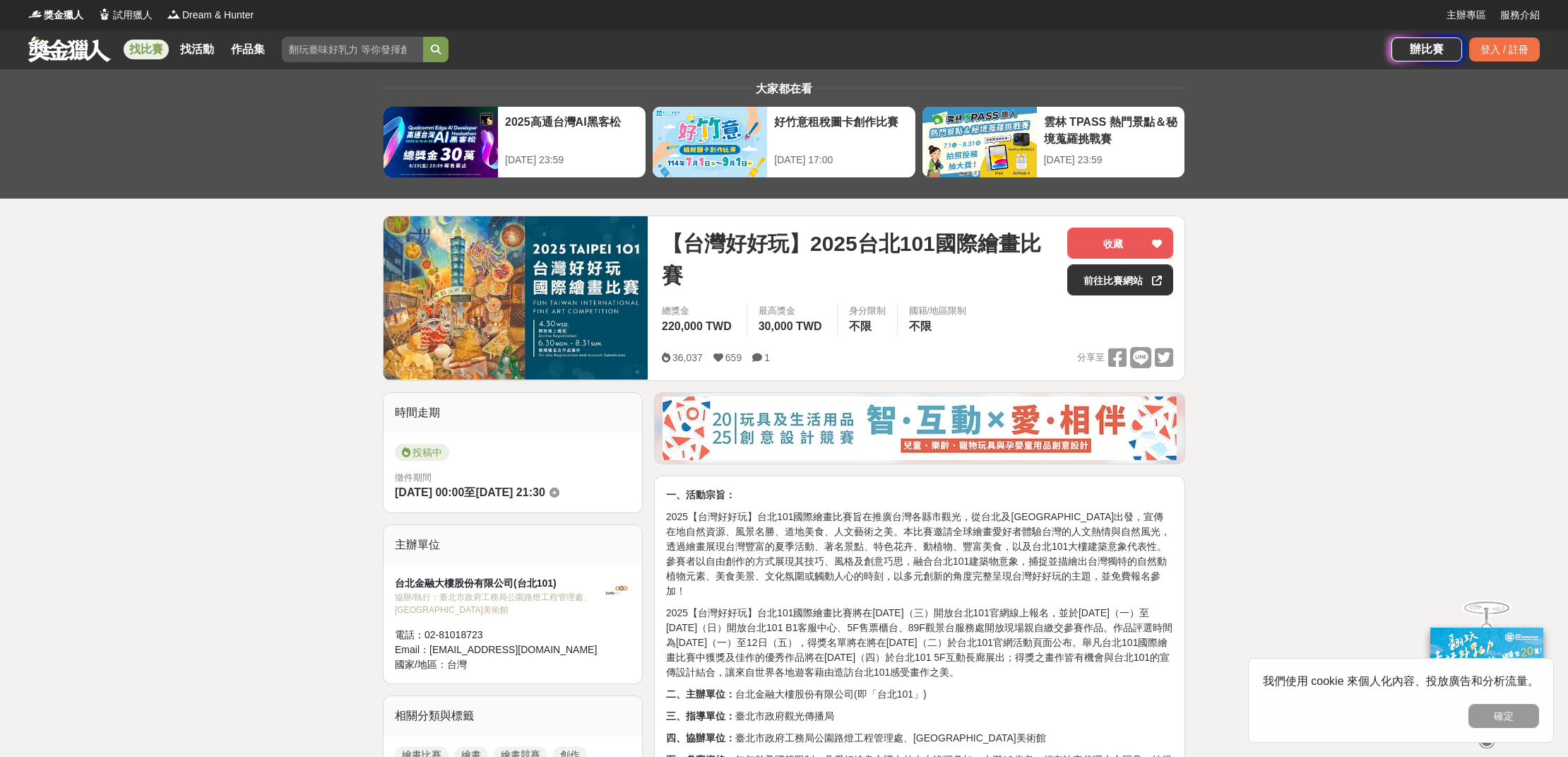
click at [165, 51] on link "找比賽" at bounding box center [146, 49] width 46 height 20
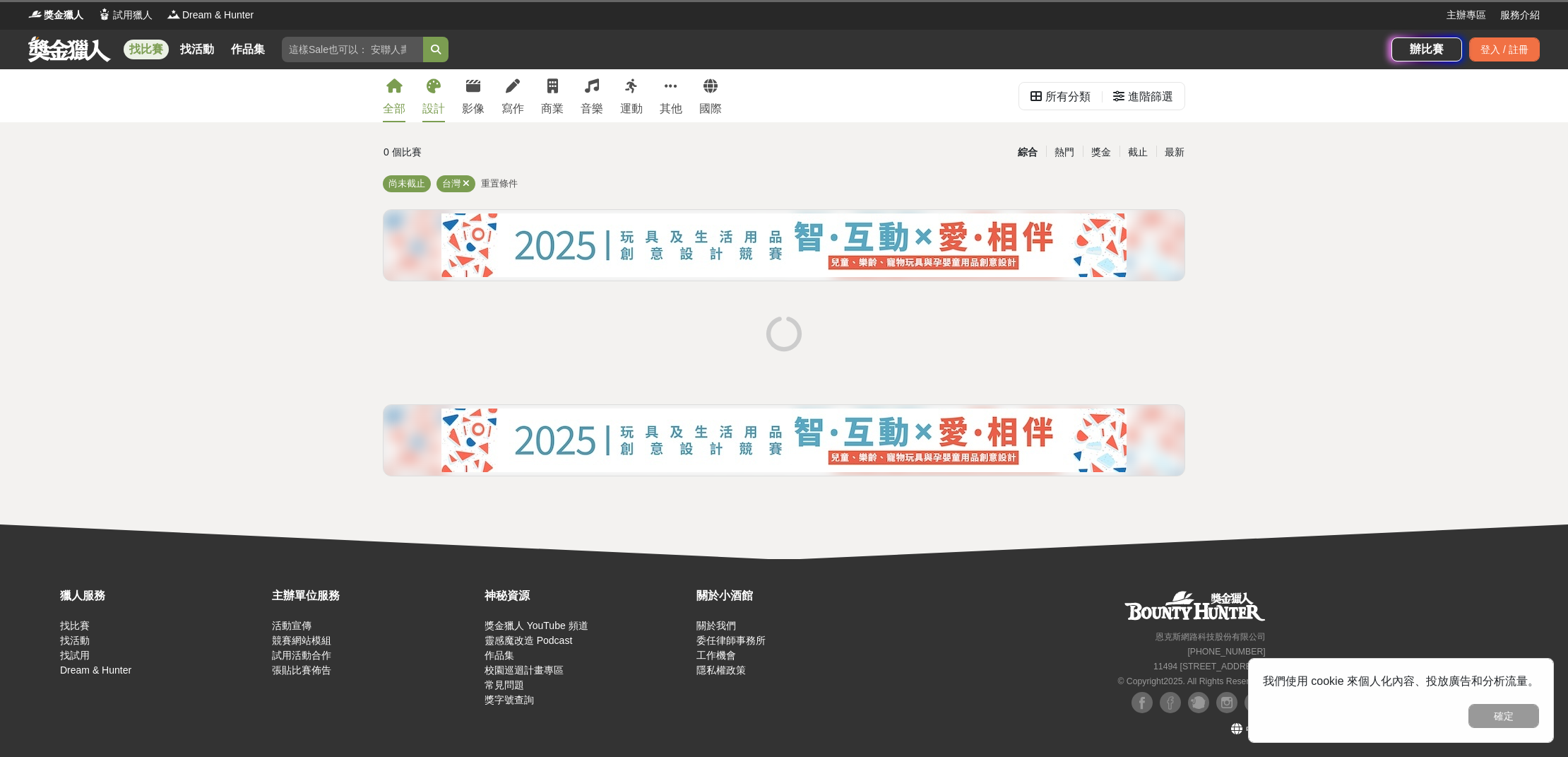
click at [433, 102] on div "設計" at bounding box center [434, 109] width 23 height 17
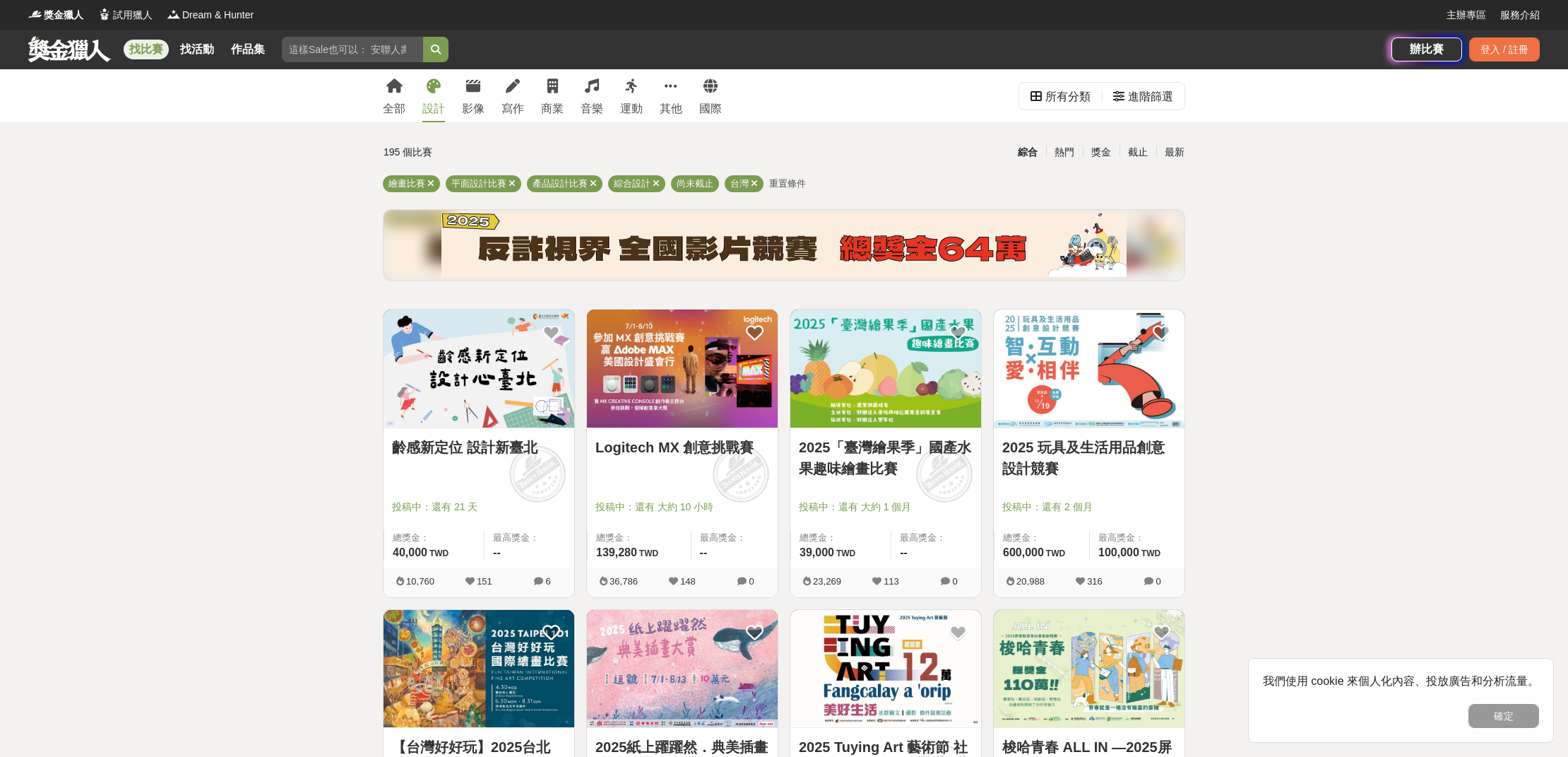
click at [670, 363] on img at bounding box center [682, 368] width 191 height 118
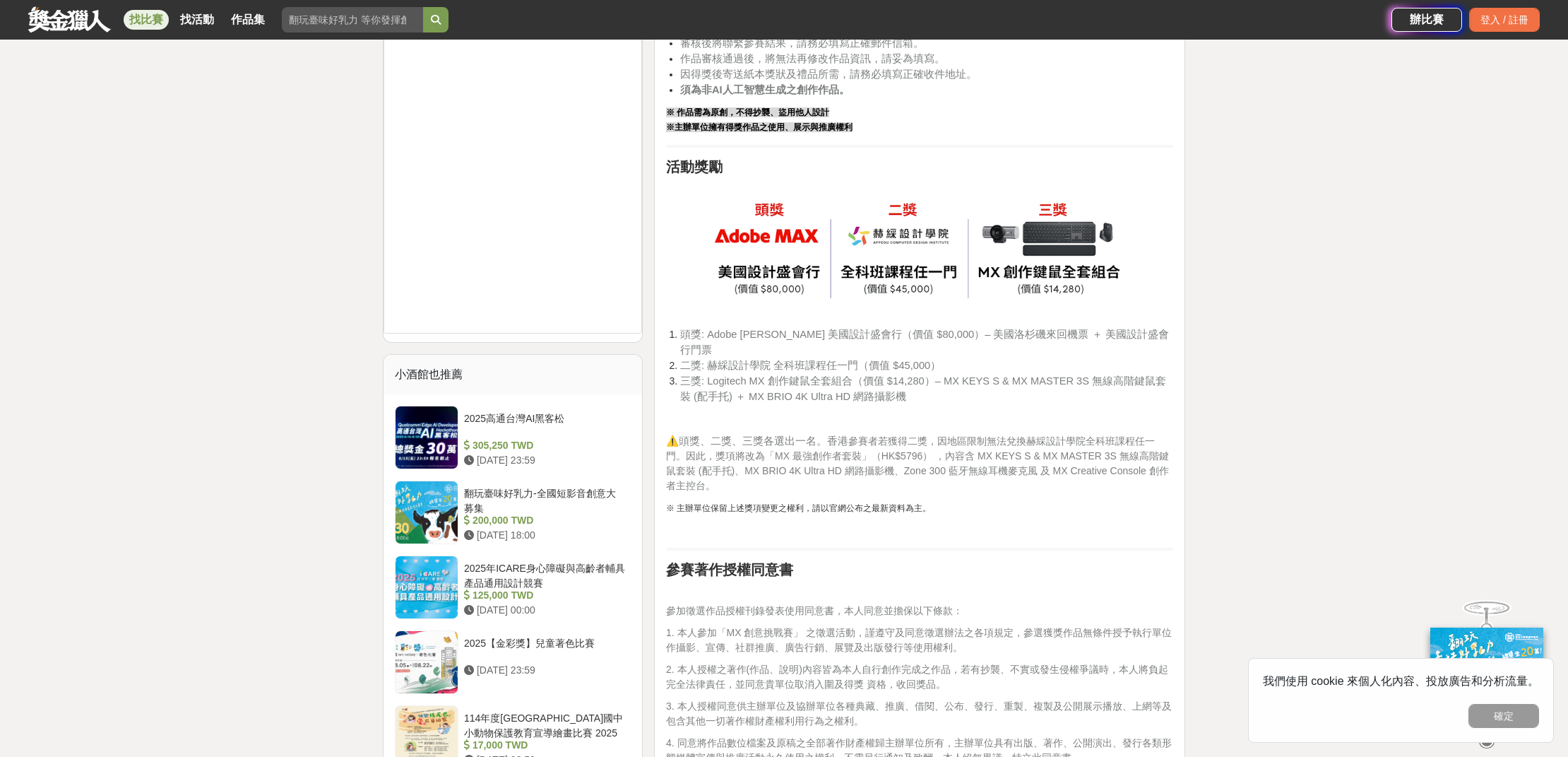
scroll to position [1503, 0]
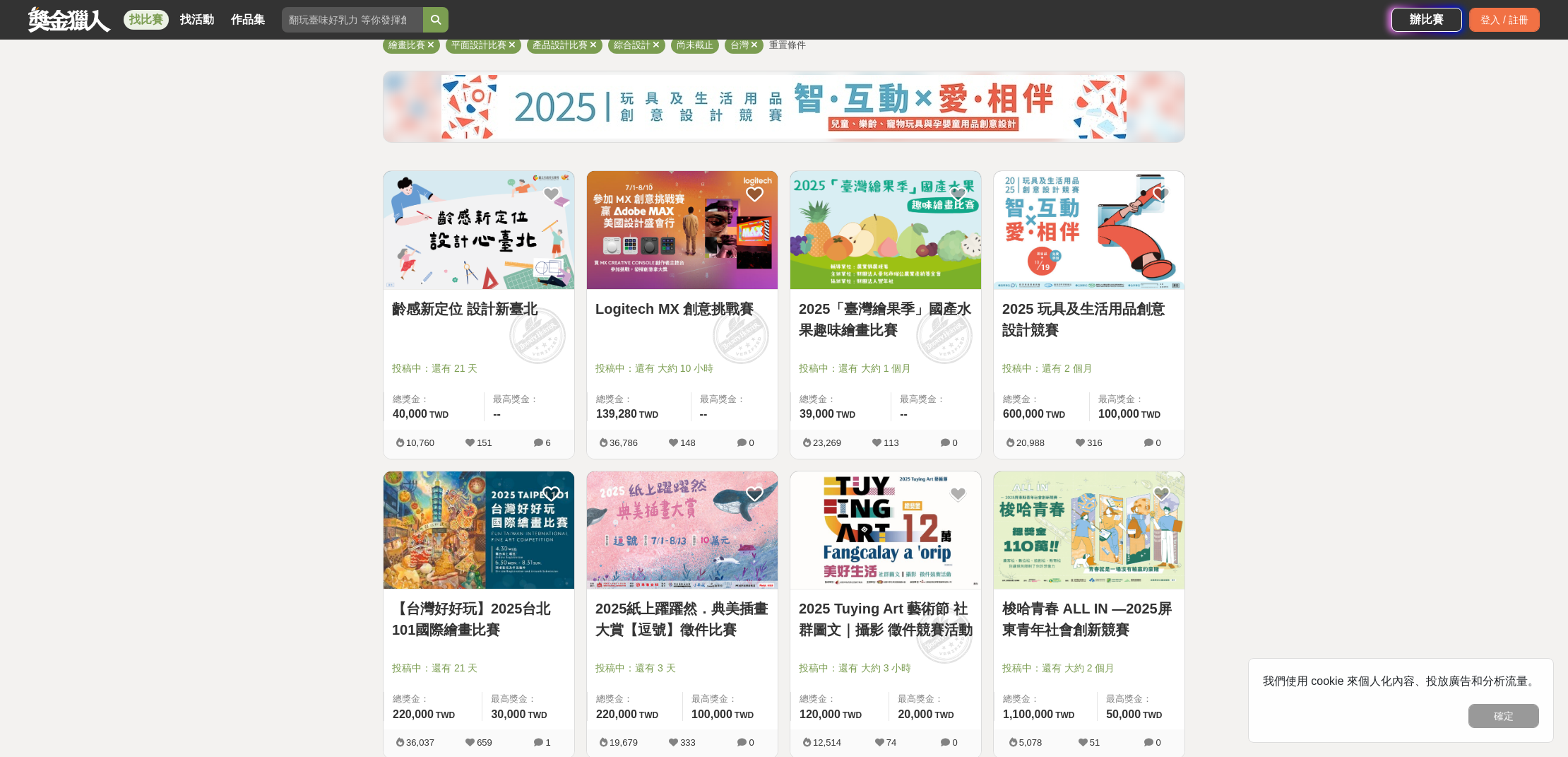
scroll to position [250, 0]
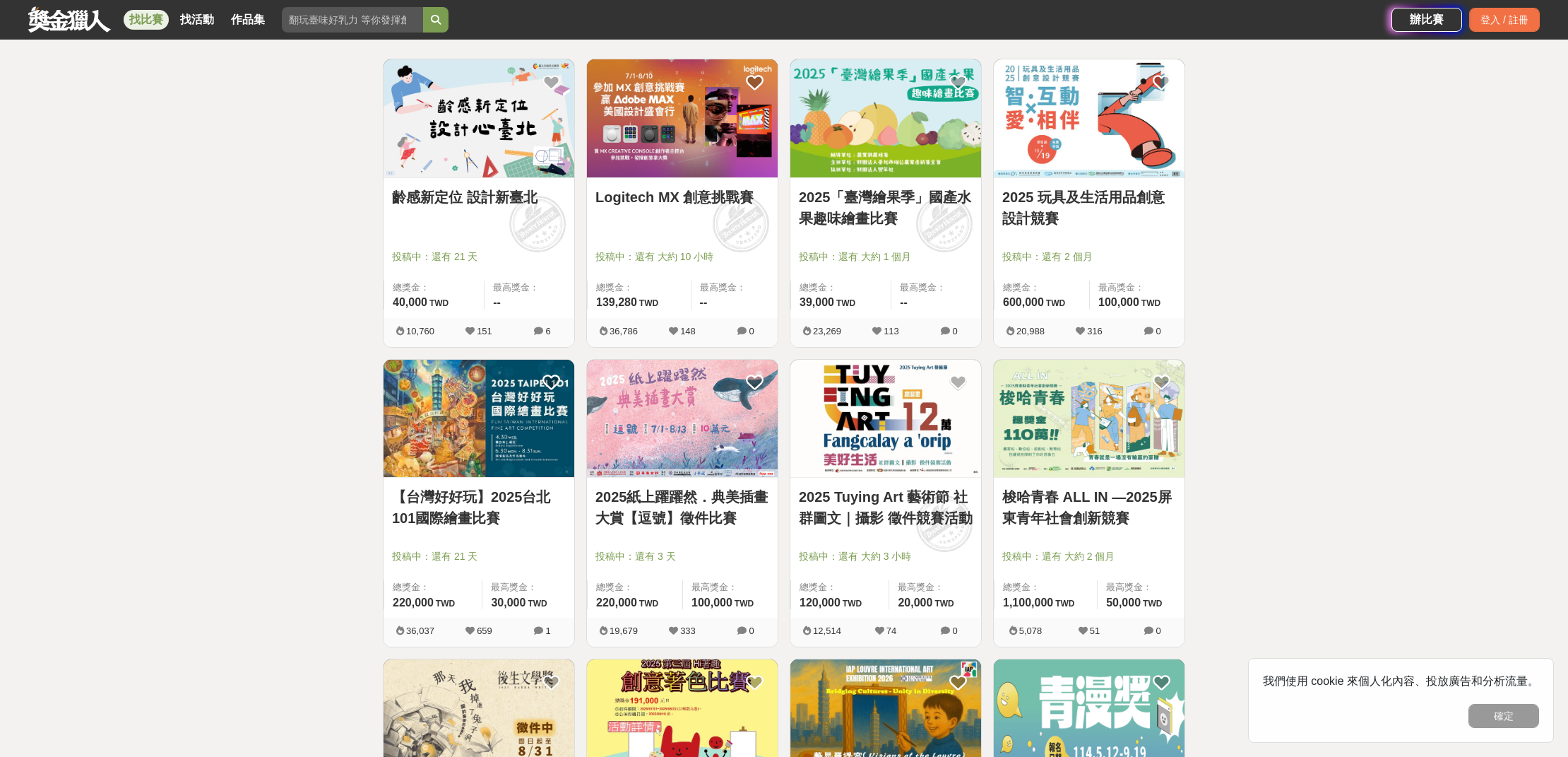
click at [701, 435] on img at bounding box center [682, 418] width 191 height 118
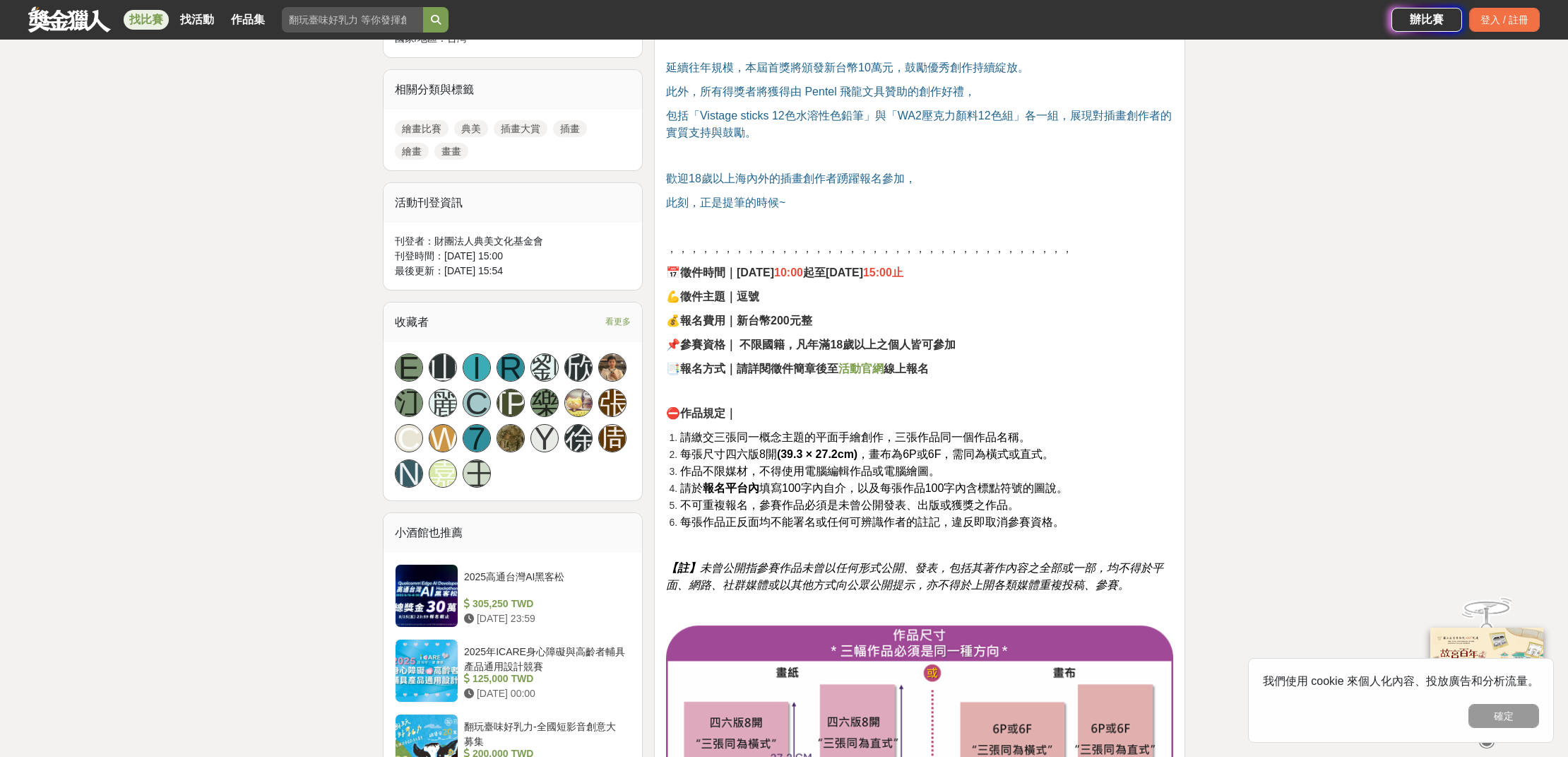
scroll to position [732, 0]
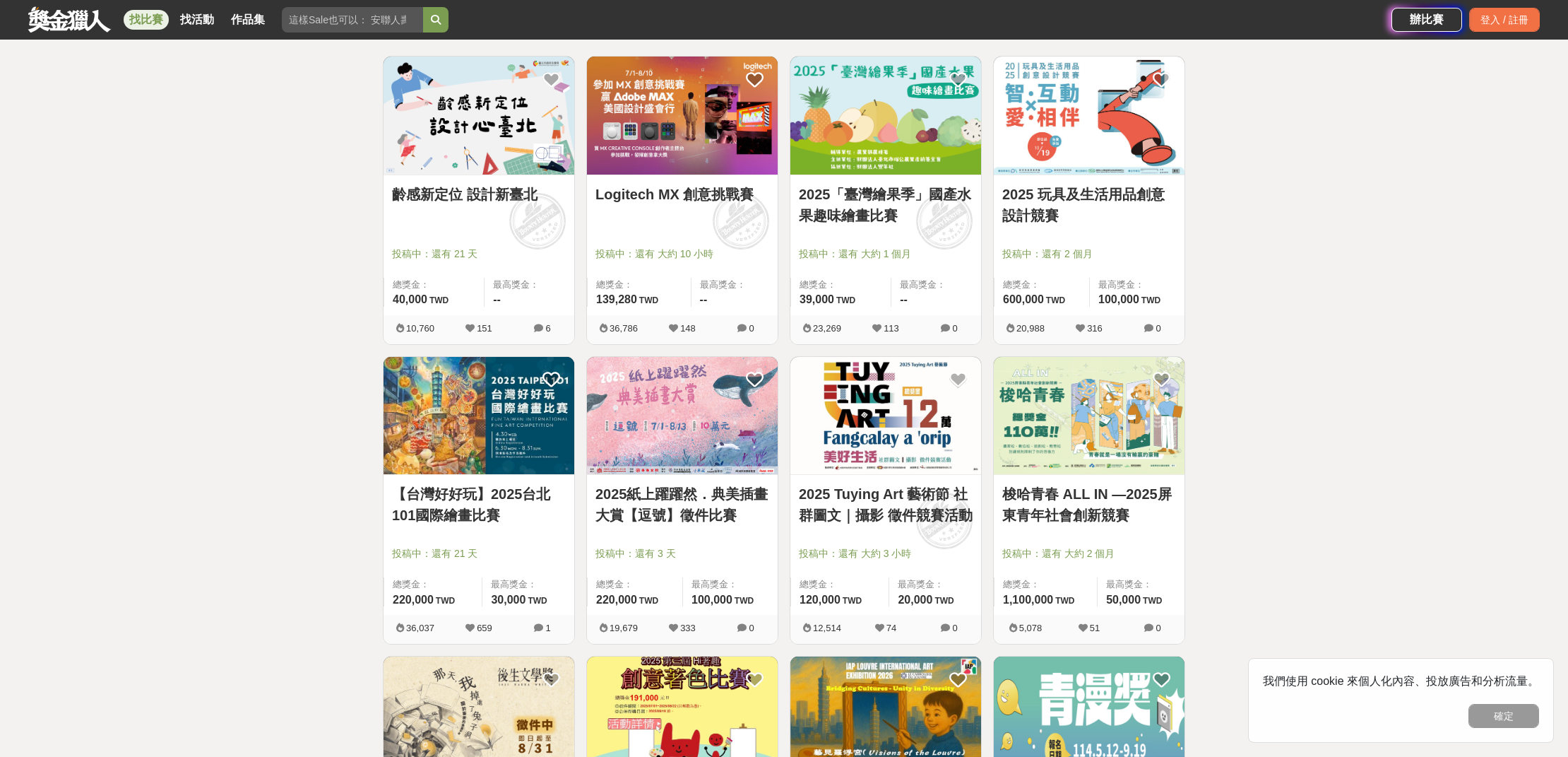
scroll to position [264, 0]
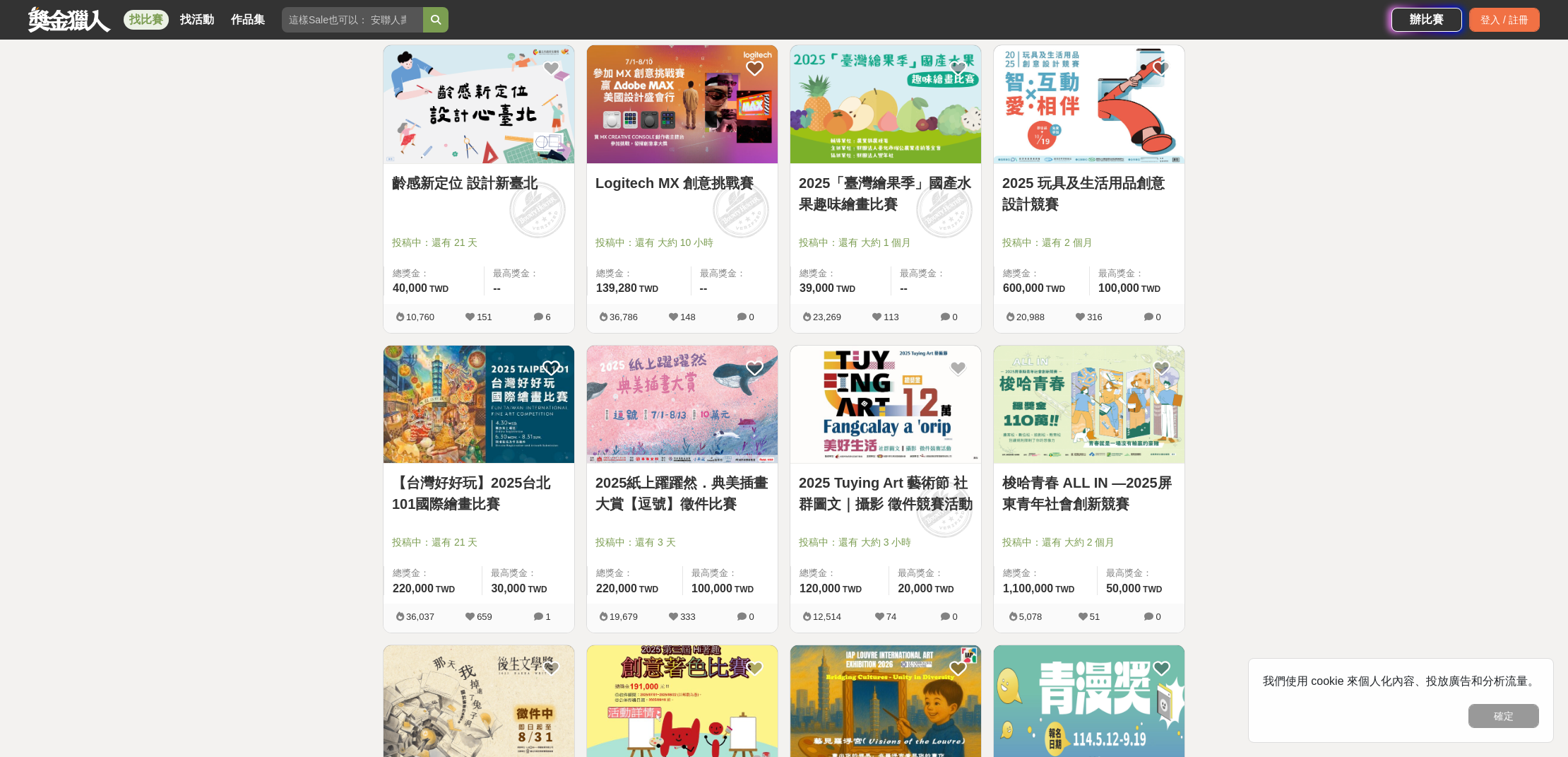
click at [845, 400] on img at bounding box center [885, 404] width 191 height 118
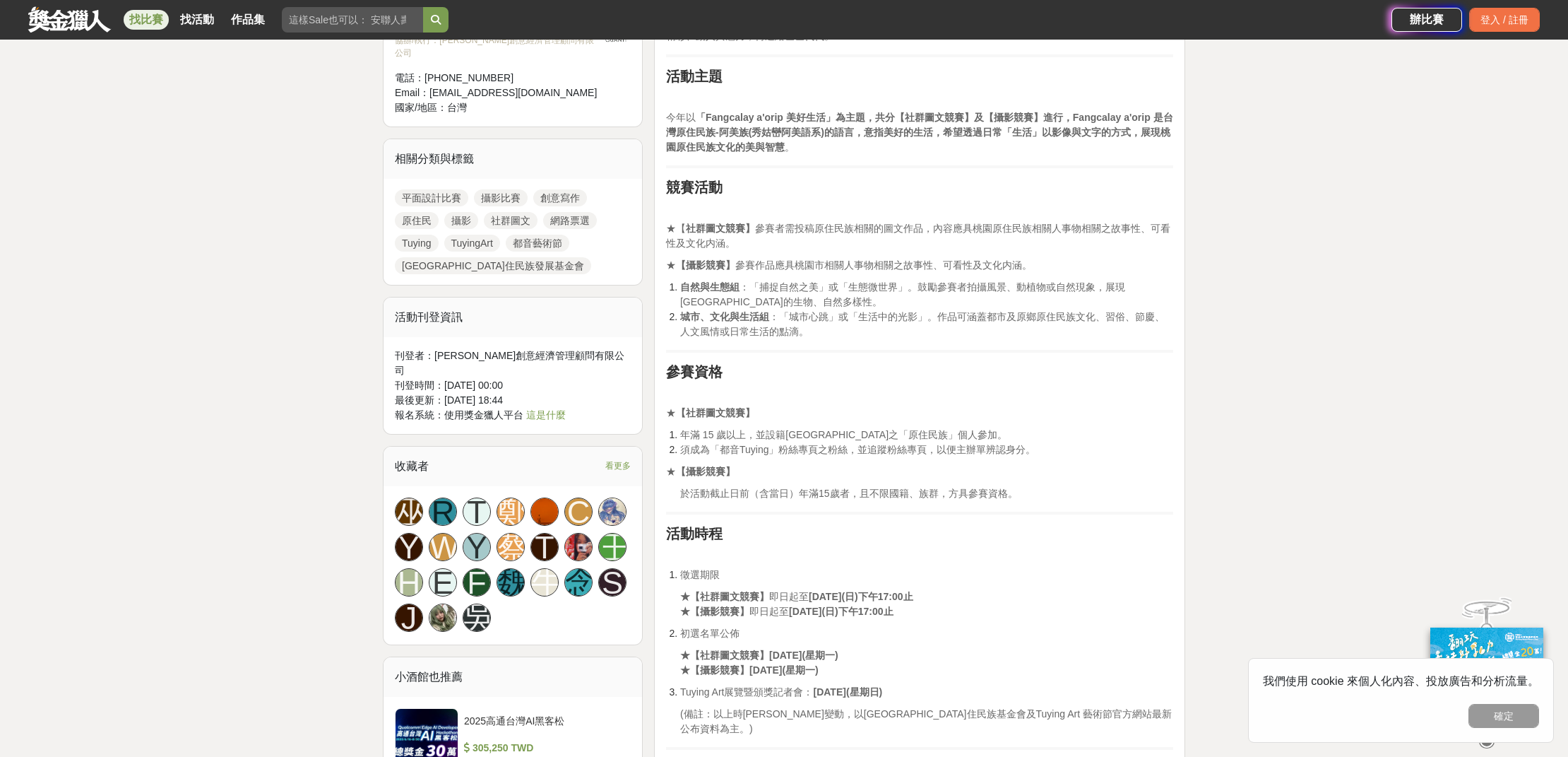
scroll to position [662, 0]
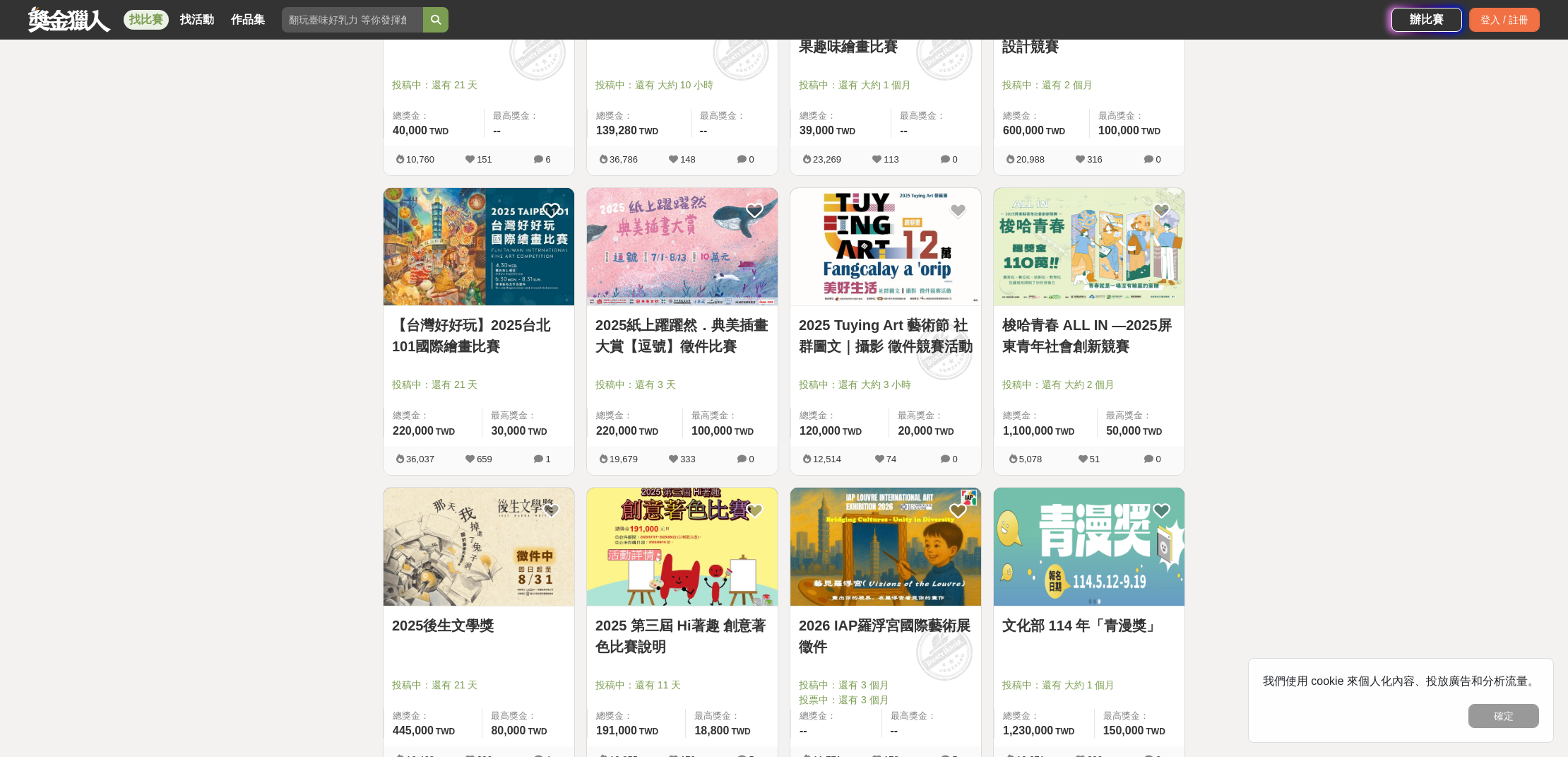
scroll to position [466, 0]
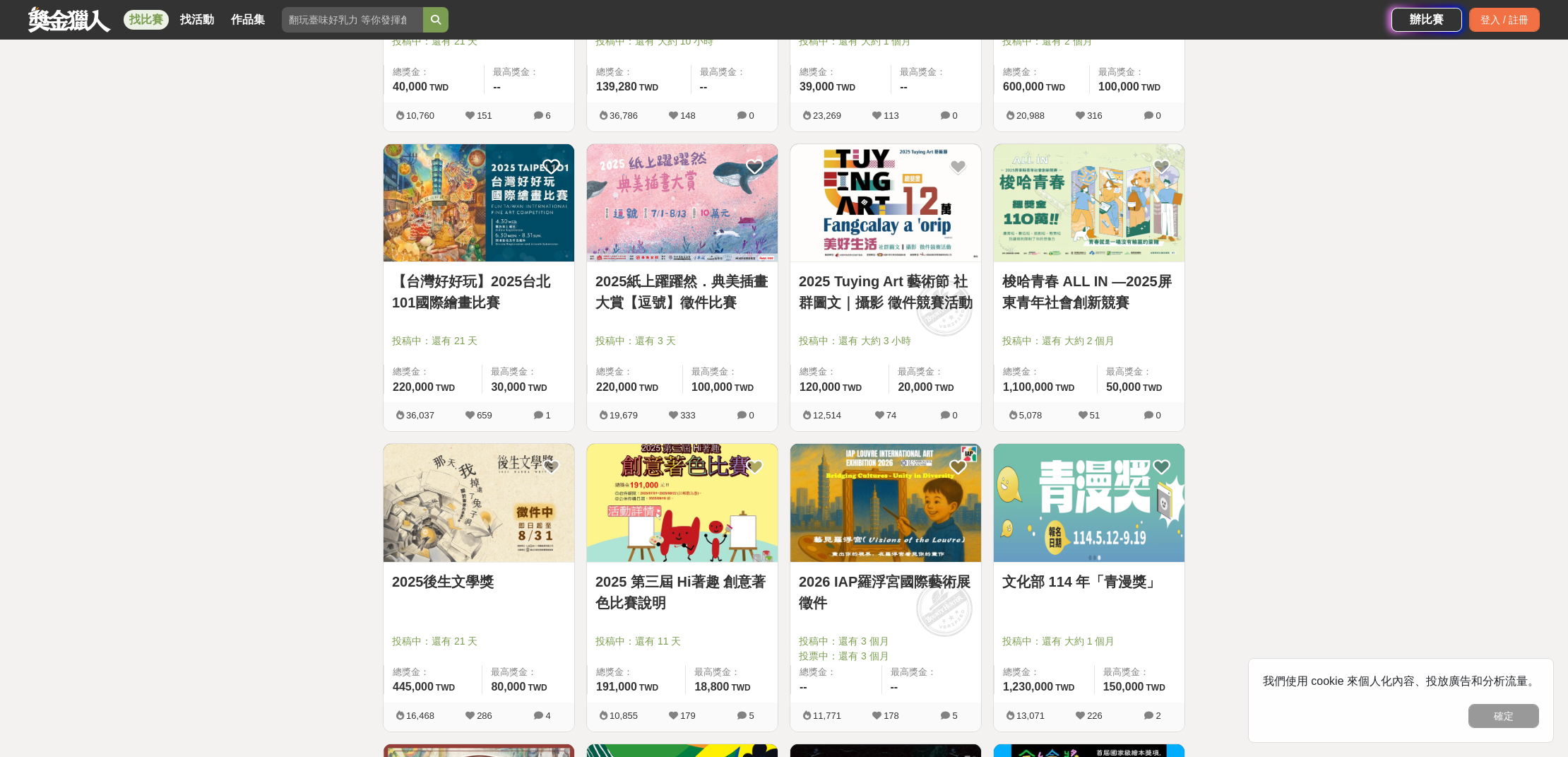
click at [444, 578] on link "2025後生文學獎" at bounding box center [478, 581] width 173 height 21
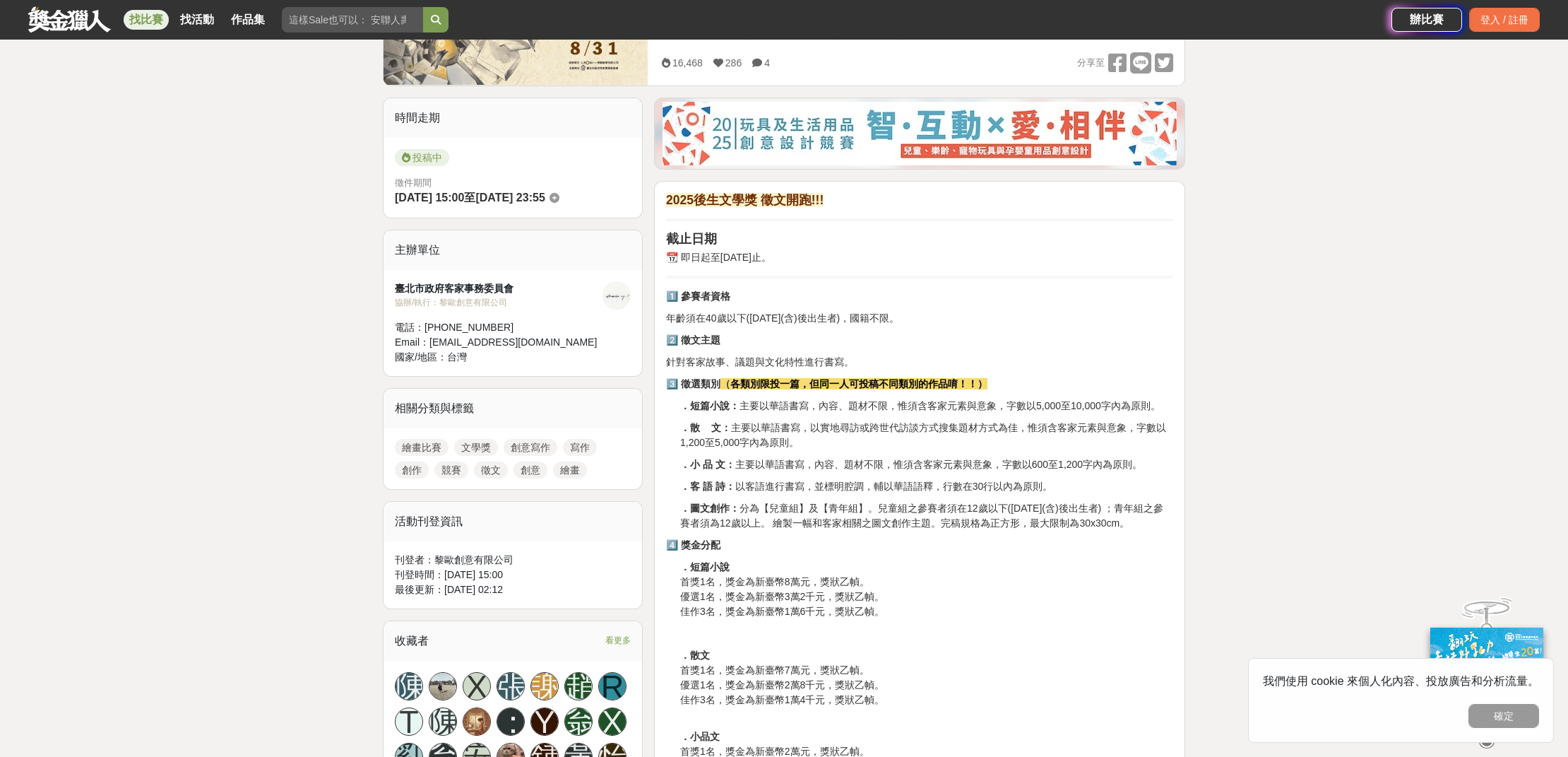
scroll to position [9, 0]
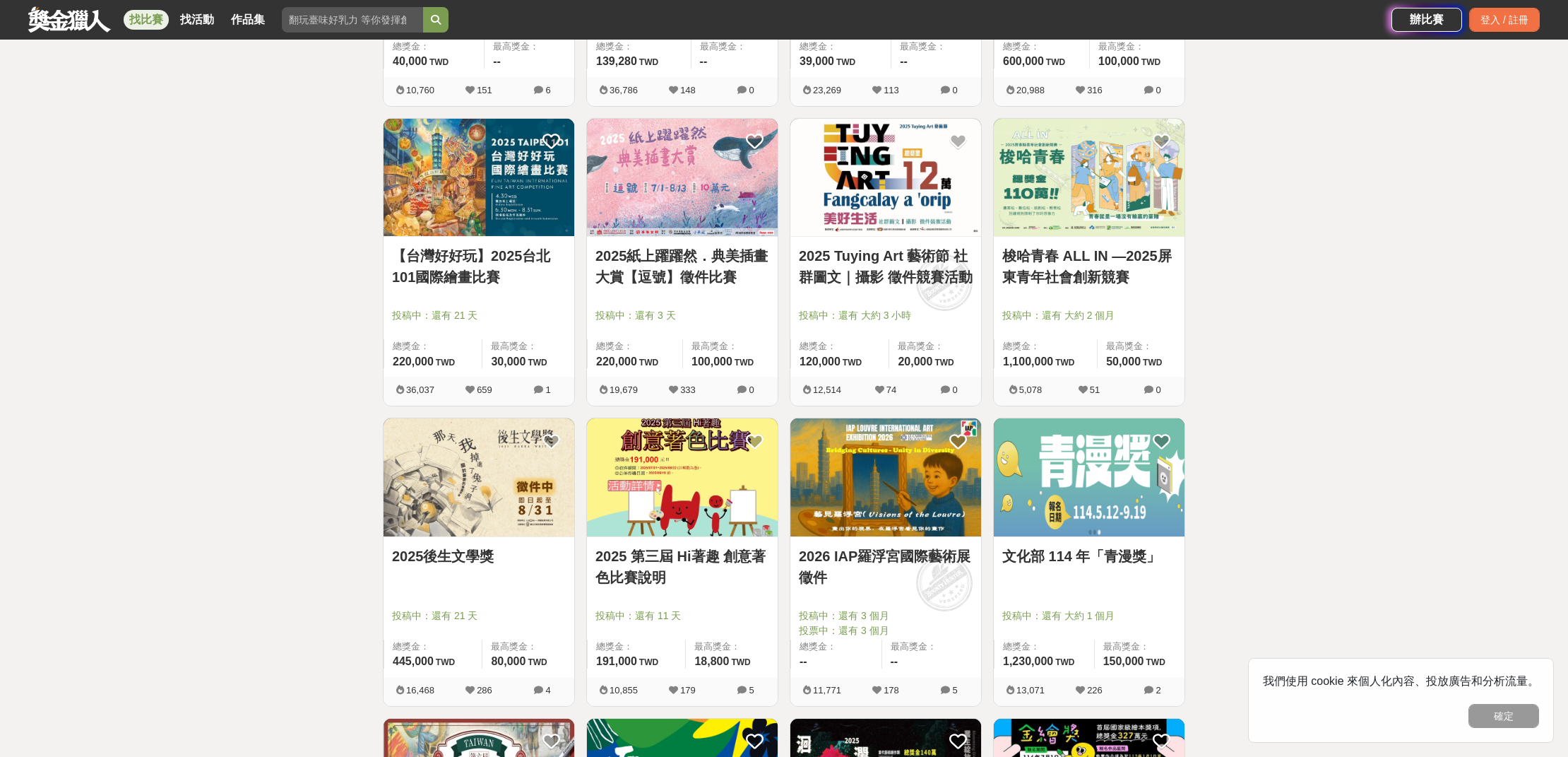
scroll to position [504, 0]
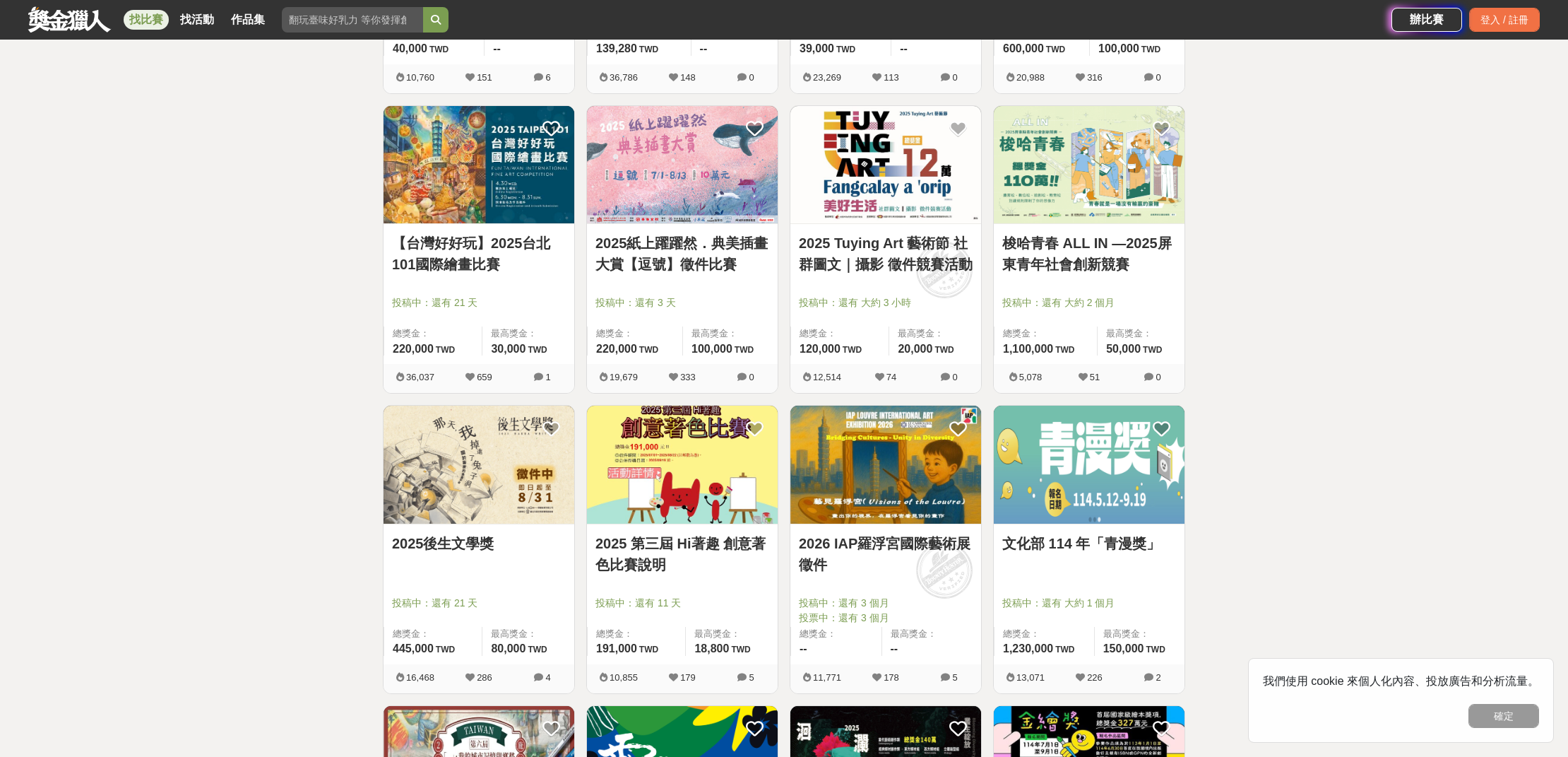
click at [839, 498] on img at bounding box center [885, 464] width 191 height 118
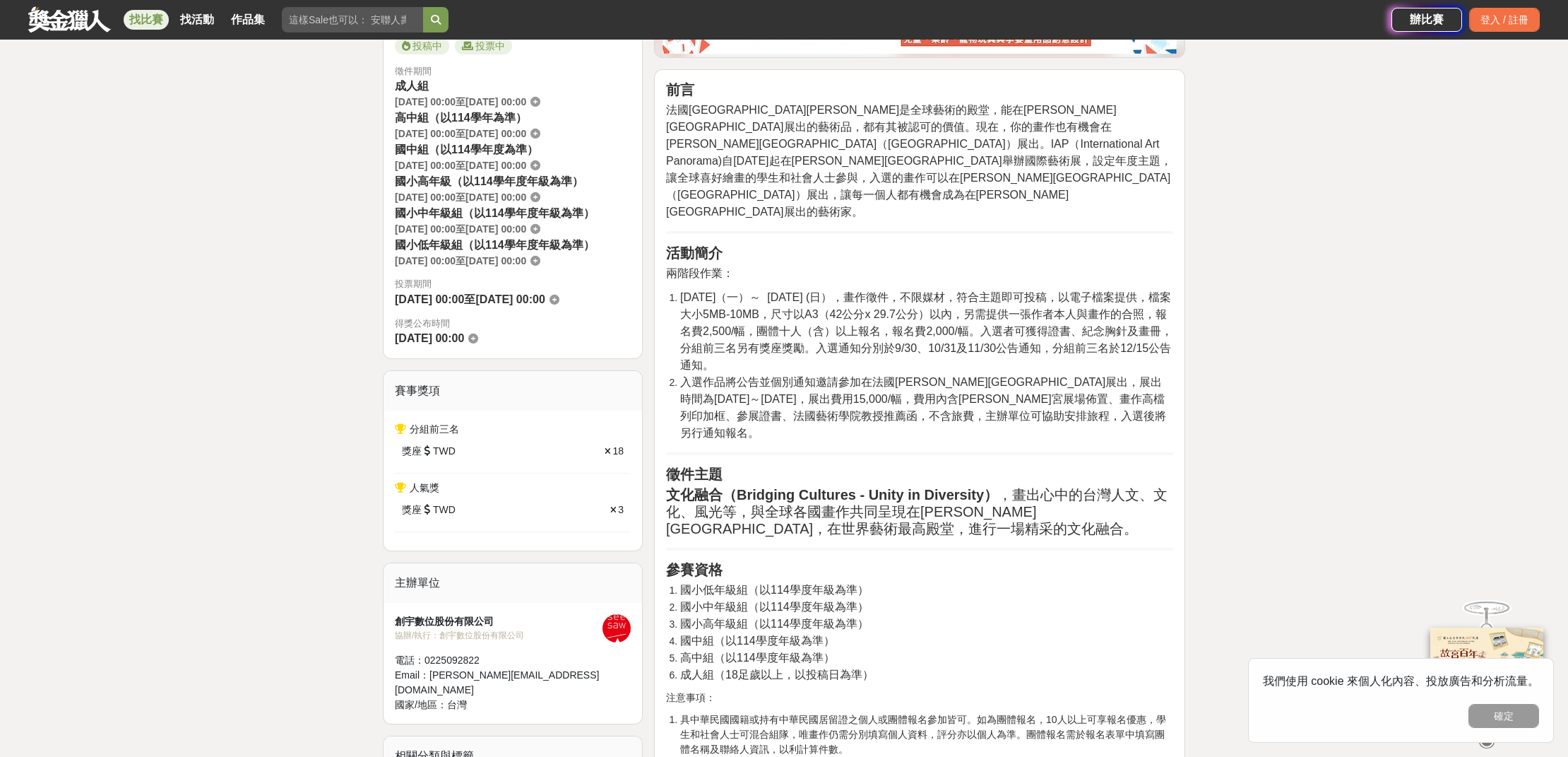
scroll to position [433, 0]
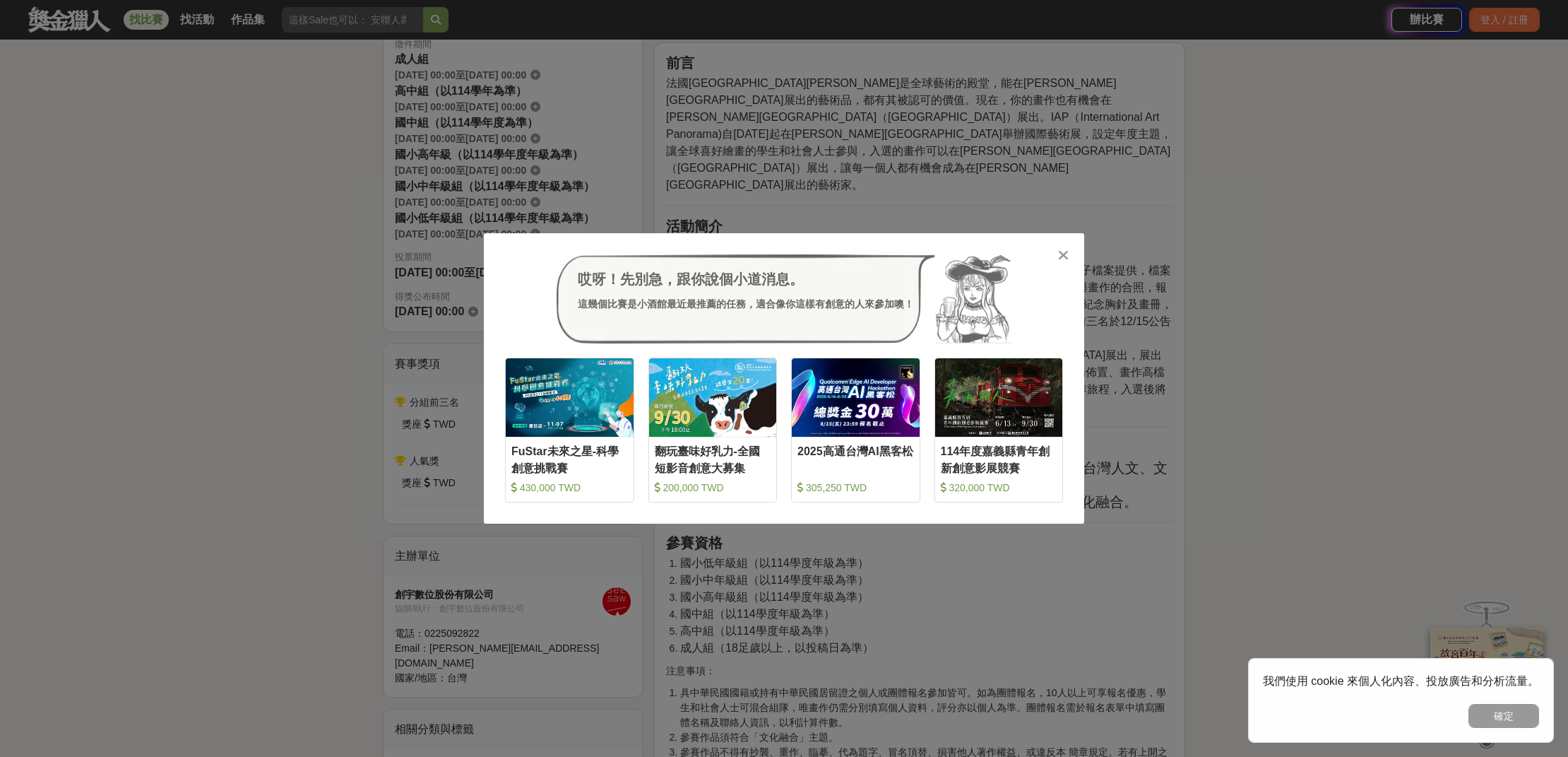
click at [1060, 258] on icon at bounding box center [1063, 255] width 11 height 14
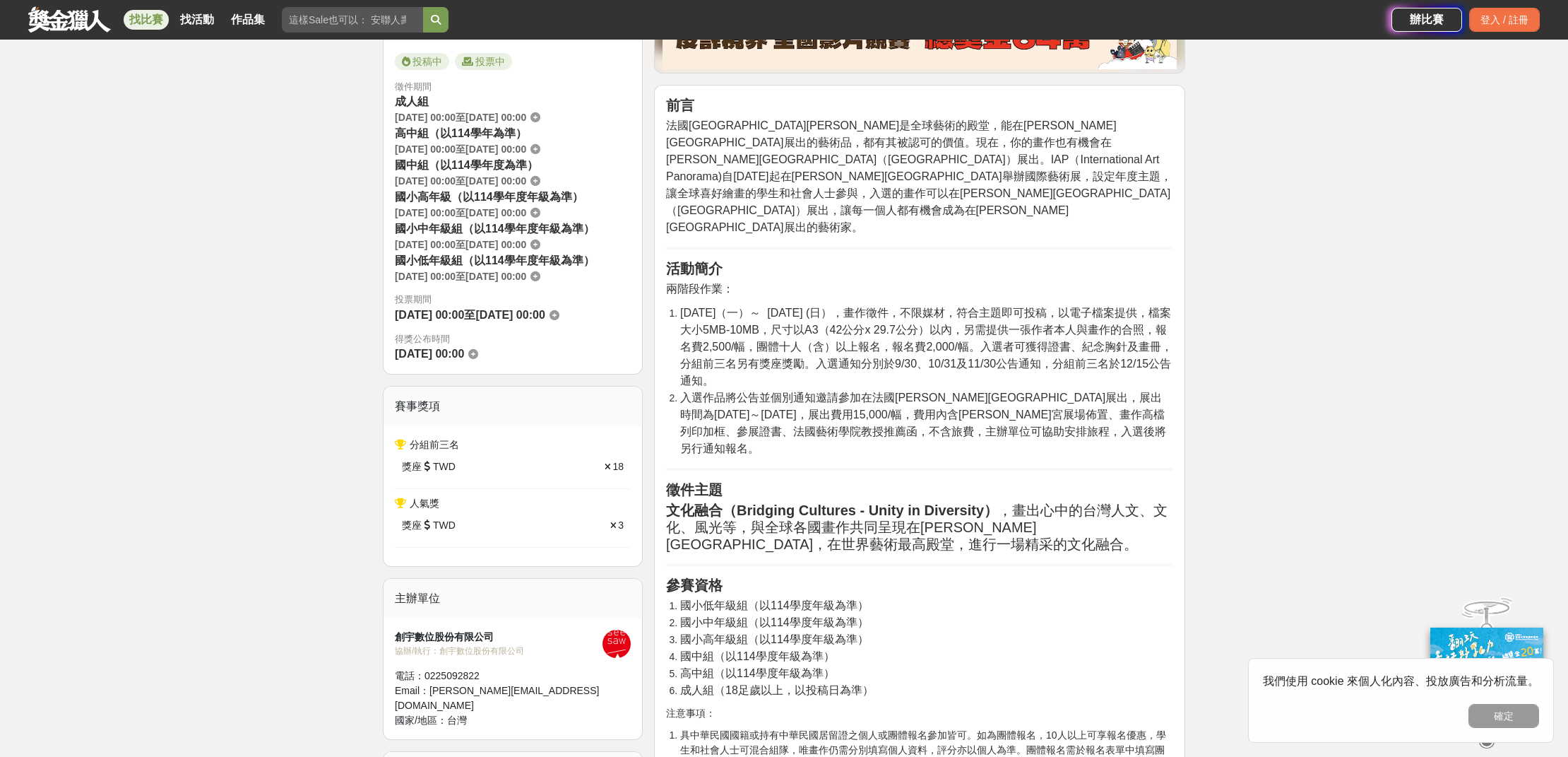
scroll to position [0, 0]
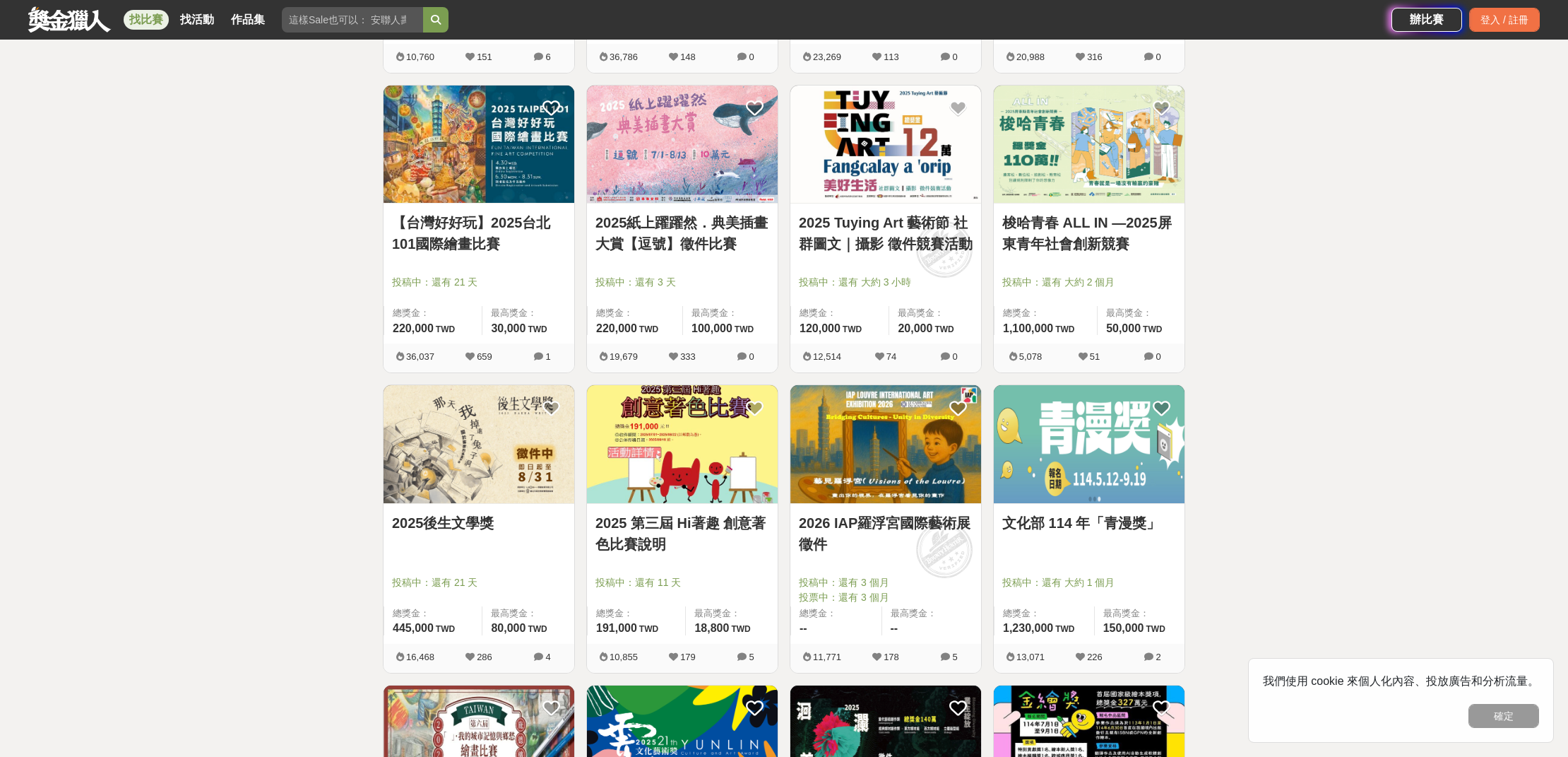
scroll to position [527, 0]
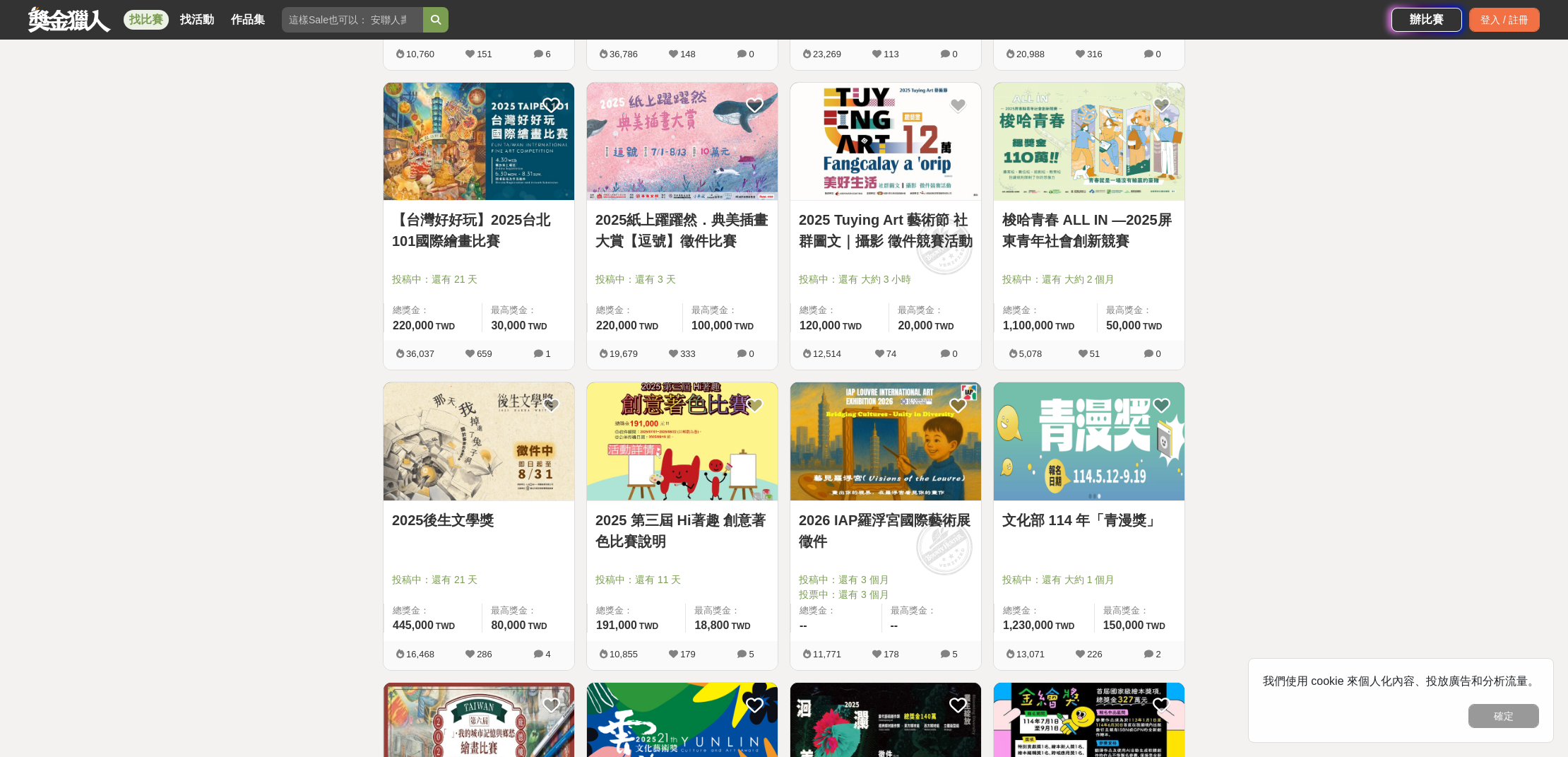
click at [1071, 440] on img at bounding box center [1089, 441] width 191 height 118
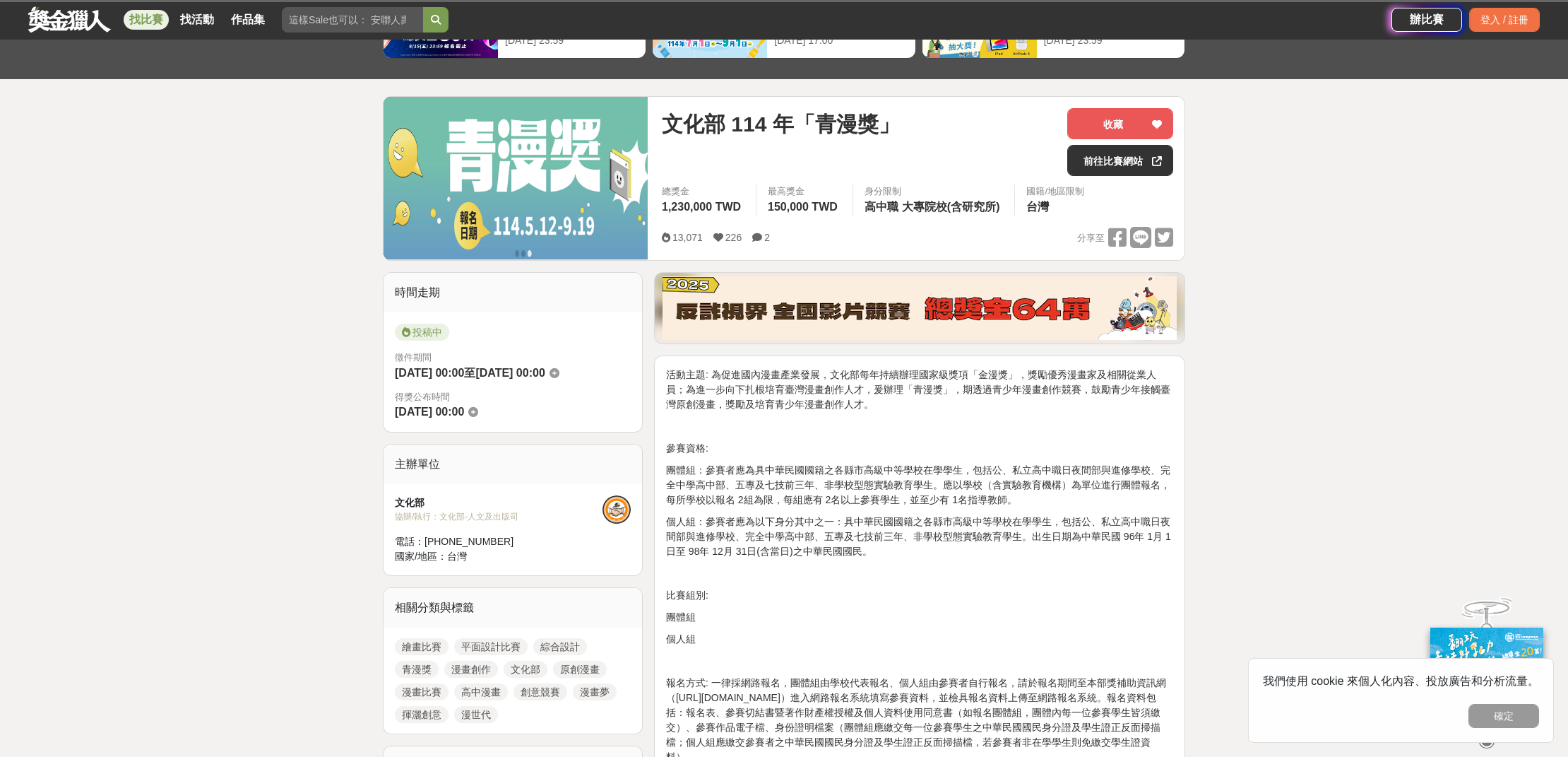
scroll to position [238, 0]
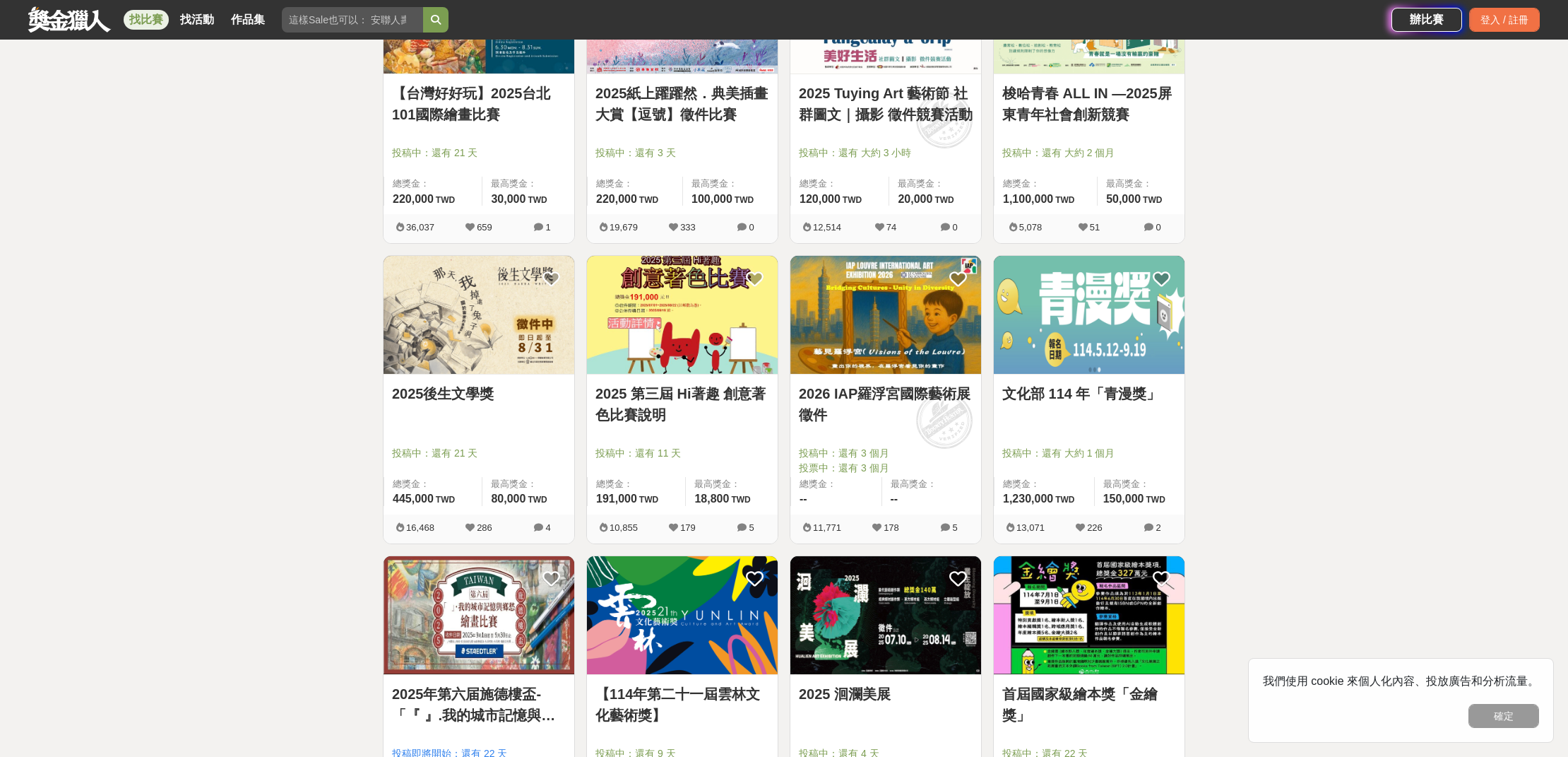
scroll to position [773, 0]
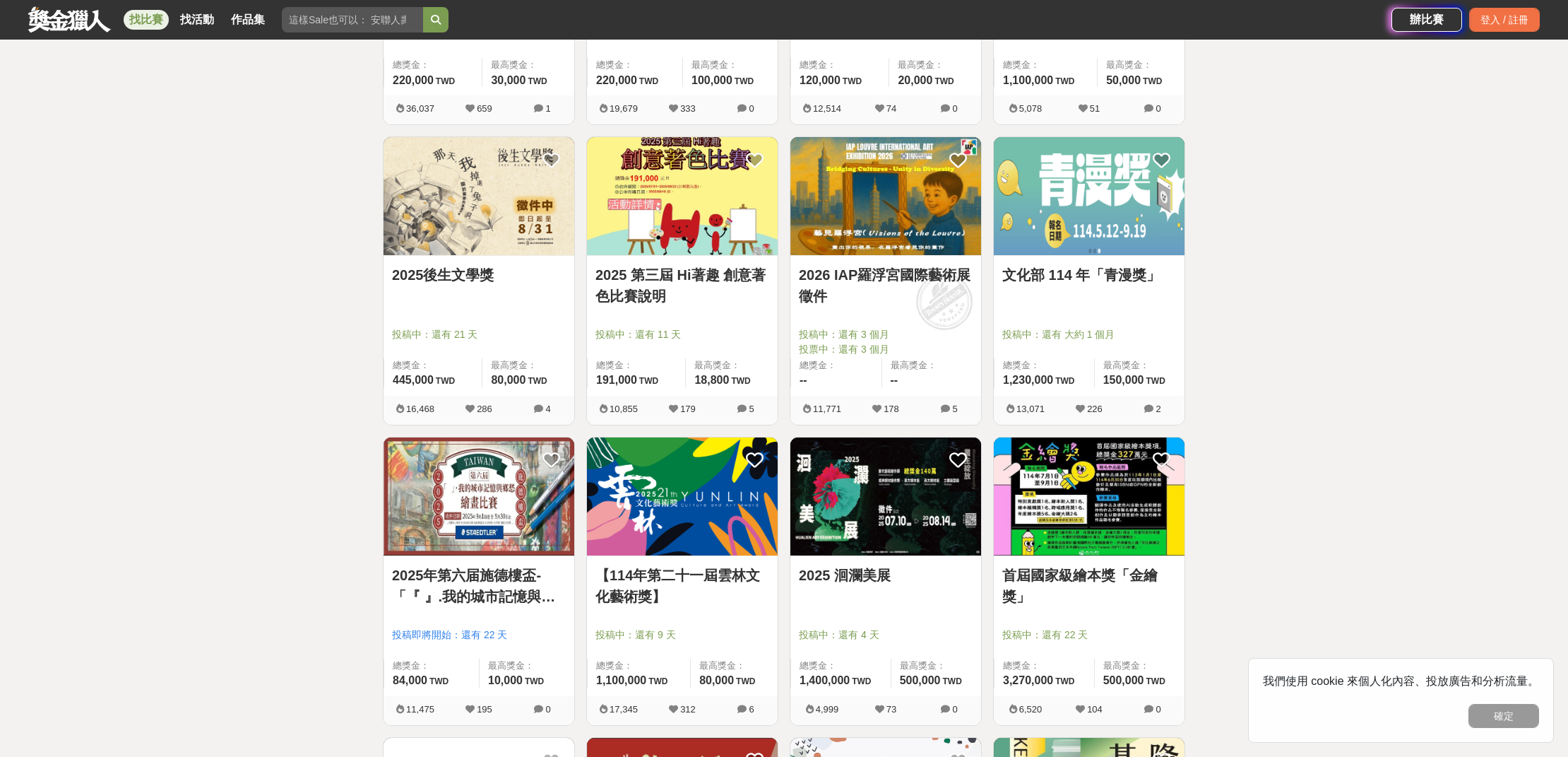
click at [478, 510] on img at bounding box center [478, 496] width 191 height 118
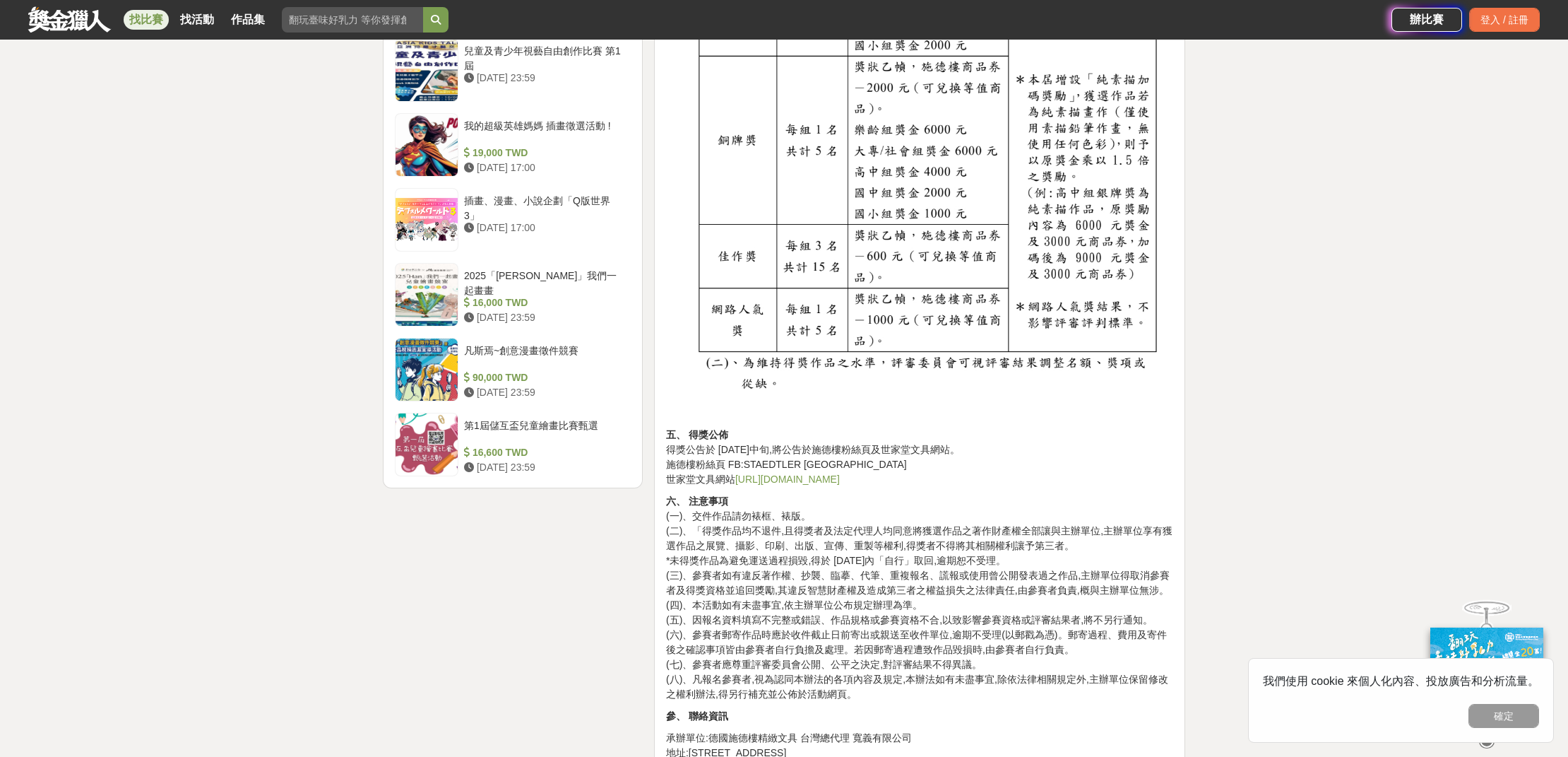
scroll to position [1754, 0]
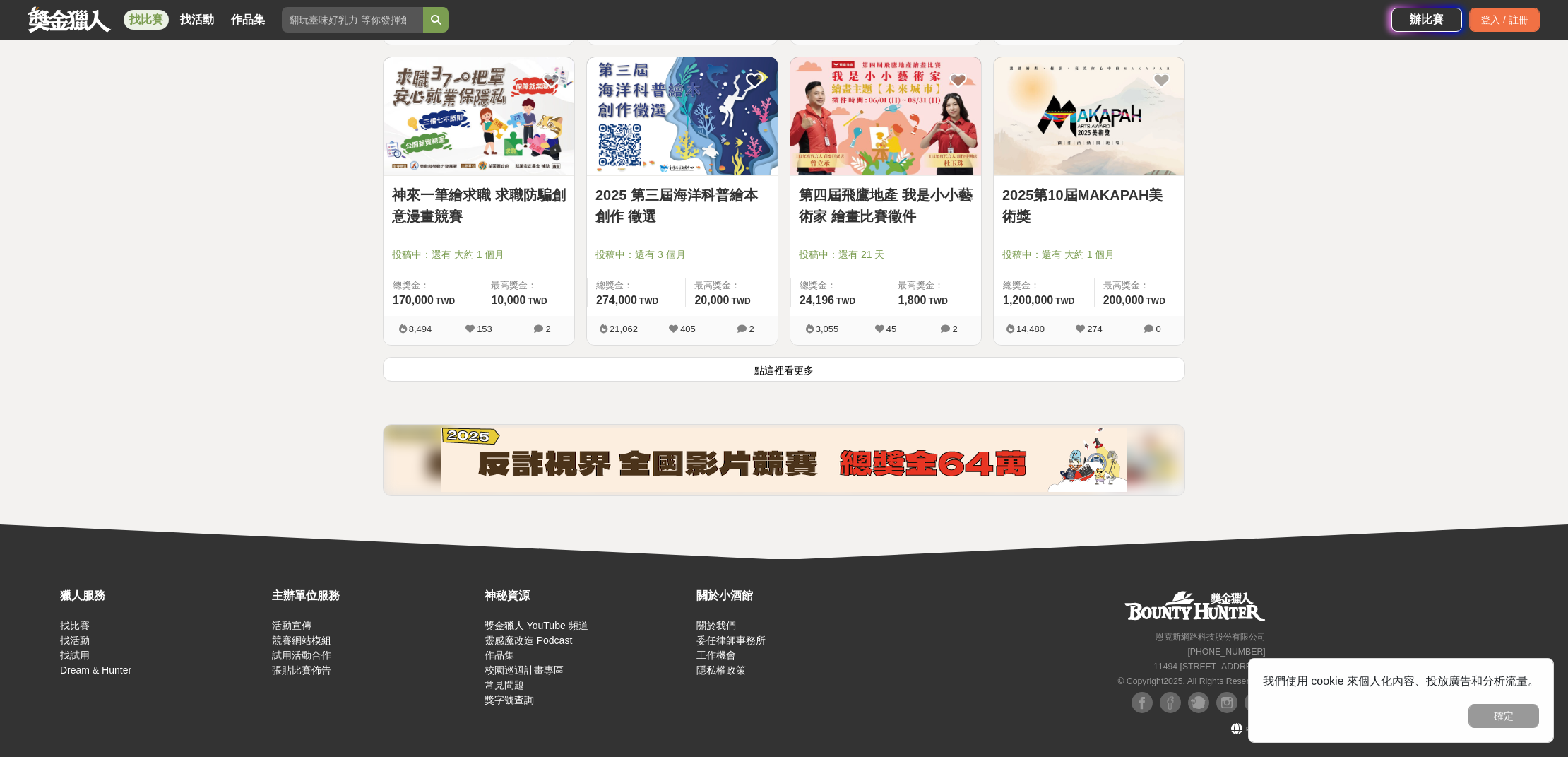
scroll to position [773, 0]
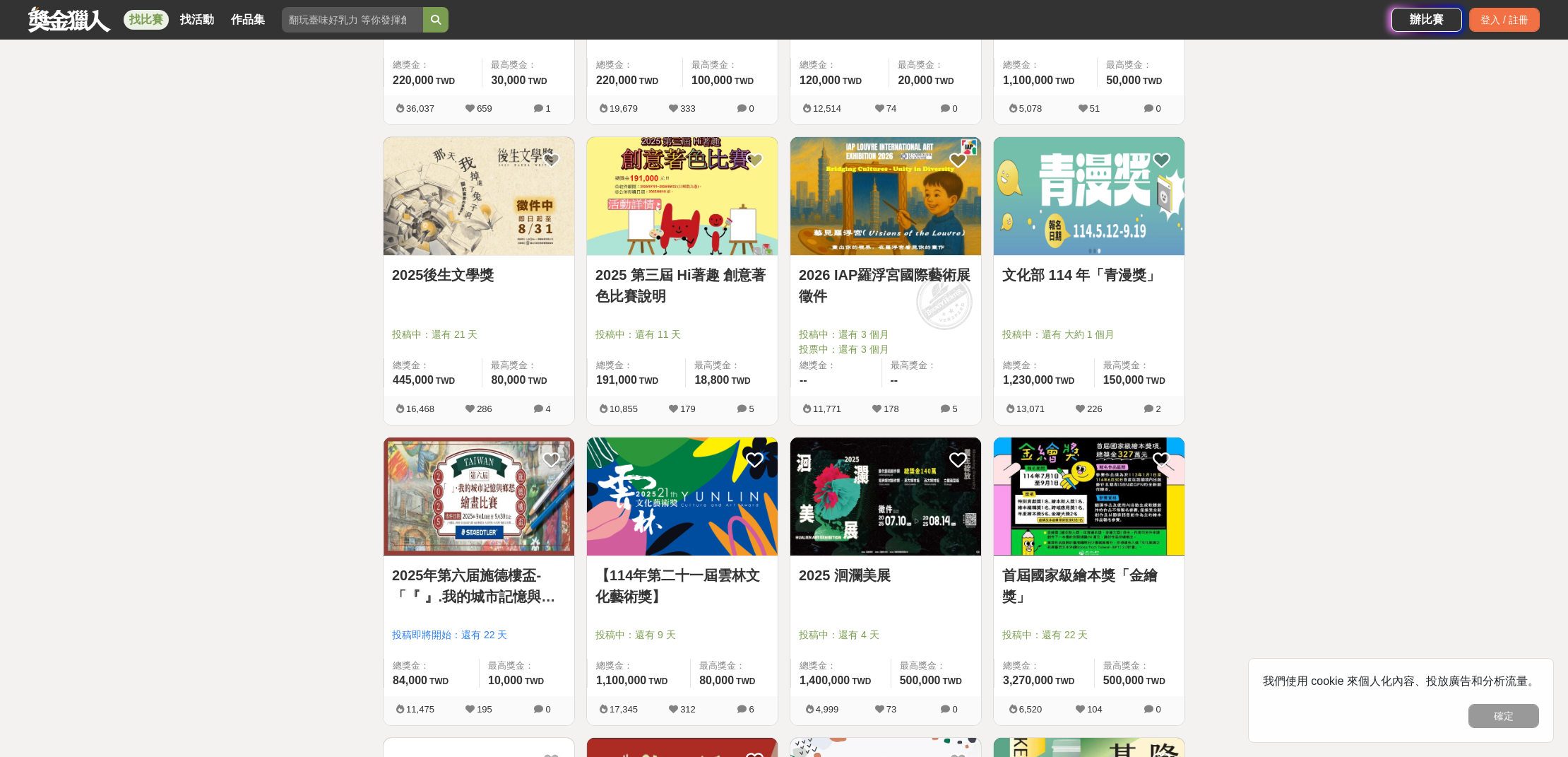
click at [737, 524] on img at bounding box center [682, 496] width 191 height 118
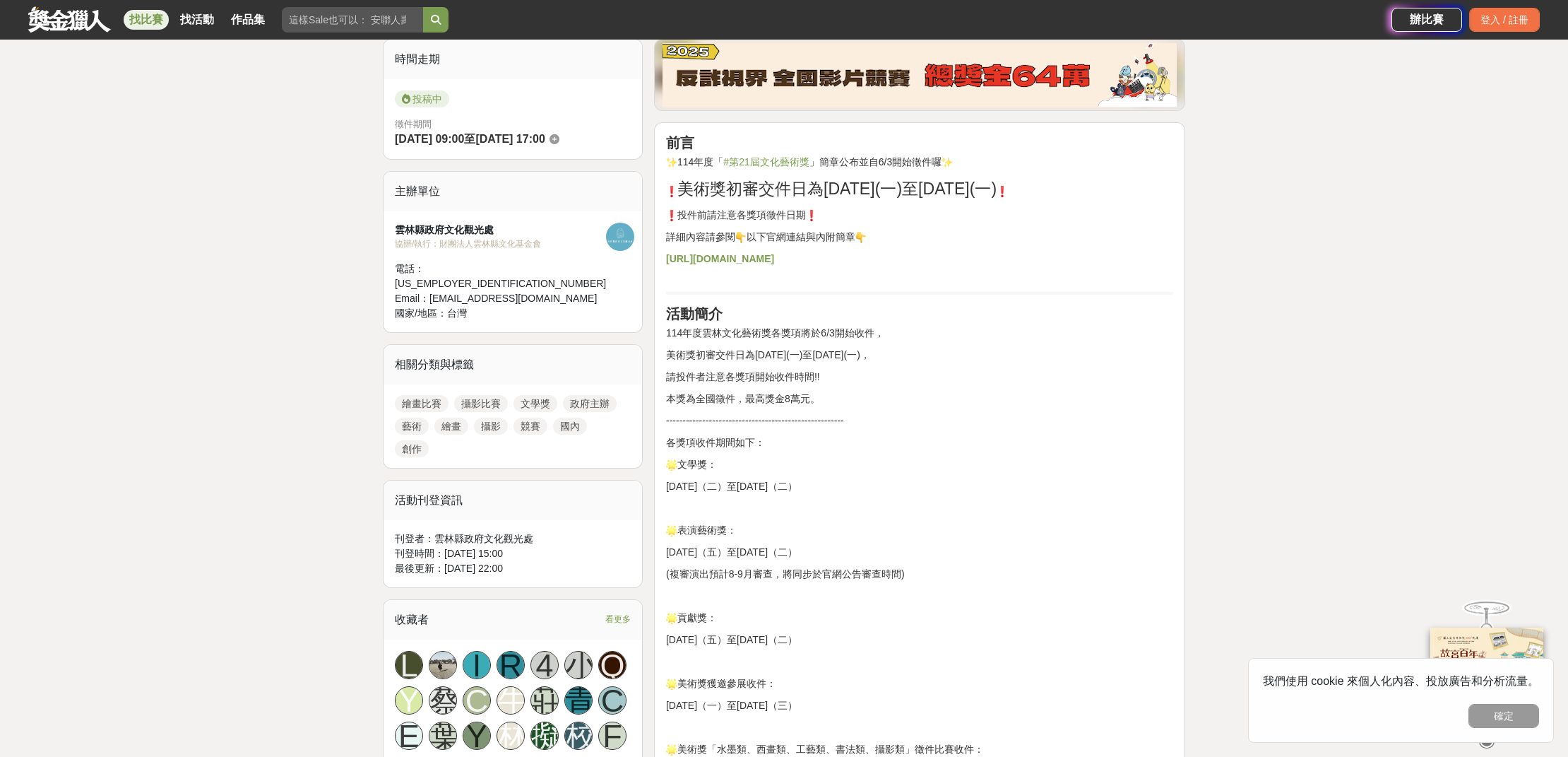
scroll to position [442, 0]
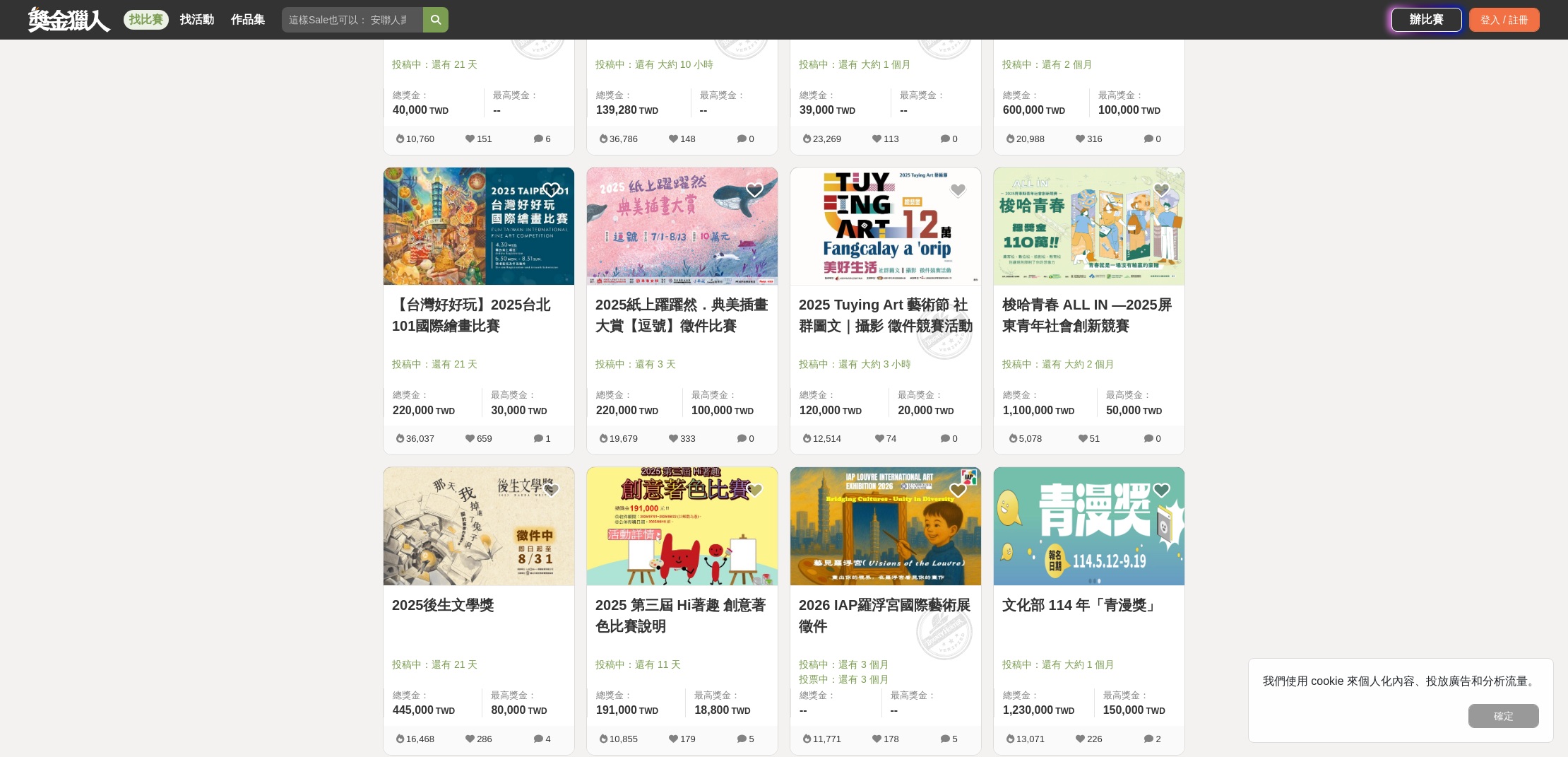
scroll to position [773, 0]
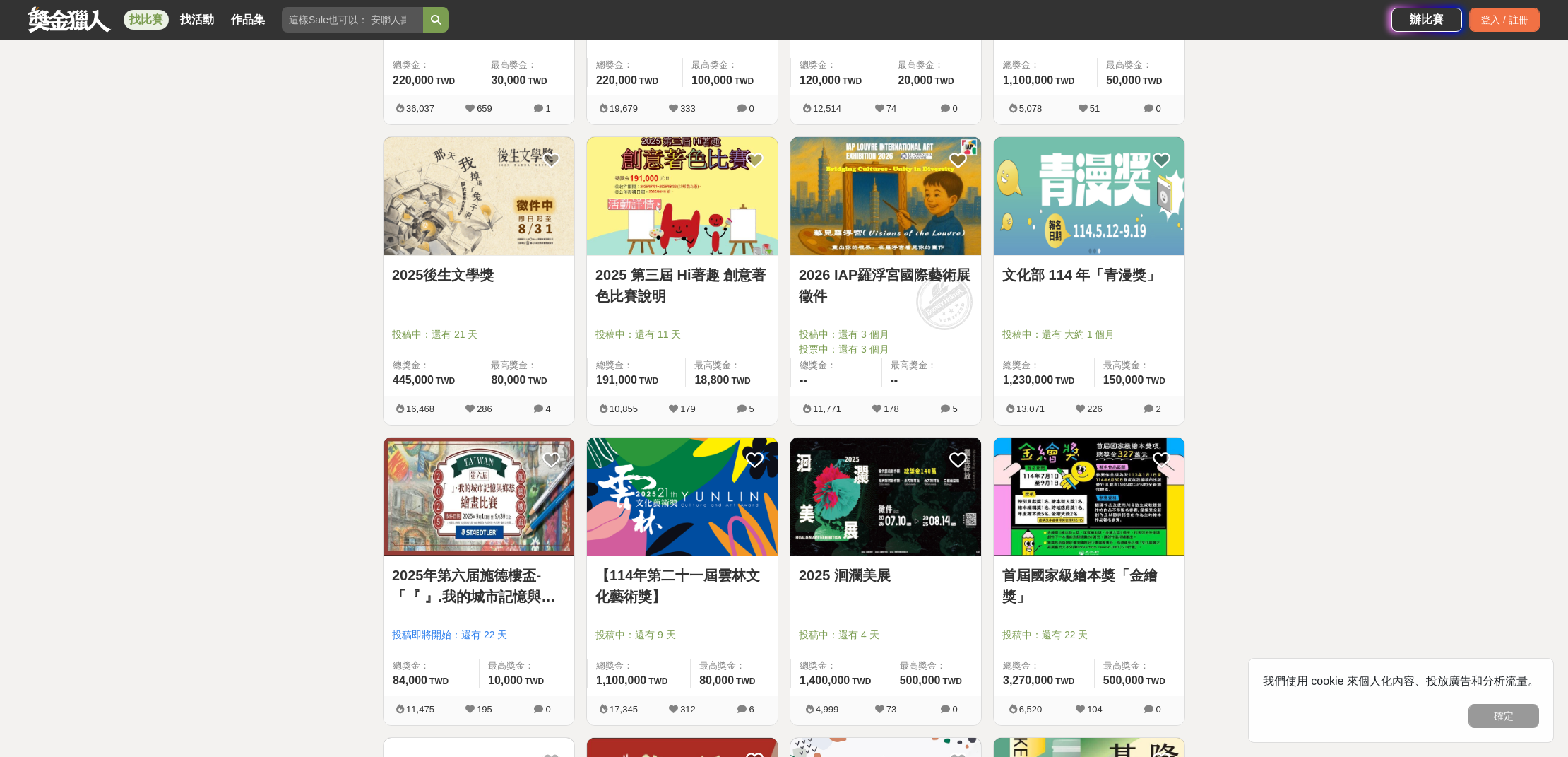
click at [922, 499] on img at bounding box center [885, 496] width 191 height 118
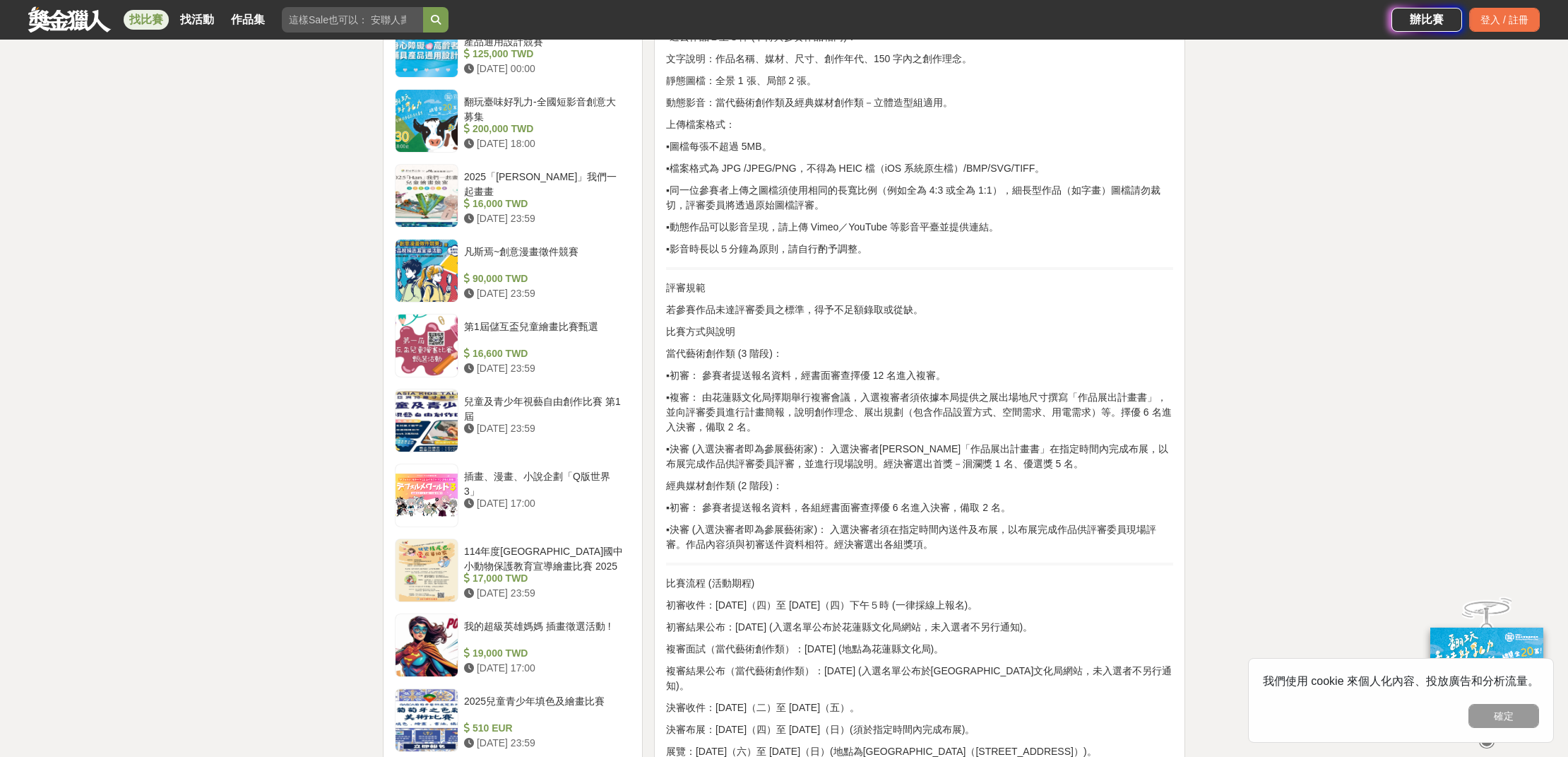
scroll to position [1503, 0]
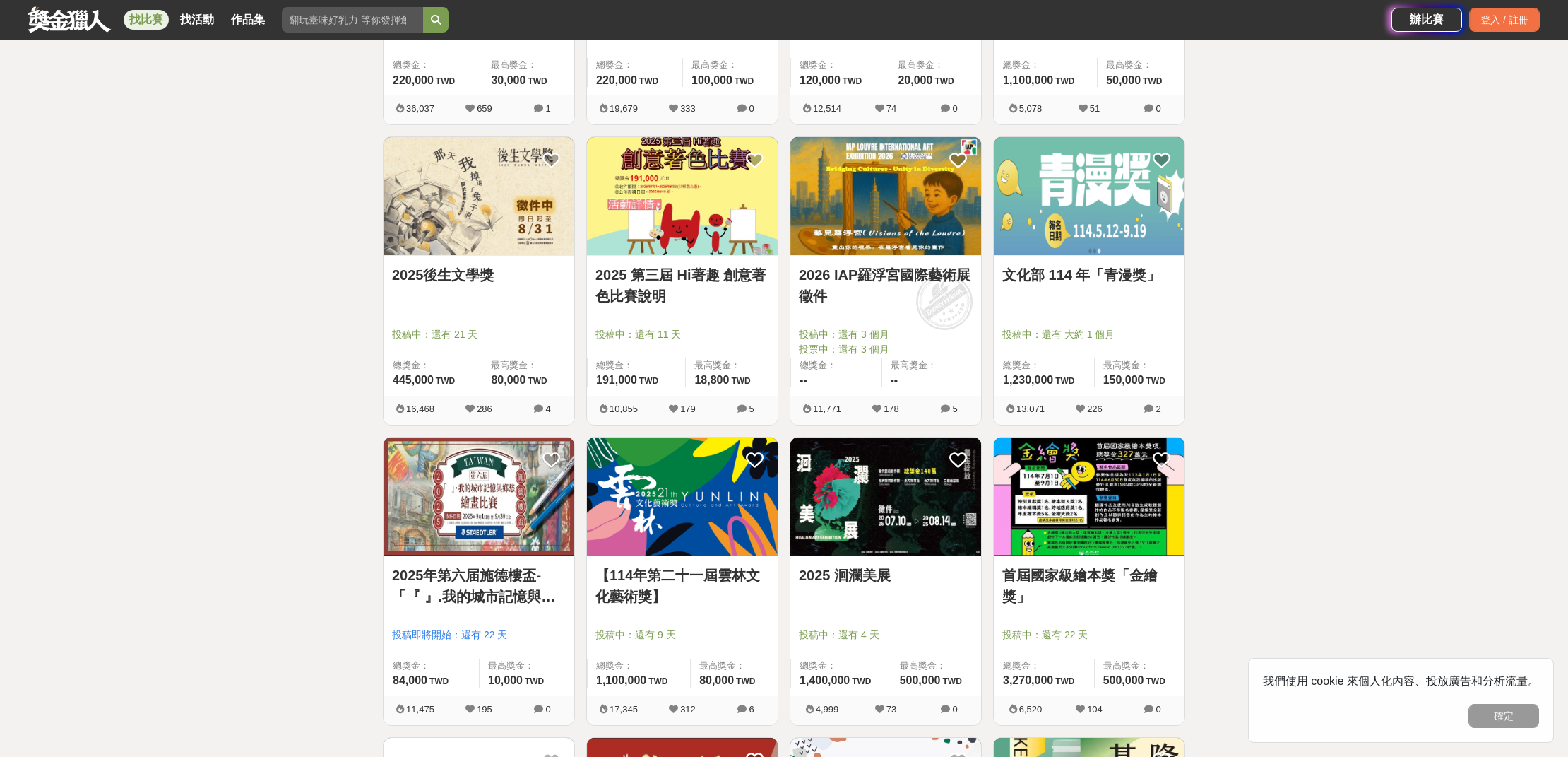
scroll to position [794, 0]
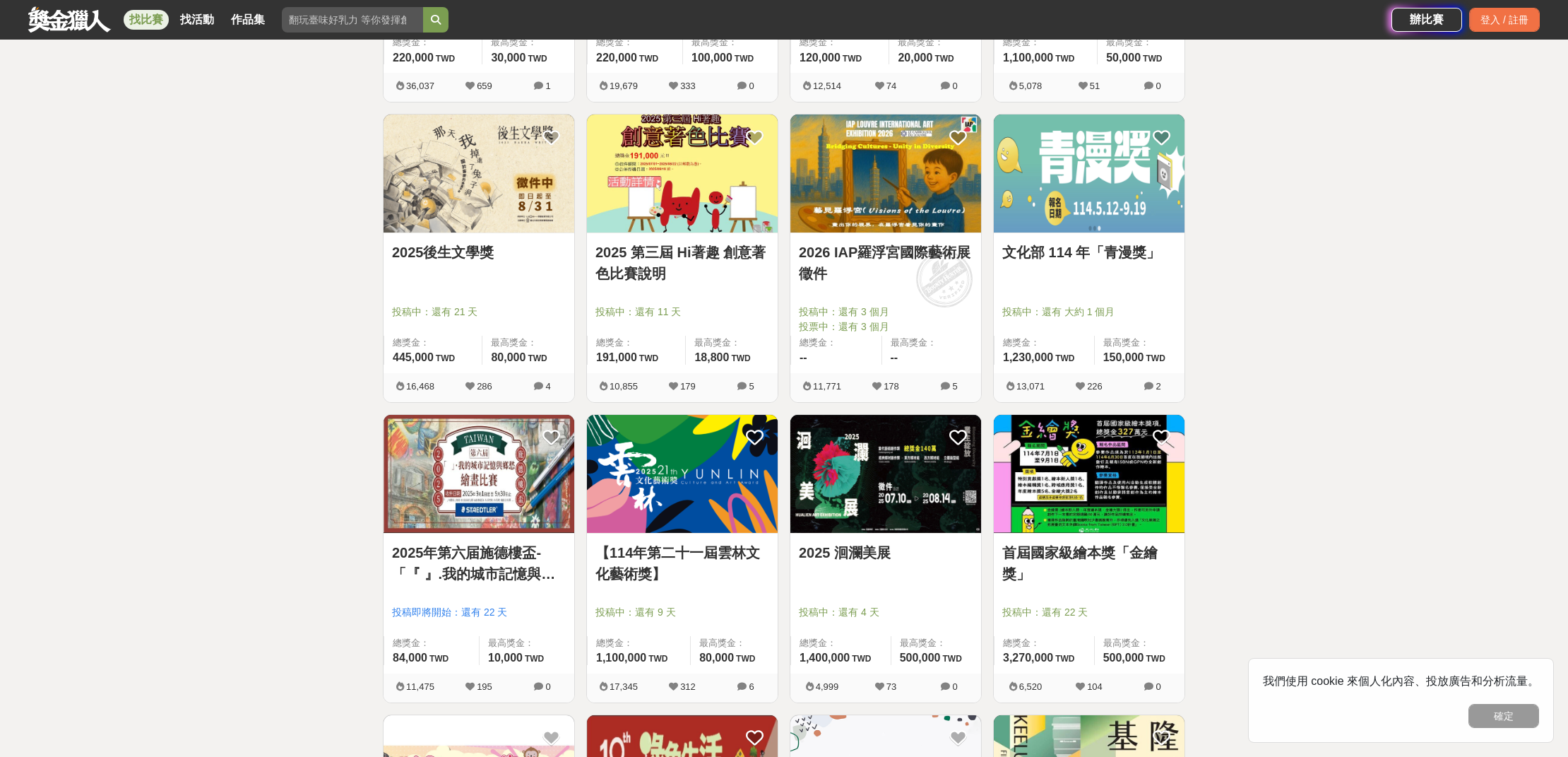
click at [1076, 452] on img at bounding box center [1089, 473] width 191 height 118
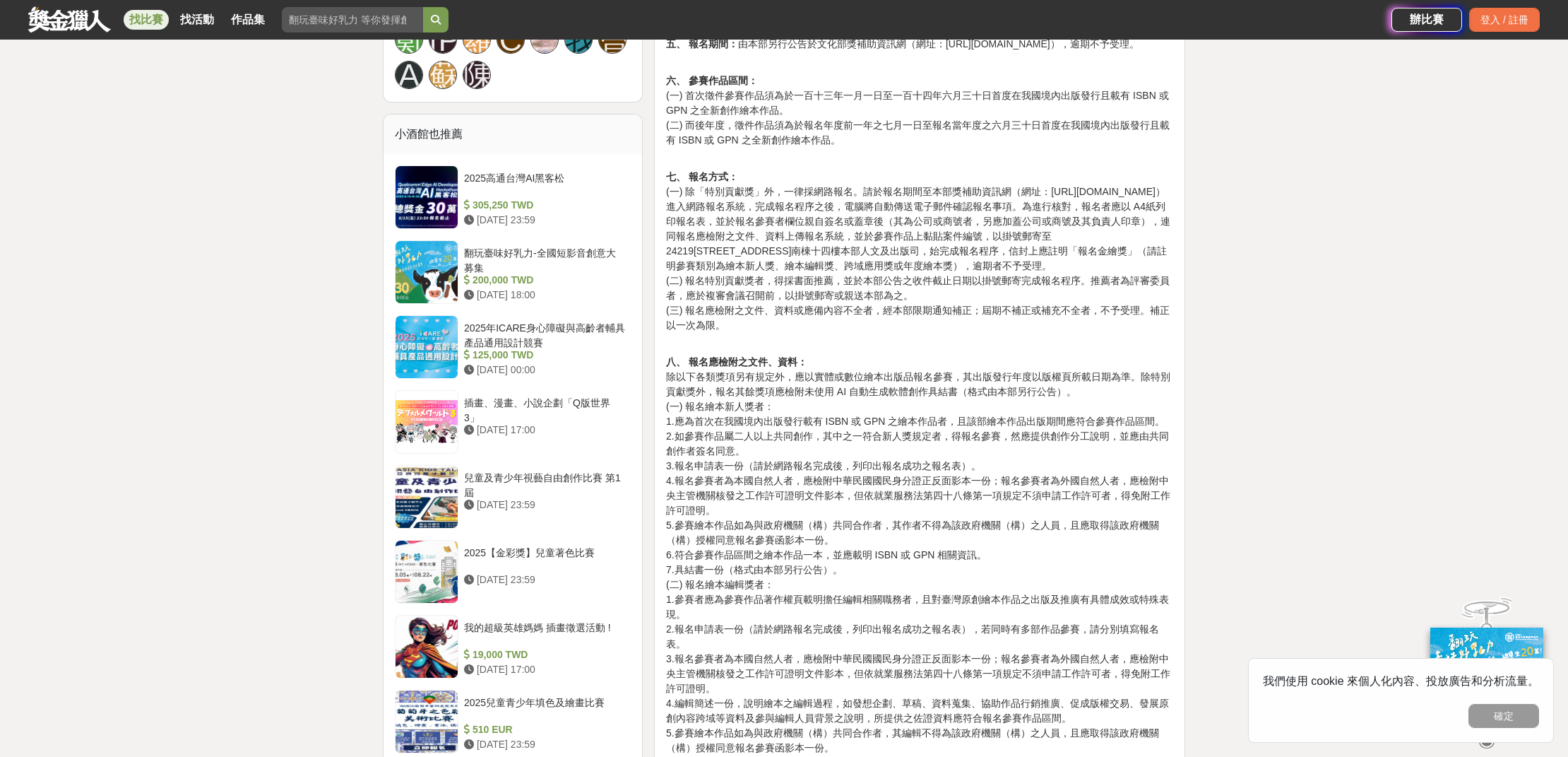
scroll to position [1300, 0]
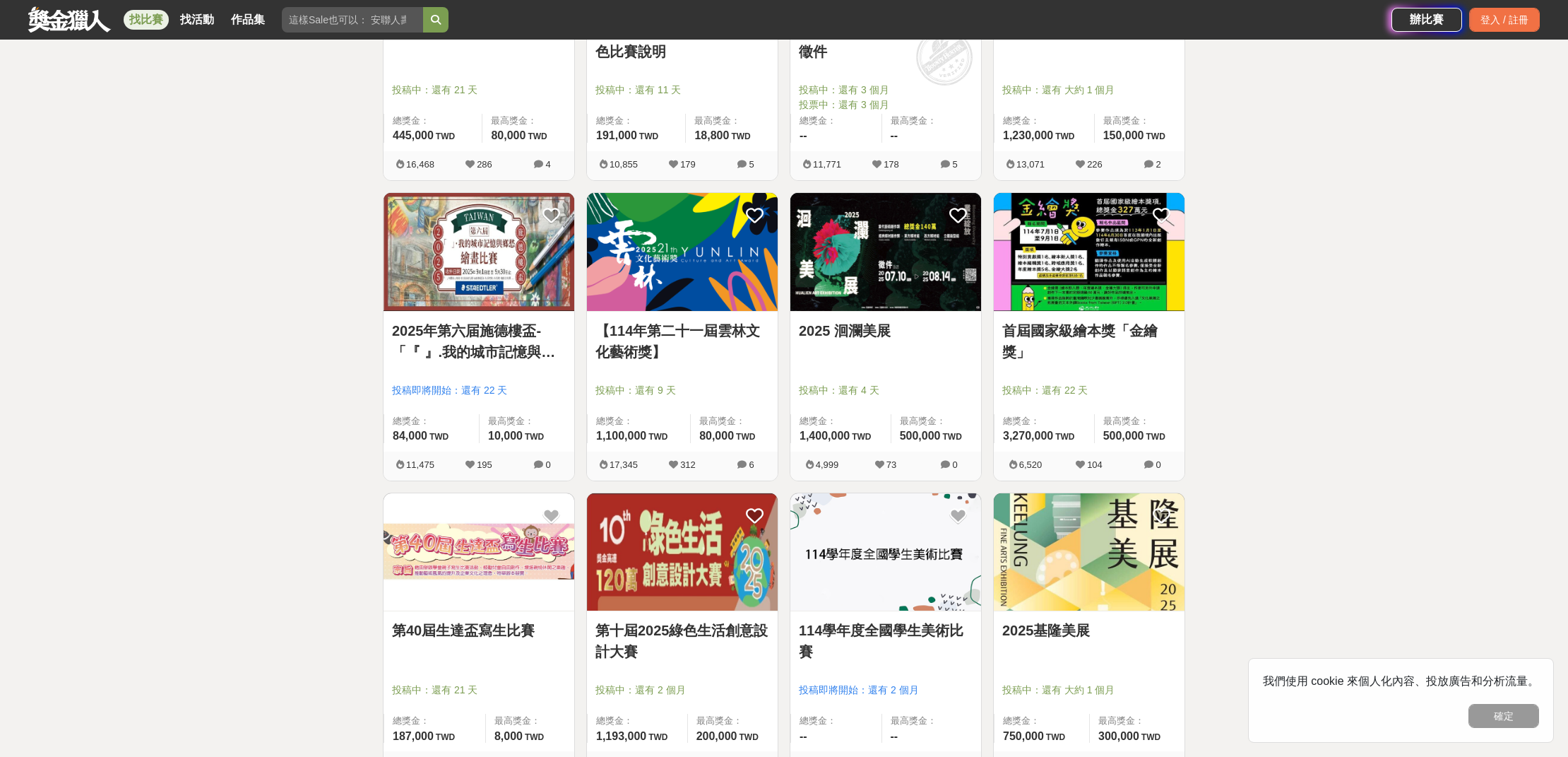
scroll to position [1044, 0]
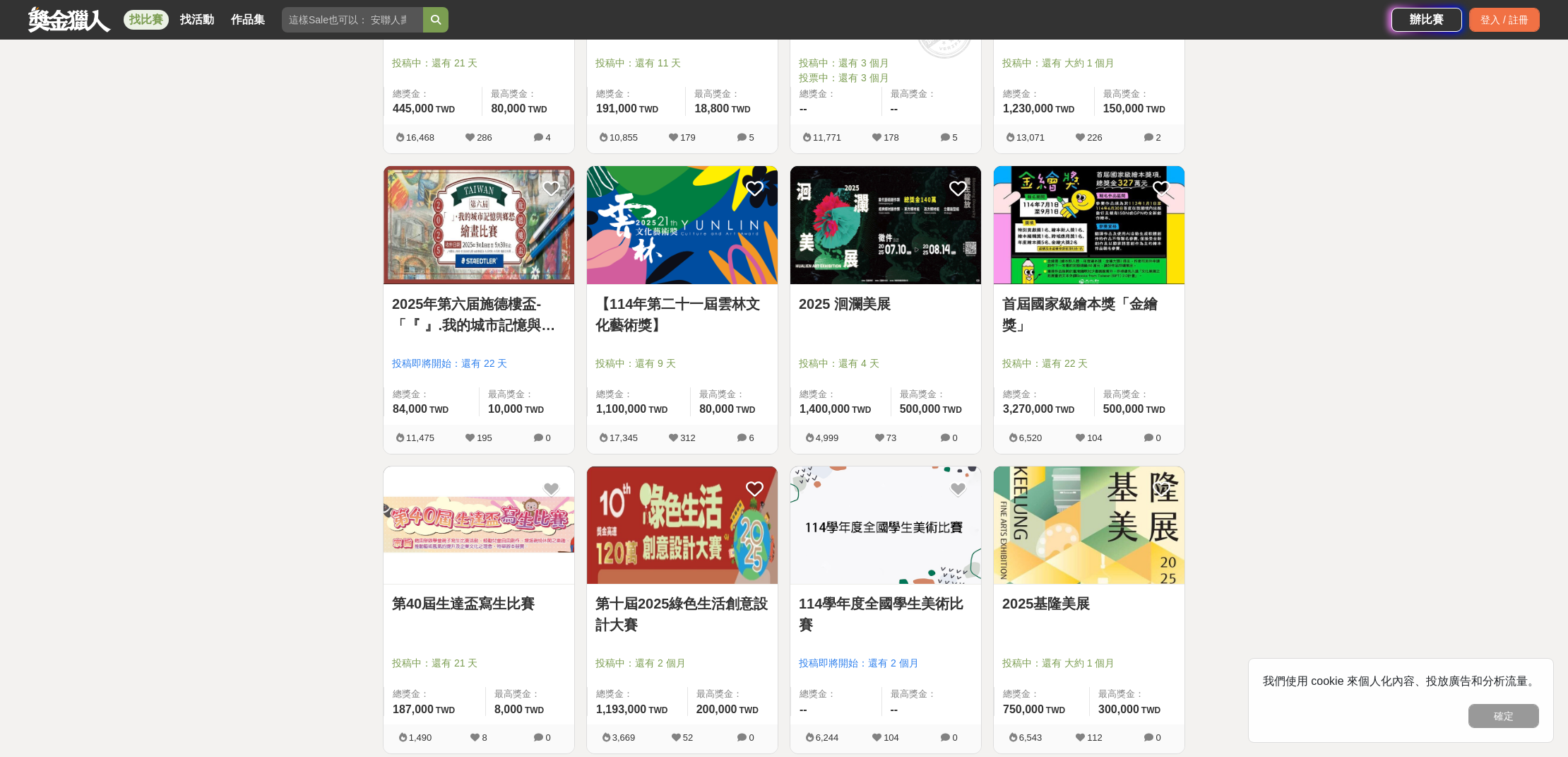
click at [477, 520] on img at bounding box center [478, 525] width 191 height 118
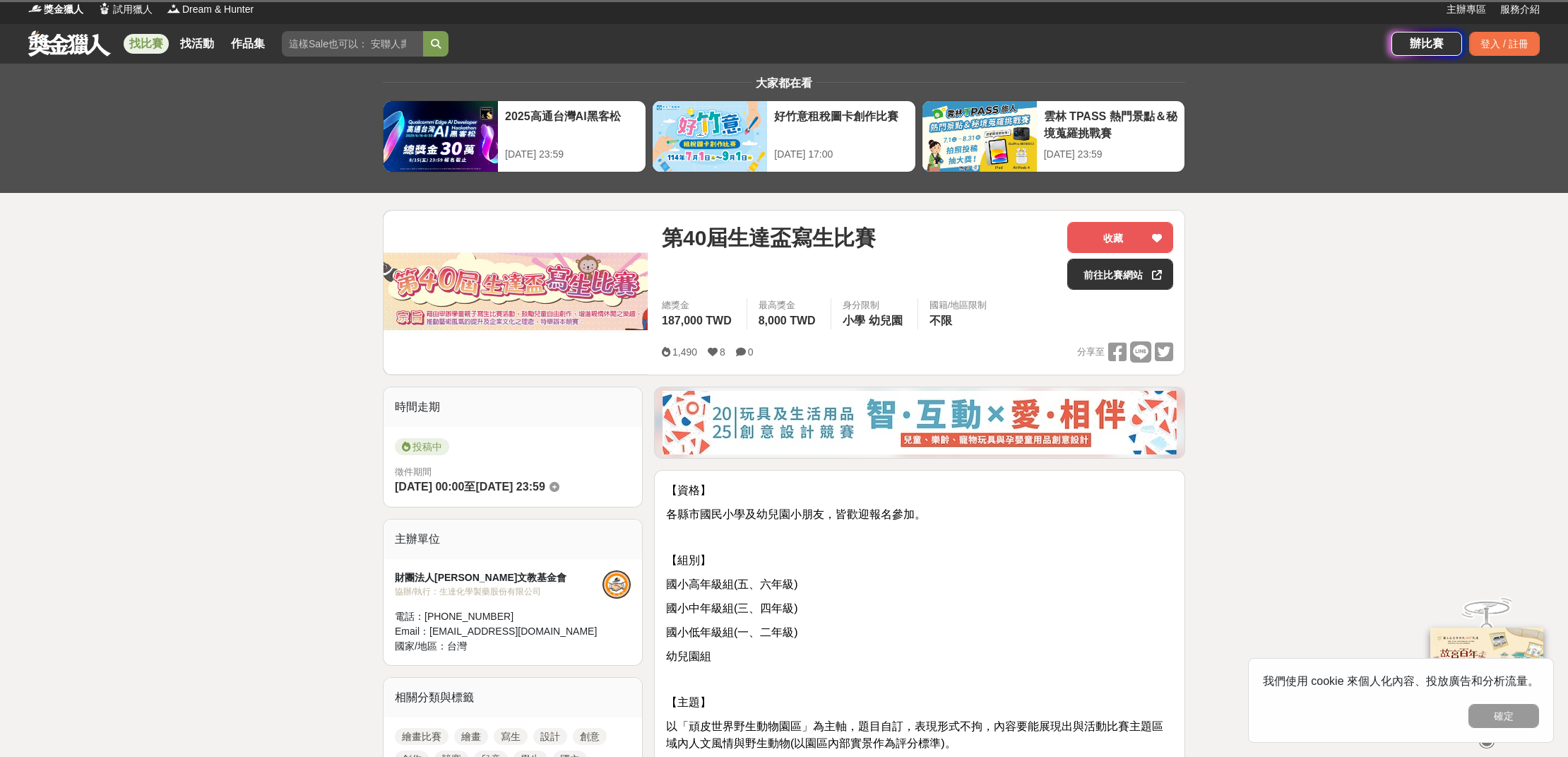
scroll to position [24, 0]
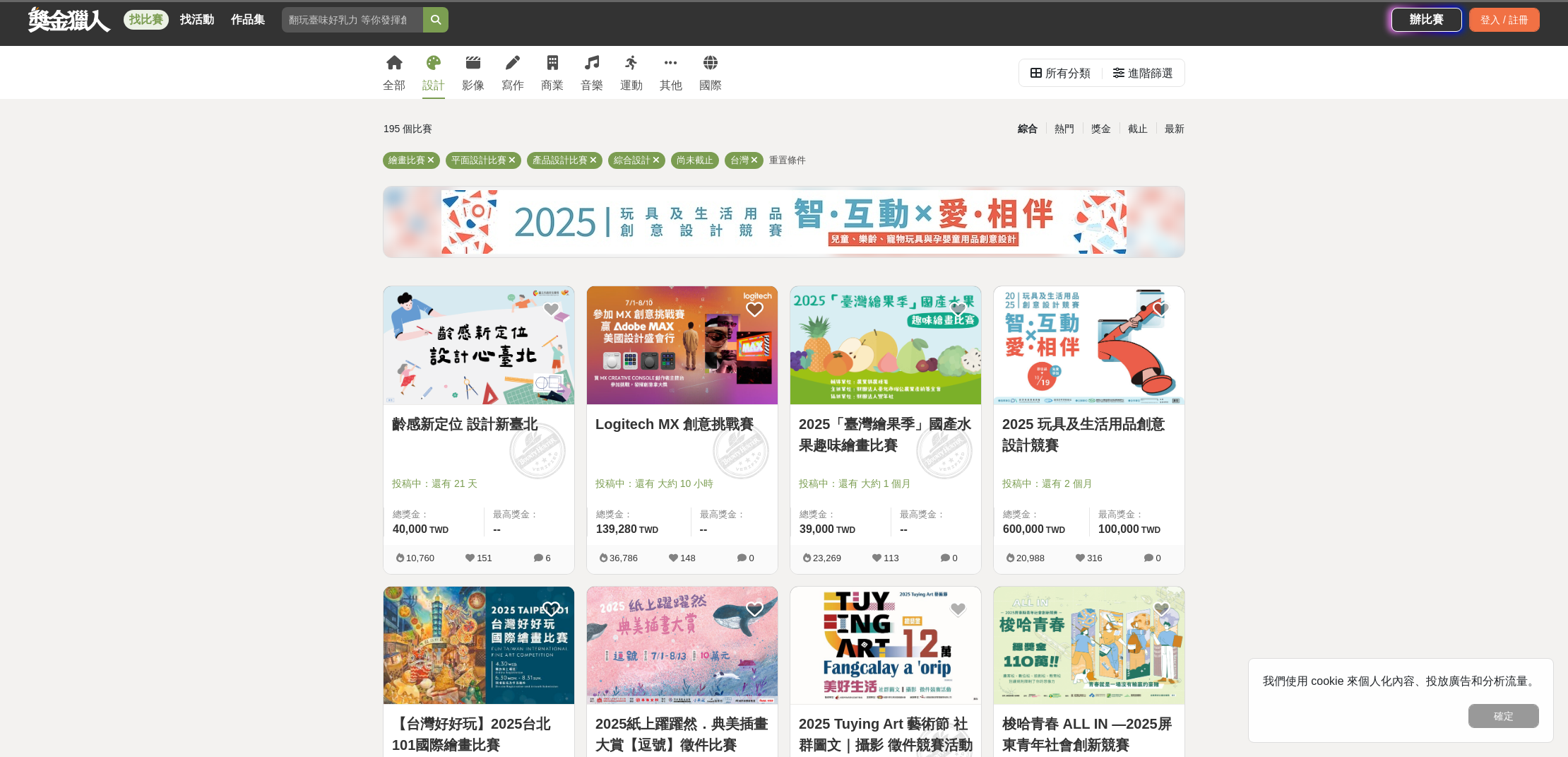
scroll to position [1044, 0]
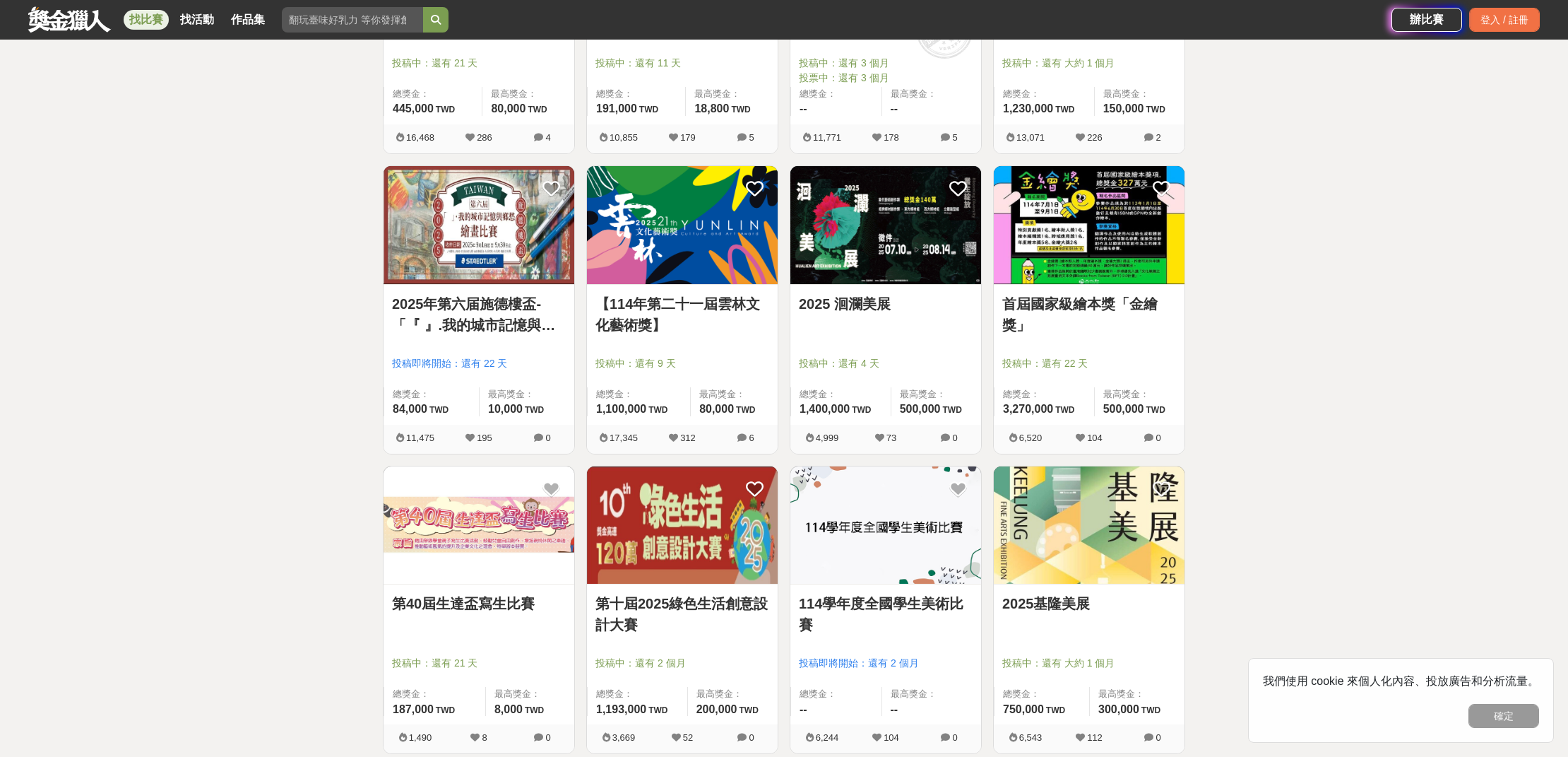
click at [894, 558] on img at bounding box center [885, 525] width 191 height 118
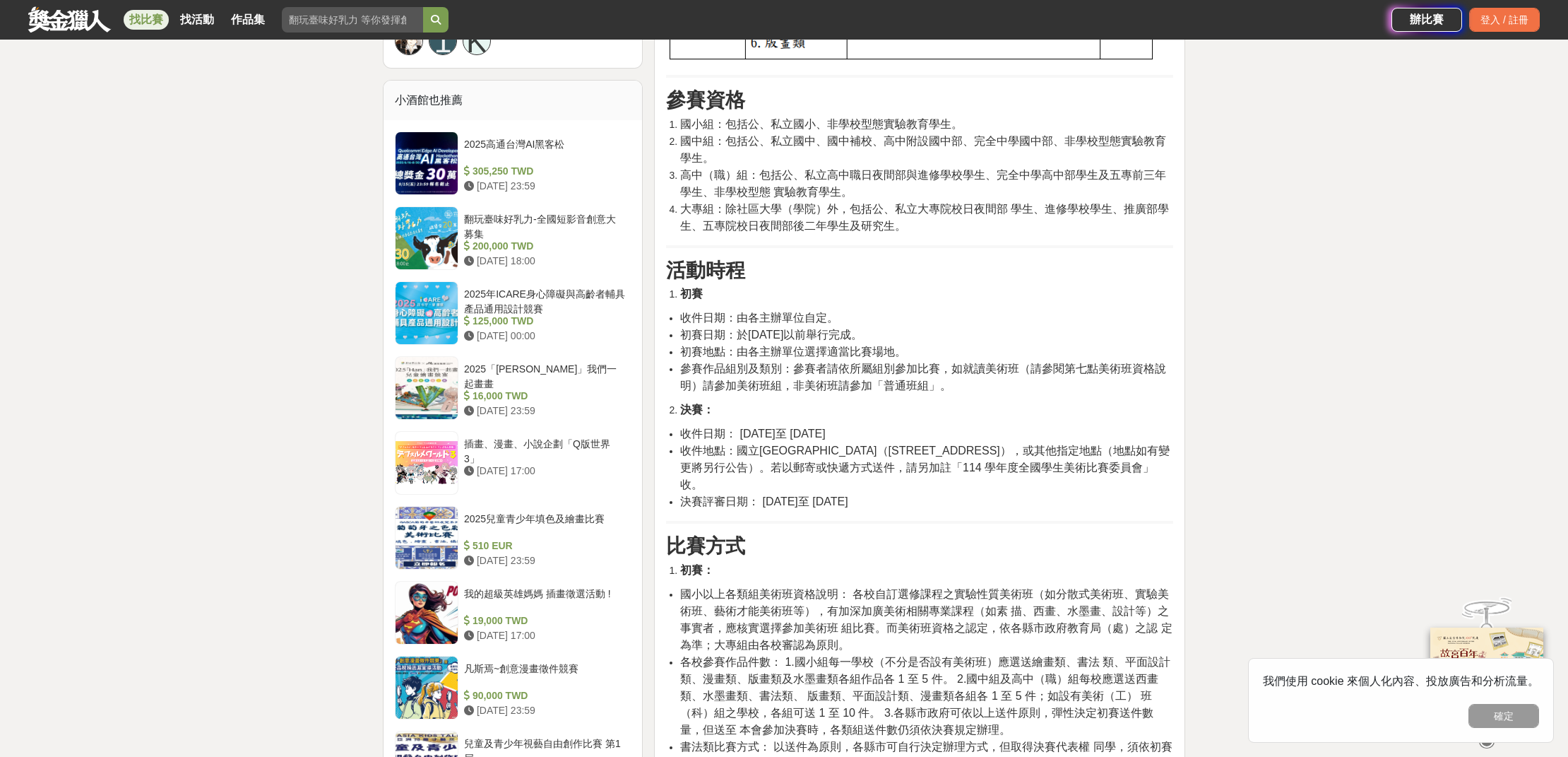
scroll to position [1133, 0]
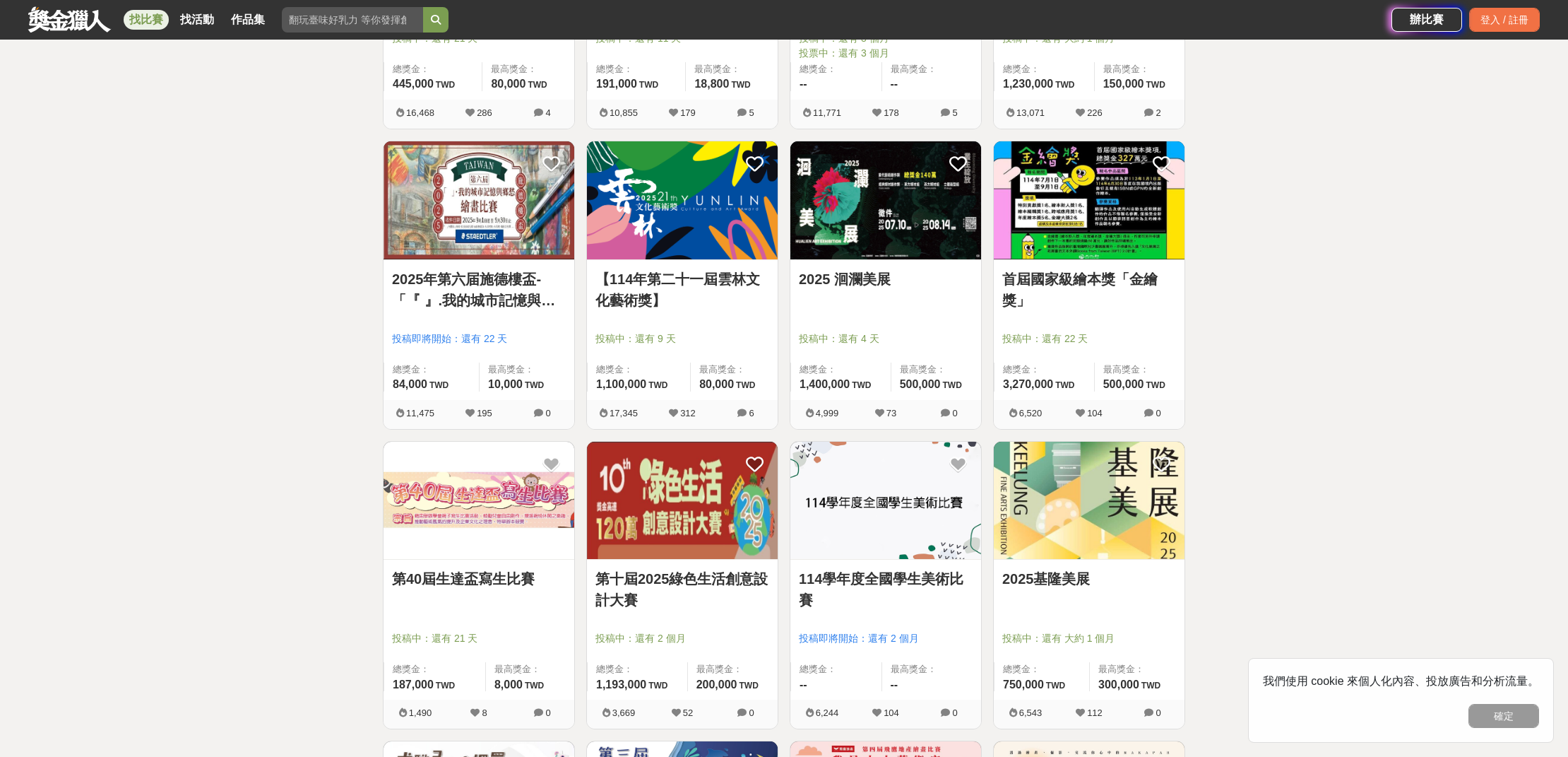
scroll to position [1160, 0]
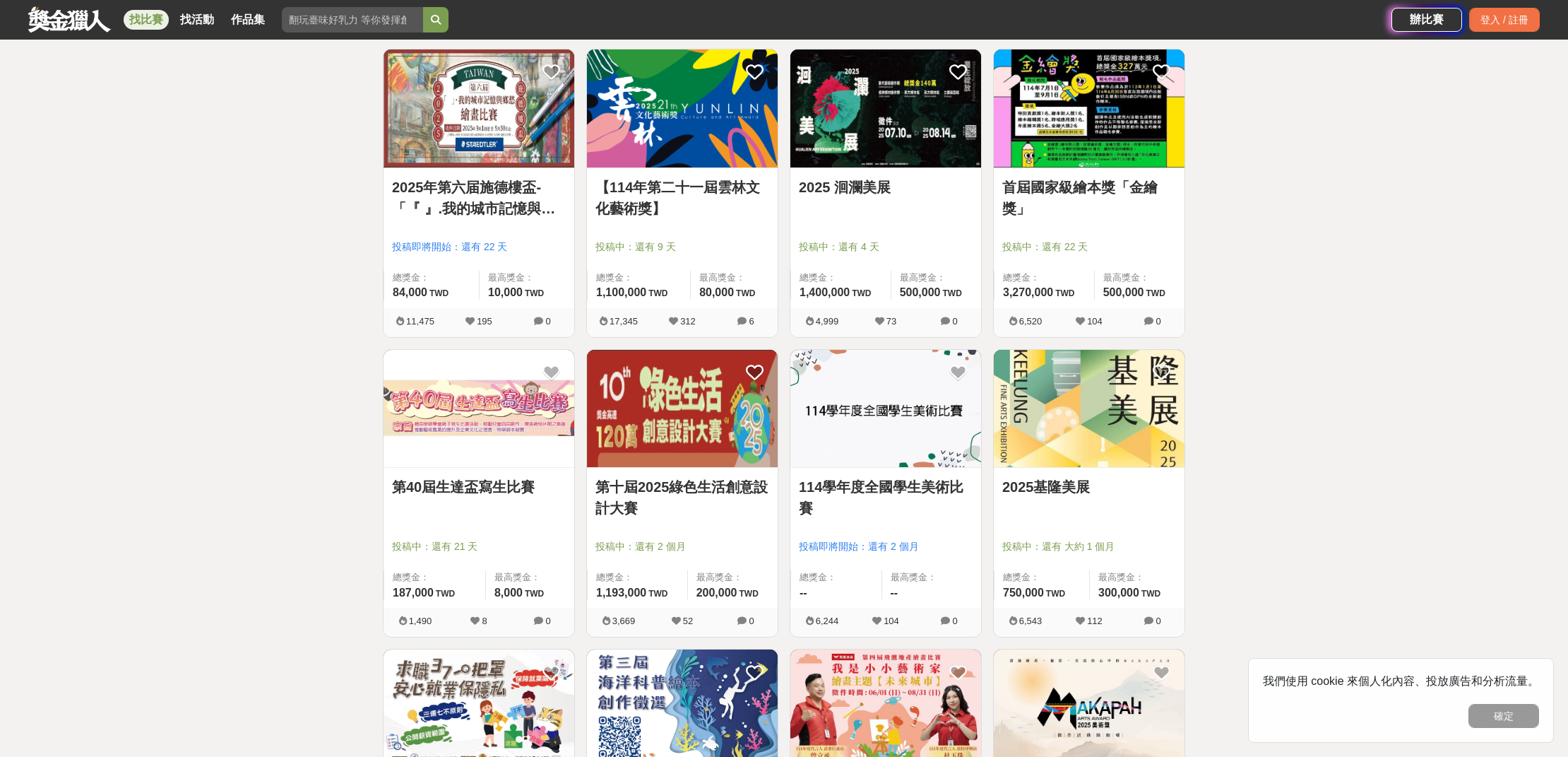
click at [1076, 405] on img at bounding box center [1089, 408] width 191 height 118
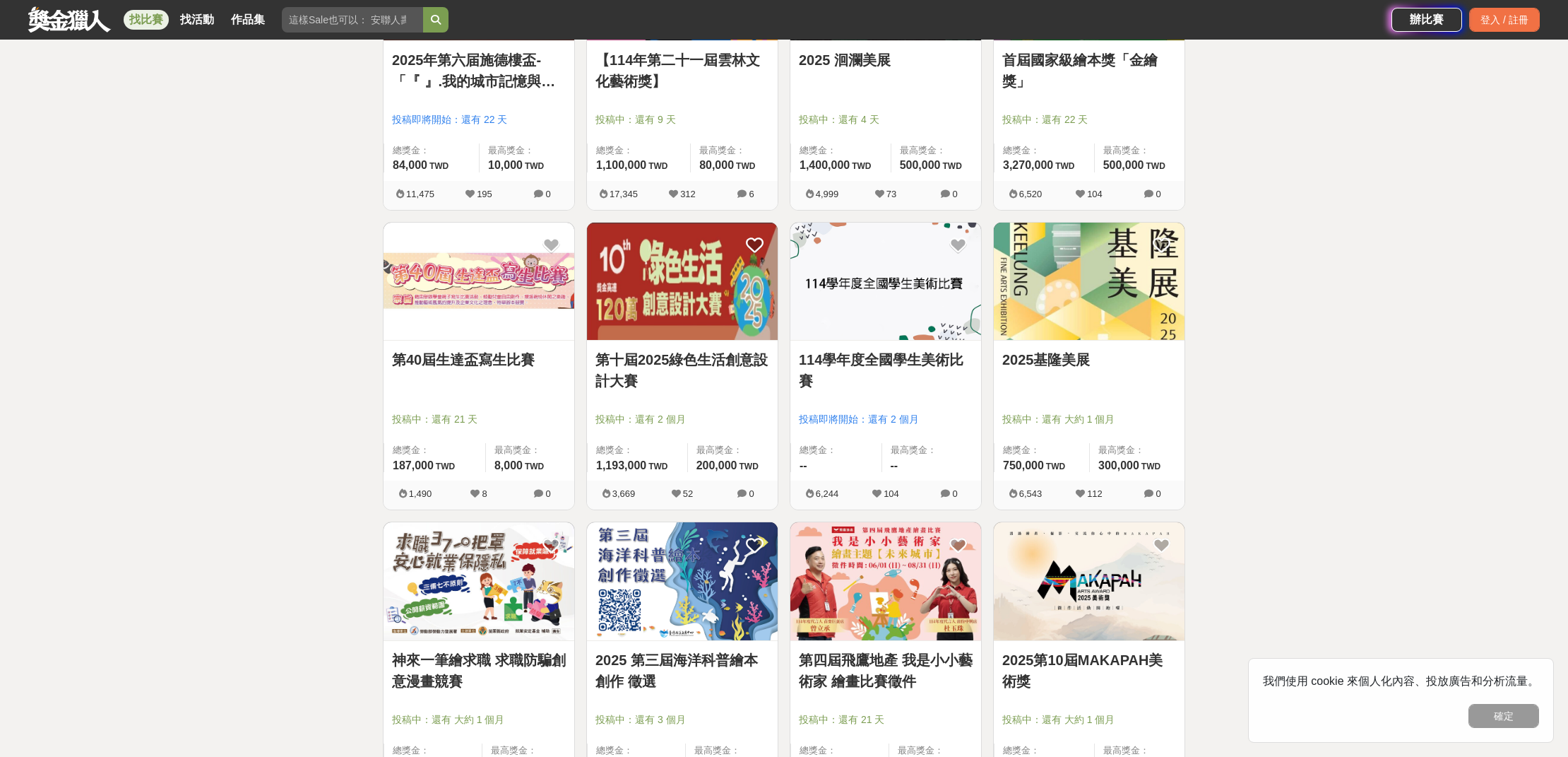
scroll to position [1381, 0]
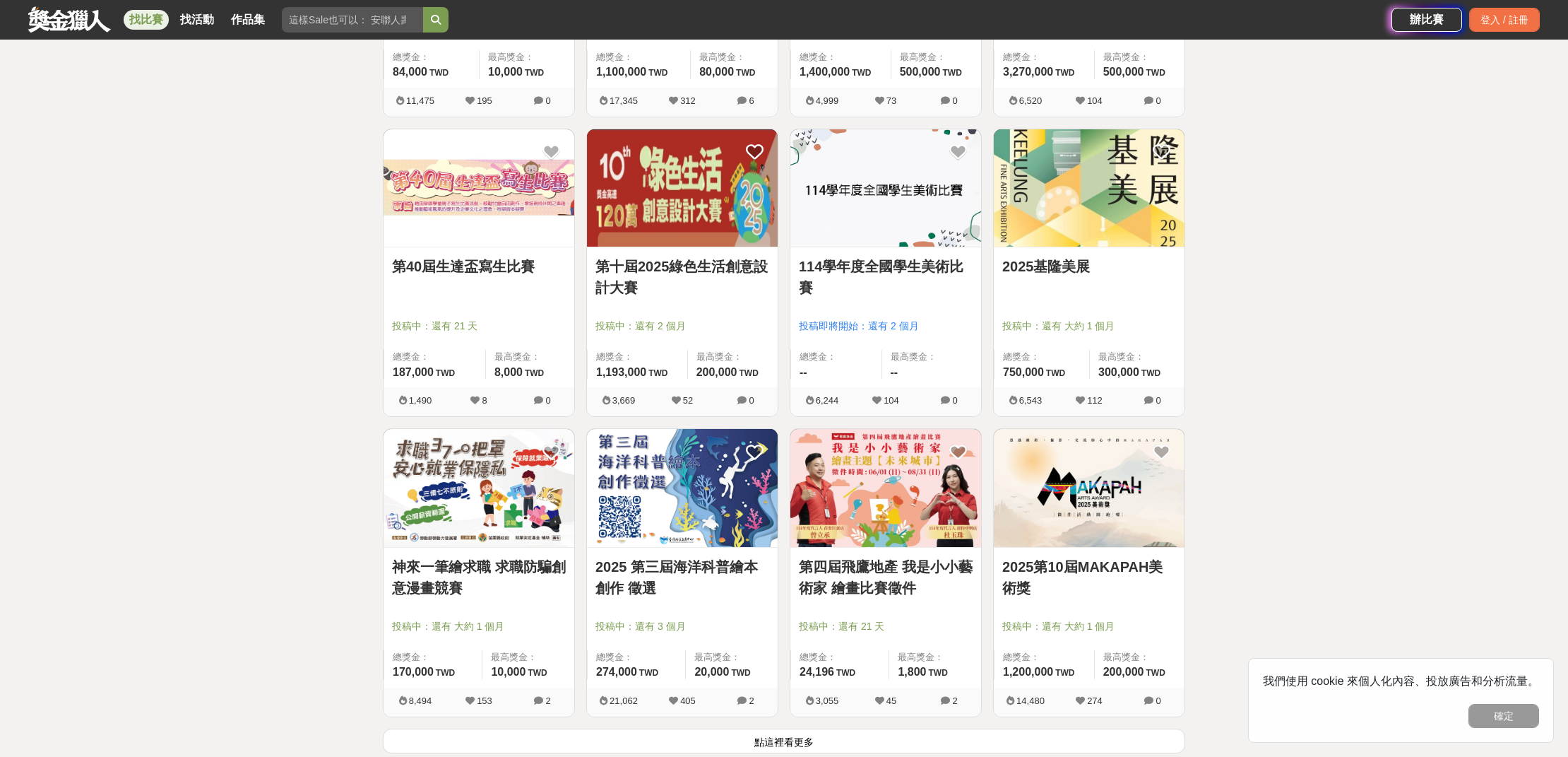
click at [1168, 535] on img at bounding box center [1089, 488] width 191 height 118
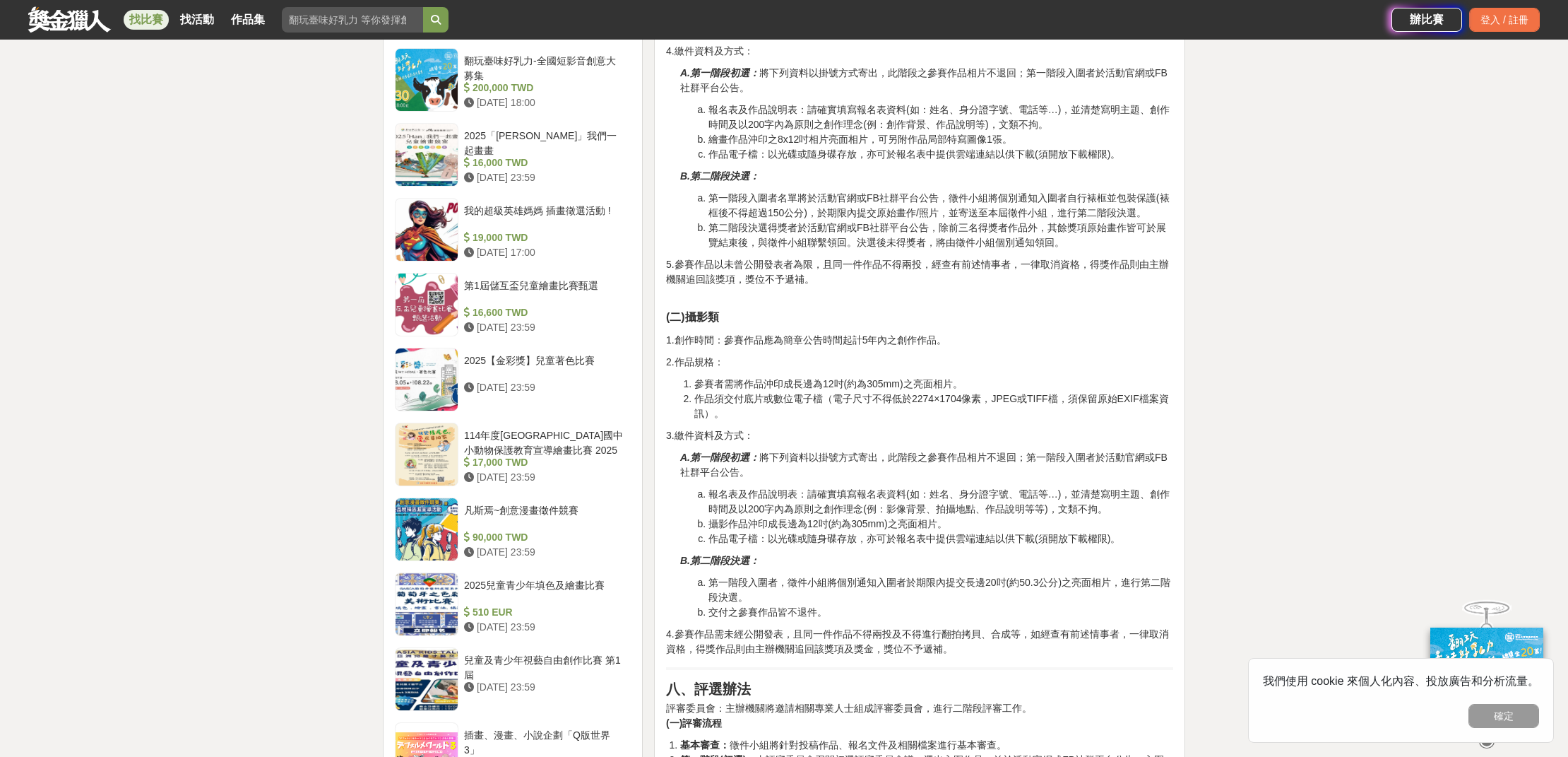
scroll to position [1209, 0]
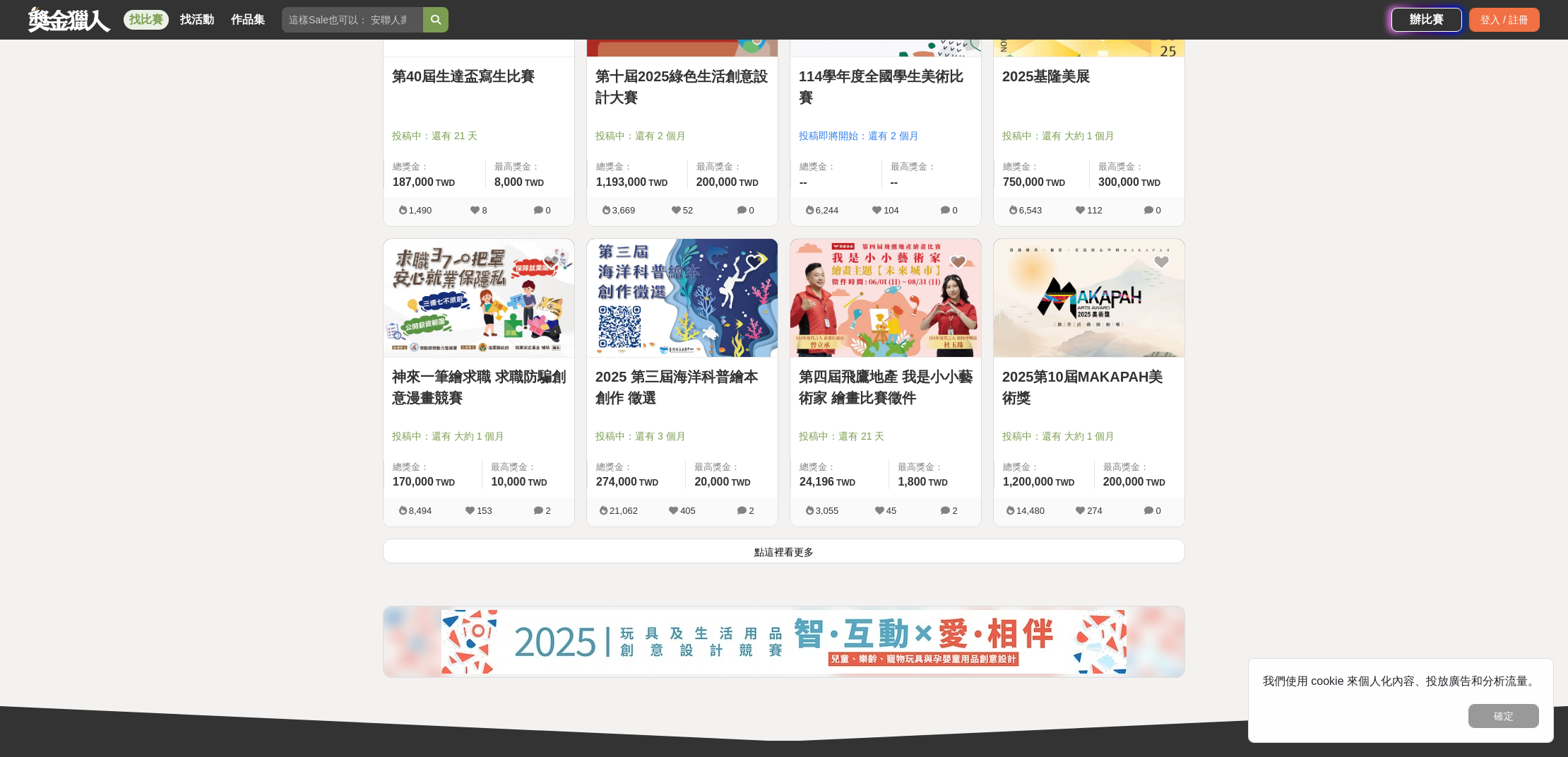
scroll to position [1697, 0]
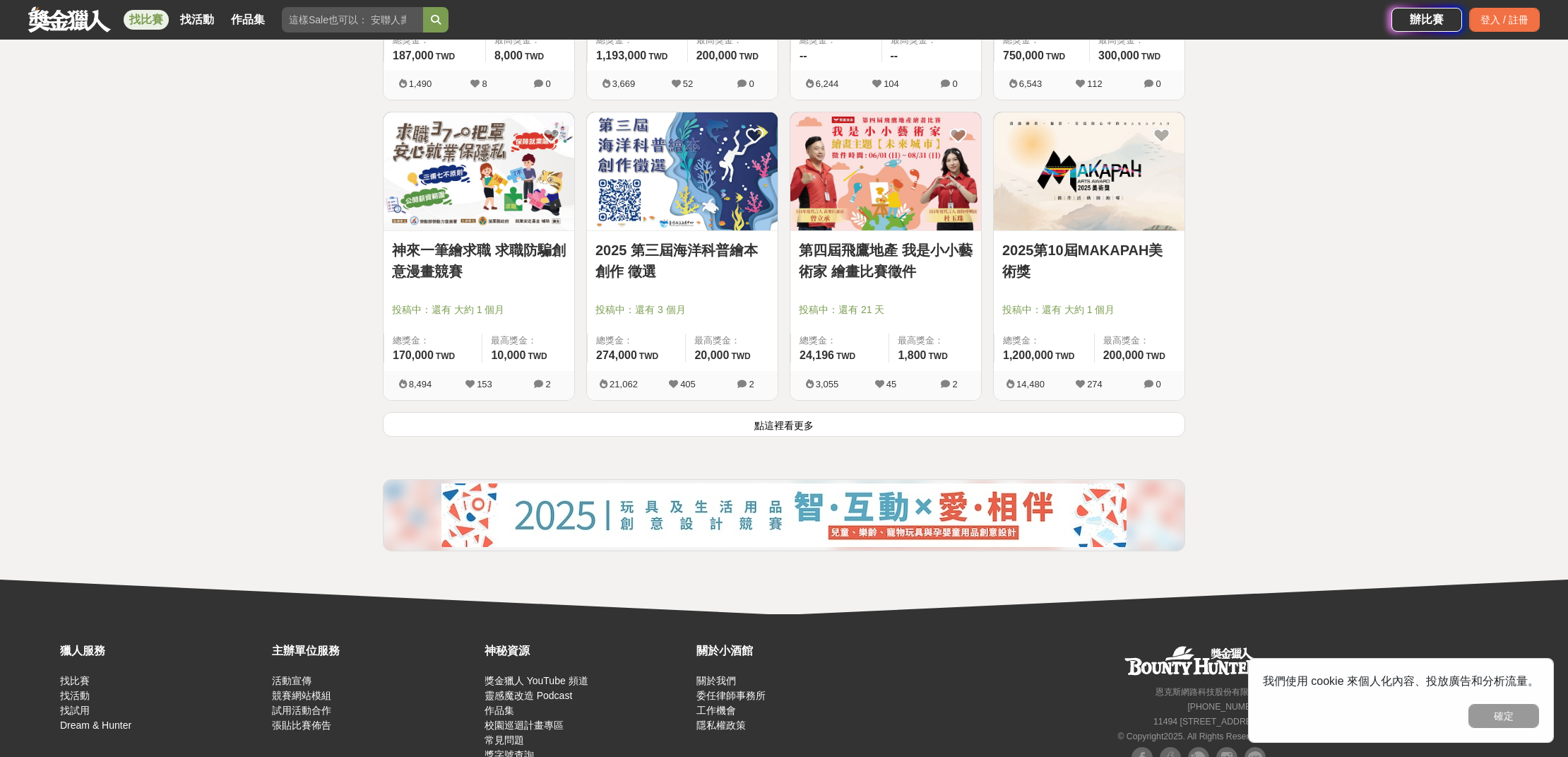
click at [735, 429] on button "點這裡看更多" at bounding box center [783, 424] width 802 height 25
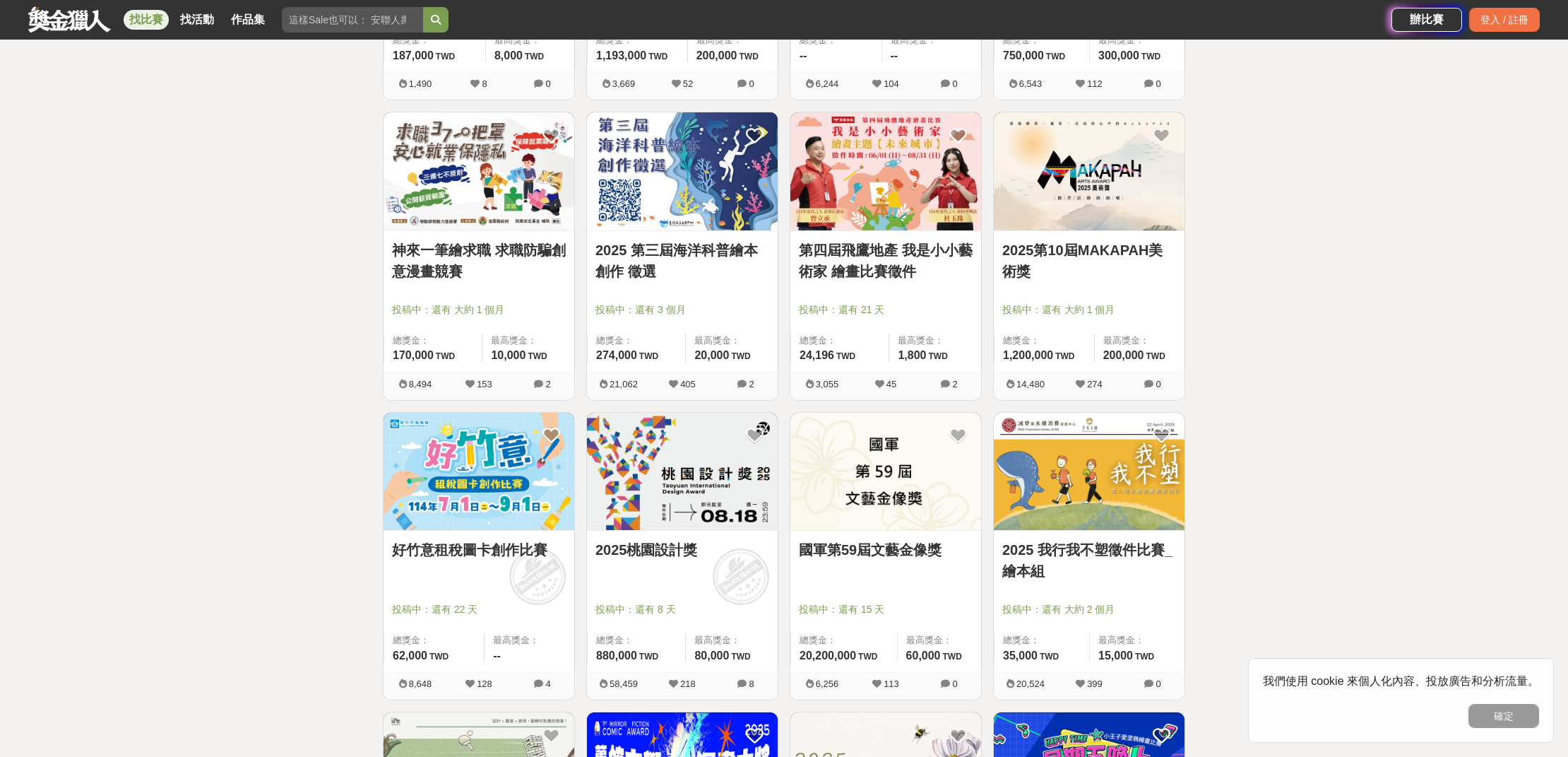
scroll to position [1796, 0]
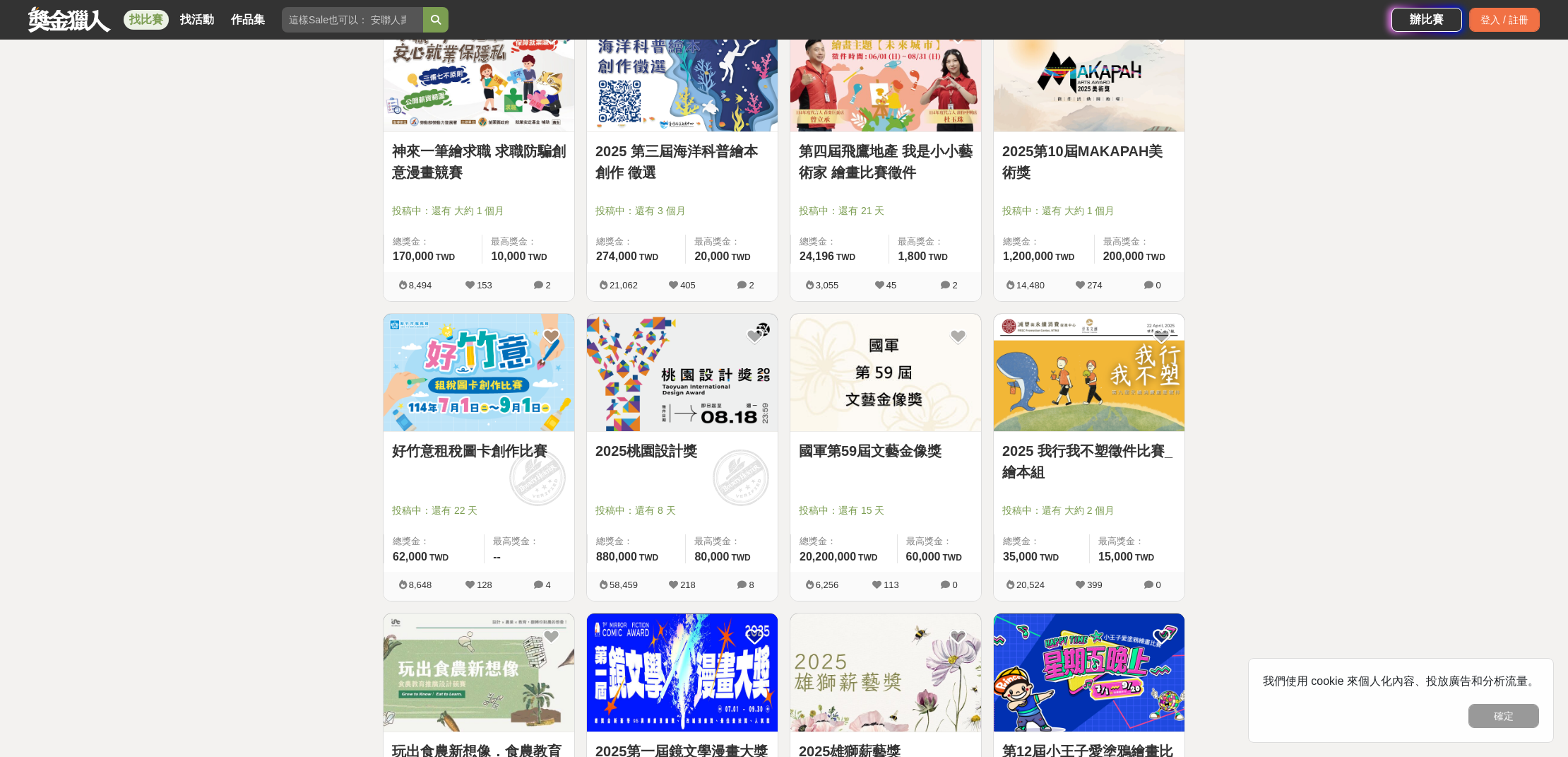
click at [695, 373] on img at bounding box center [682, 373] width 191 height 118
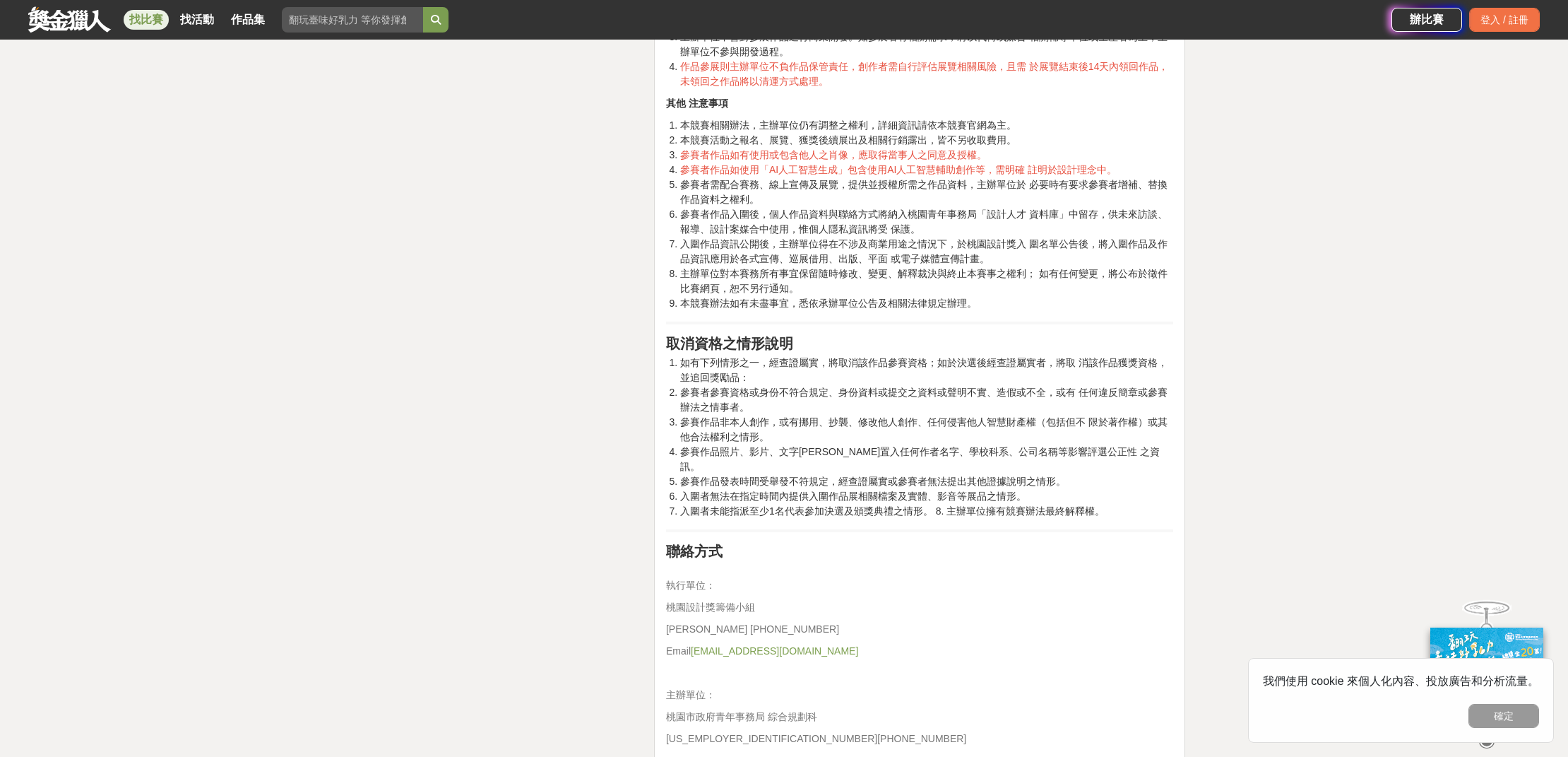
scroll to position [3954, 0]
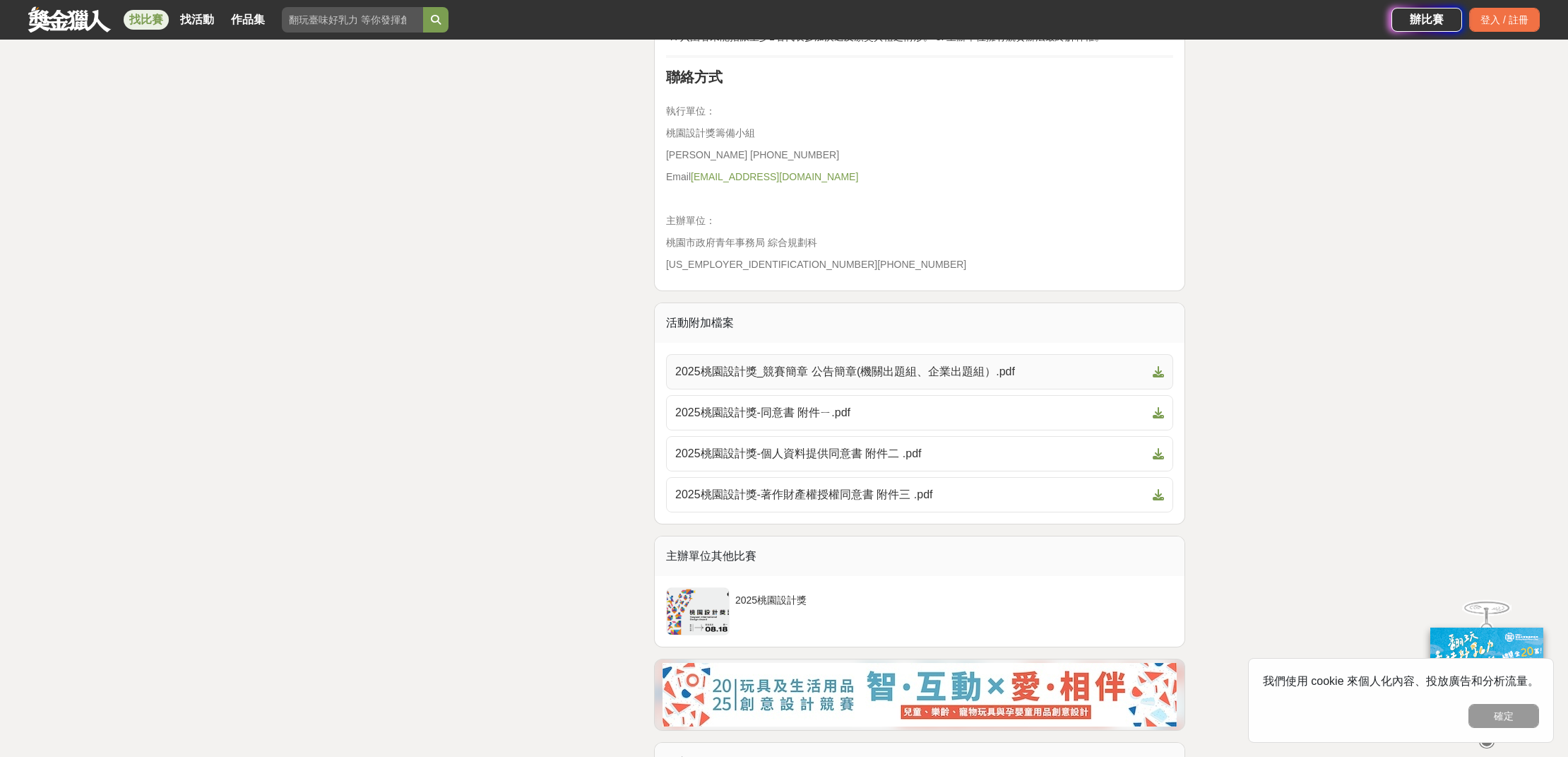
click at [813, 363] on span "2025桃園設計獎_競賽簡章 公告簡章(機關出題組、企業出題組）.pdf" at bounding box center [911, 372] width 472 height 17
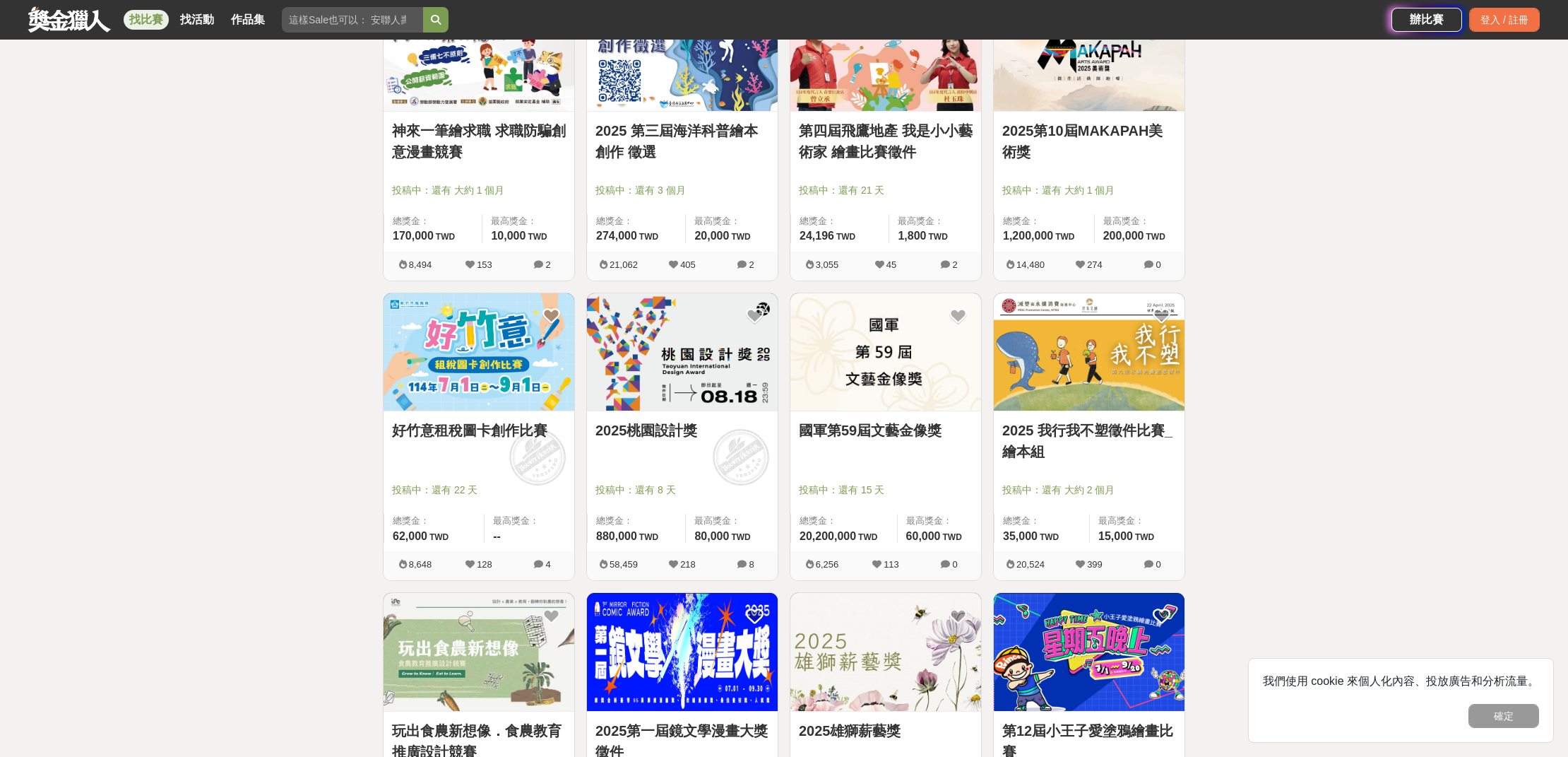
scroll to position [1930, 0]
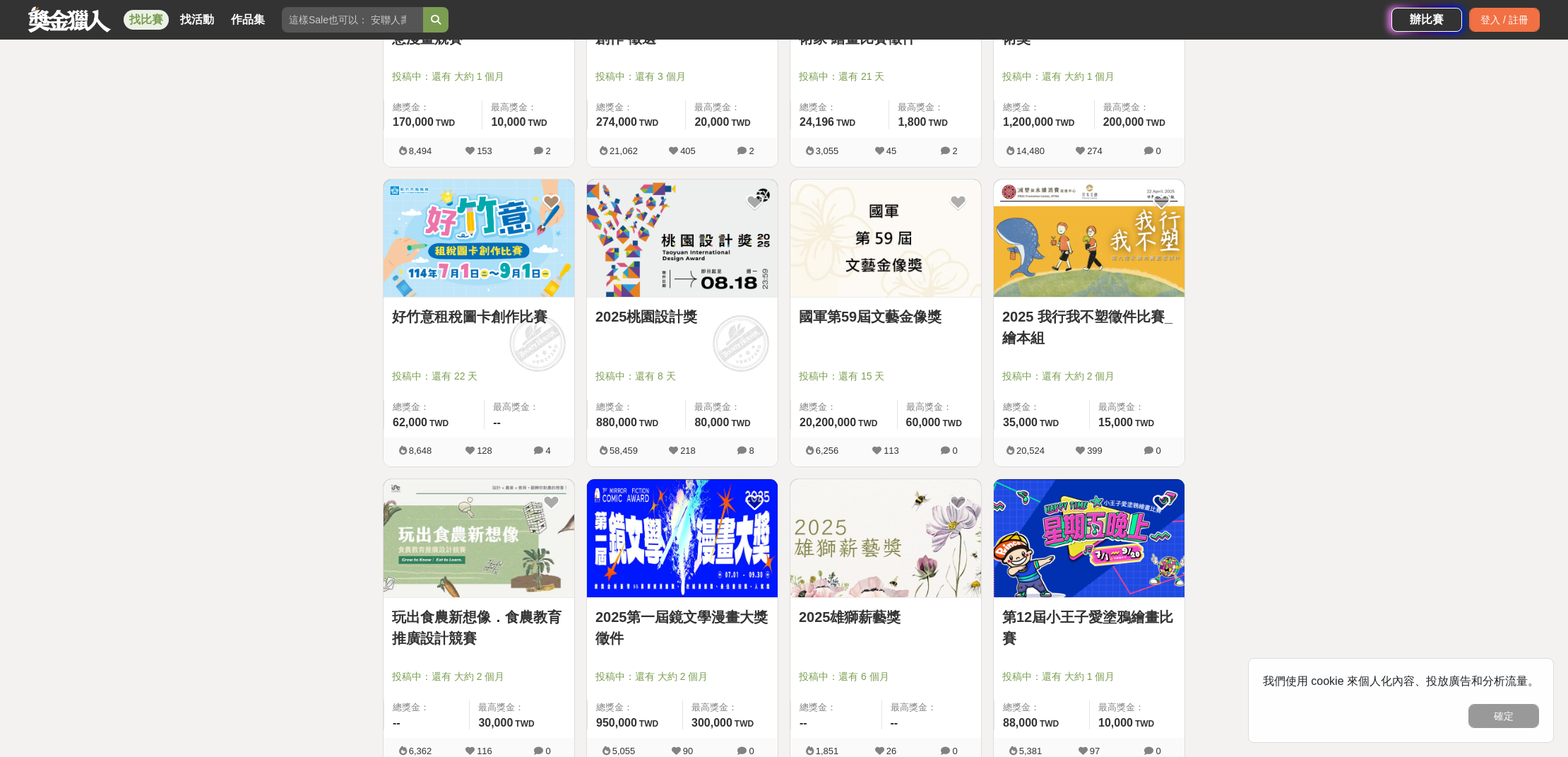
click at [486, 311] on link "好竹意租稅圖卡創作比賽" at bounding box center [478, 316] width 173 height 21
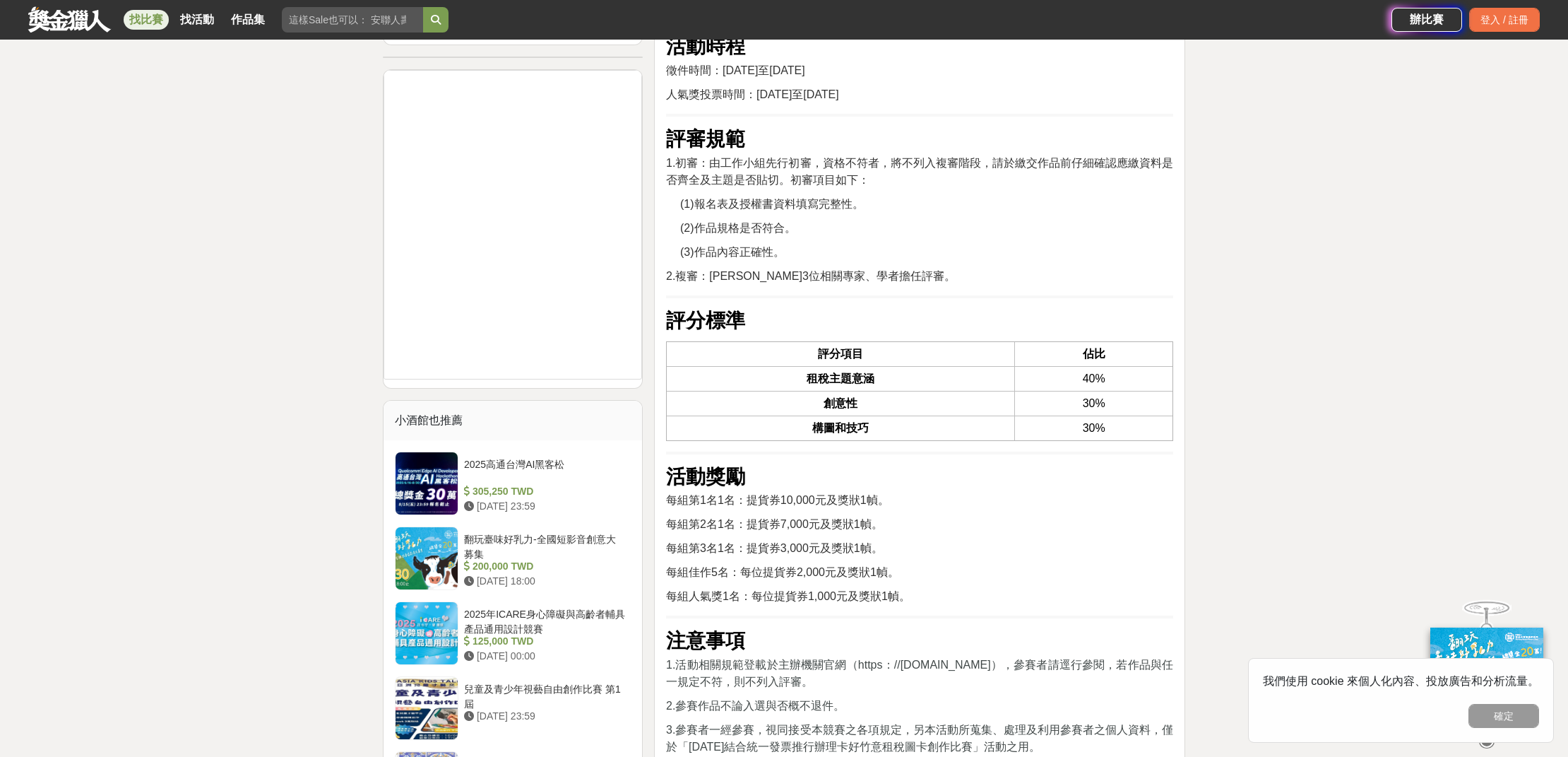
scroll to position [1809, 0]
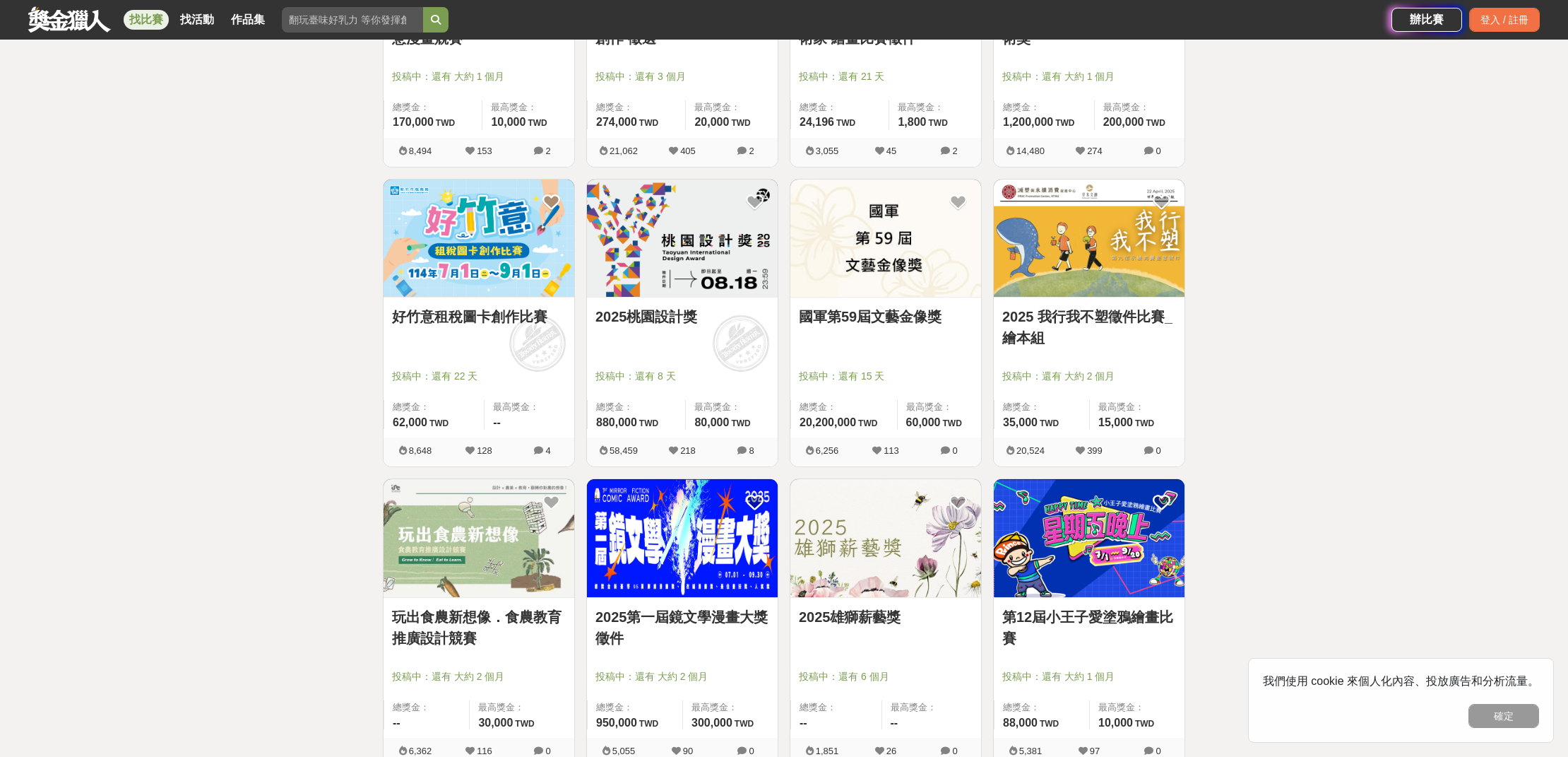
scroll to position [1953, 0]
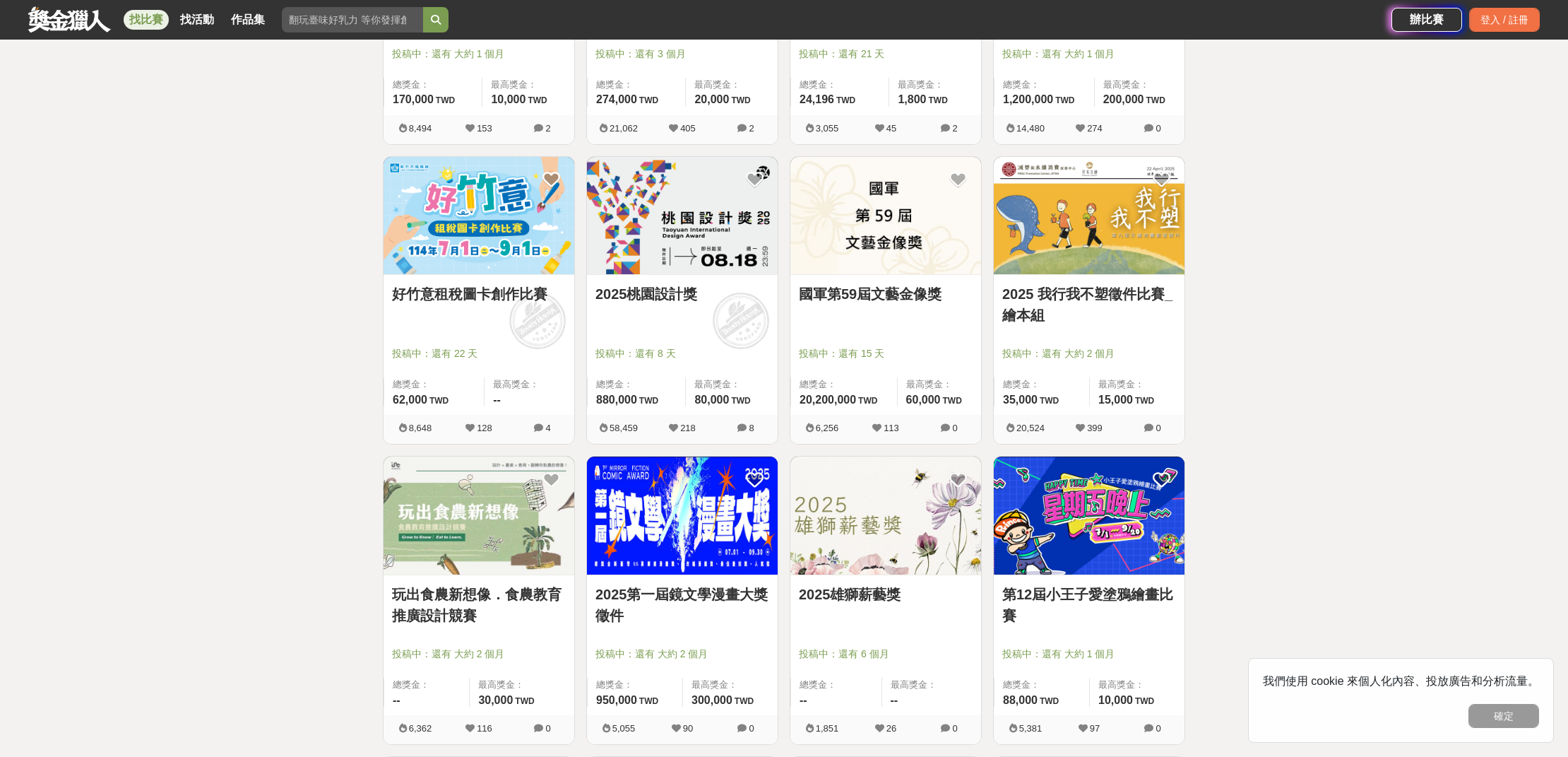
click at [735, 257] on img at bounding box center [682, 216] width 191 height 118
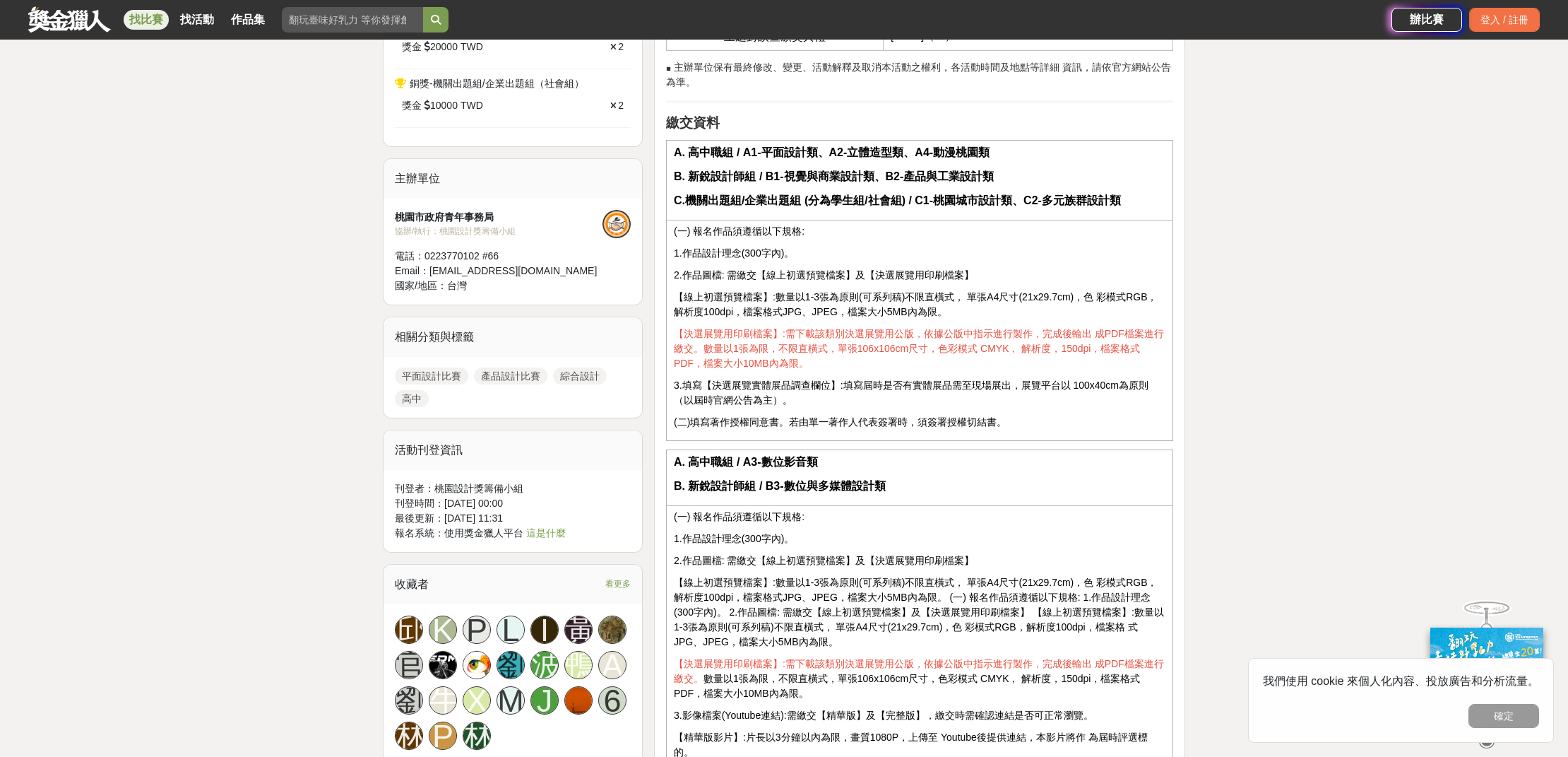
scroll to position [1145, 0]
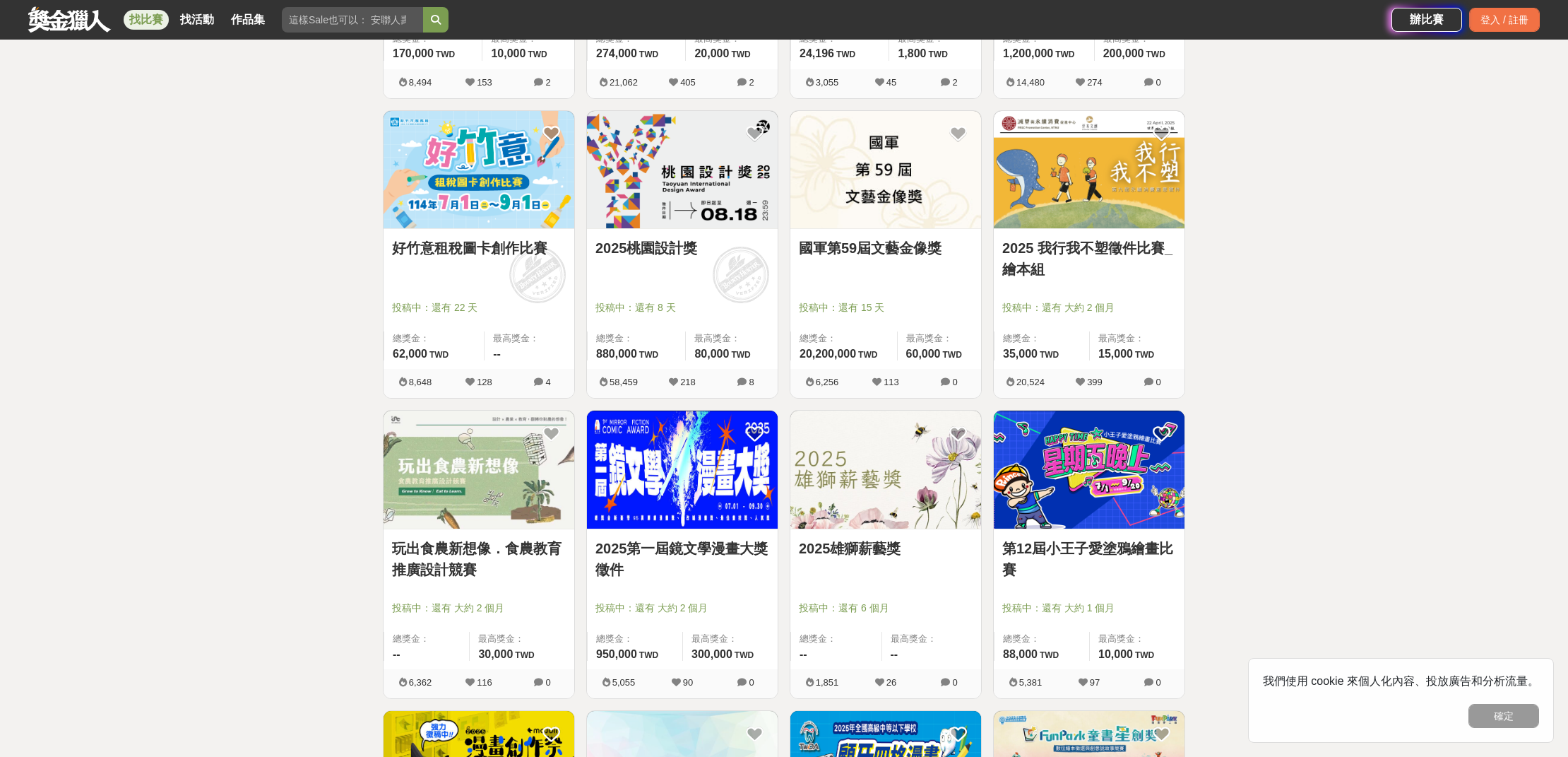
scroll to position [2078, 0]
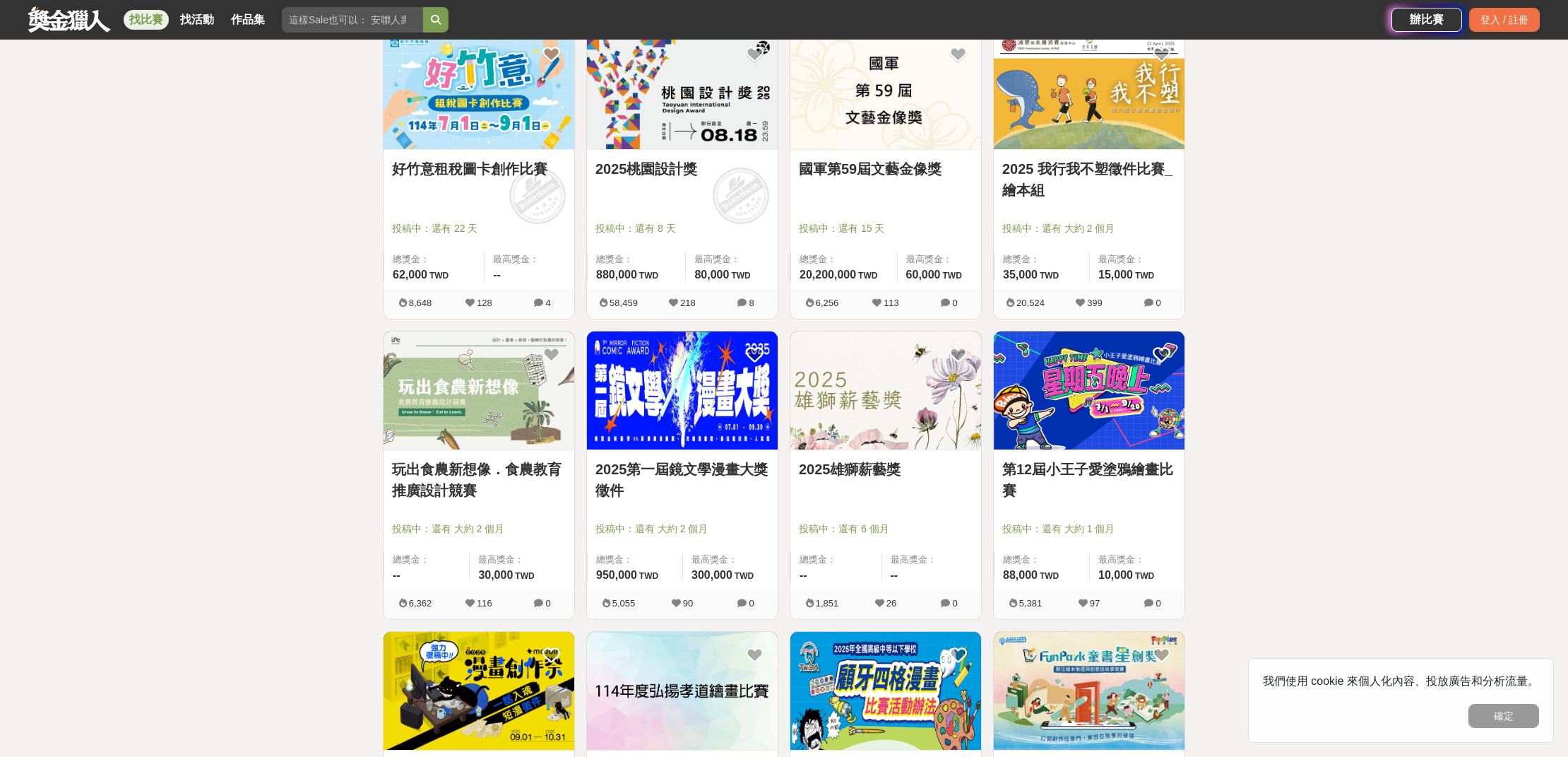
click at [708, 414] on img at bounding box center [682, 390] width 191 height 118
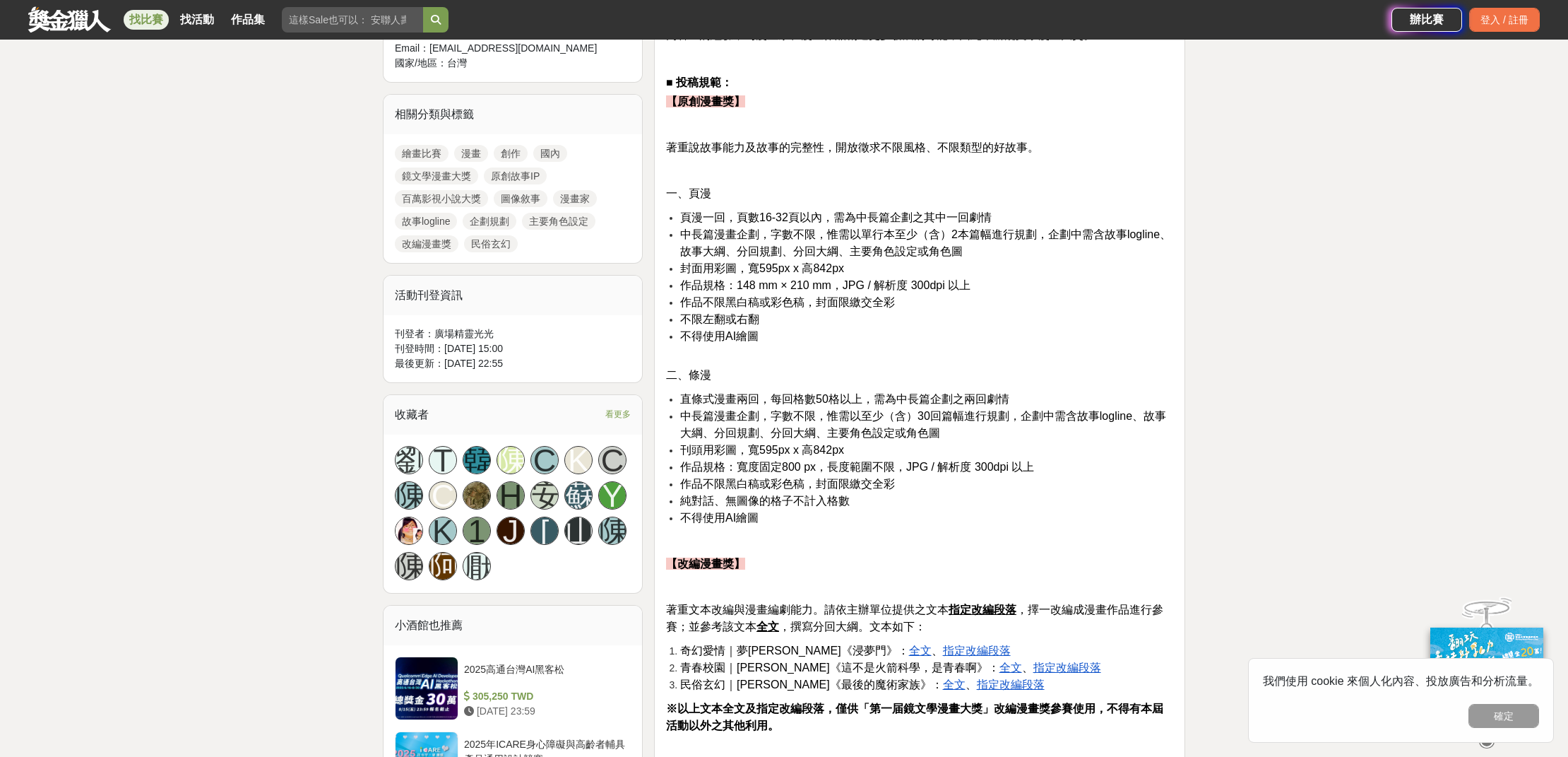
scroll to position [647, 0]
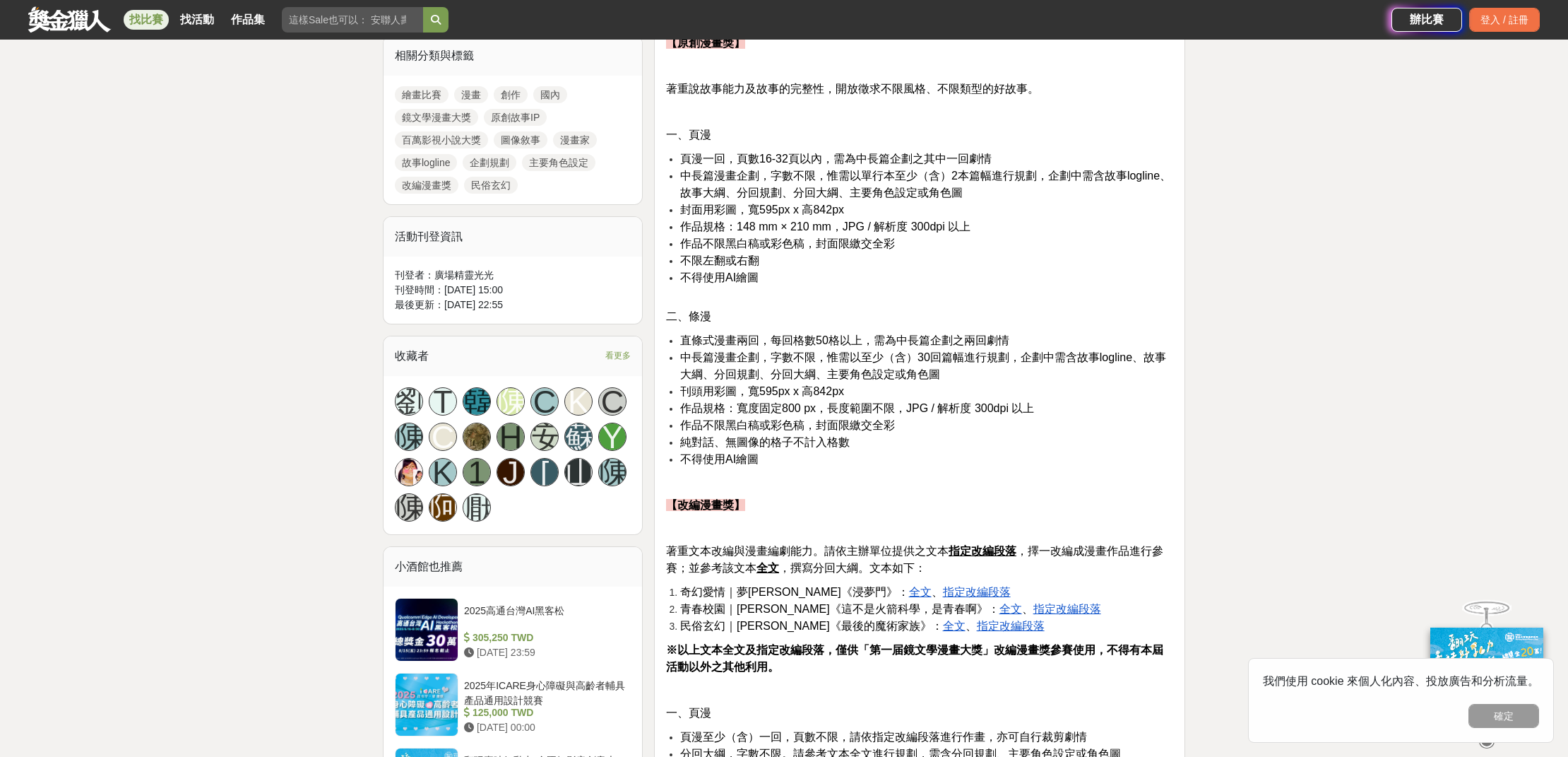
click at [943, 592] on u "指定改編段落" at bounding box center [977, 591] width 68 height 12
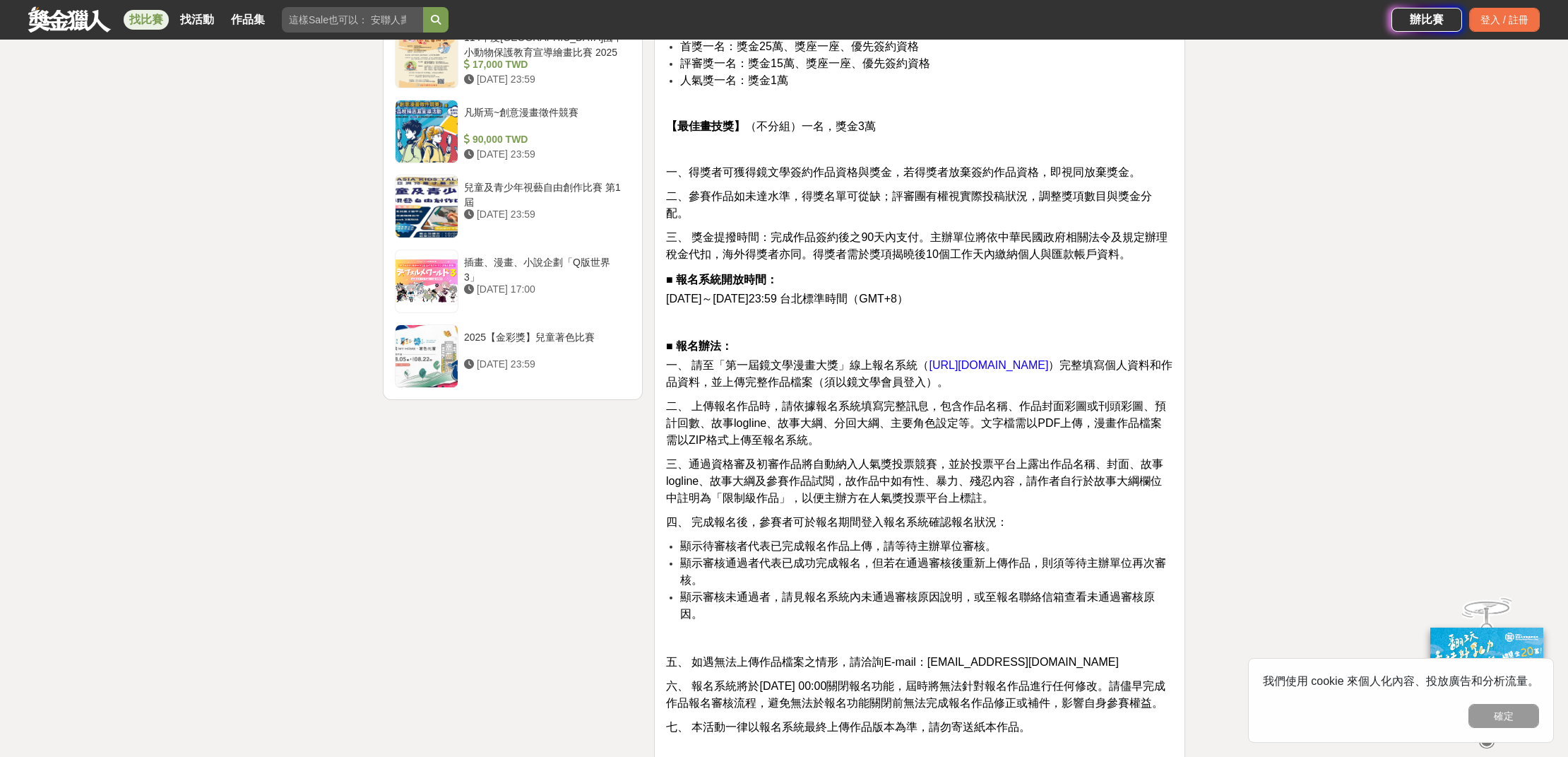
scroll to position [1906, 0]
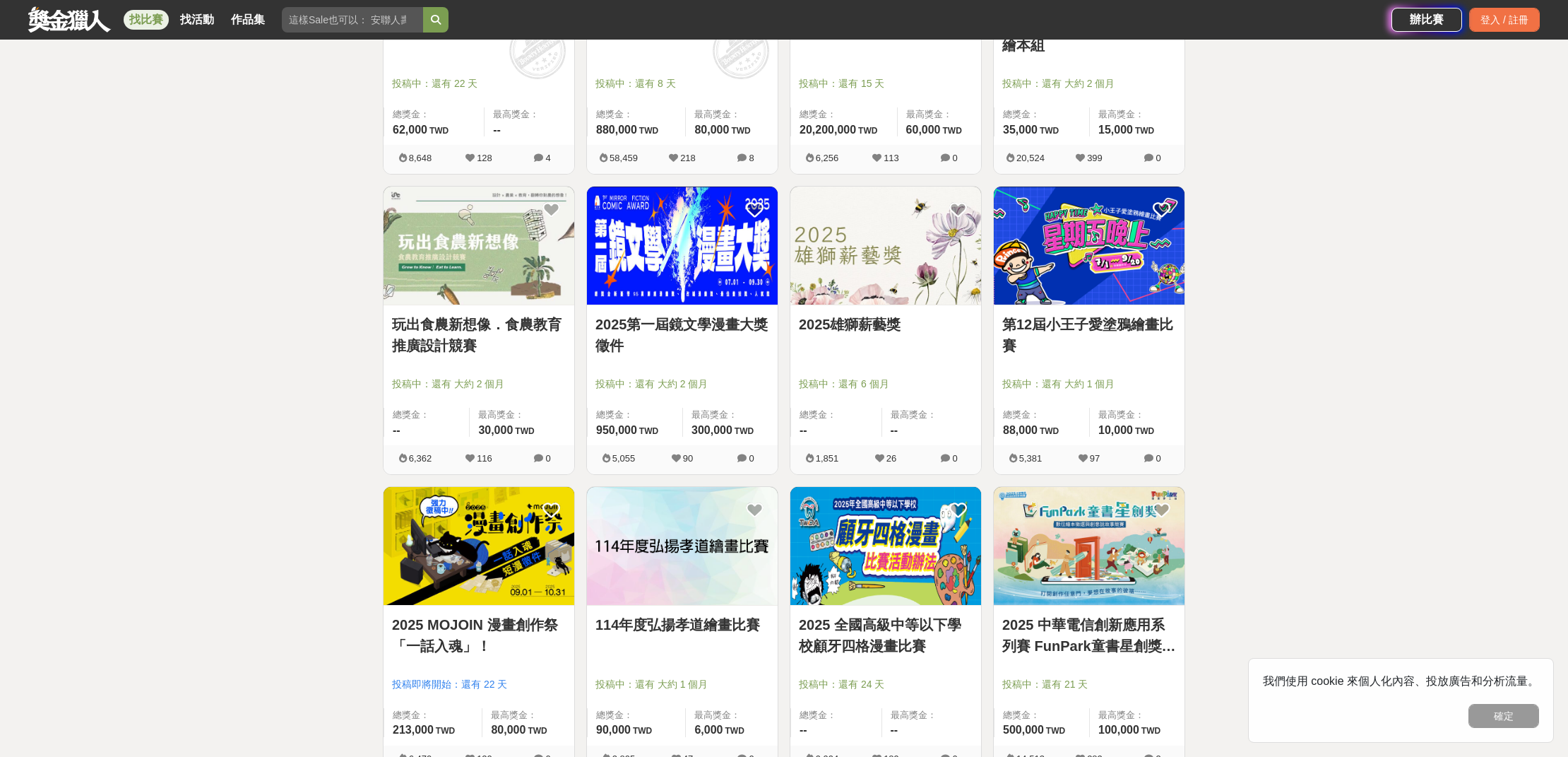
scroll to position [2250, 0]
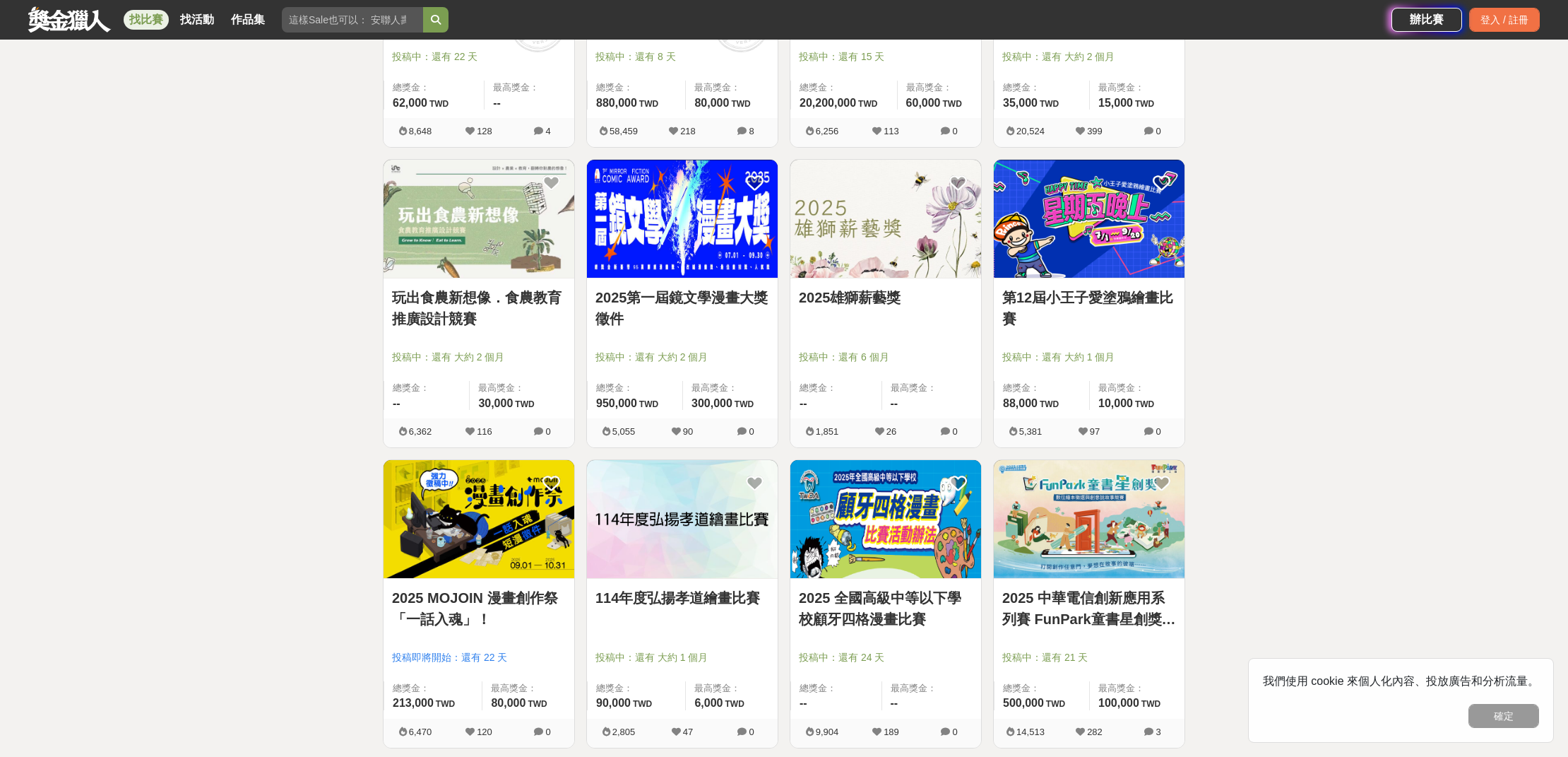
click at [430, 535] on img at bounding box center [478, 519] width 191 height 118
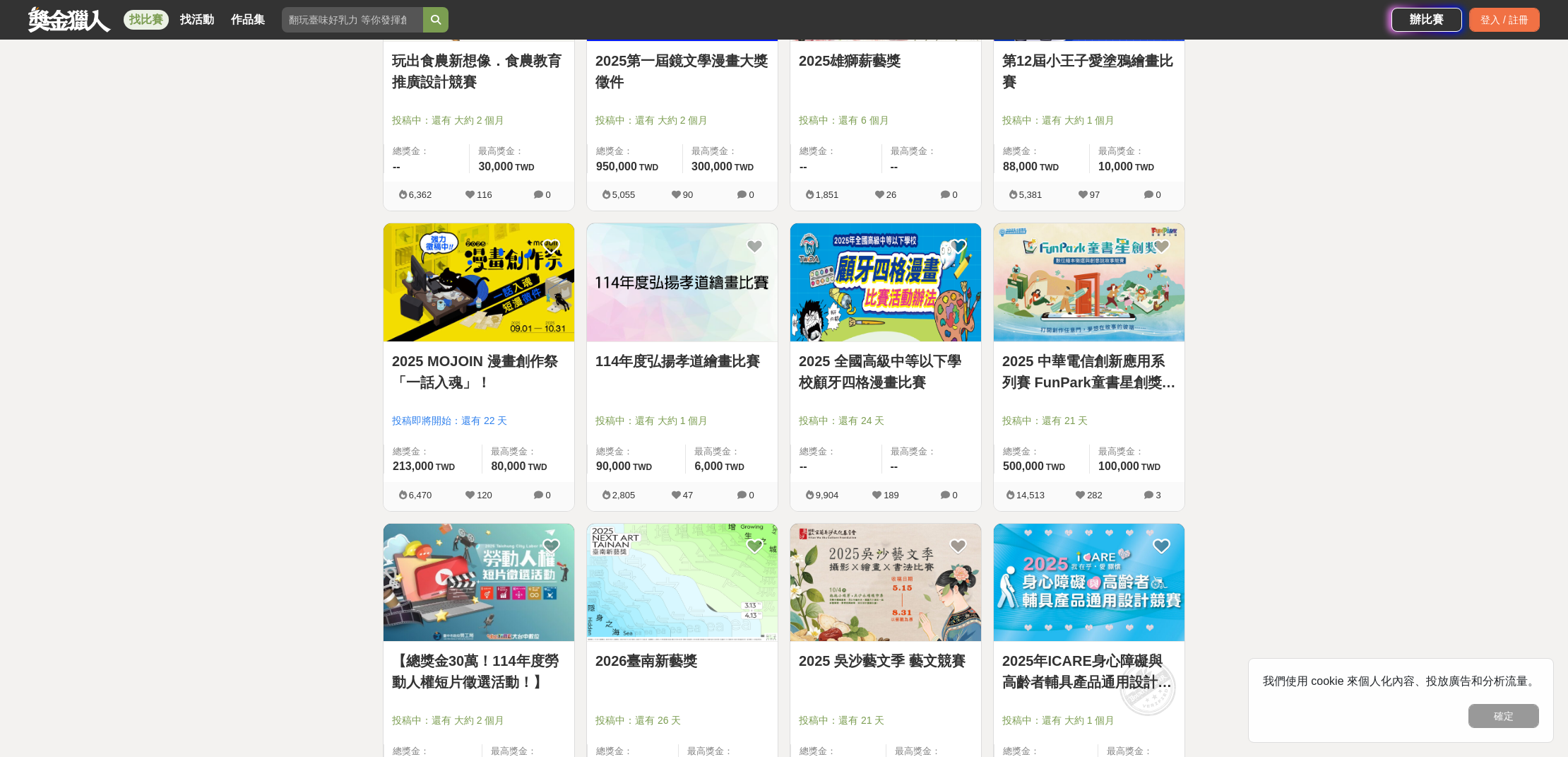
scroll to position [2559, 0]
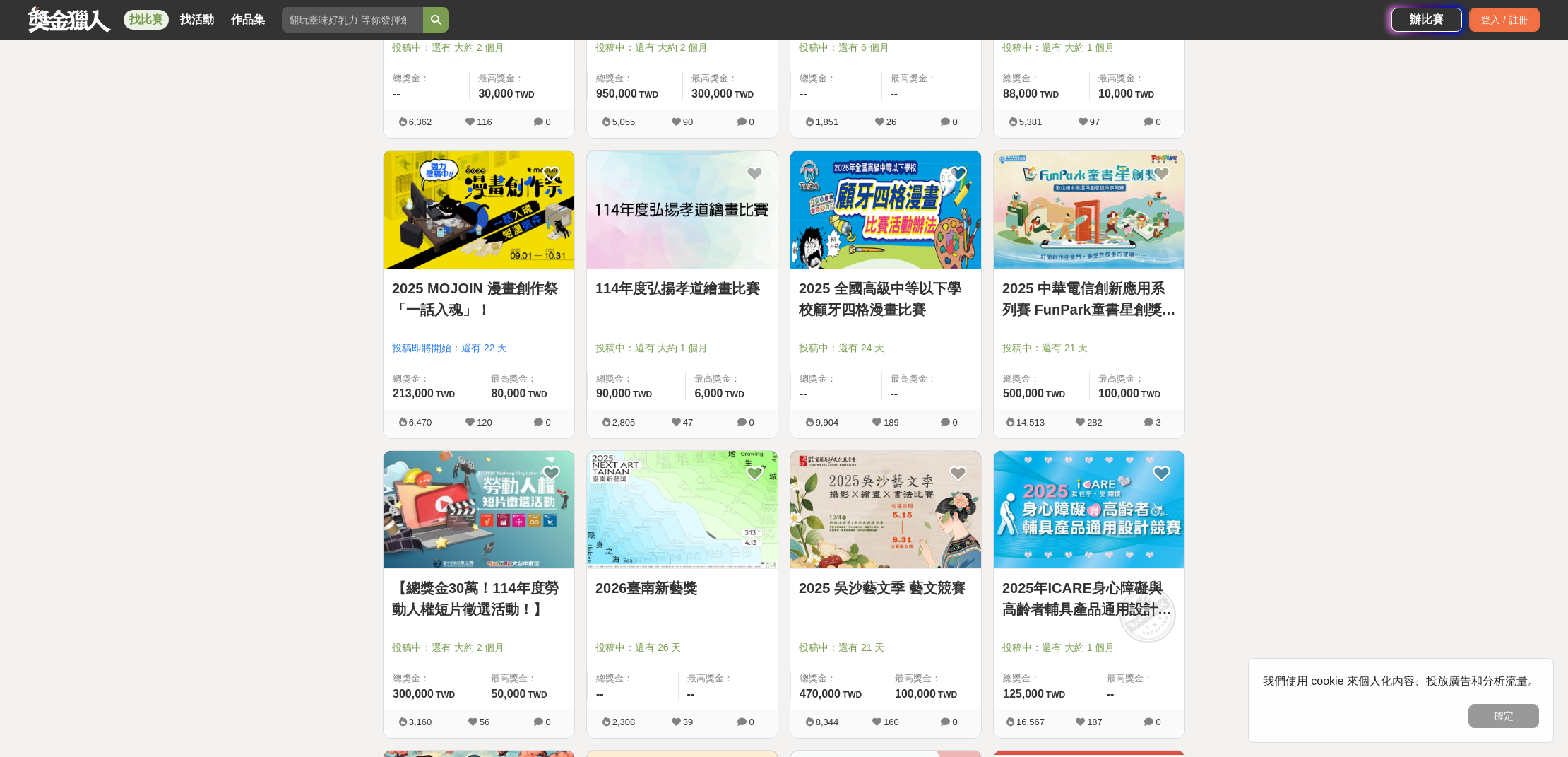
click at [1030, 230] on img at bounding box center [1089, 209] width 191 height 118
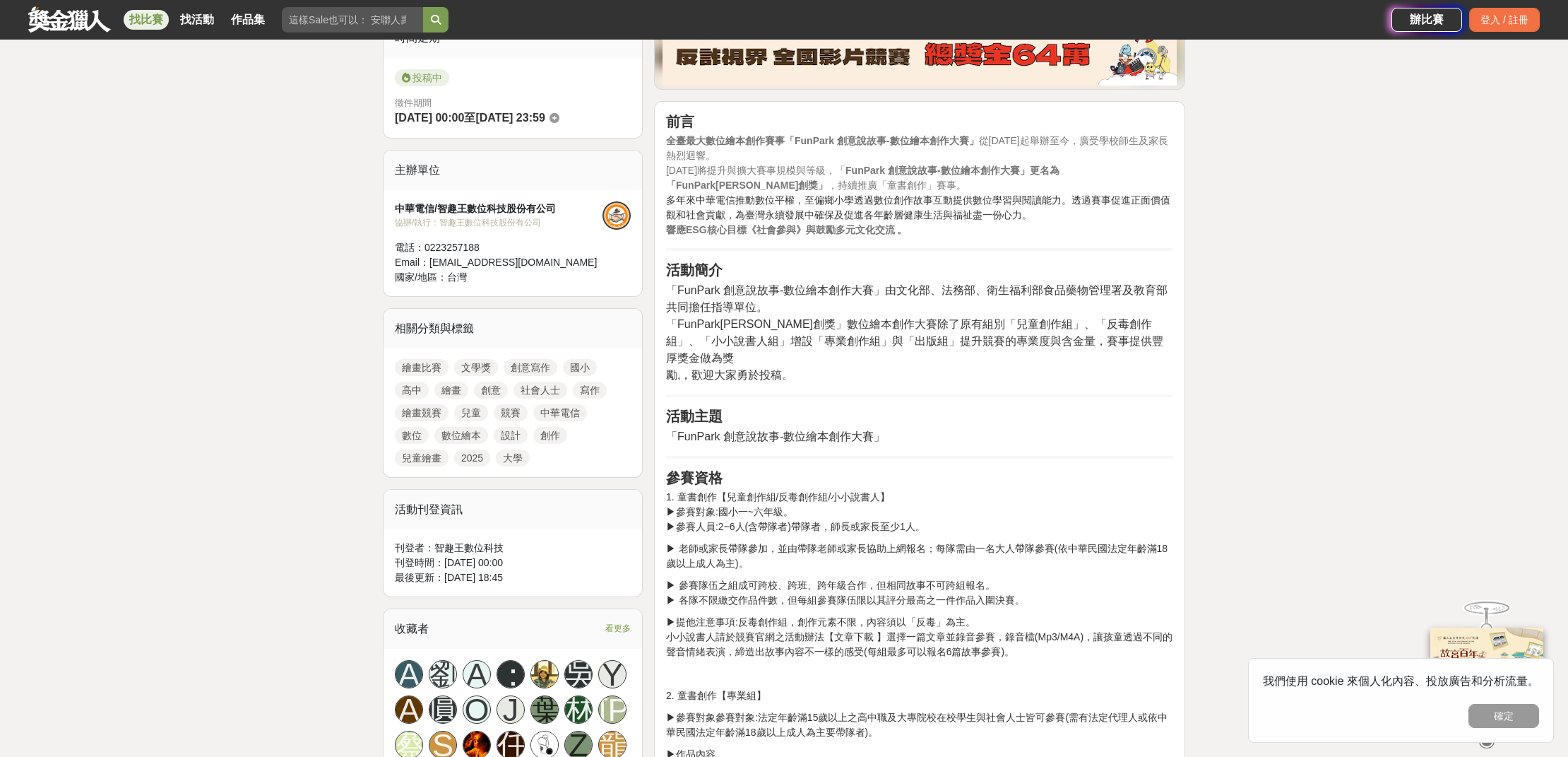
scroll to position [520, 0]
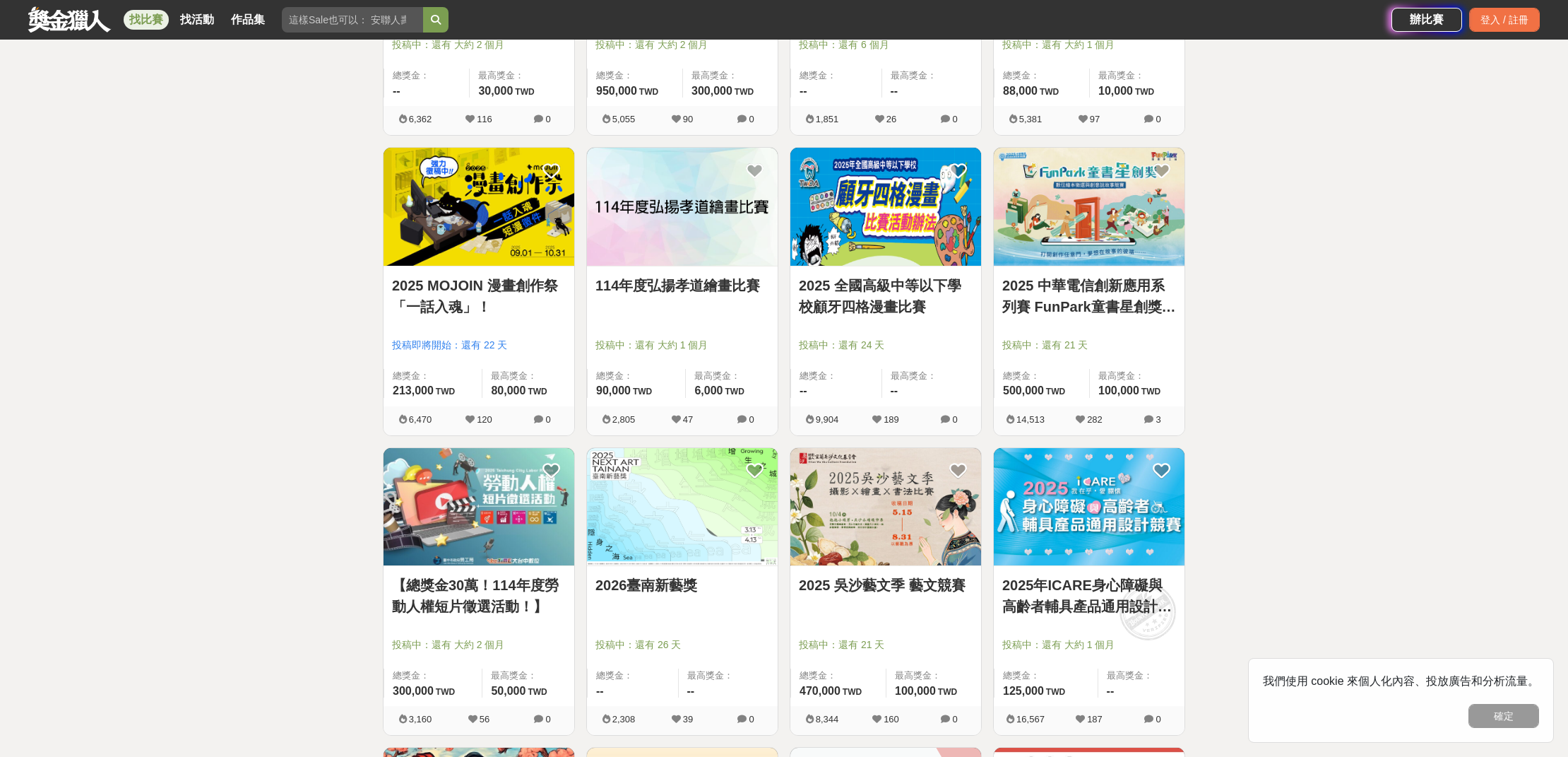
scroll to position [2677, 0]
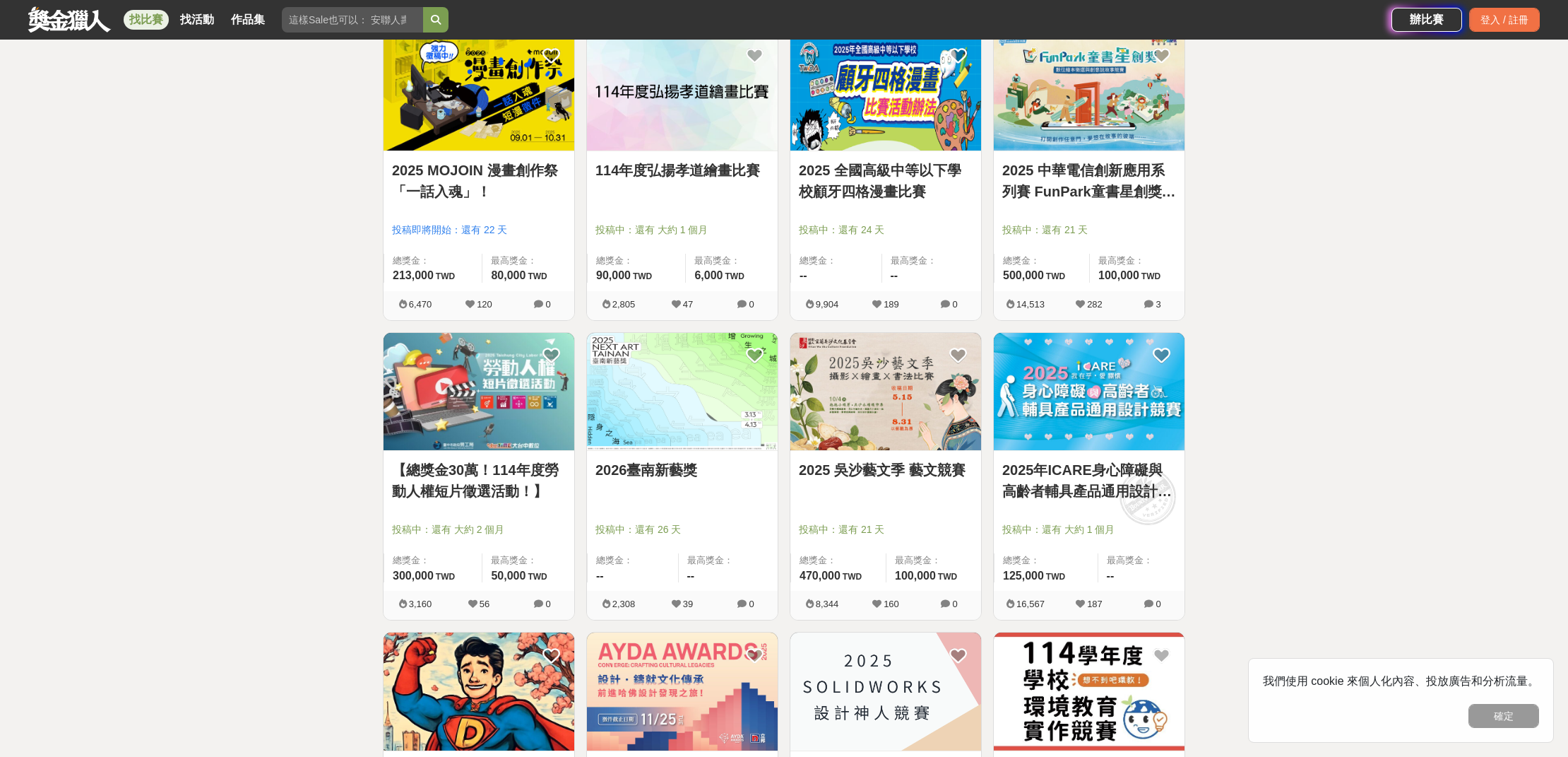
click at [673, 367] on img at bounding box center [682, 391] width 191 height 118
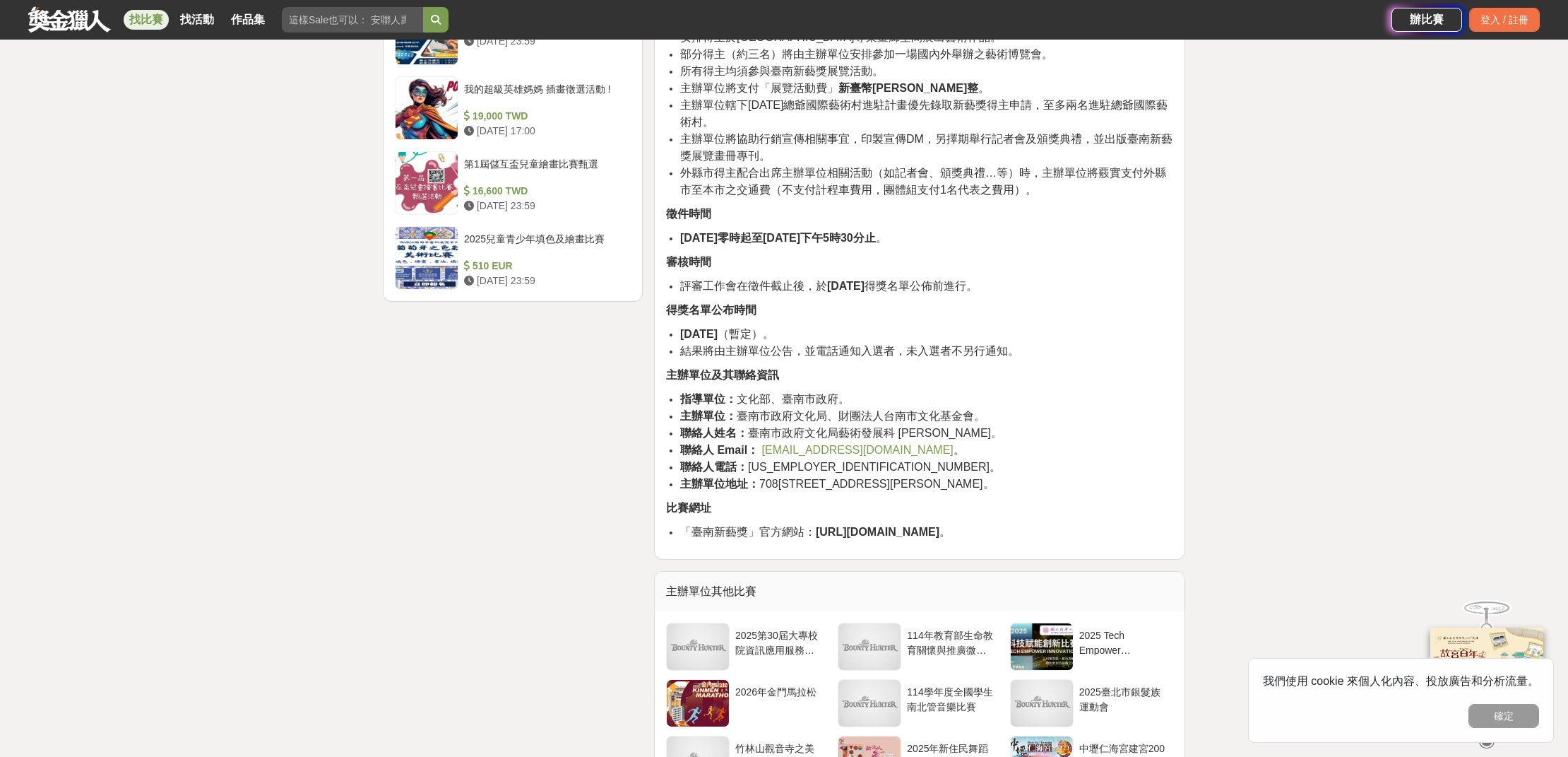
scroll to position [1919, 0]
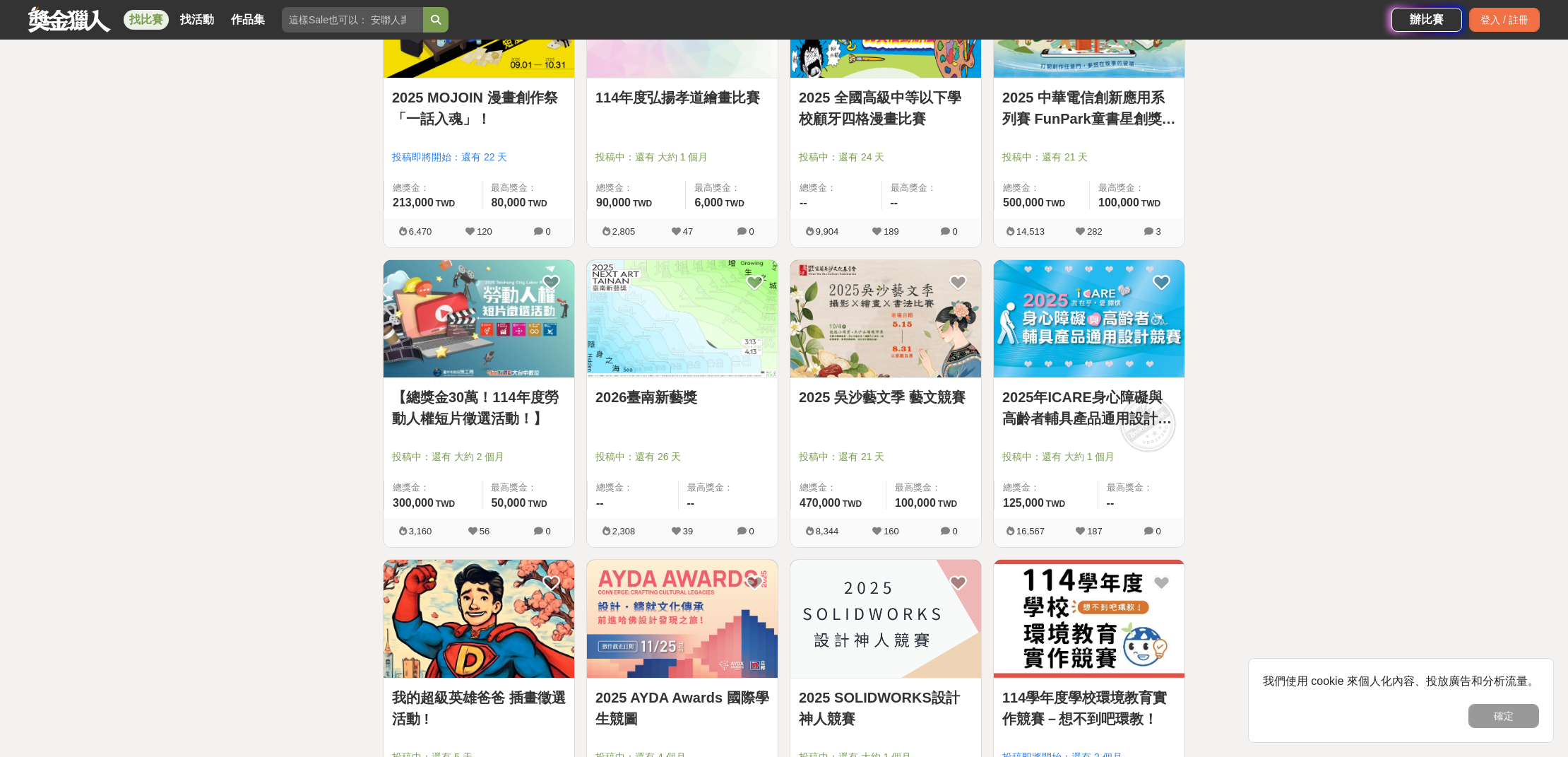
scroll to position [2774, 0]
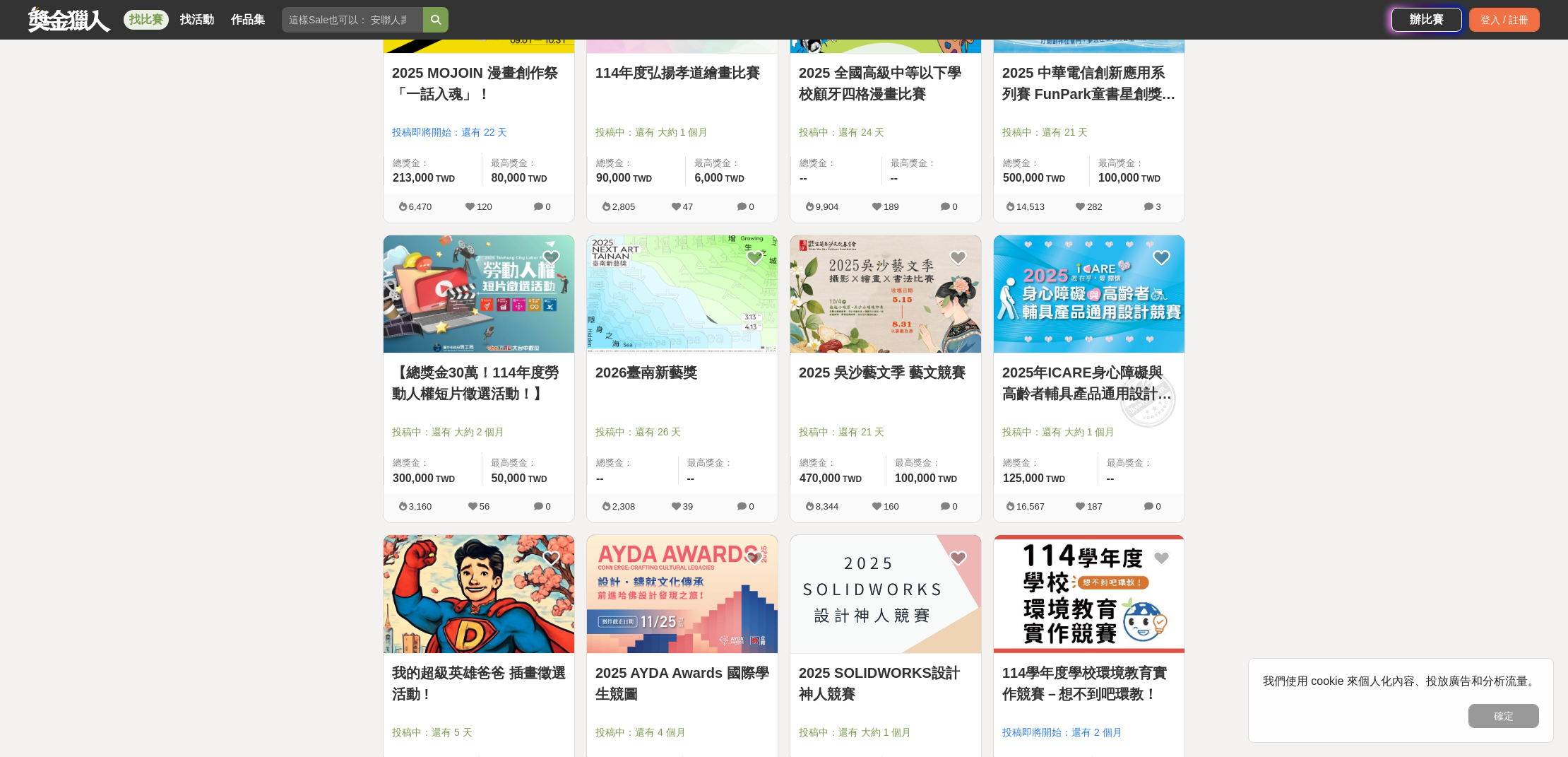
click at [719, 302] on img at bounding box center [682, 294] width 191 height 118
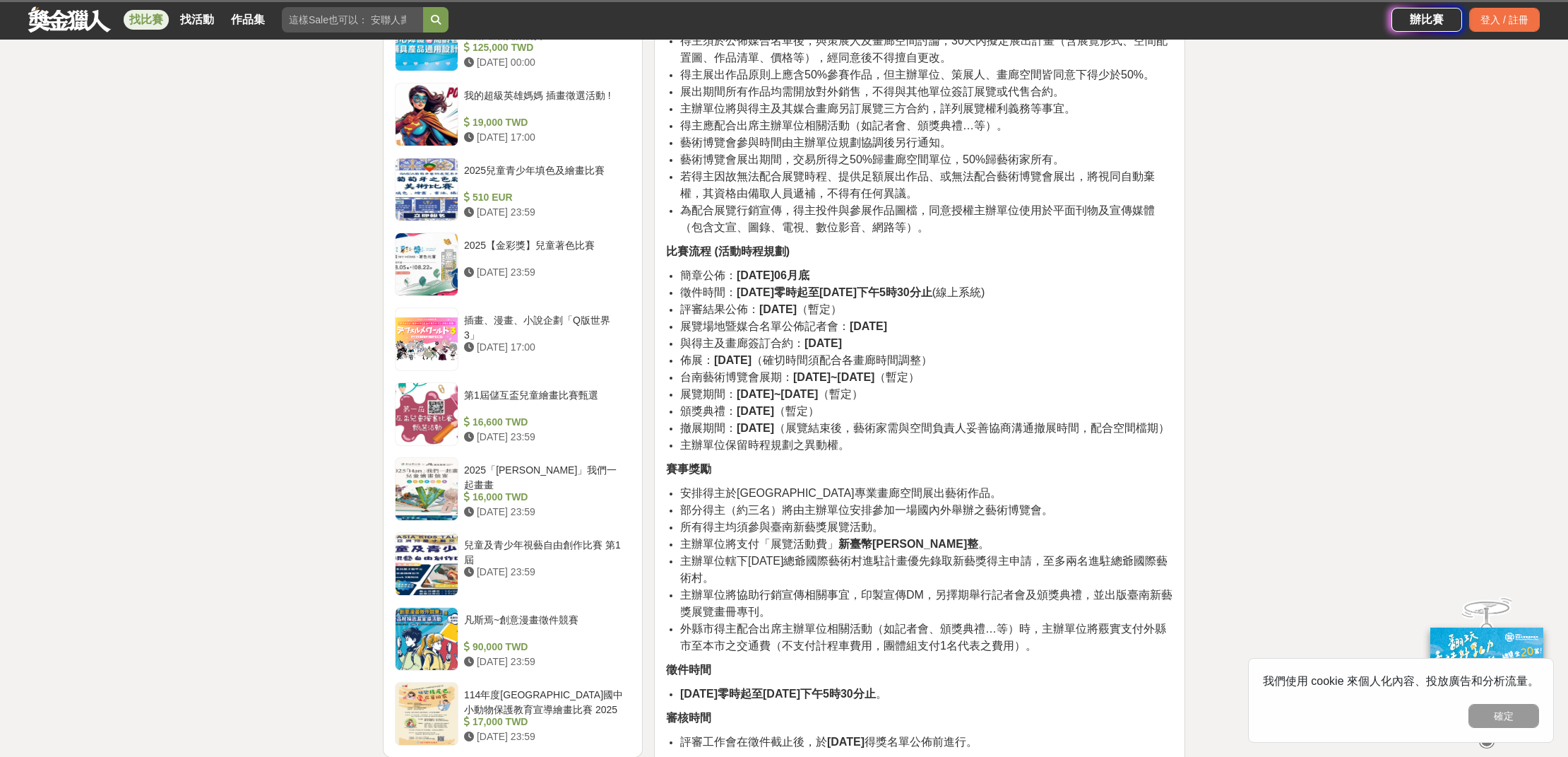
scroll to position [1490, 0]
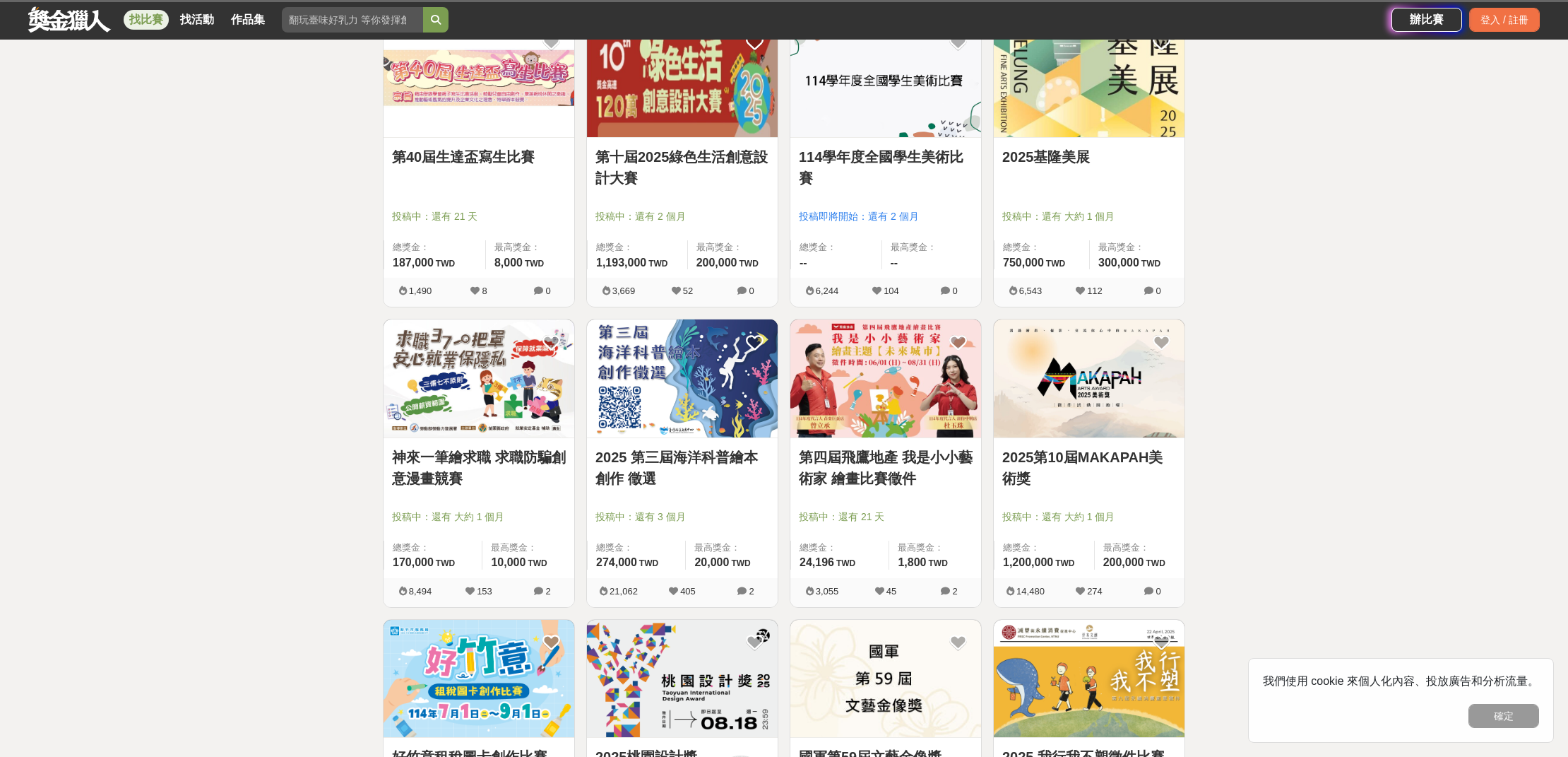
scroll to position [2774, 0]
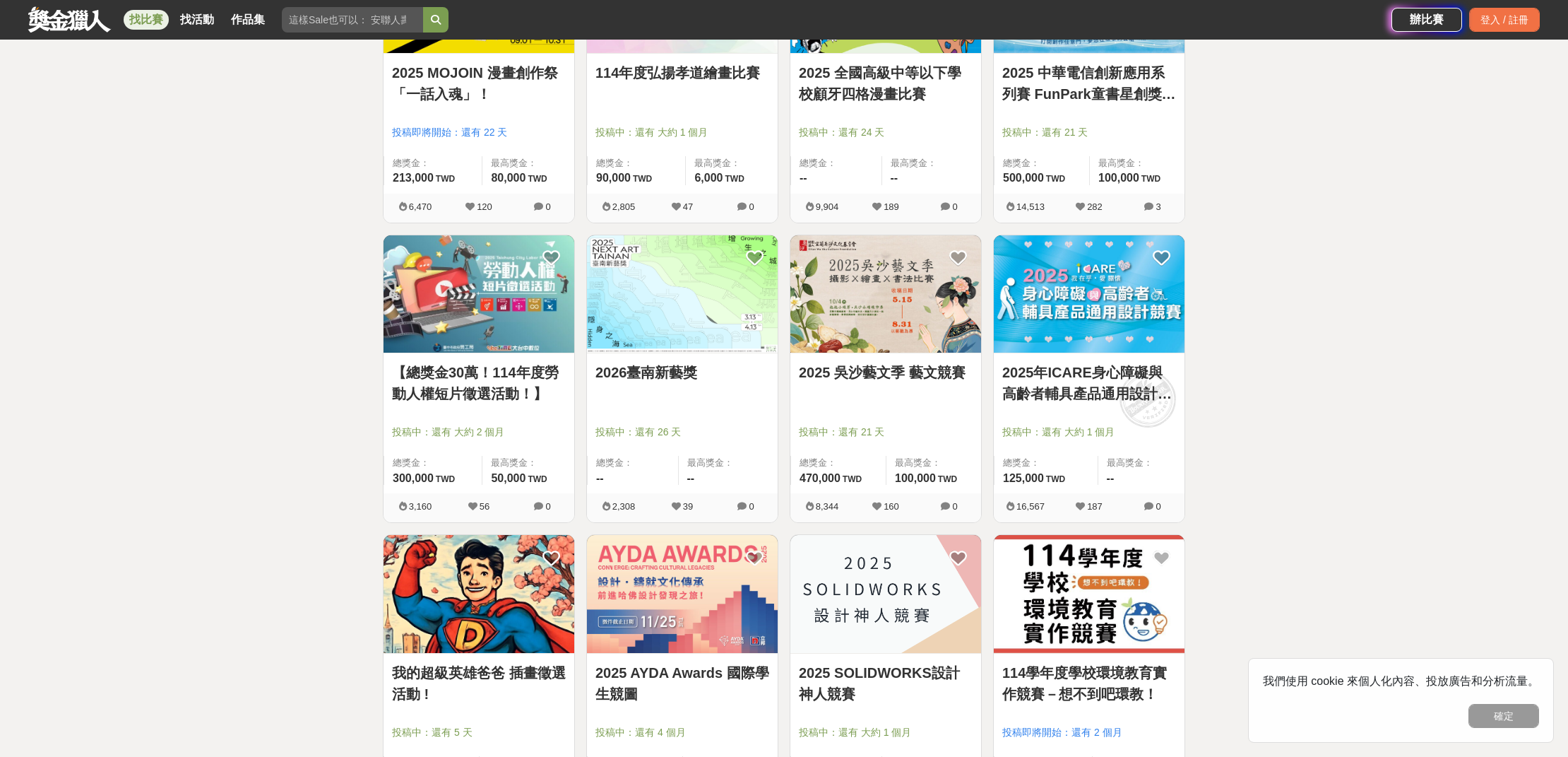
click at [890, 551] on img at bounding box center [885, 594] width 191 height 118
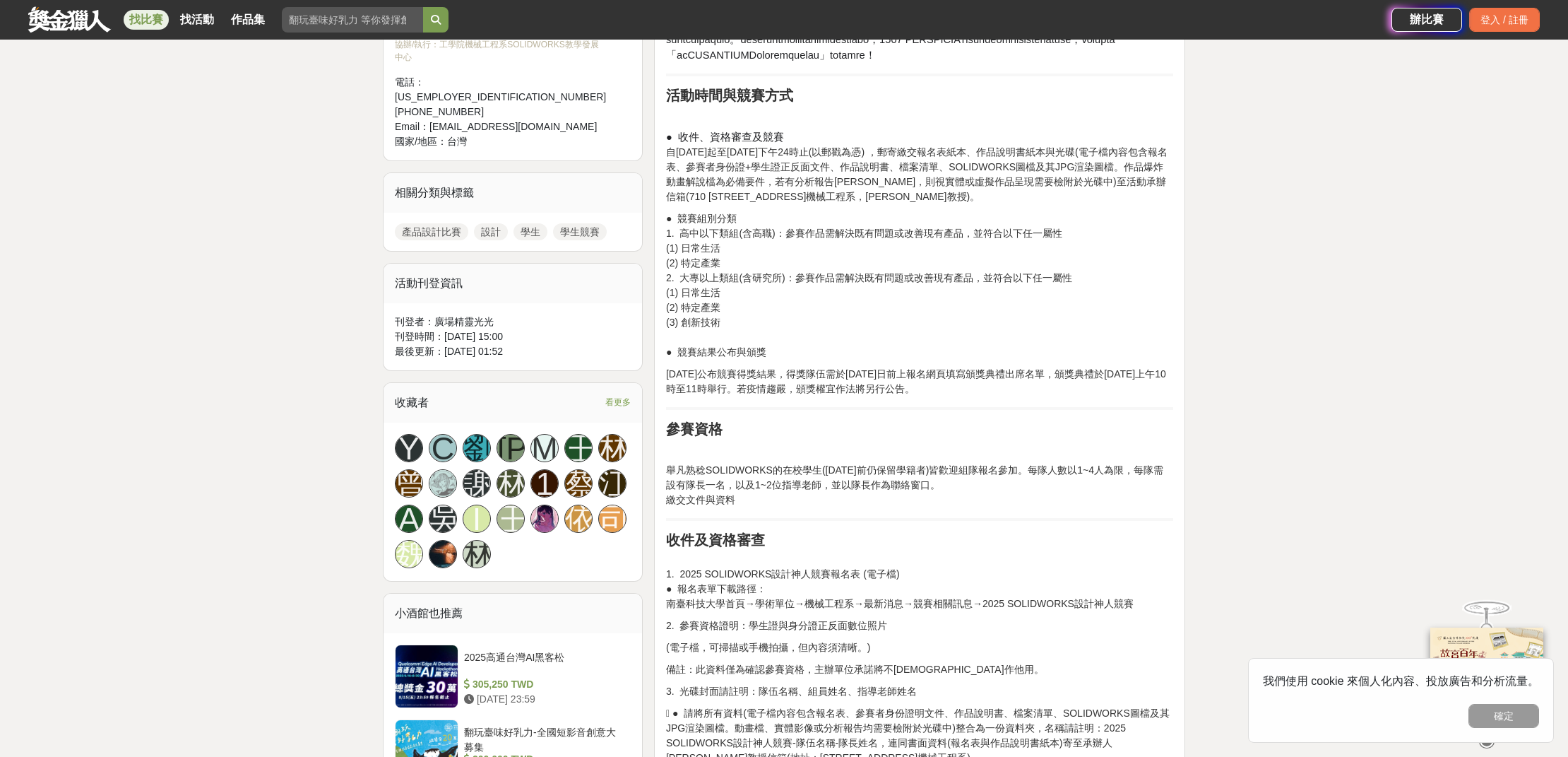
scroll to position [596, 0]
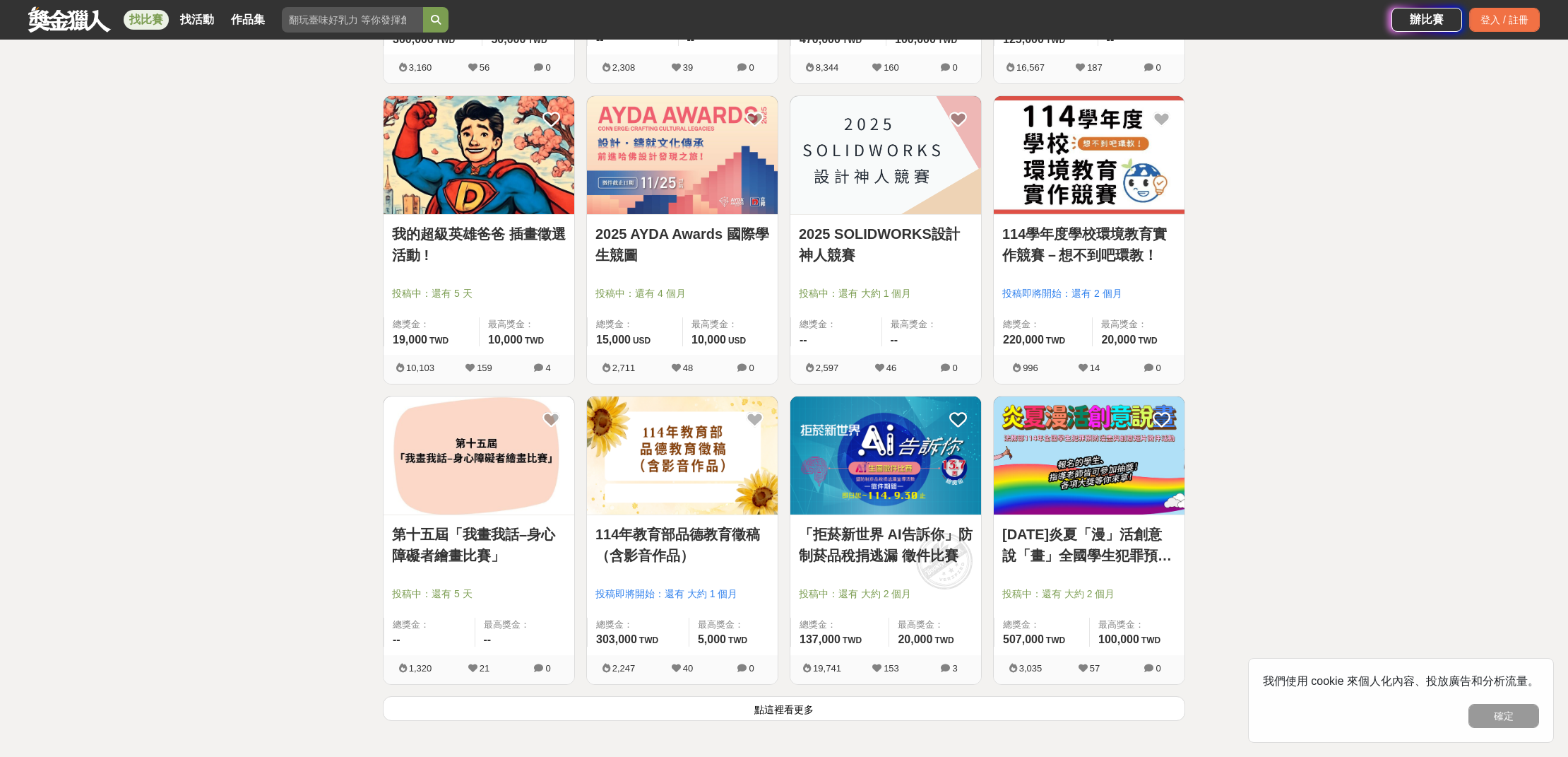
scroll to position [3333, 0]
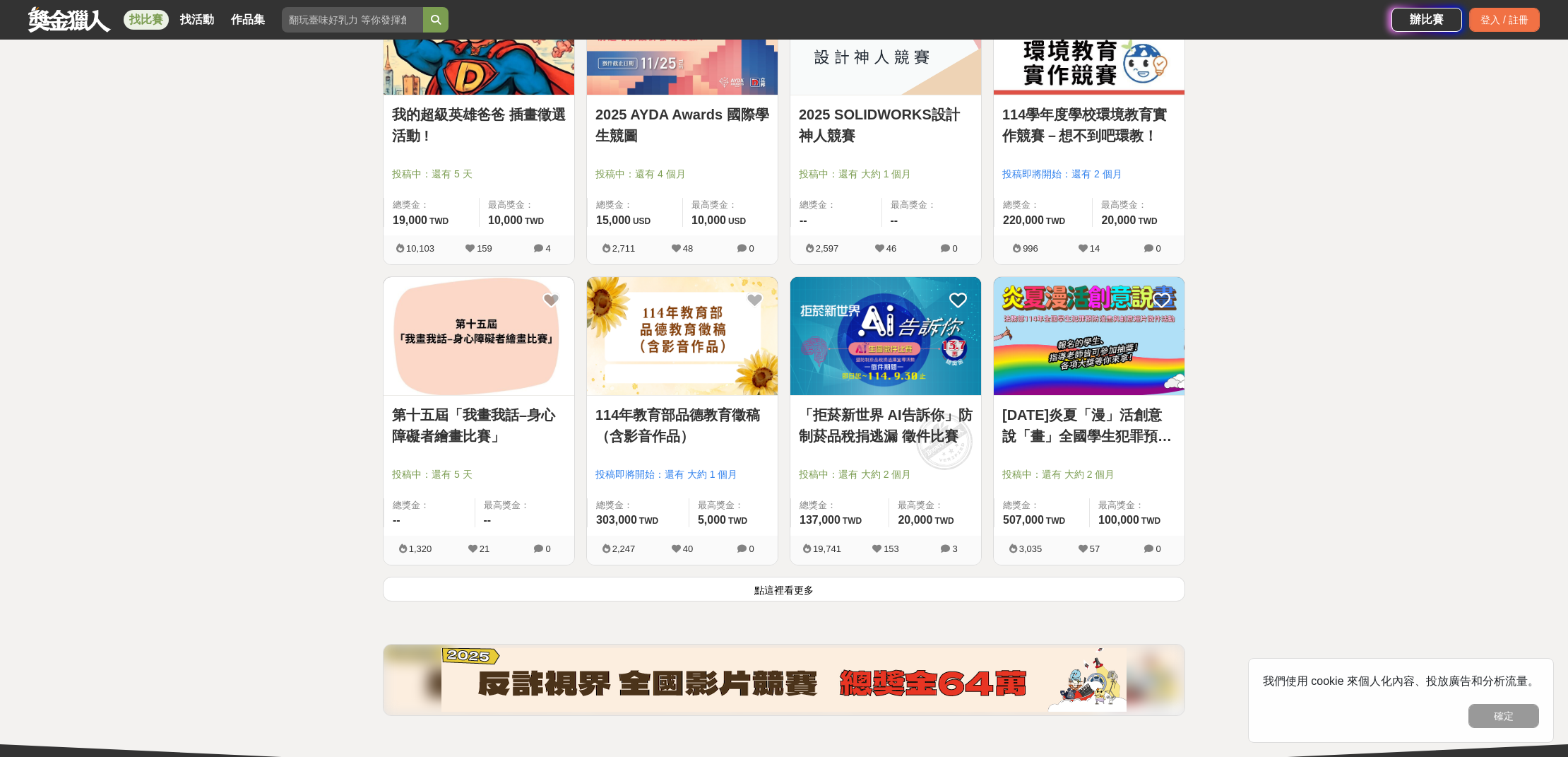
click at [866, 582] on button "點這裡看更多" at bounding box center [783, 588] width 802 height 25
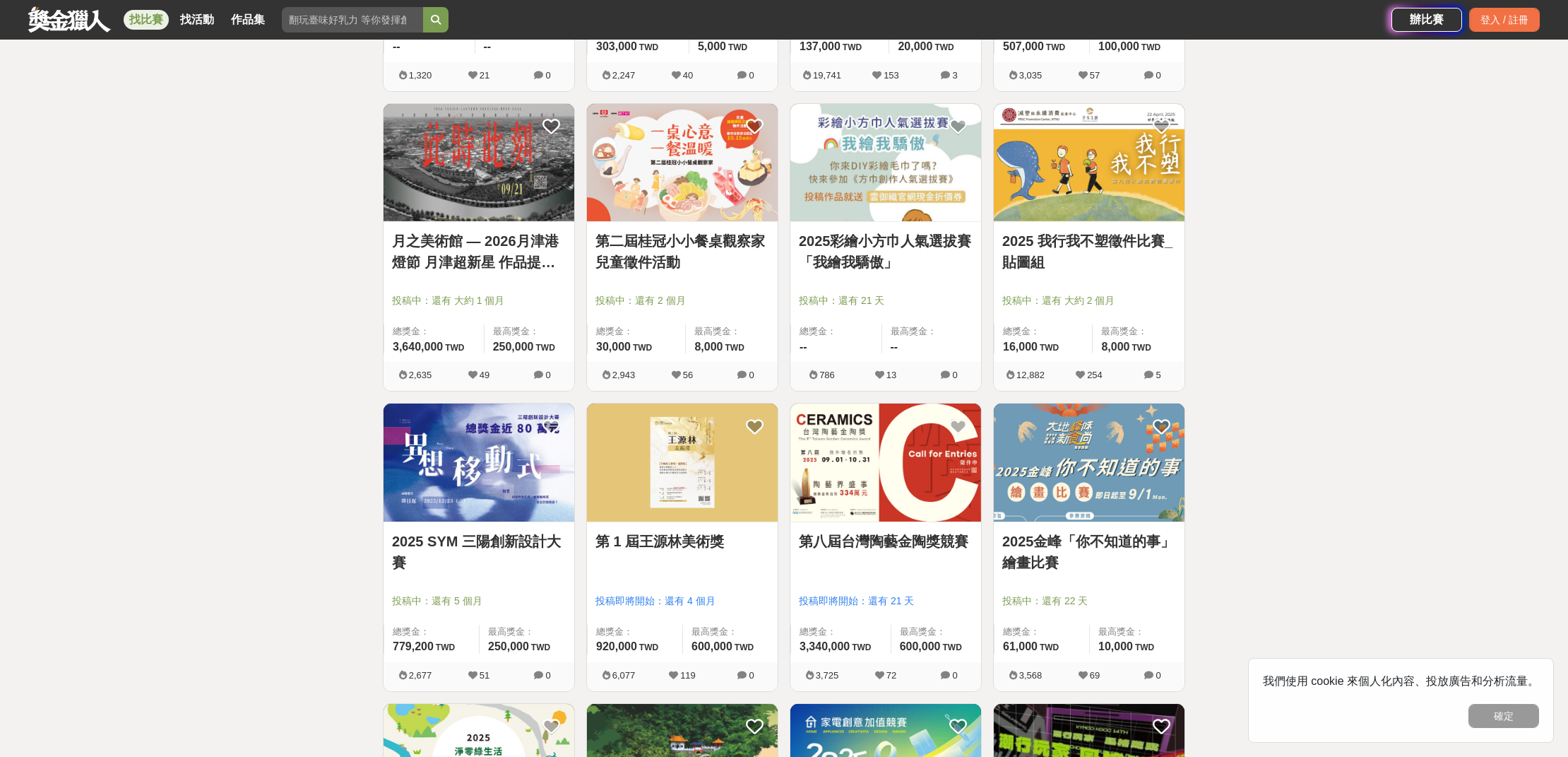
scroll to position [3826, 0]
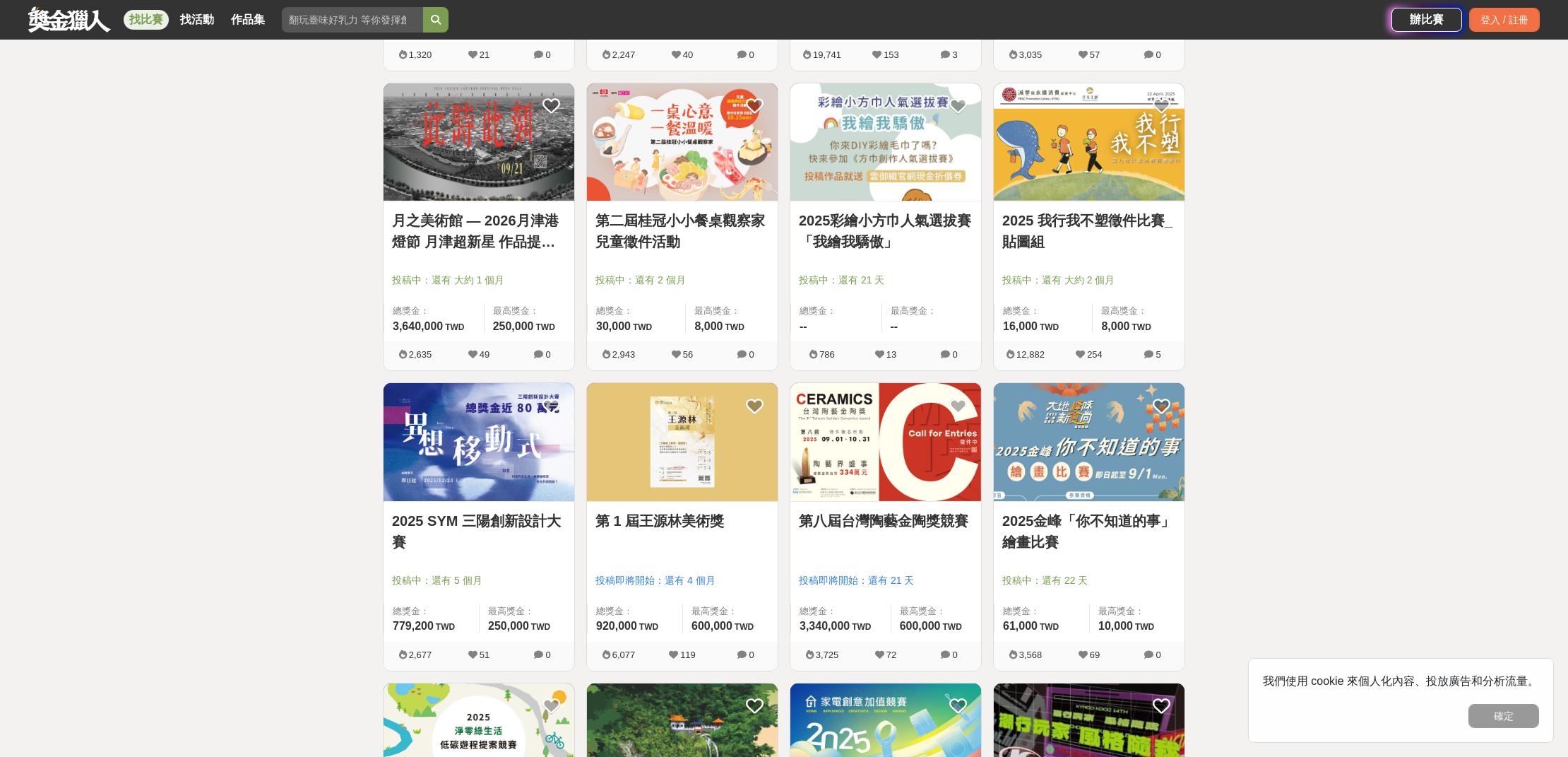
click at [680, 445] on img at bounding box center [682, 441] width 191 height 118
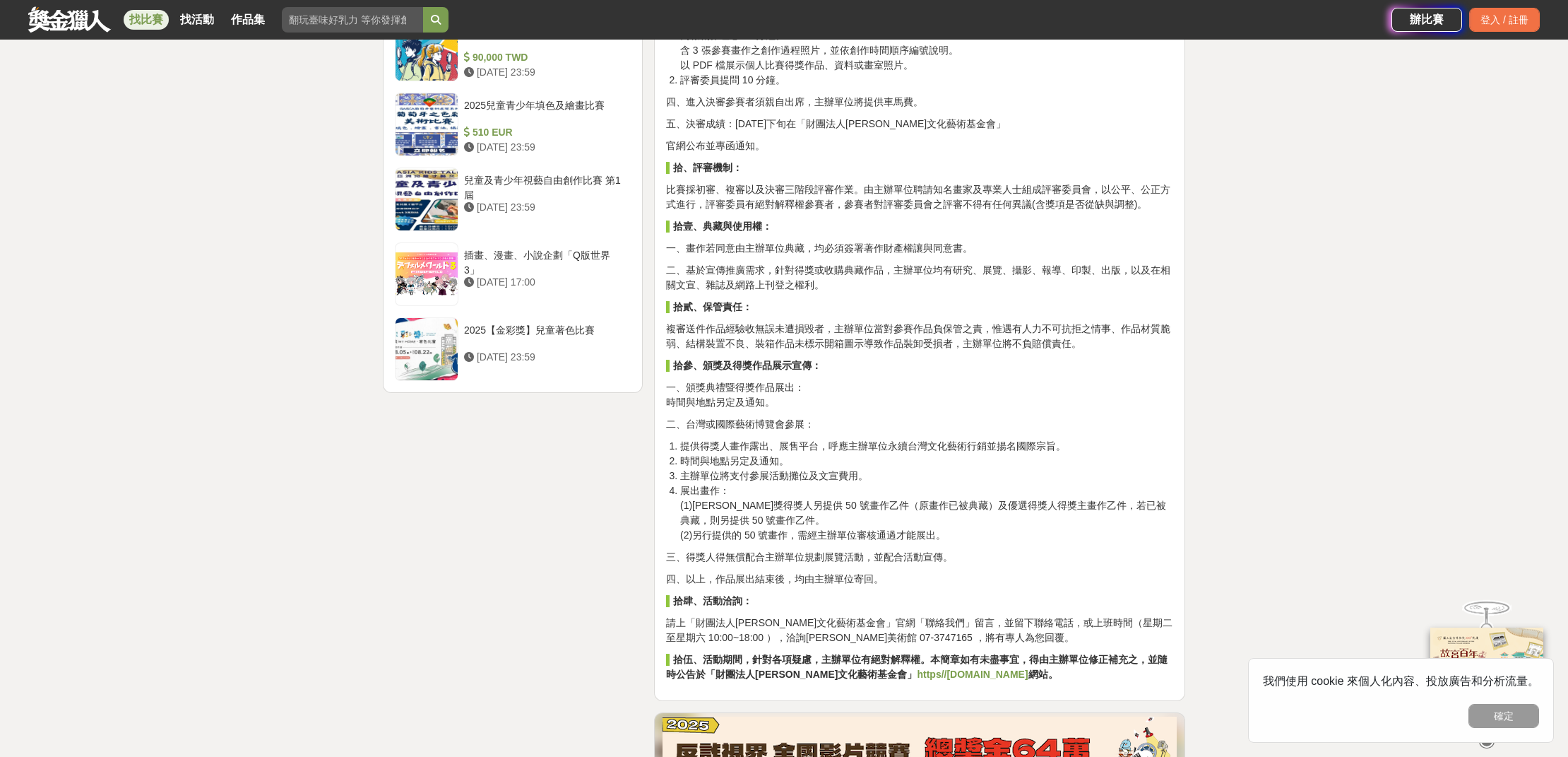
scroll to position [1685, 0]
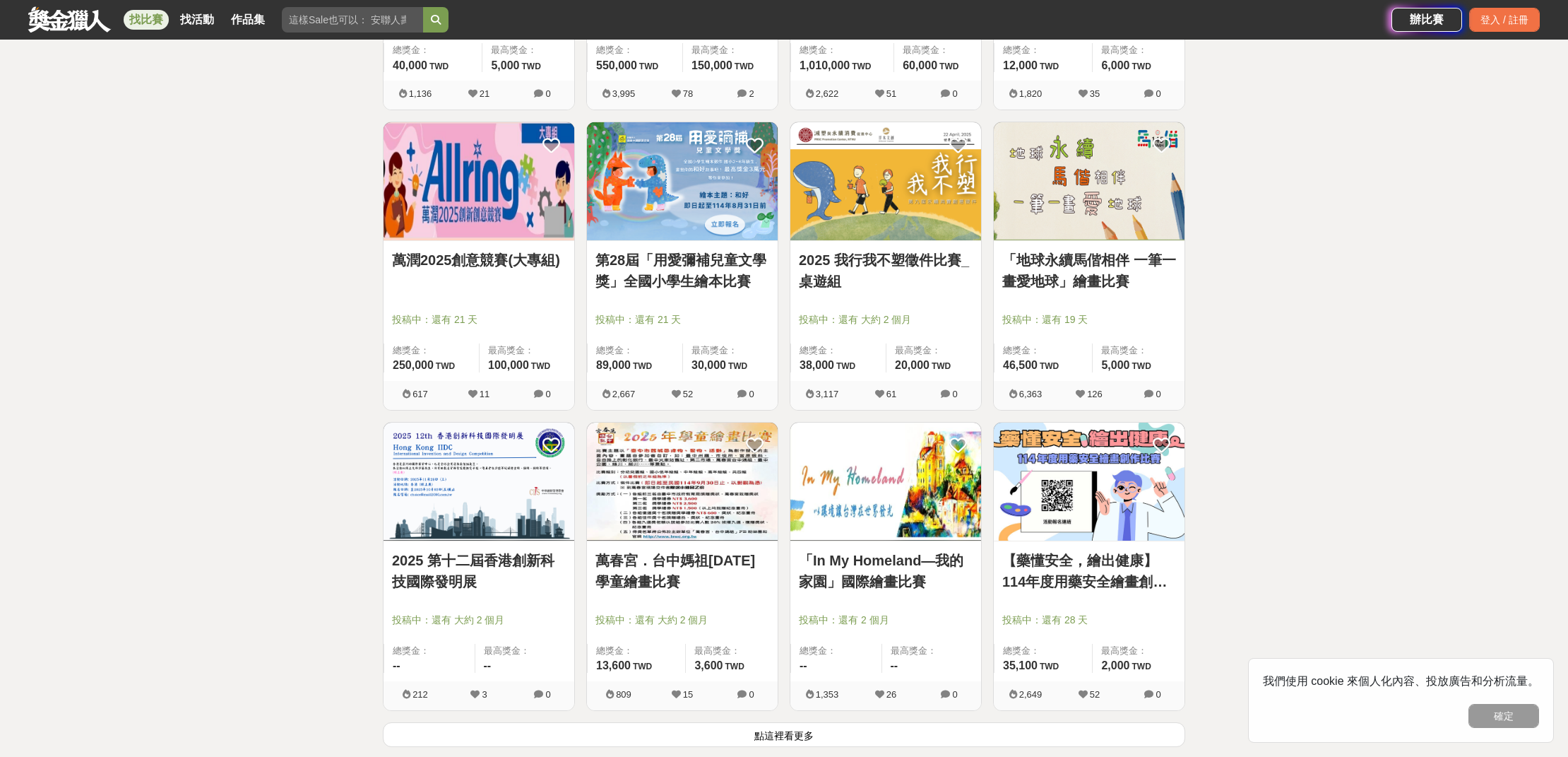
scroll to position [5094, 0]
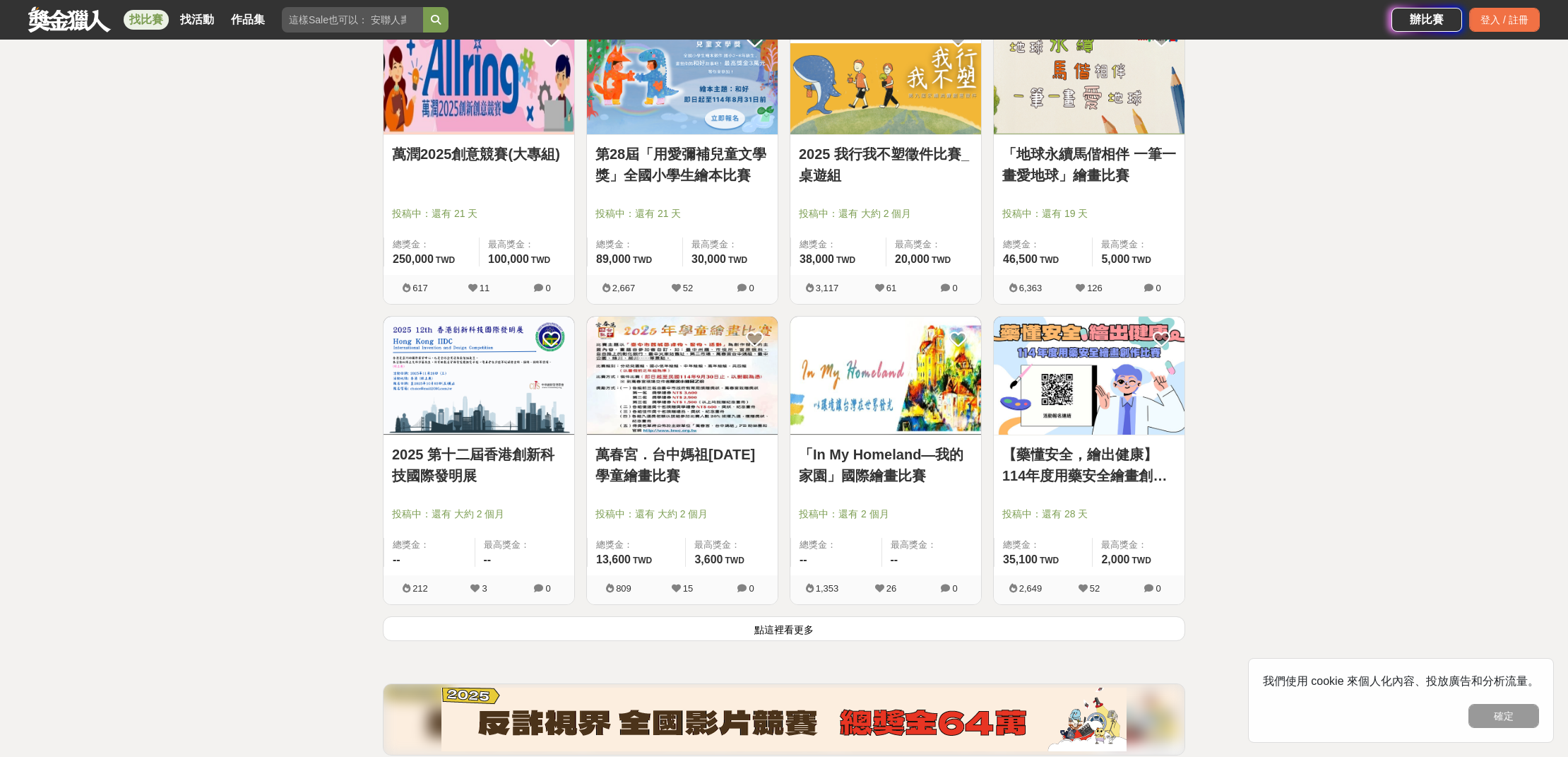
click at [1088, 622] on button "點這裡看更多" at bounding box center [783, 628] width 802 height 25
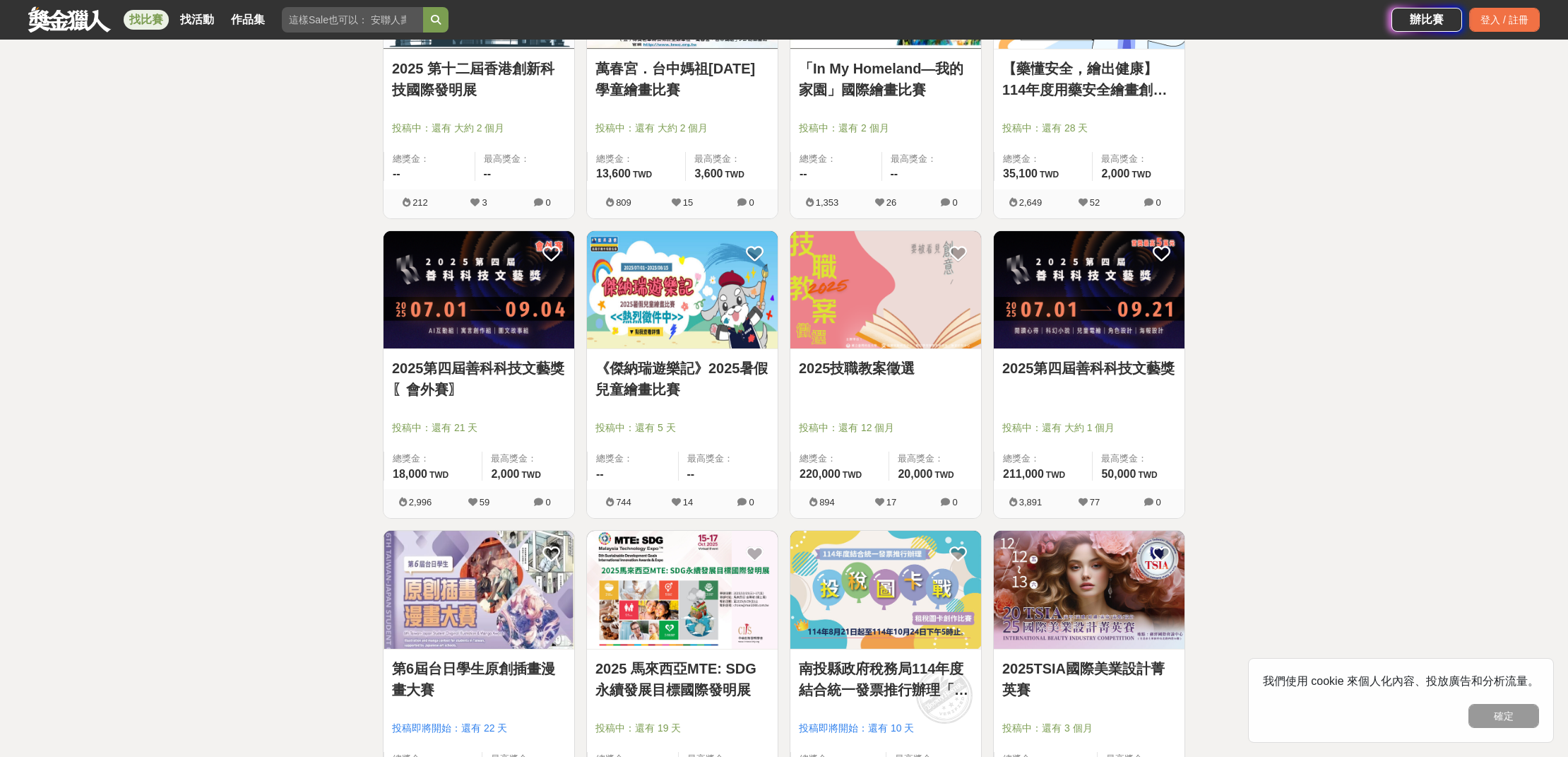
scroll to position [5537, 0]
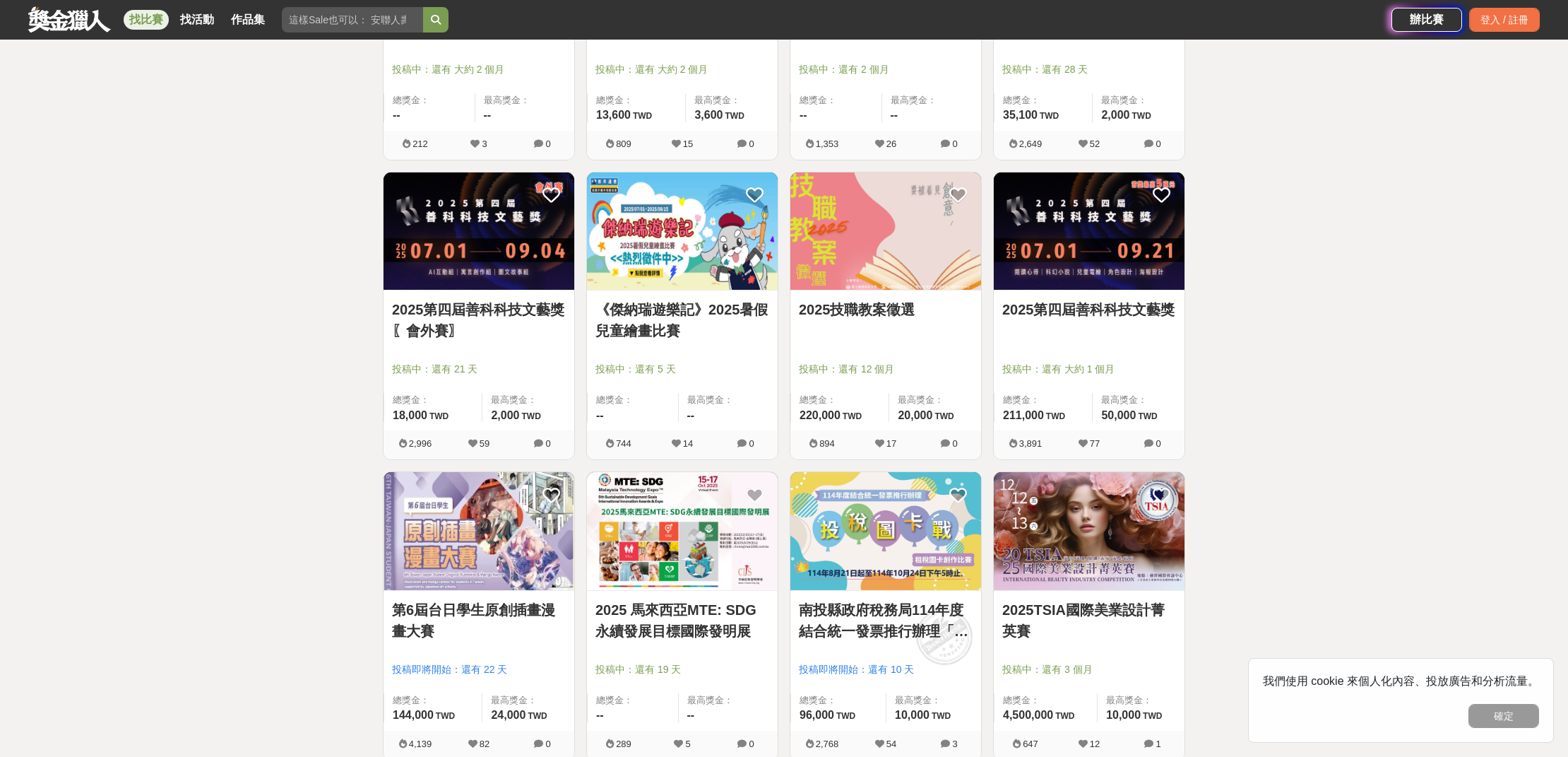
click at [487, 579] on img at bounding box center [478, 531] width 191 height 118
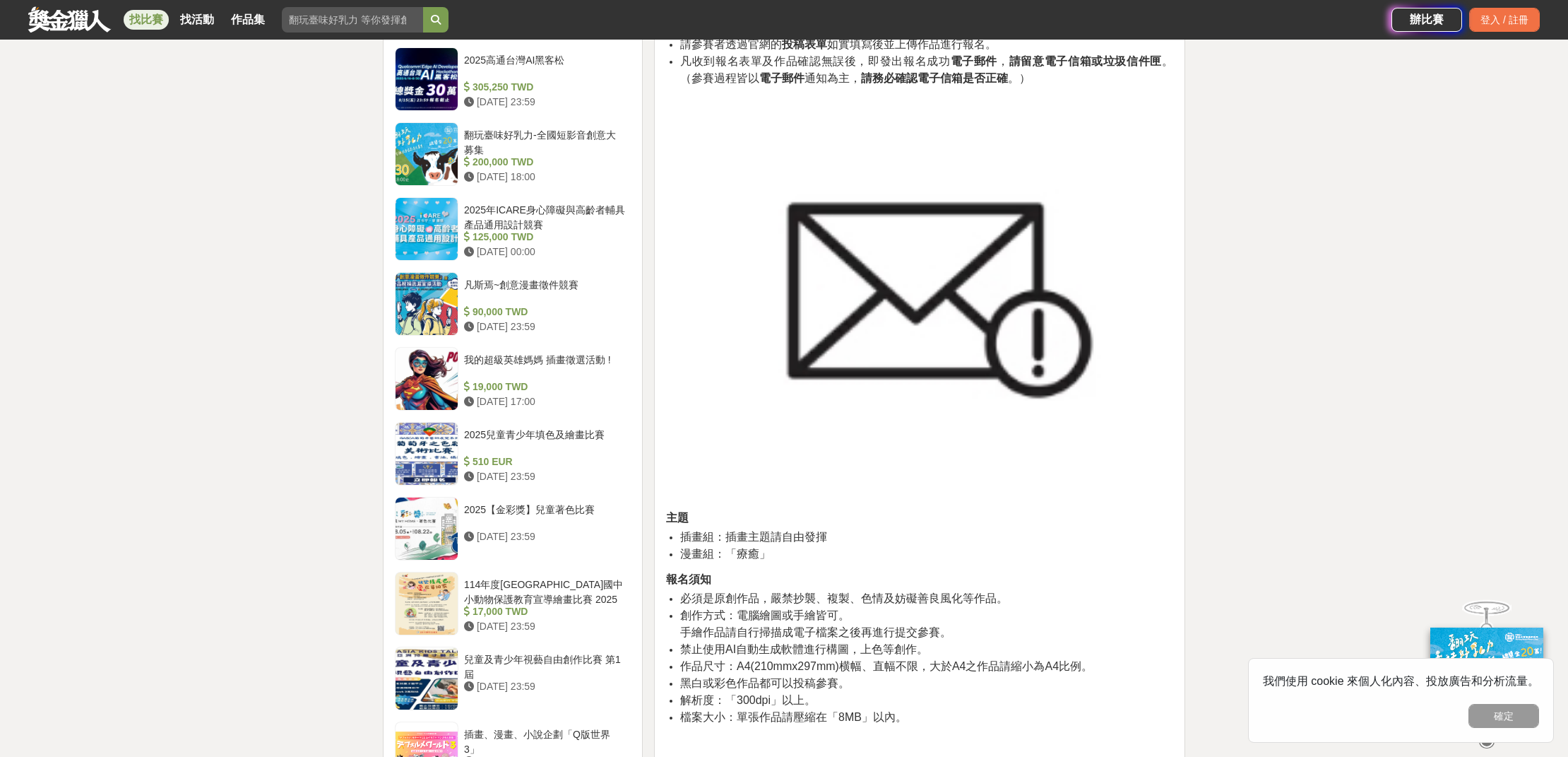
scroll to position [1670, 0]
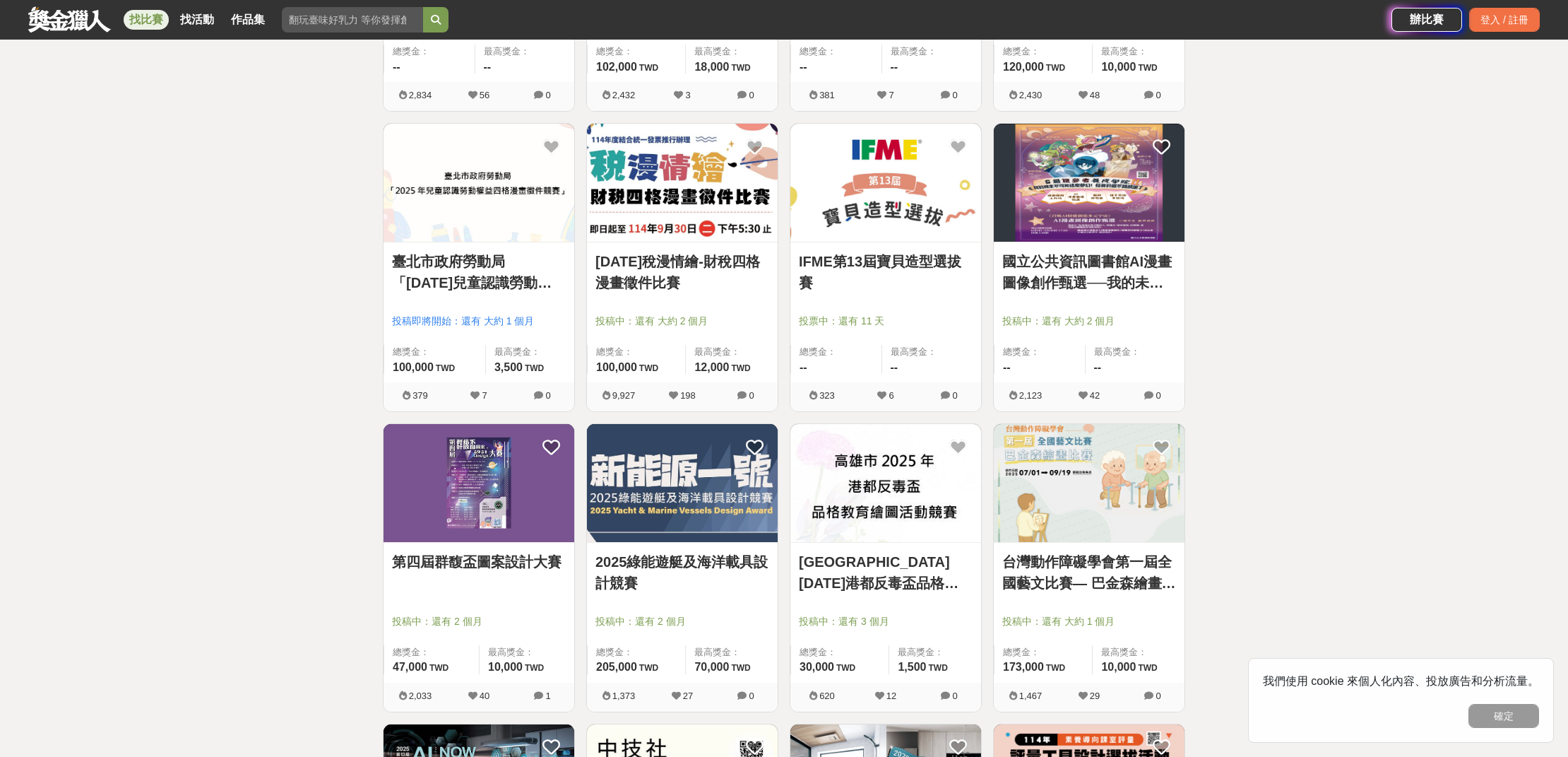
scroll to position [6489, 0]
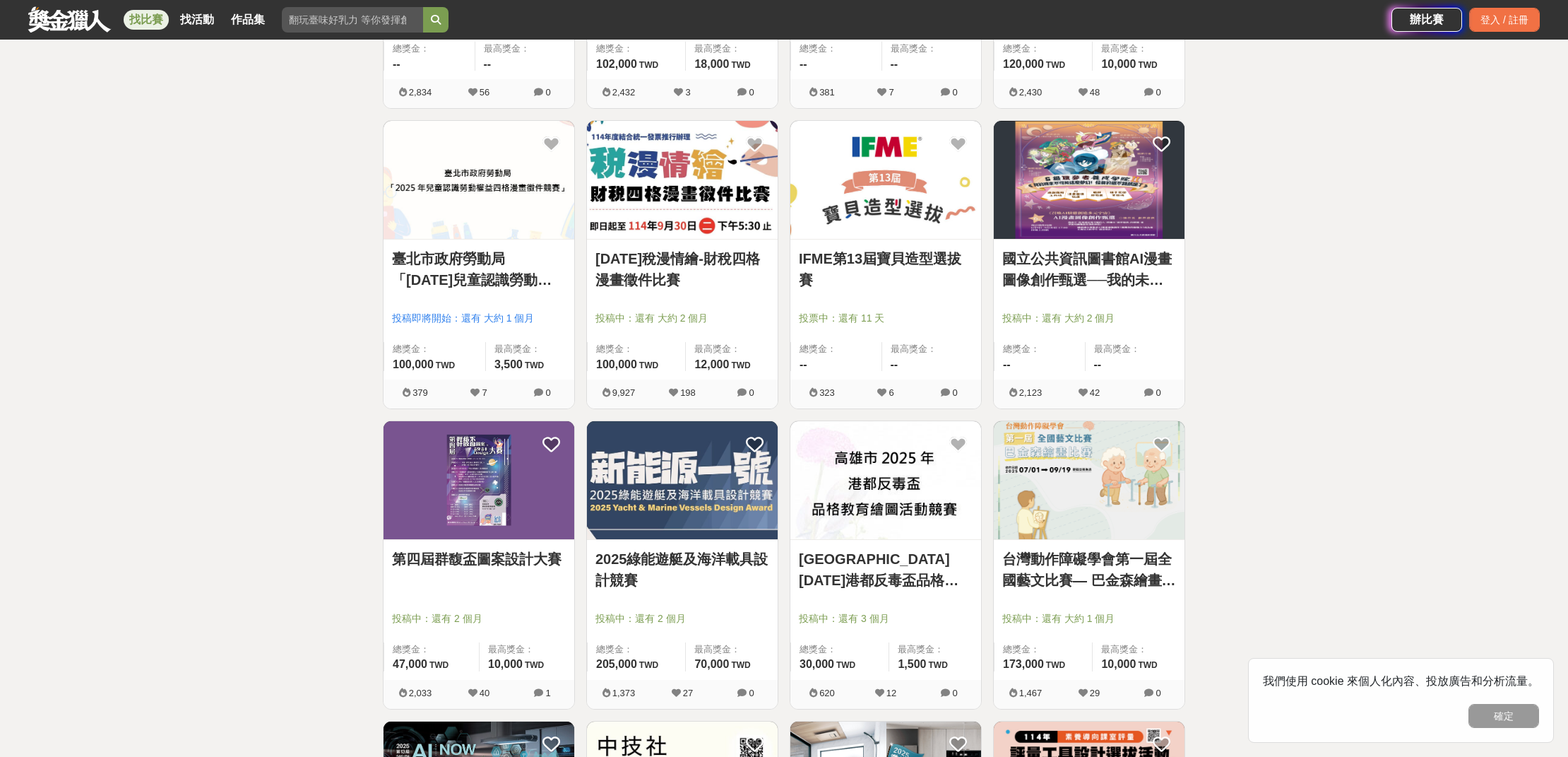
click at [946, 218] on img at bounding box center [885, 179] width 191 height 118
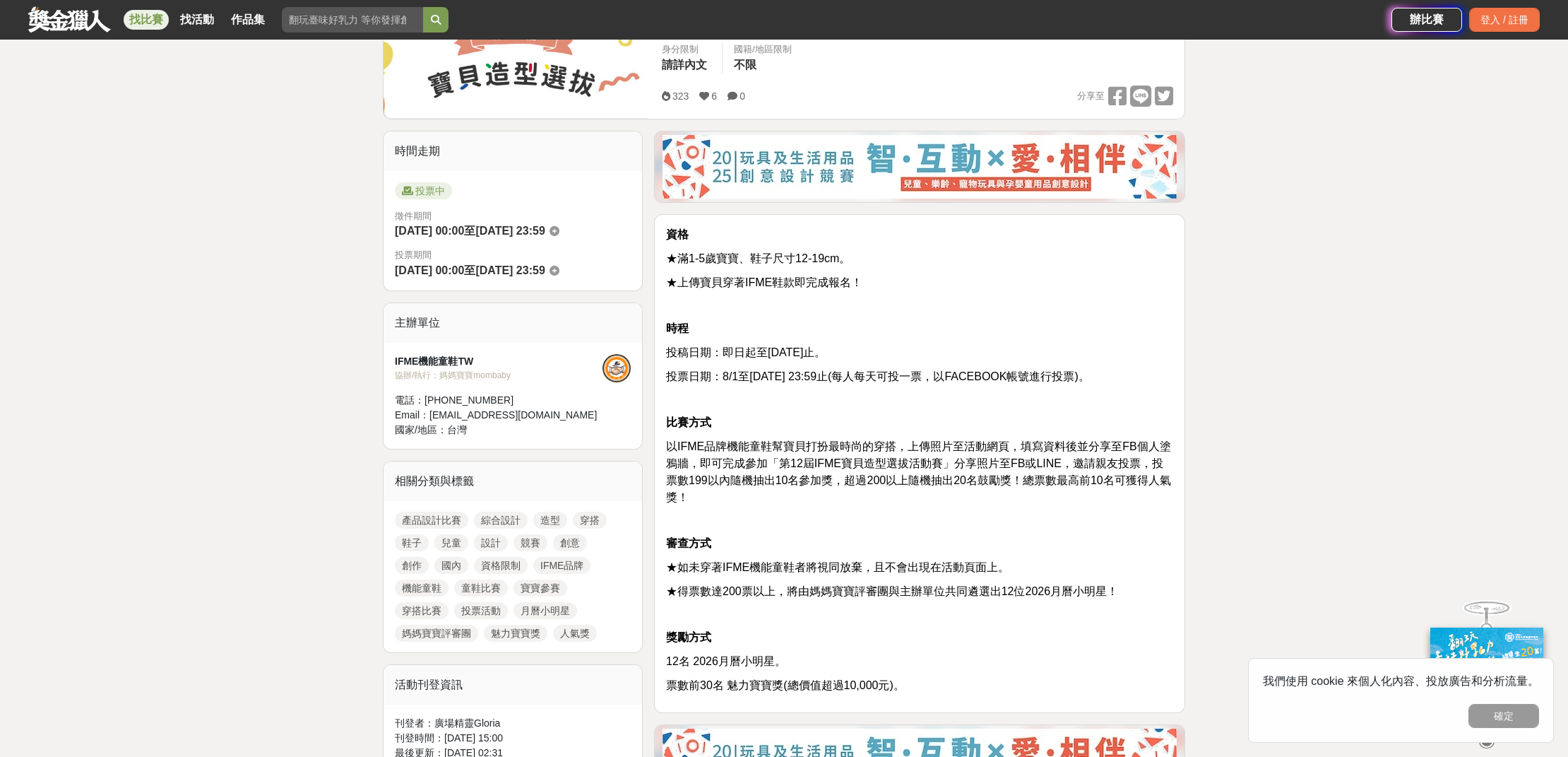
scroll to position [320, 0]
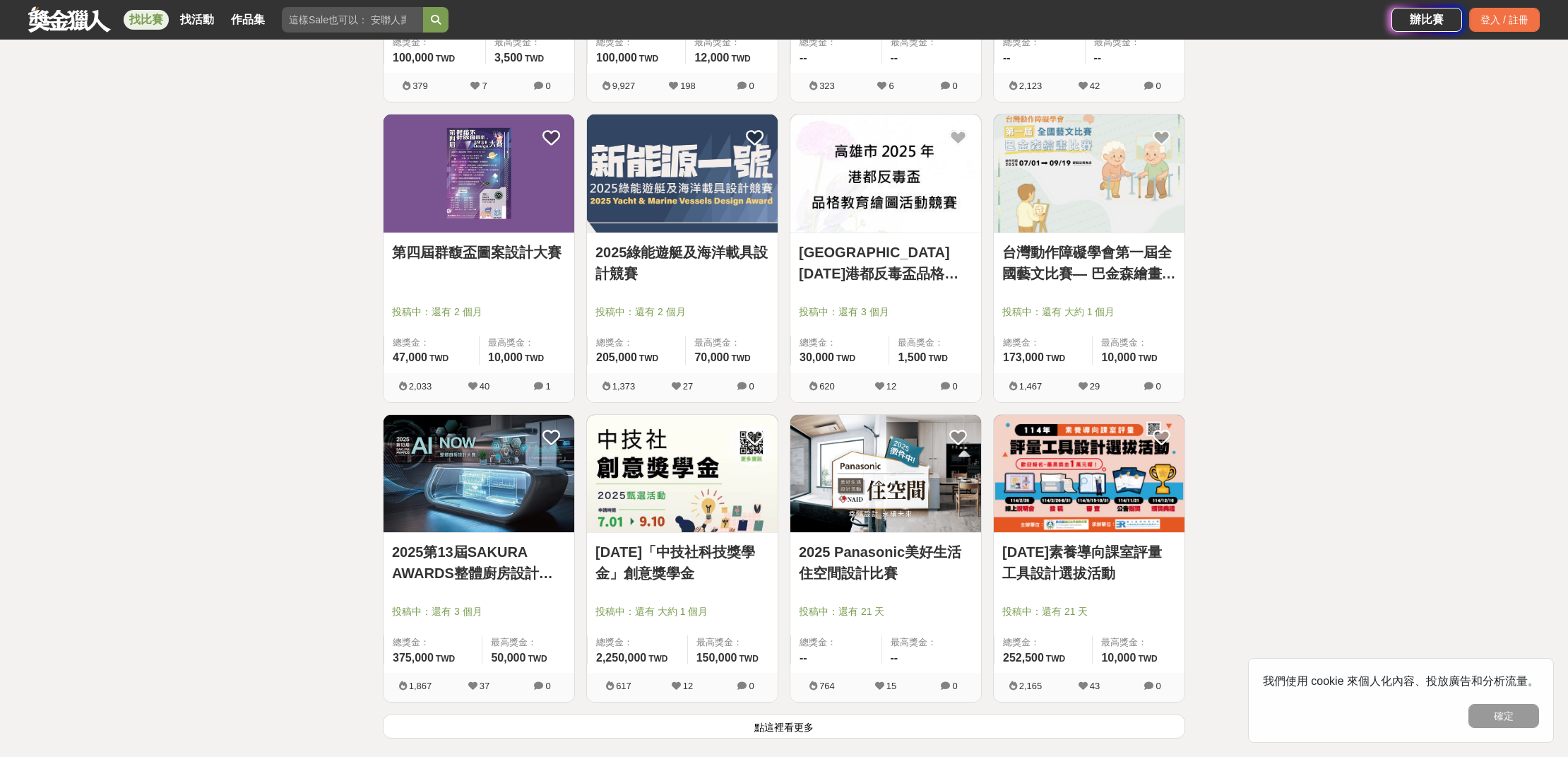
scroll to position [6913, 0]
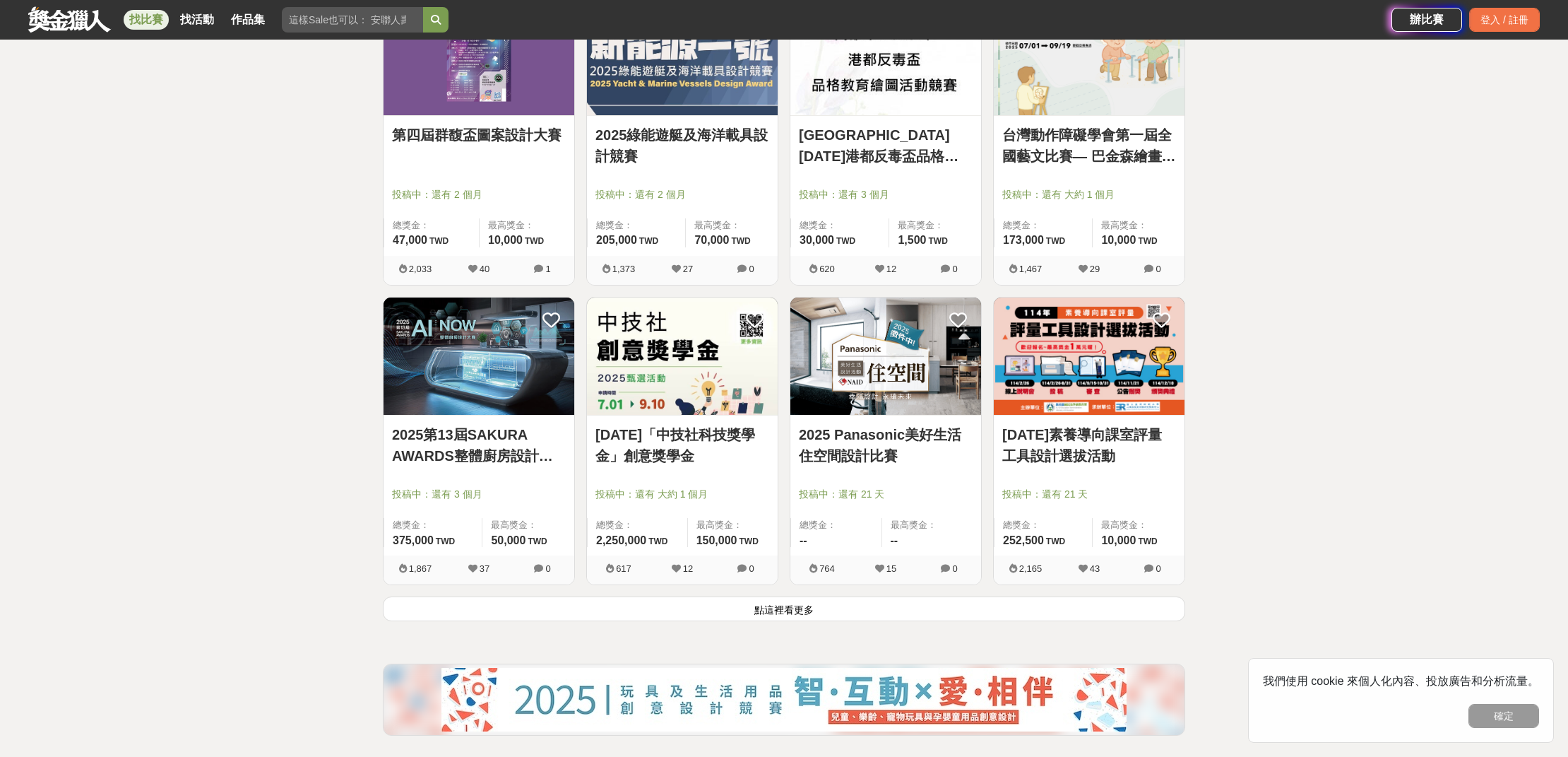
click at [936, 615] on button "點這裡看更多" at bounding box center [783, 608] width 802 height 25
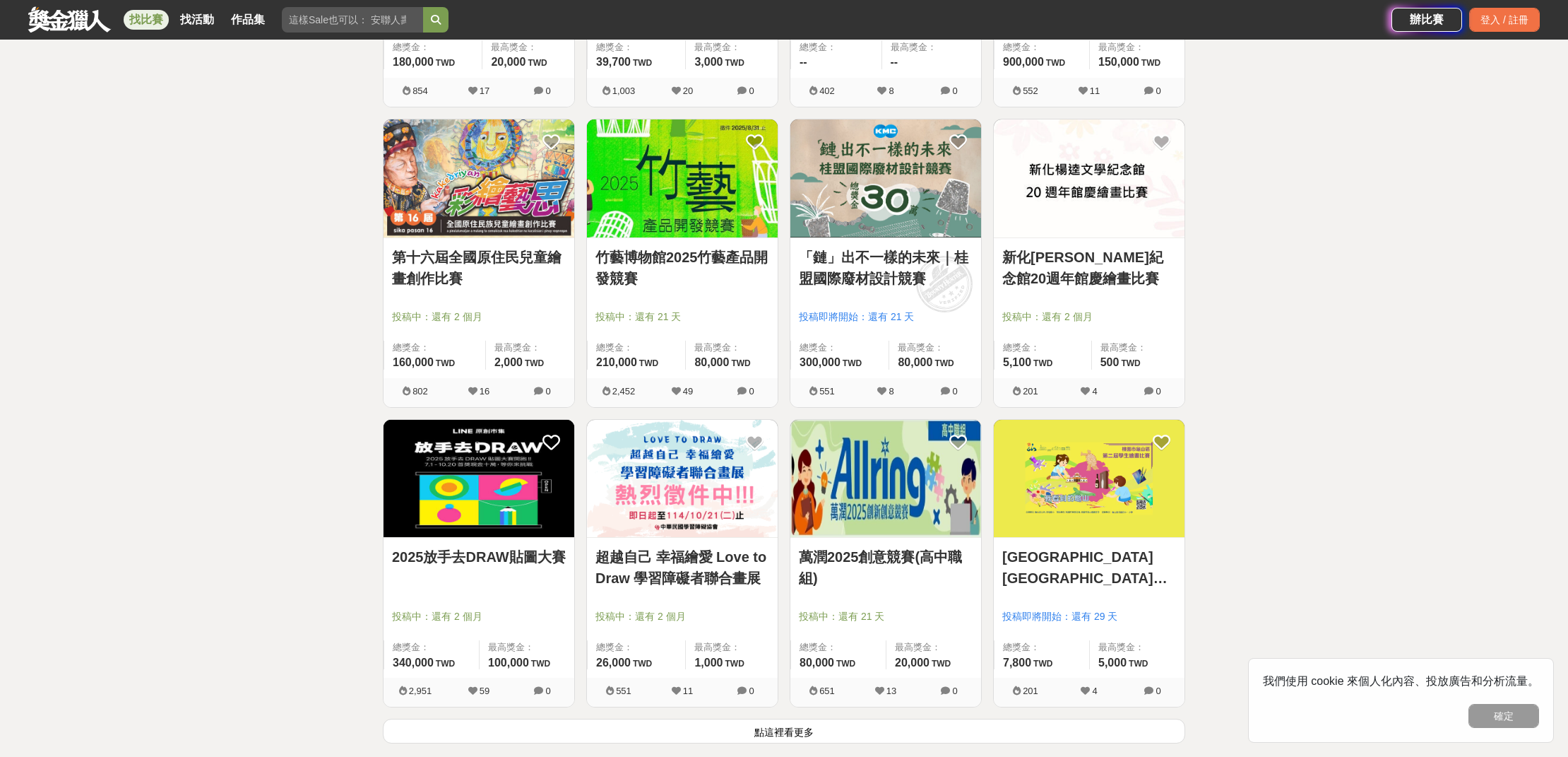
scroll to position [8891, 0]
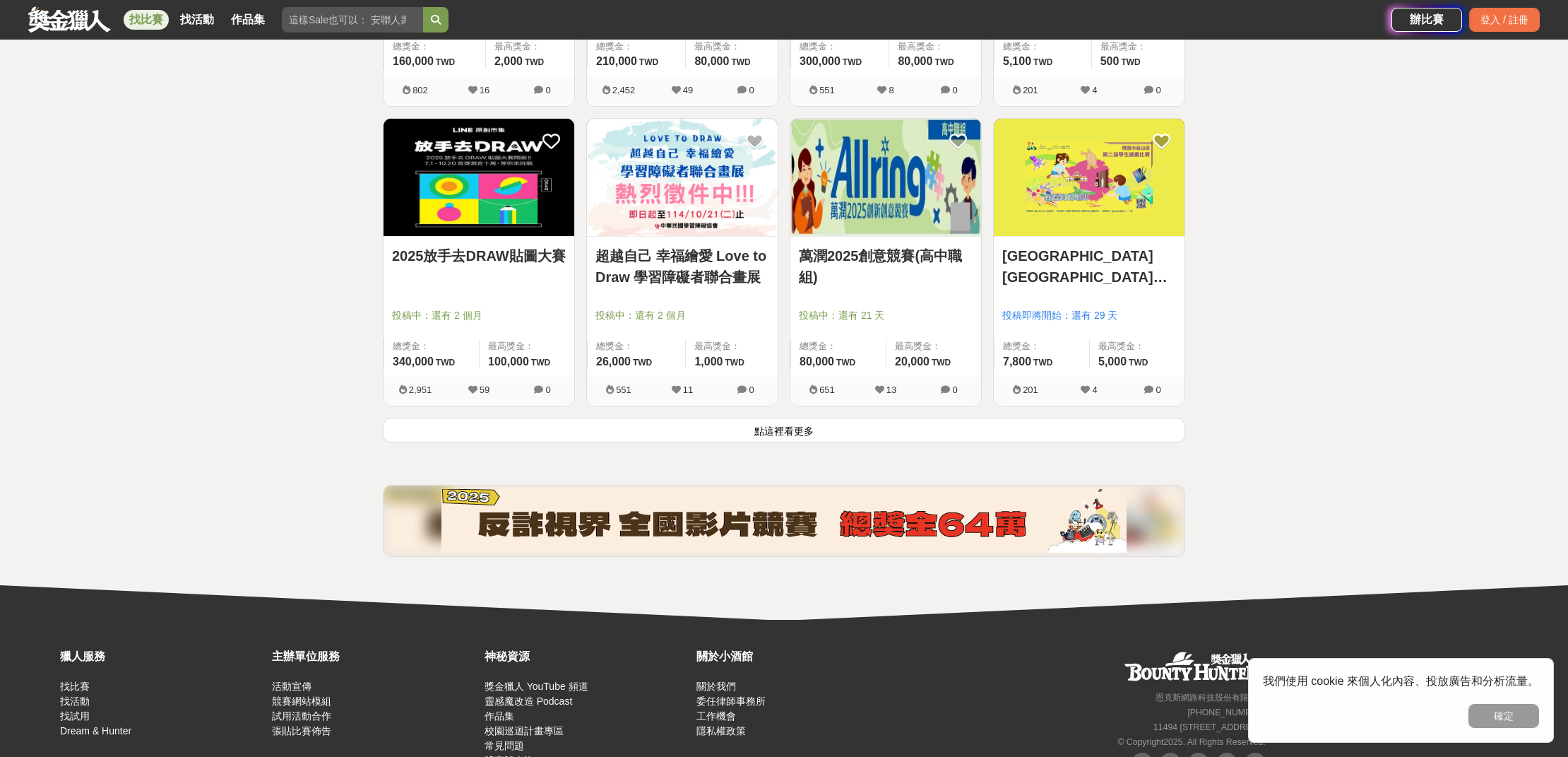
click at [777, 436] on button "點這裡看更多" at bounding box center [783, 429] width 802 height 25
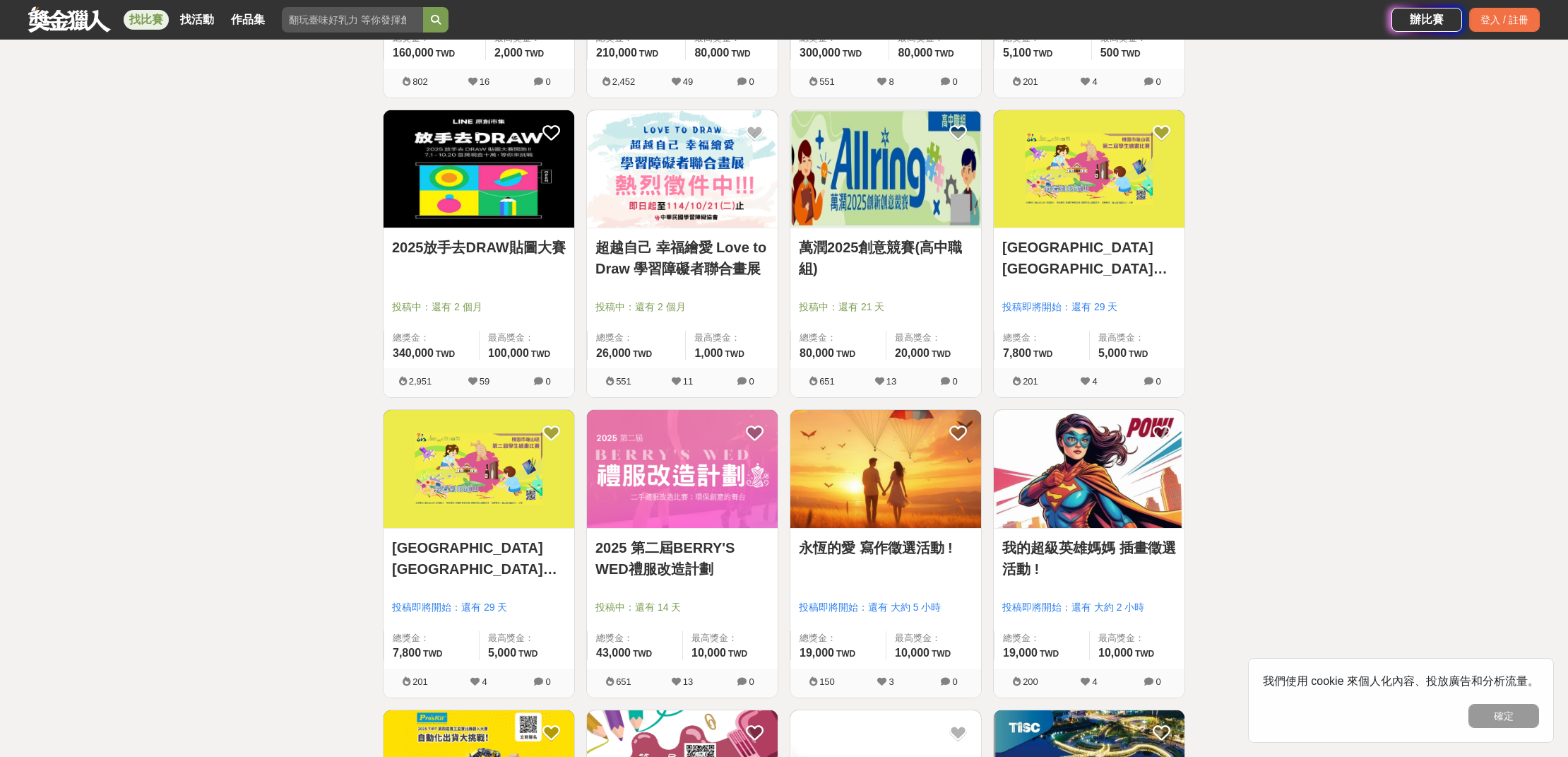
scroll to position [8903, 0]
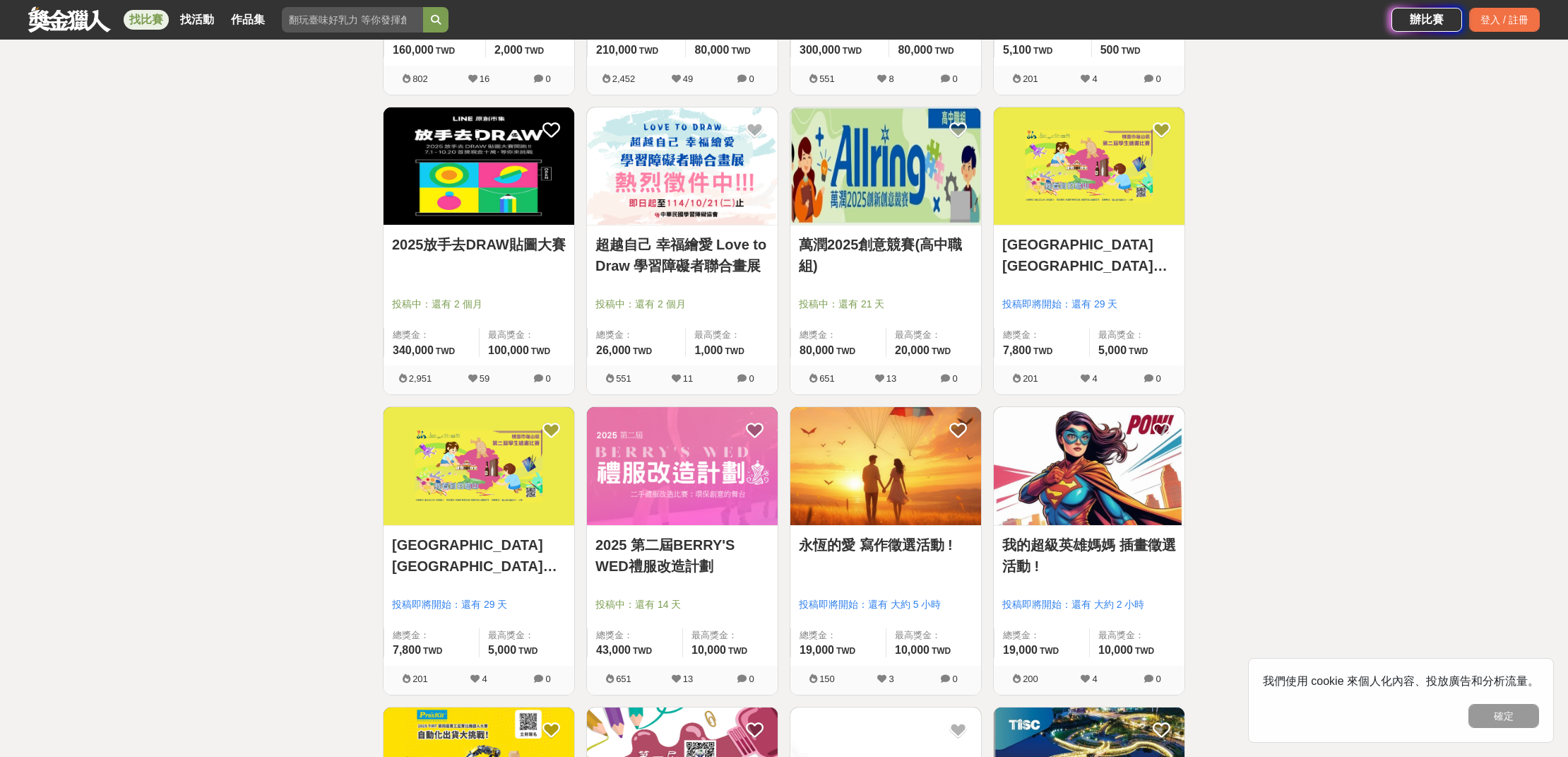
click at [953, 504] on img at bounding box center [885, 466] width 191 height 118
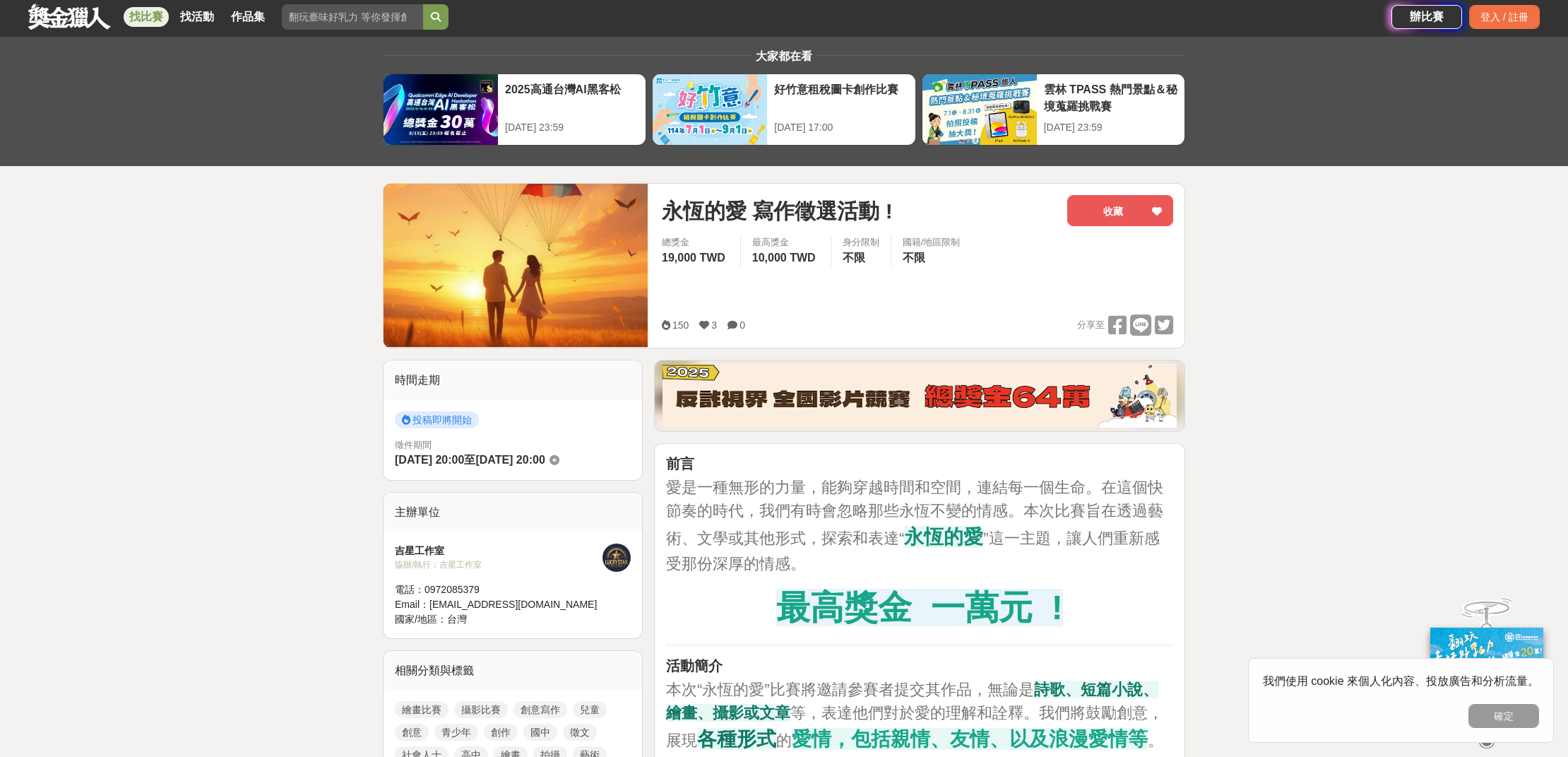
scroll to position [91, 0]
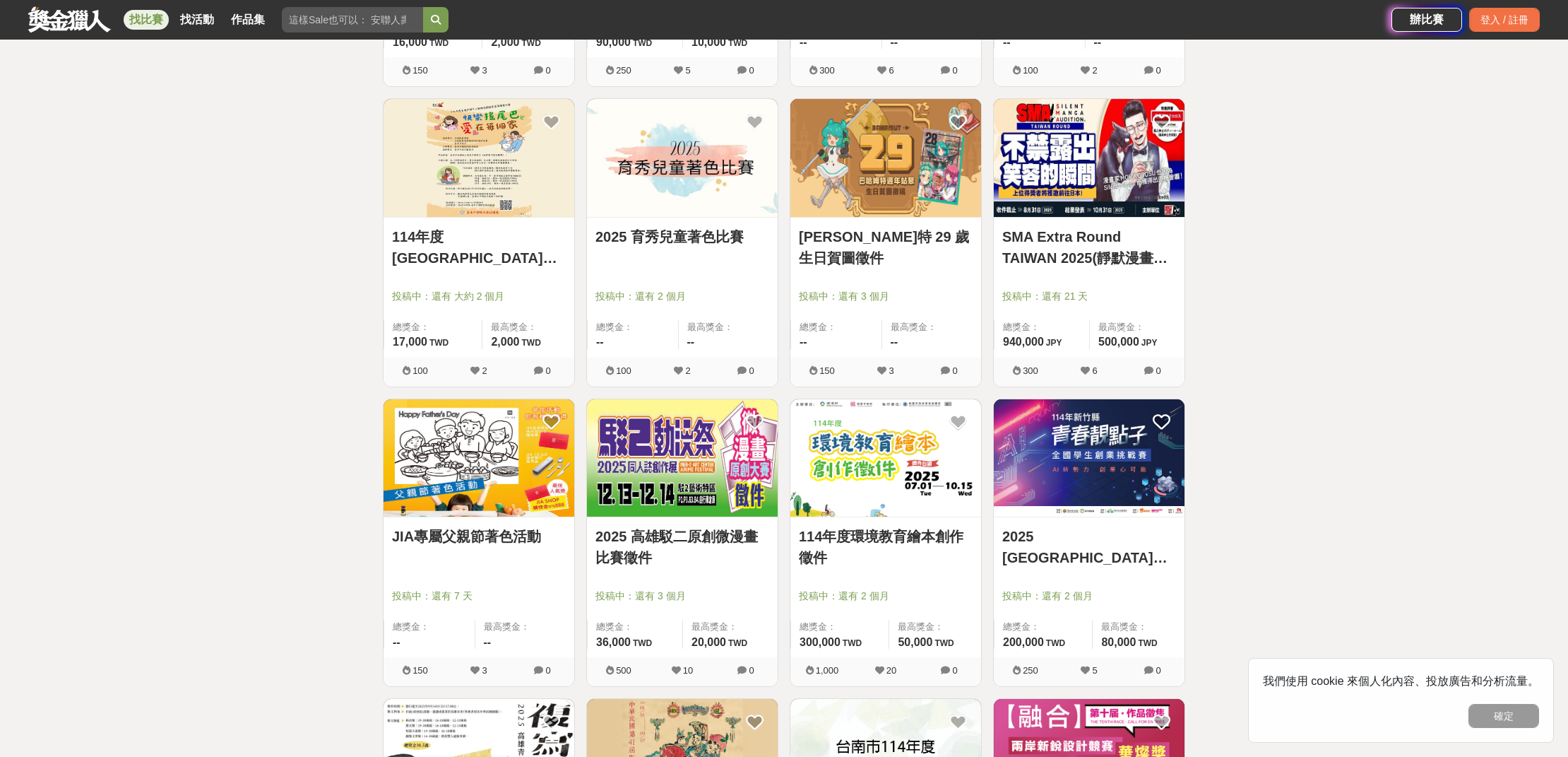
scroll to position [10589, 0]
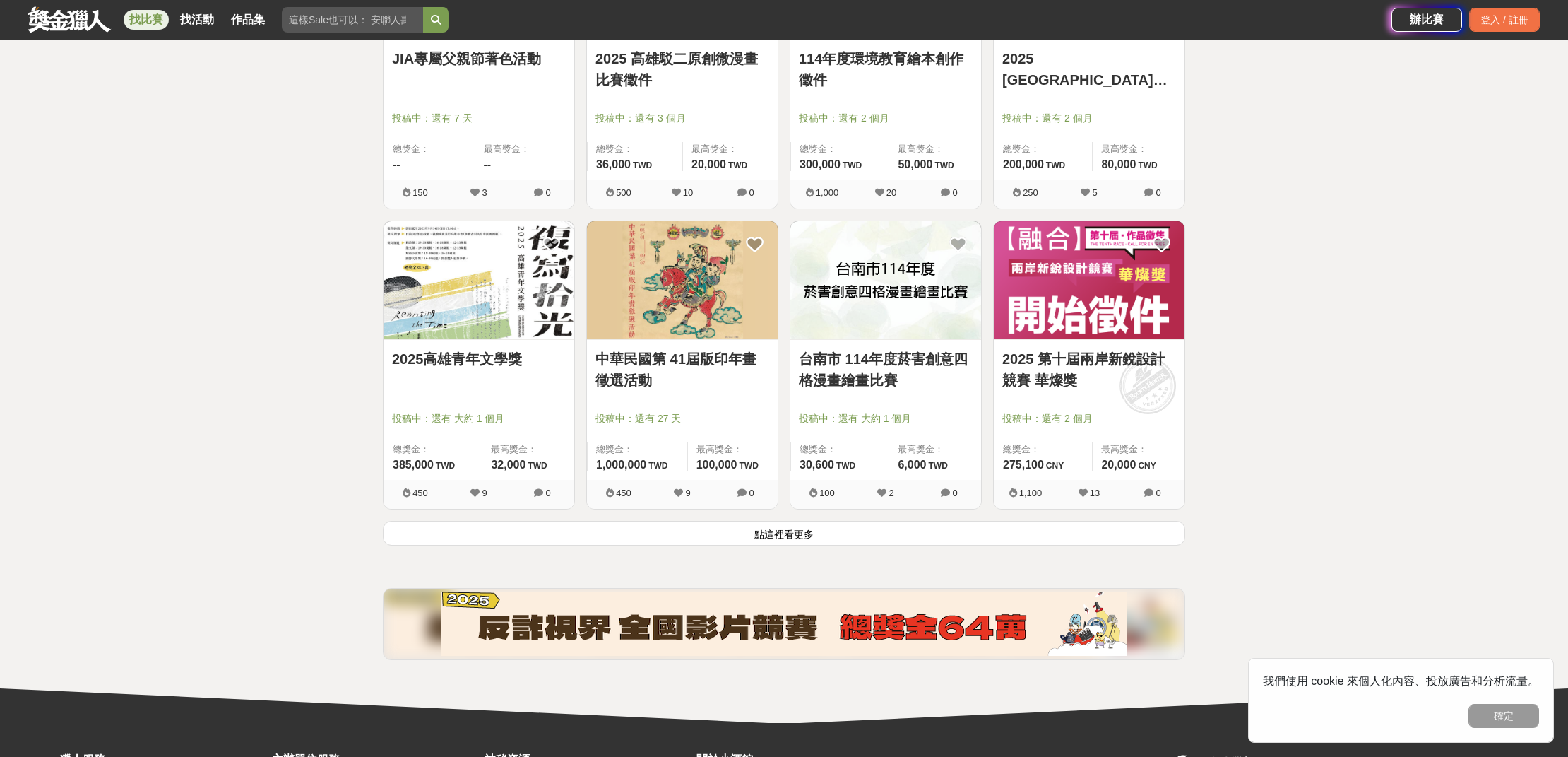
click at [536, 293] on img at bounding box center [478, 279] width 191 height 118
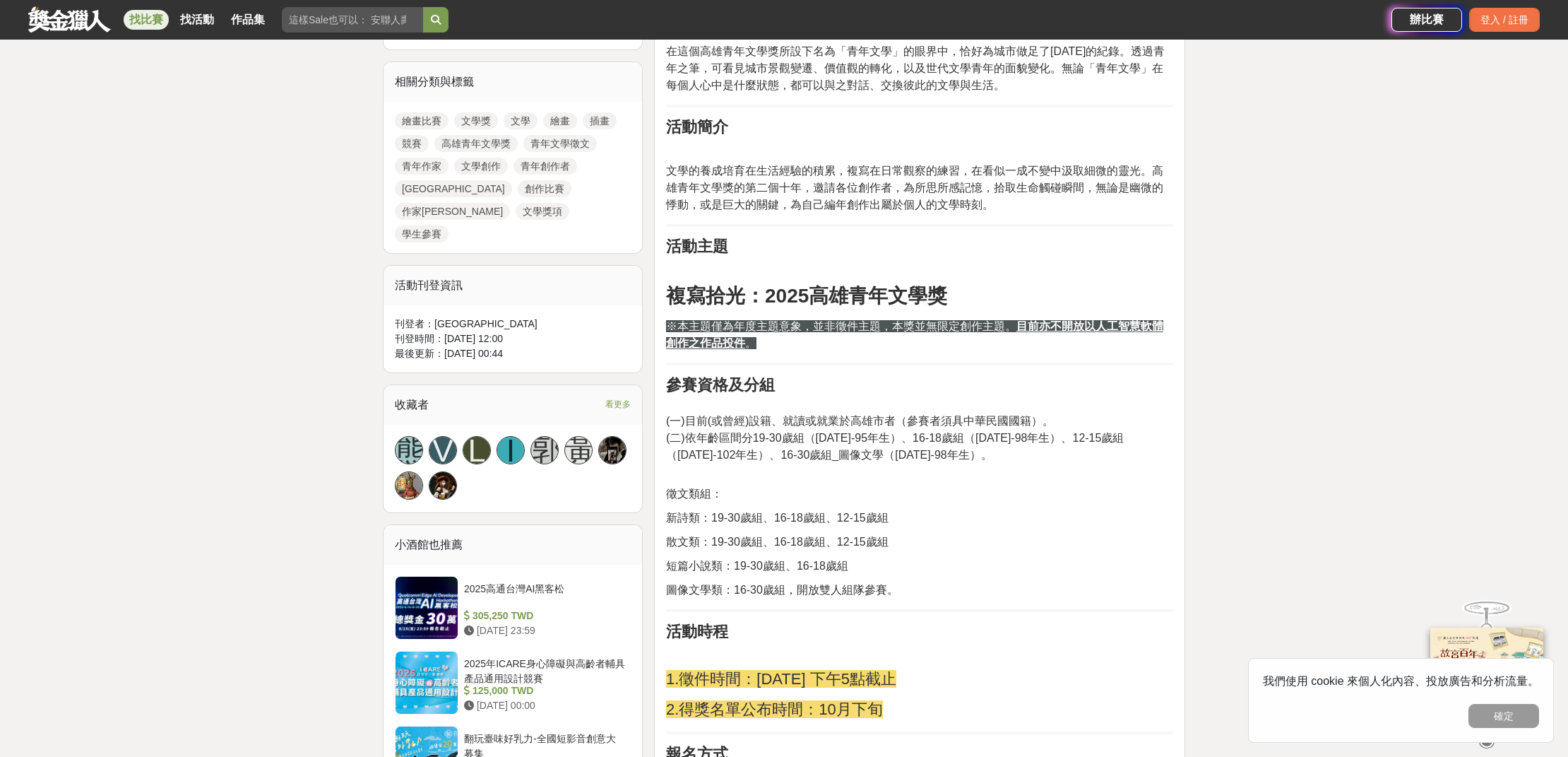
scroll to position [624, 0]
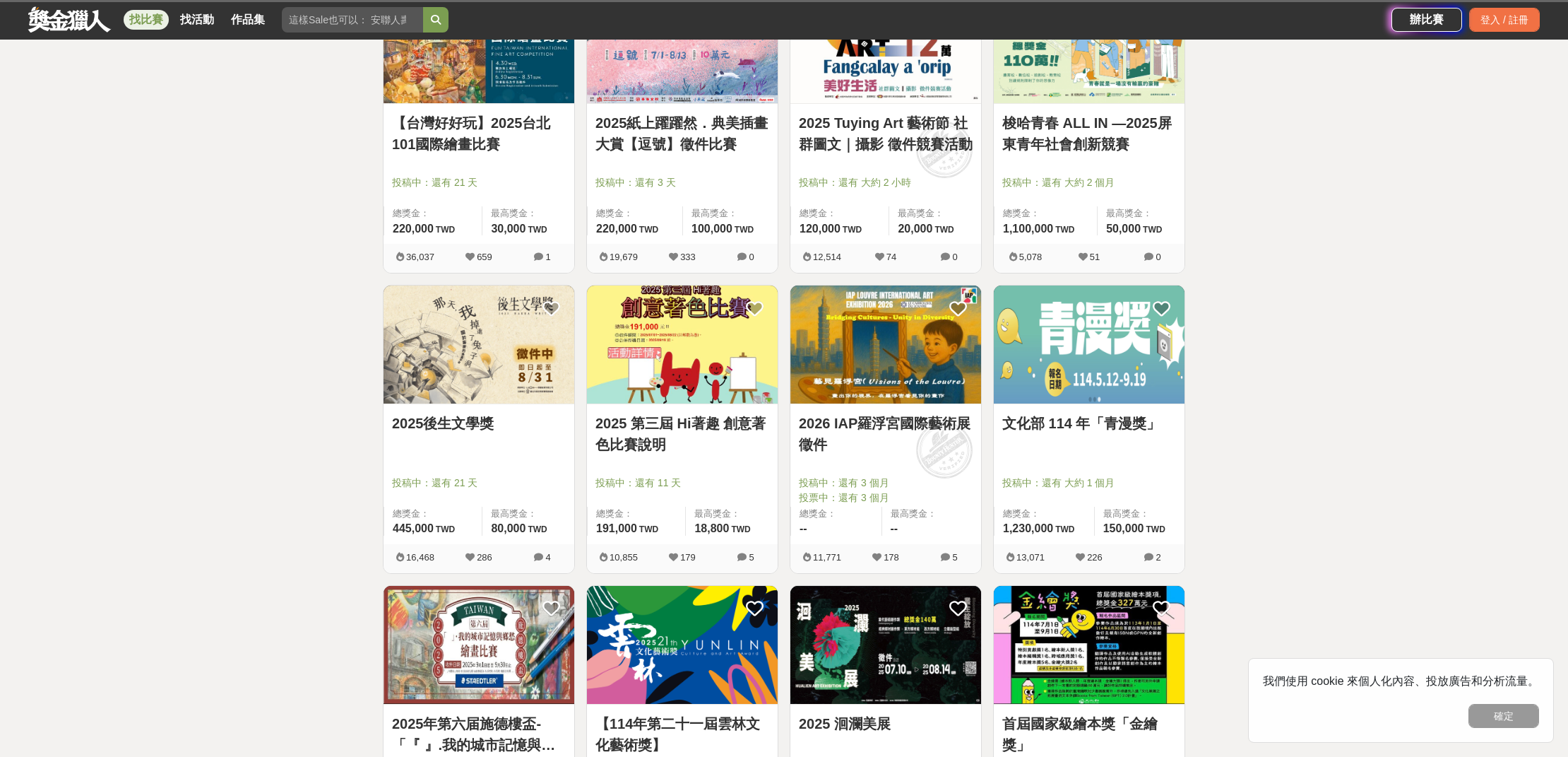
scroll to position [10589, 0]
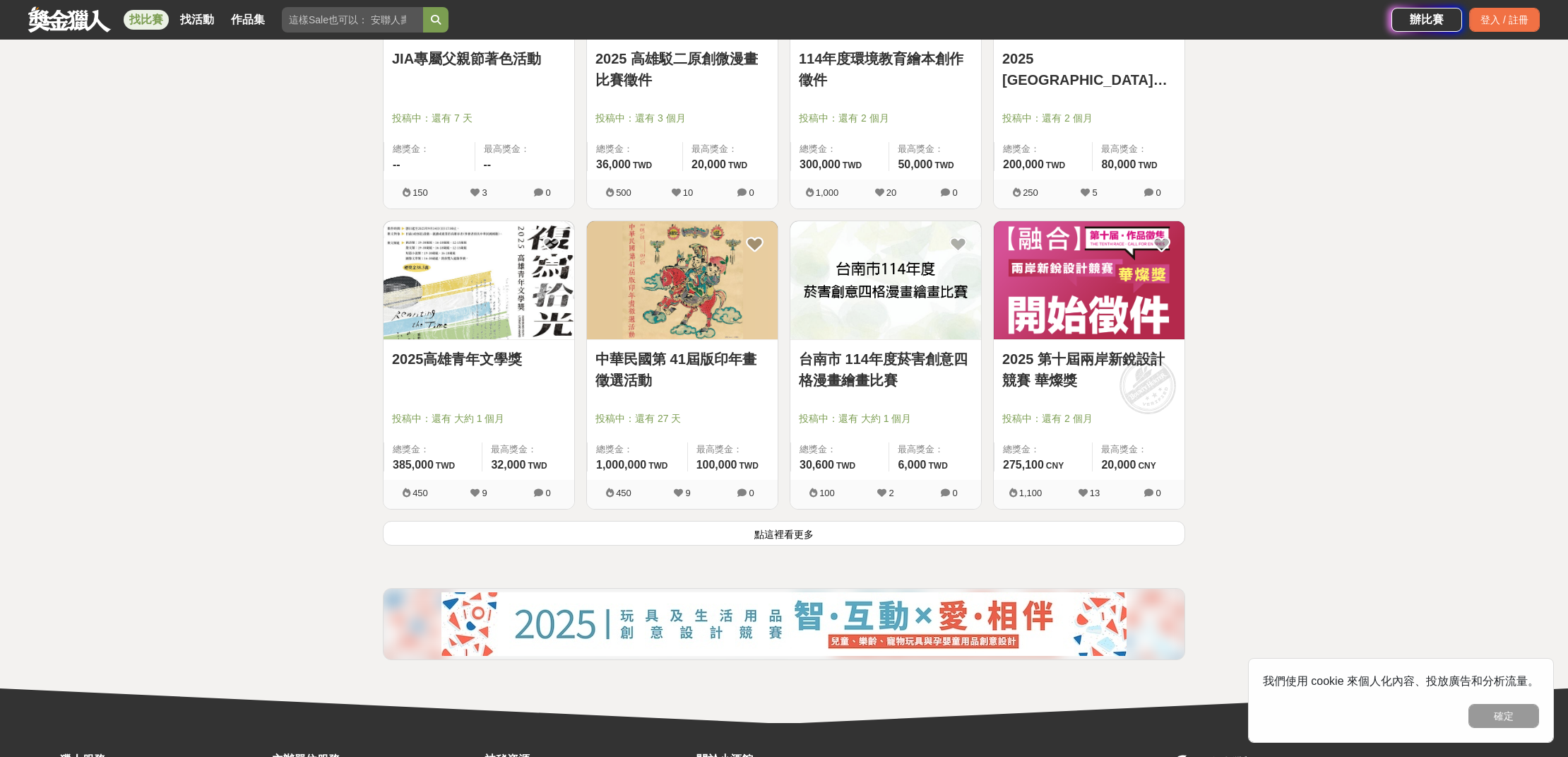
click at [900, 542] on button "點這裡看更多" at bounding box center [783, 532] width 802 height 25
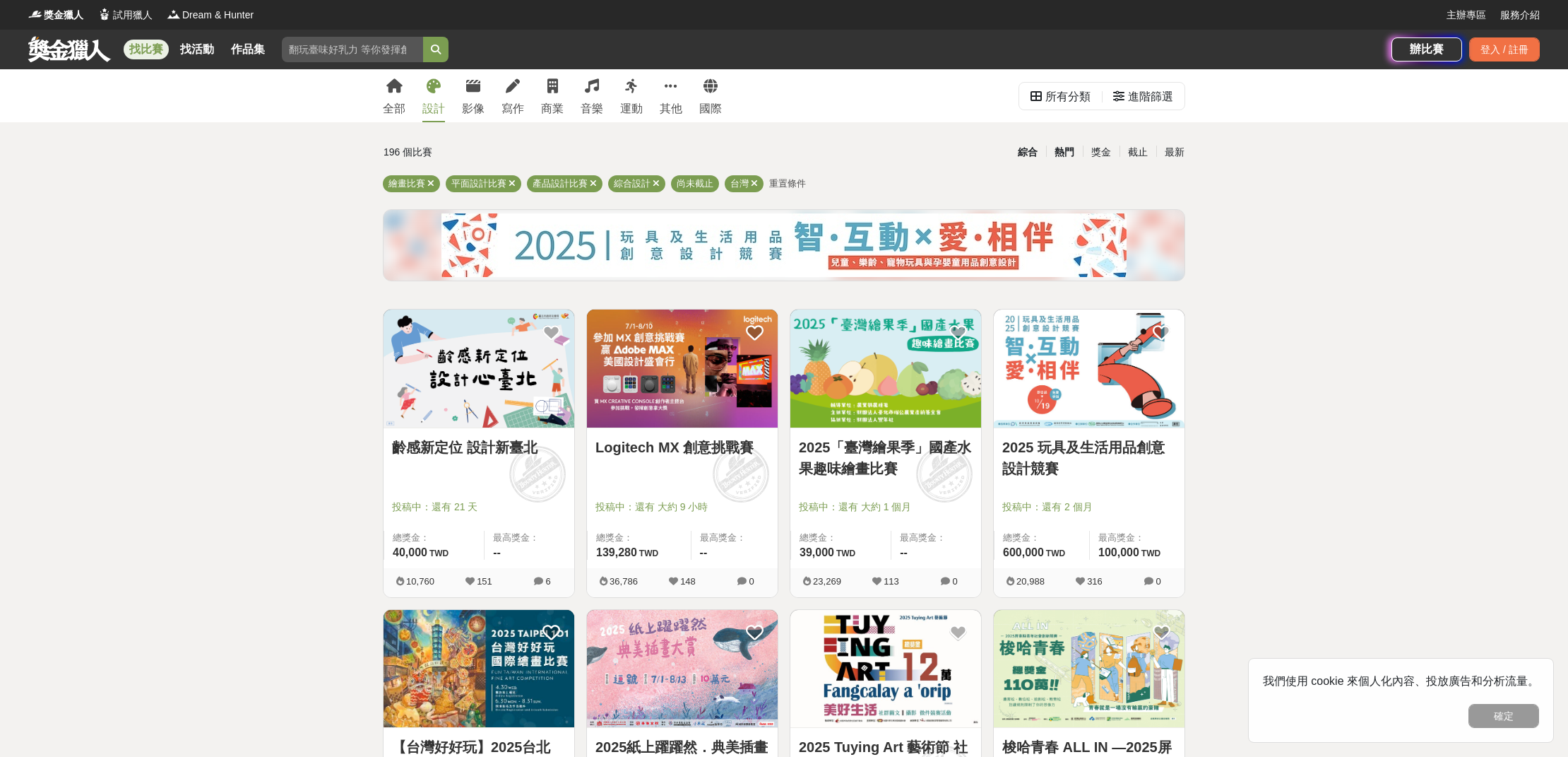
click at [1056, 146] on div "熱門" at bounding box center [1064, 152] width 37 height 25
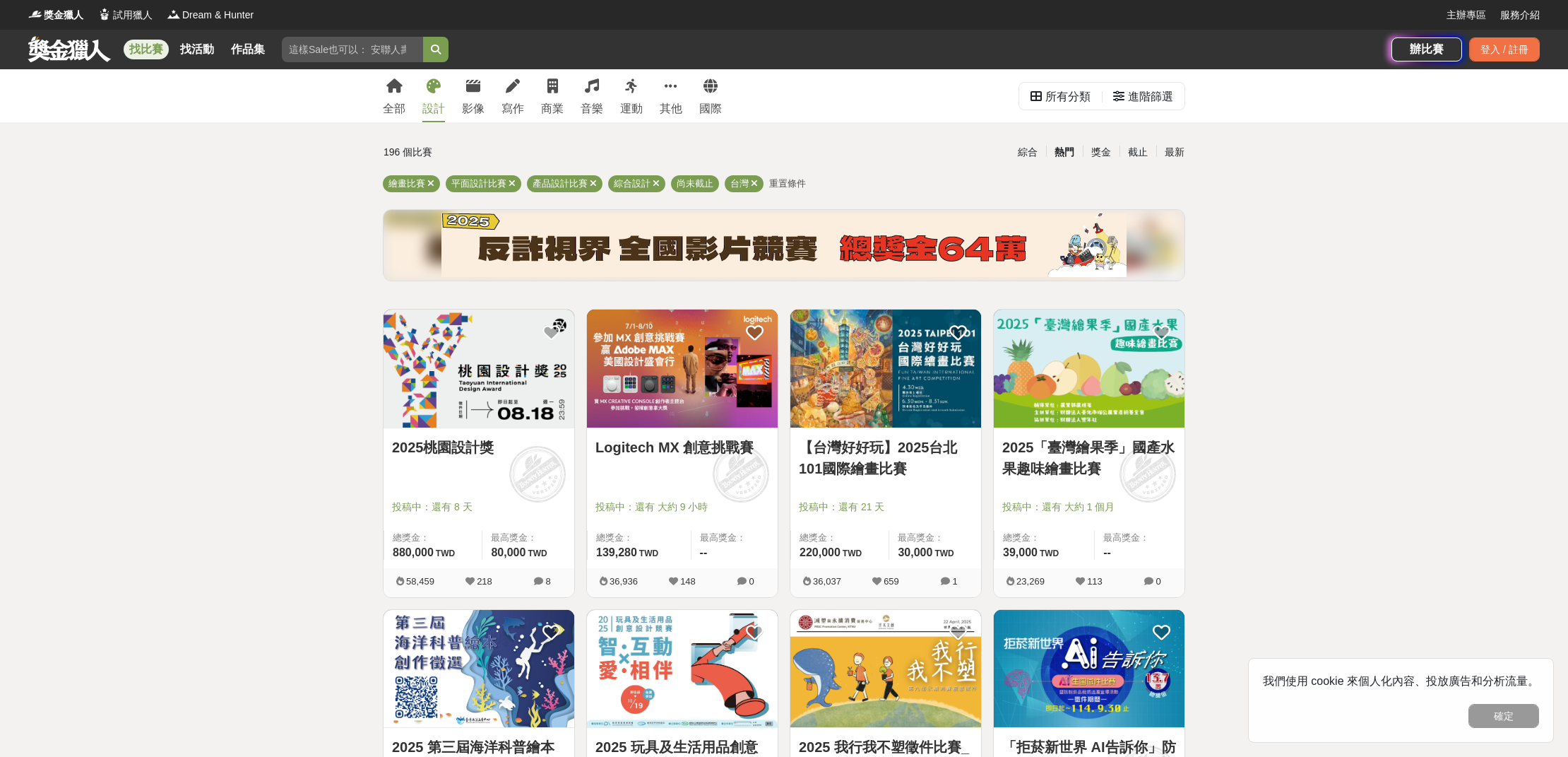
click at [1094, 405] on img at bounding box center [1089, 368] width 191 height 118
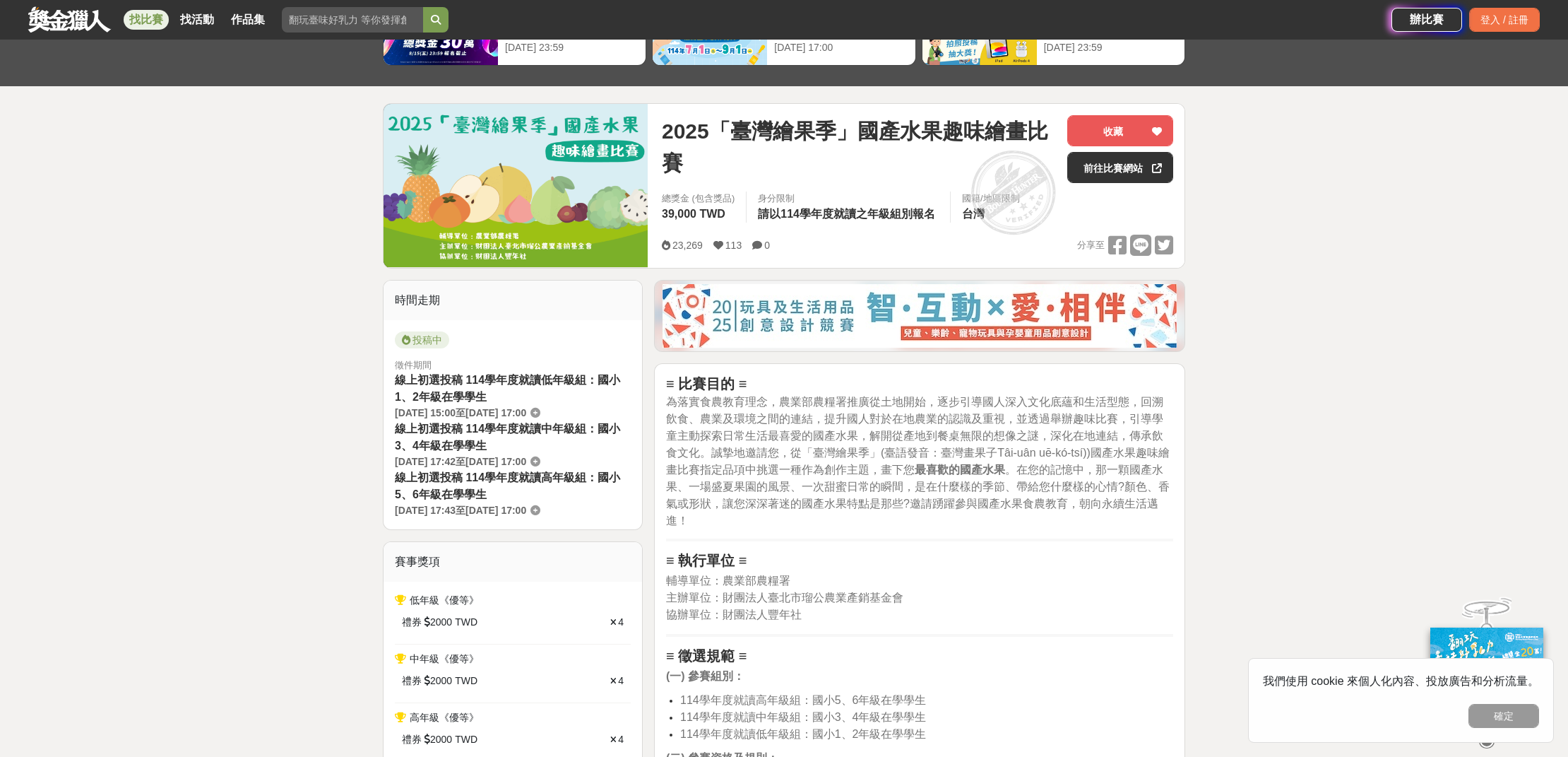
scroll to position [226, 0]
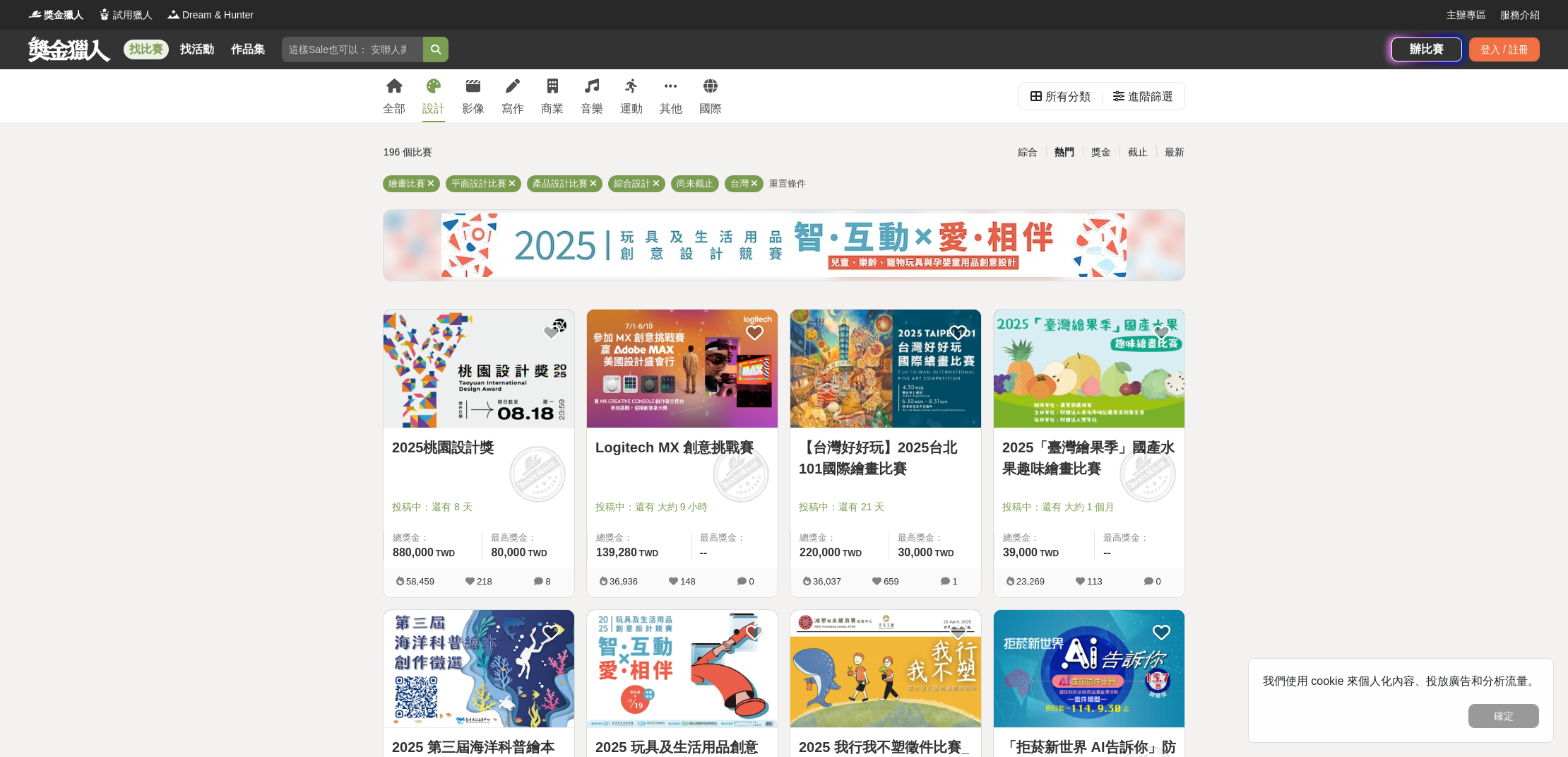
scroll to position [117, 0]
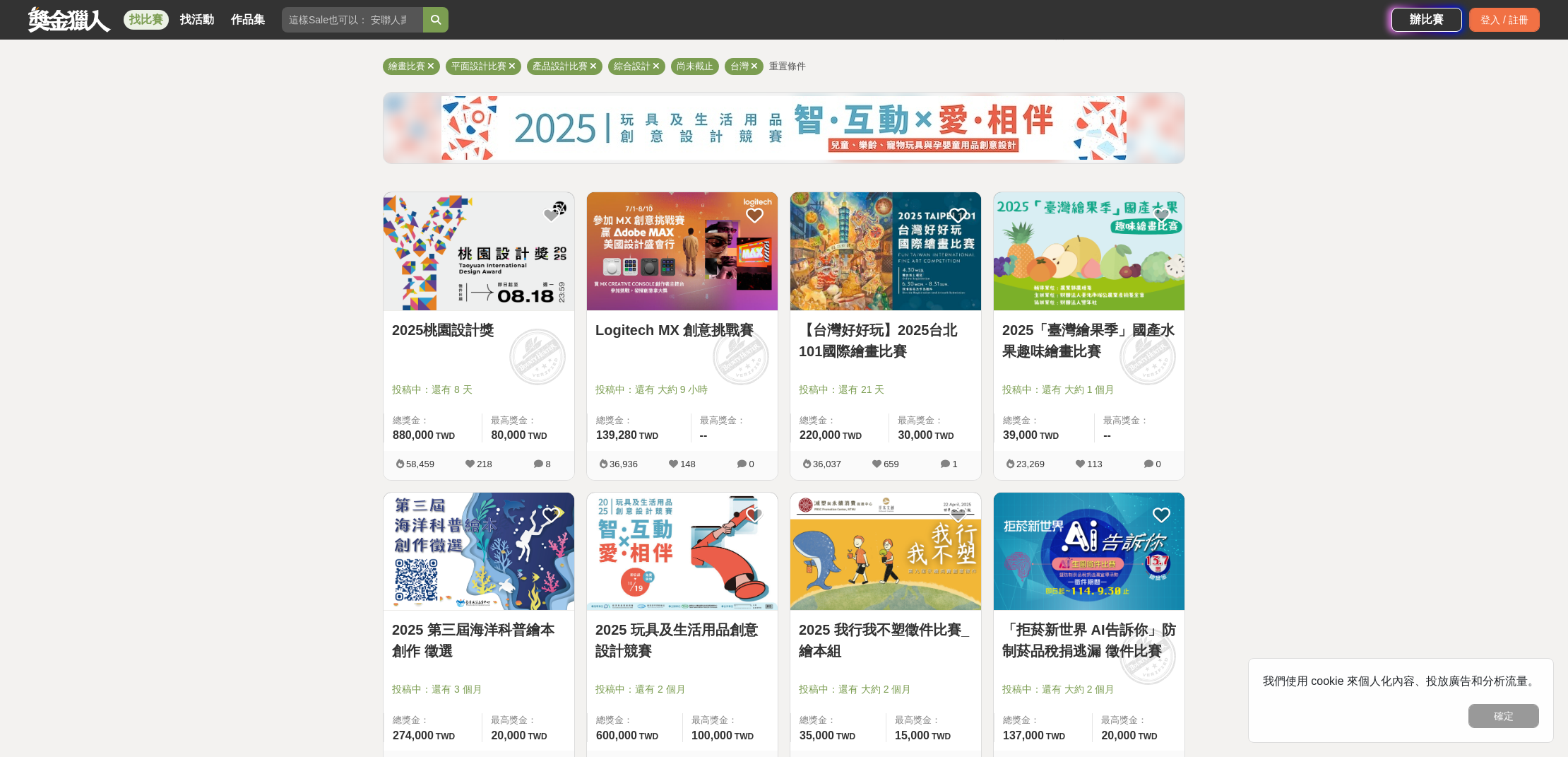
click at [442, 551] on img at bounding box center [478, 551] width 191 height 118
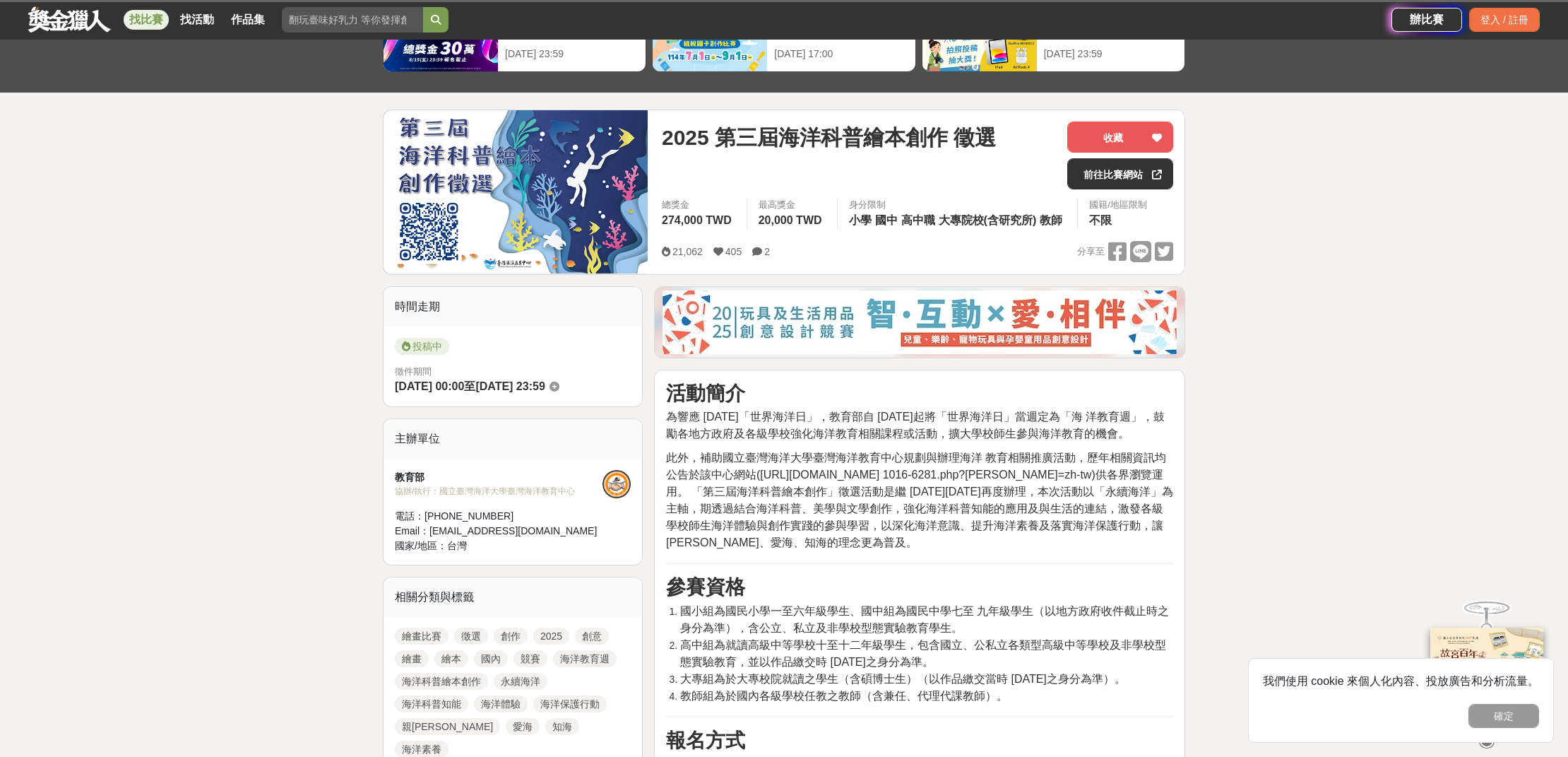
scroll to position [192, 0]
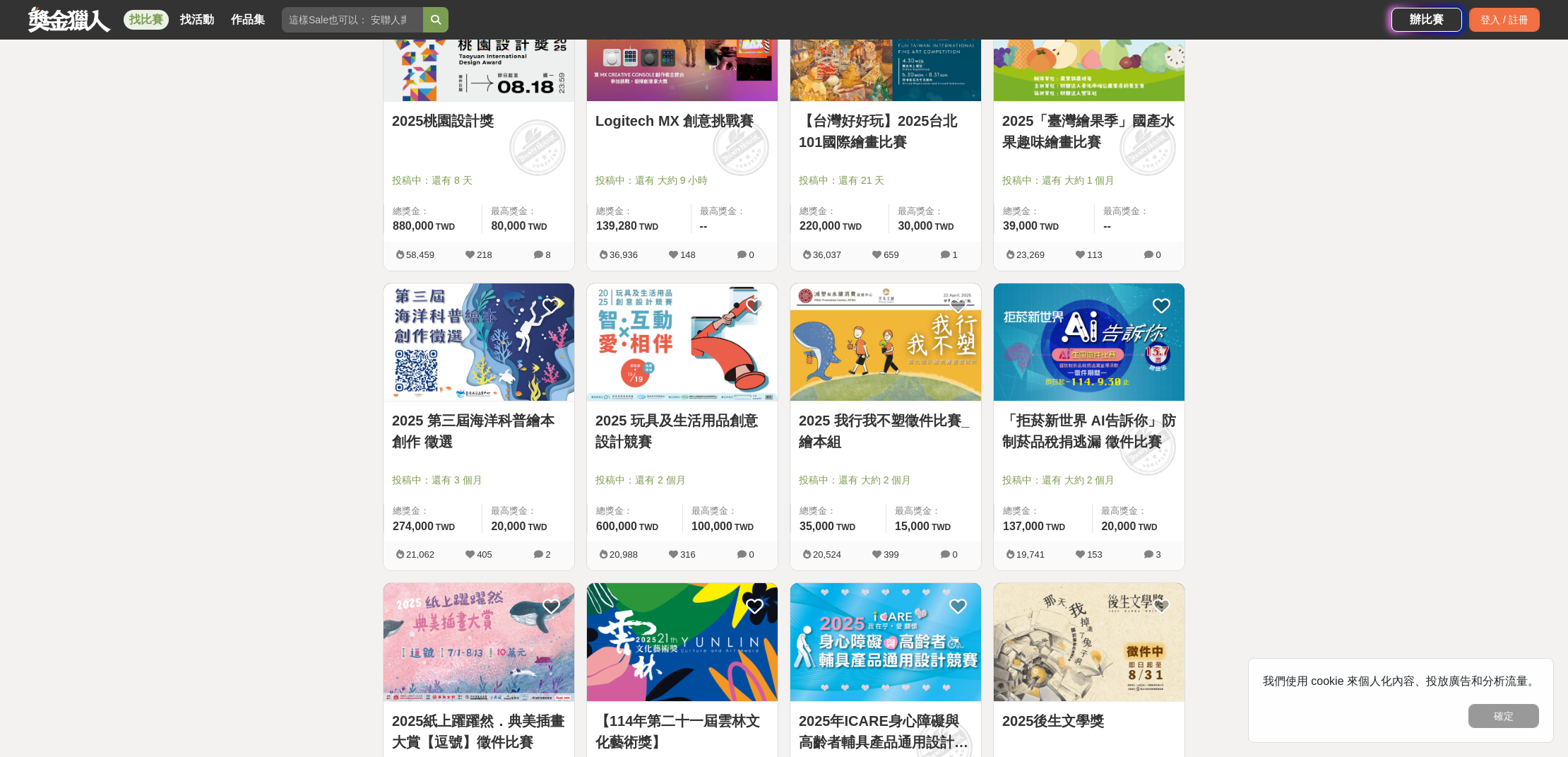
scroll to position [435, 0]
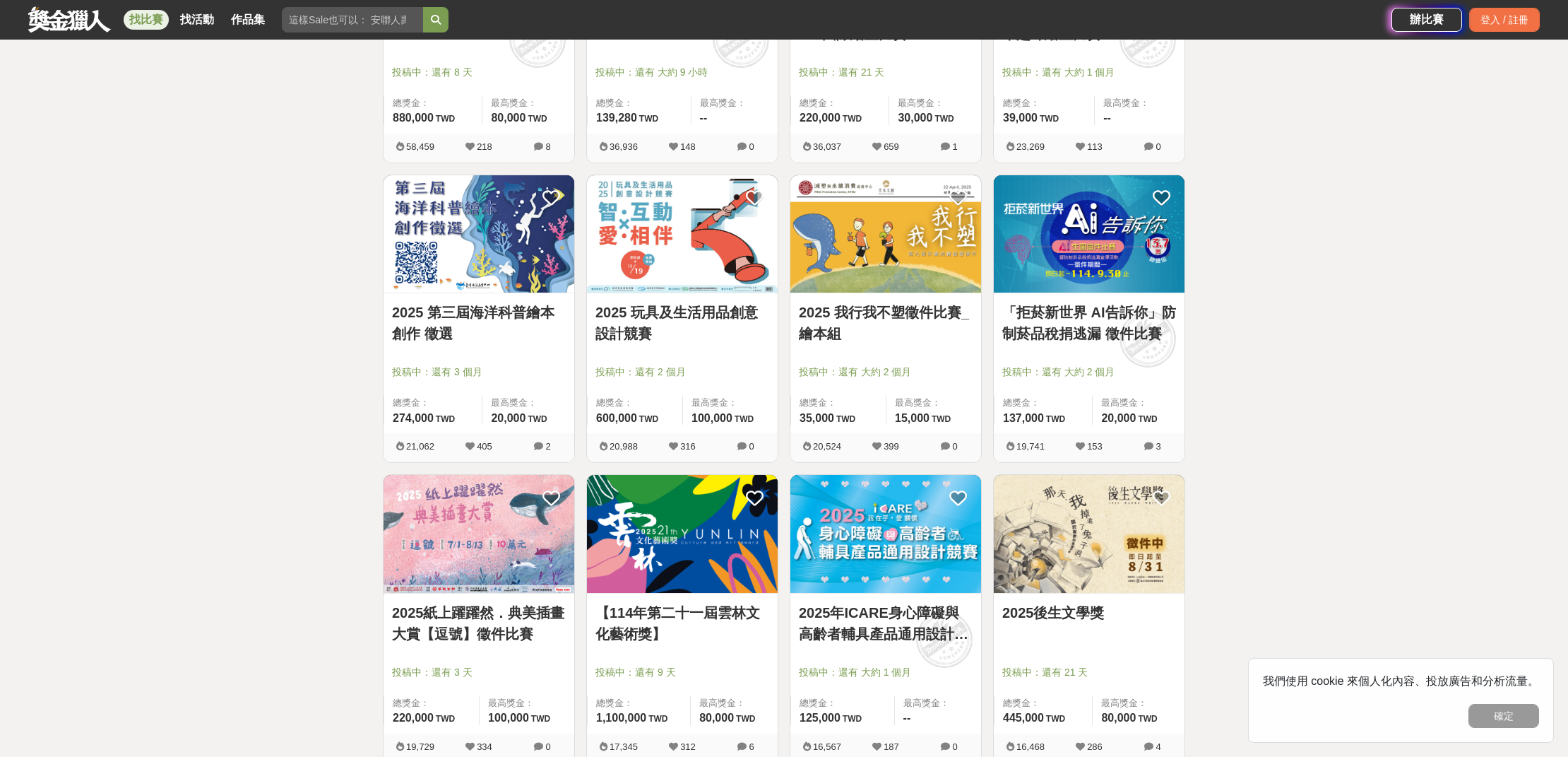
click at [666, 531] on img at bounding box center [682, 533] width 191 height 118
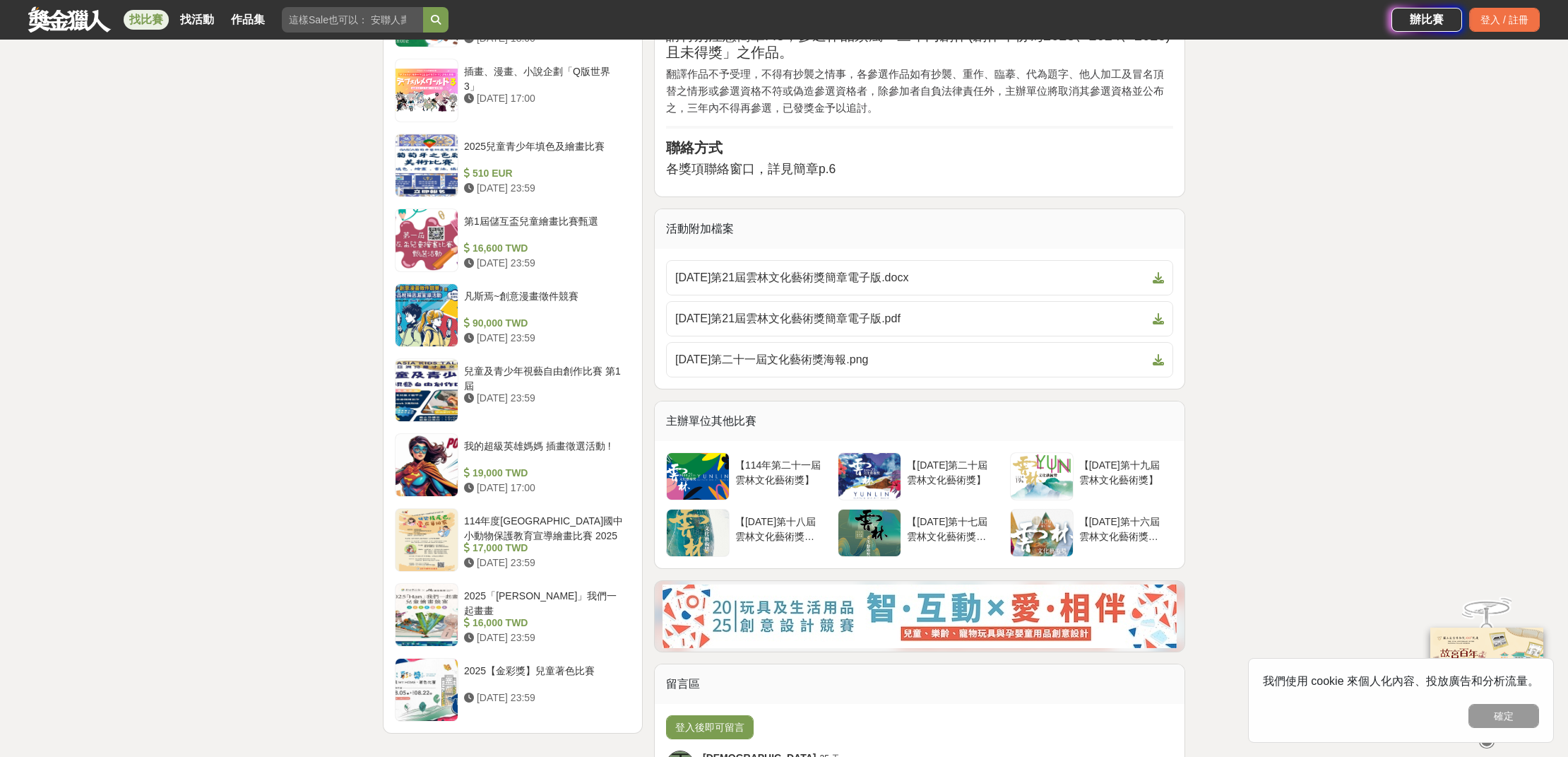
scroll to position [1756, 0]
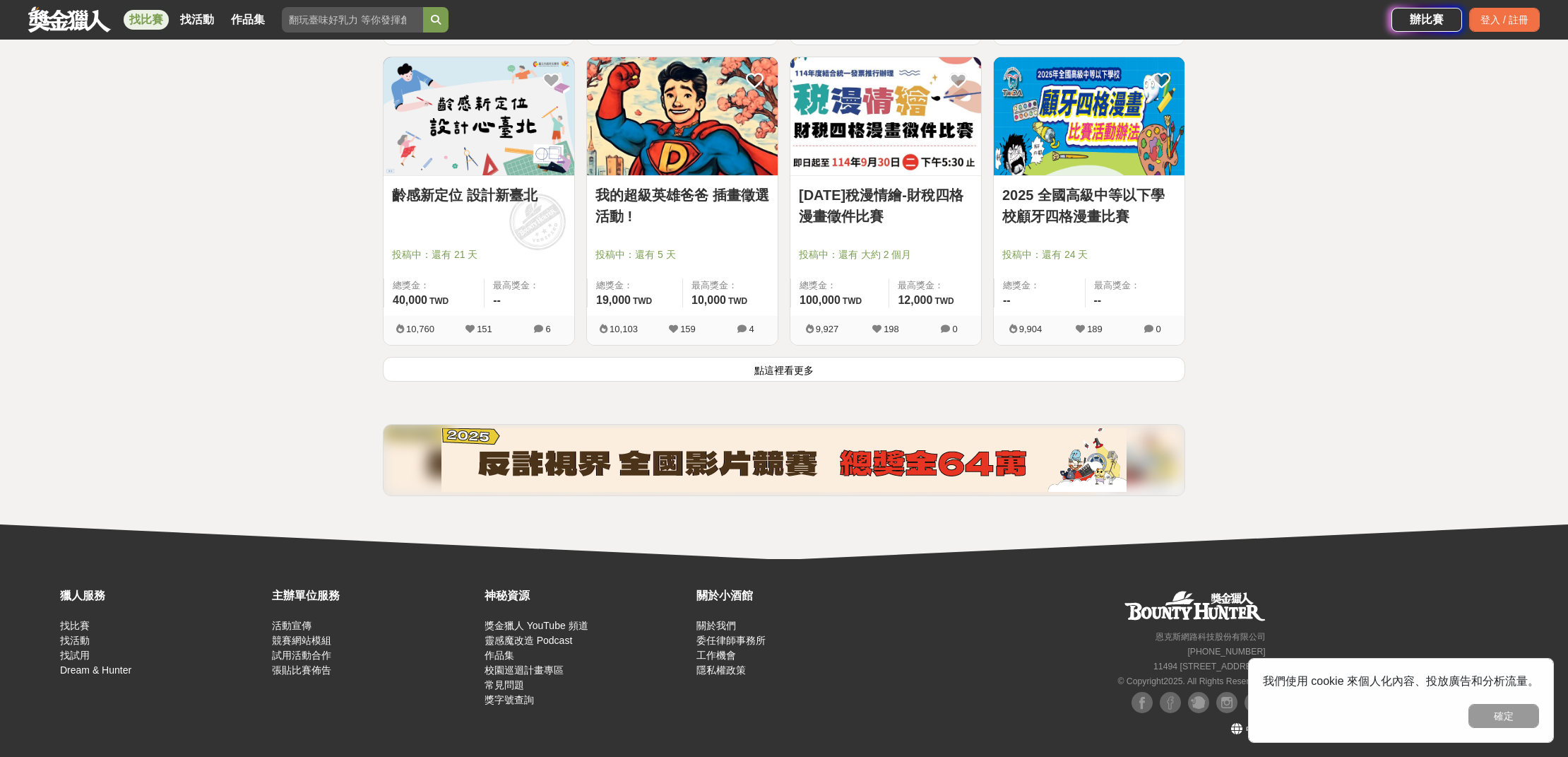
scroll to position [435, 0]
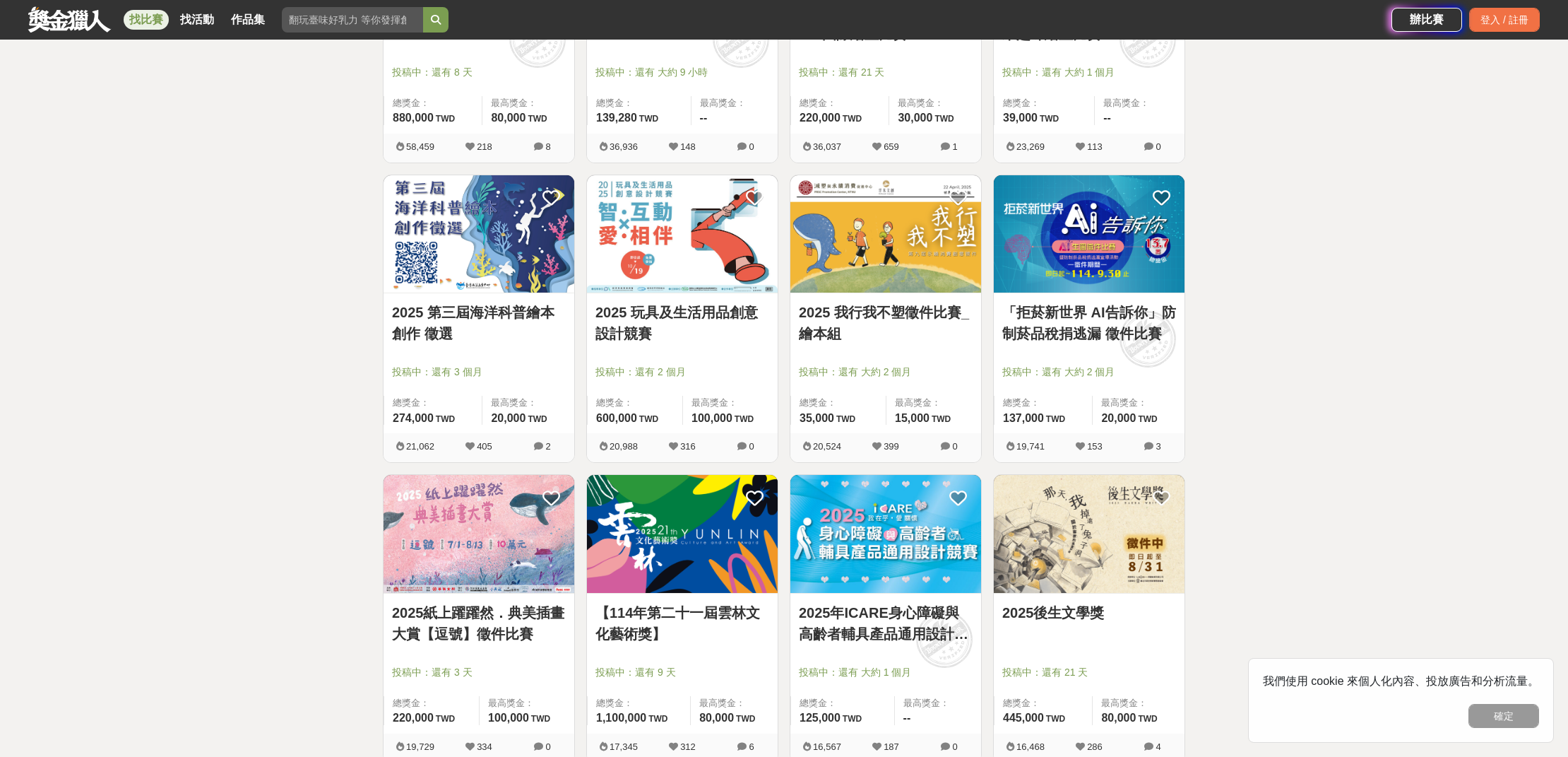
click at [622, 509] on img at bounding box center [682, 533] width 191 height 118
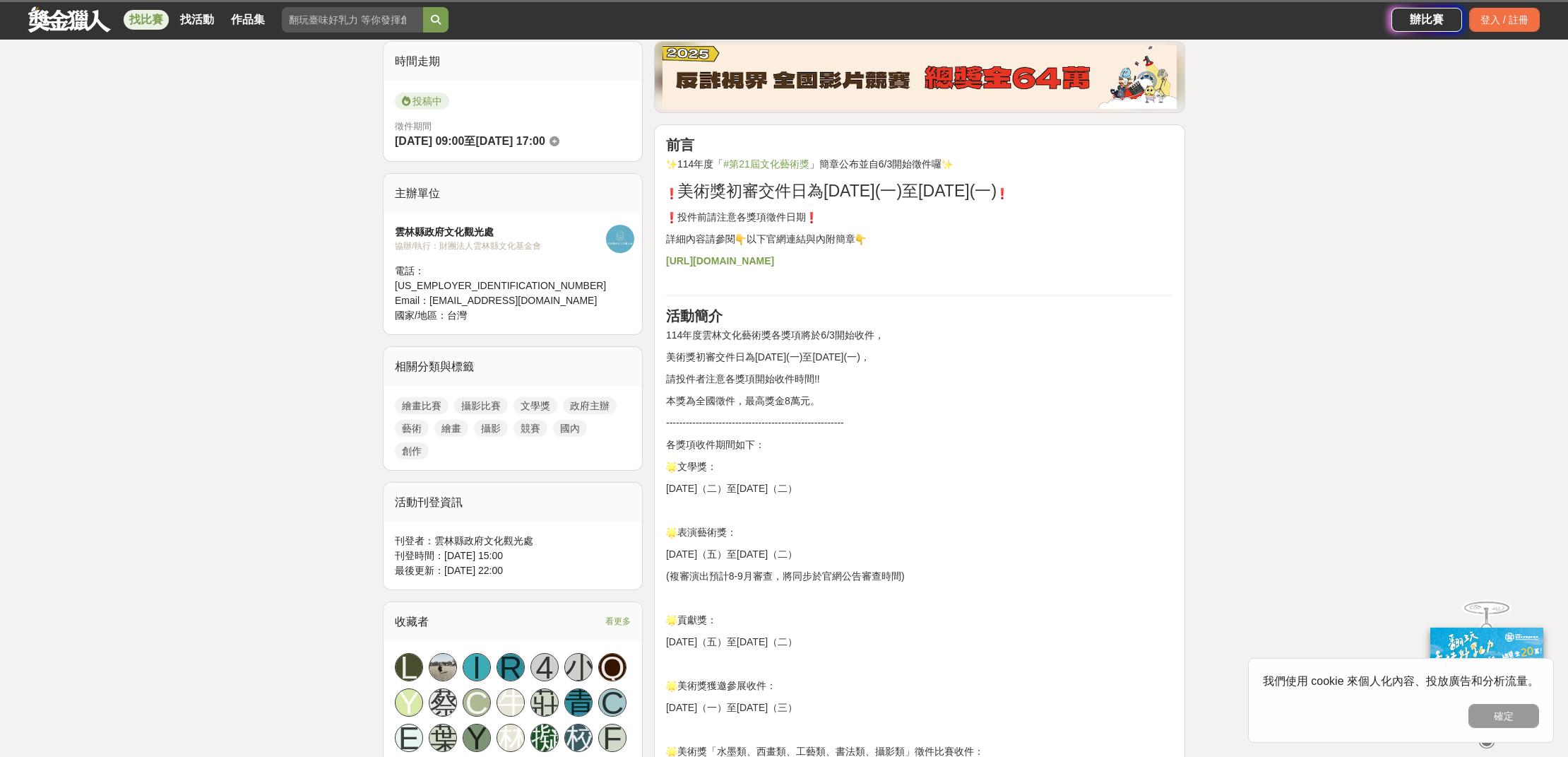
scroll to position [436, 0]
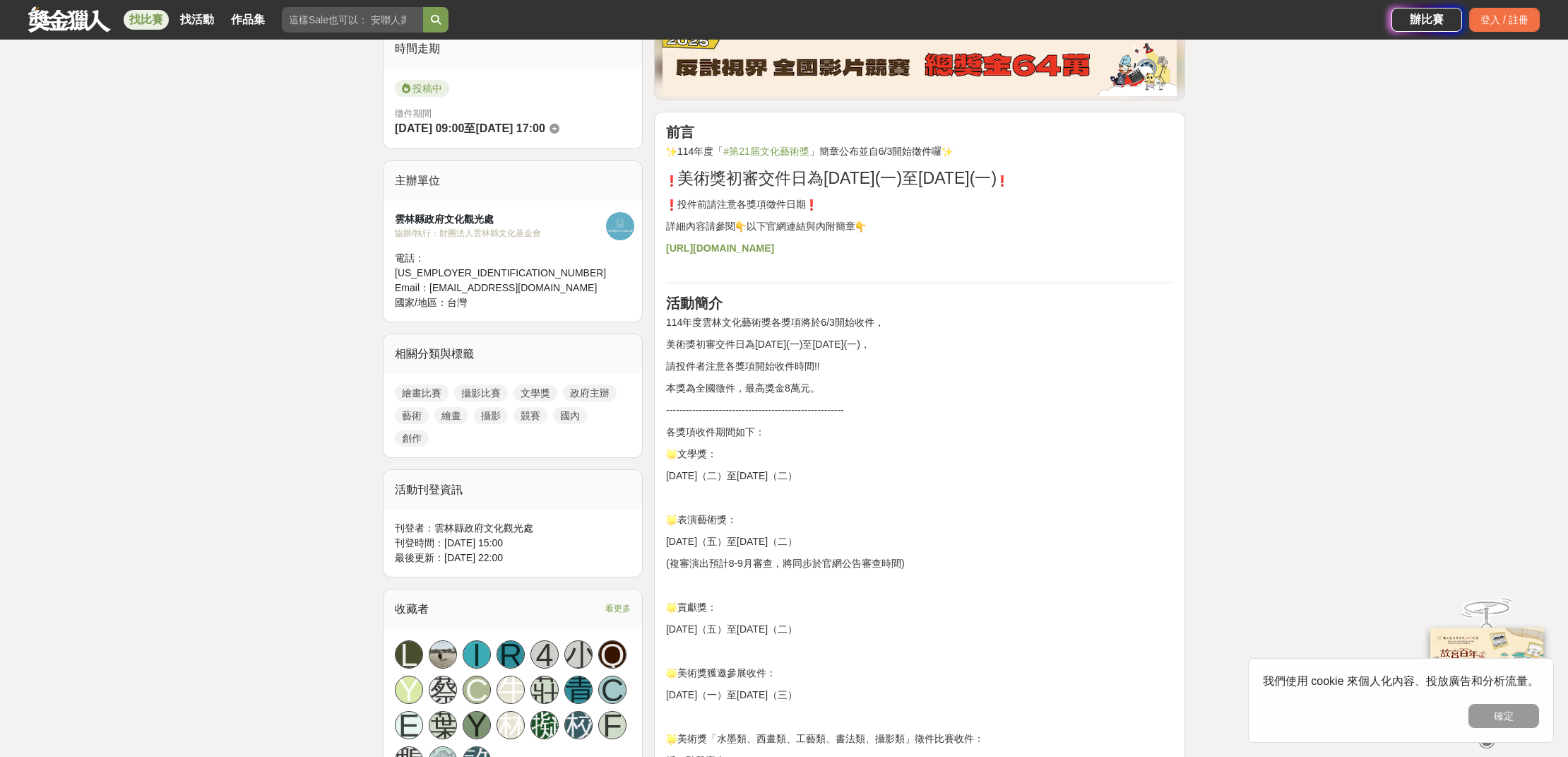
click at [735, 248] on strong "[URL][DOMAIN_NAME]" at bounding box center [720, 247] width 108 height 11
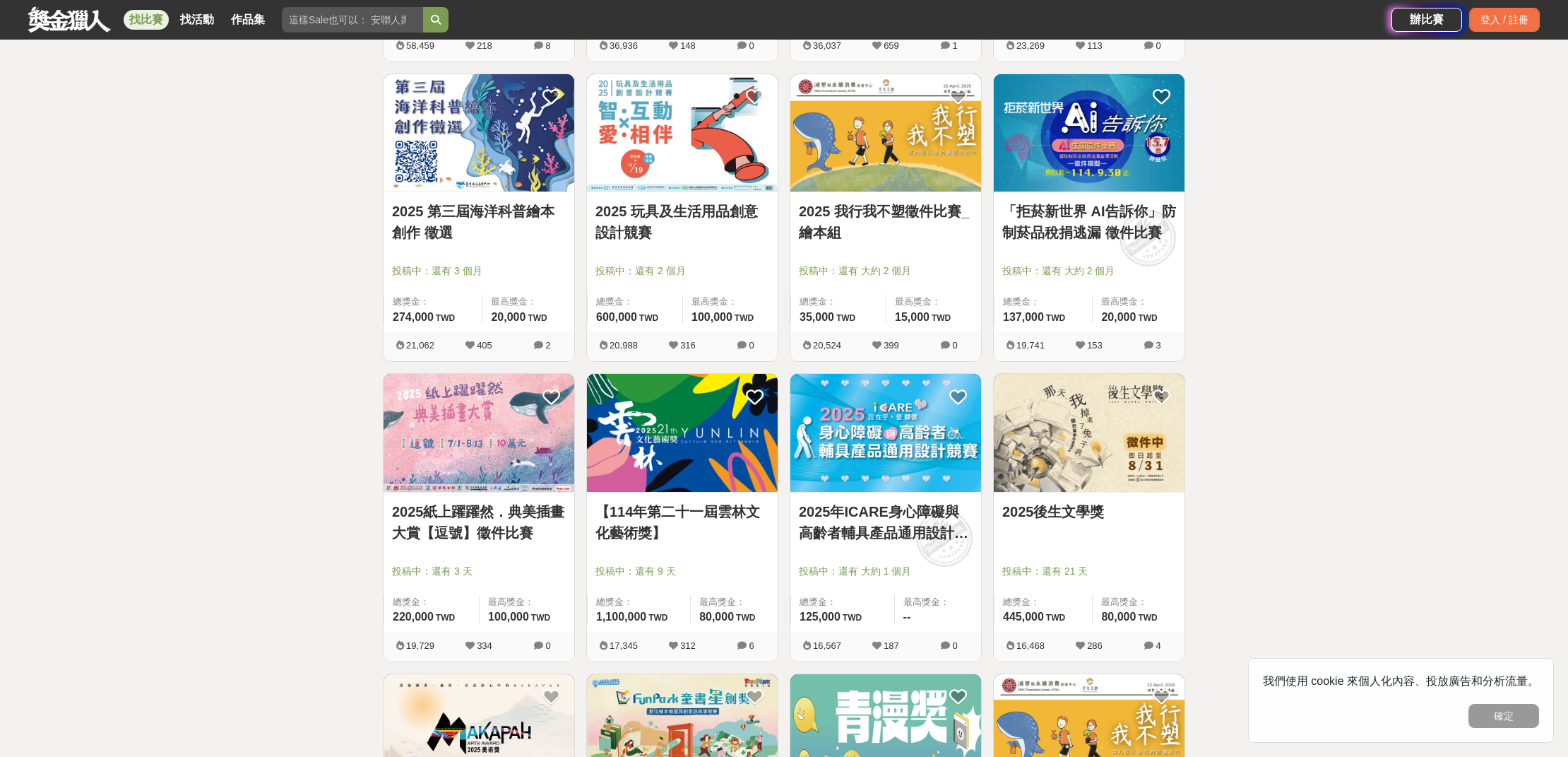
scroll to position [556, 0]
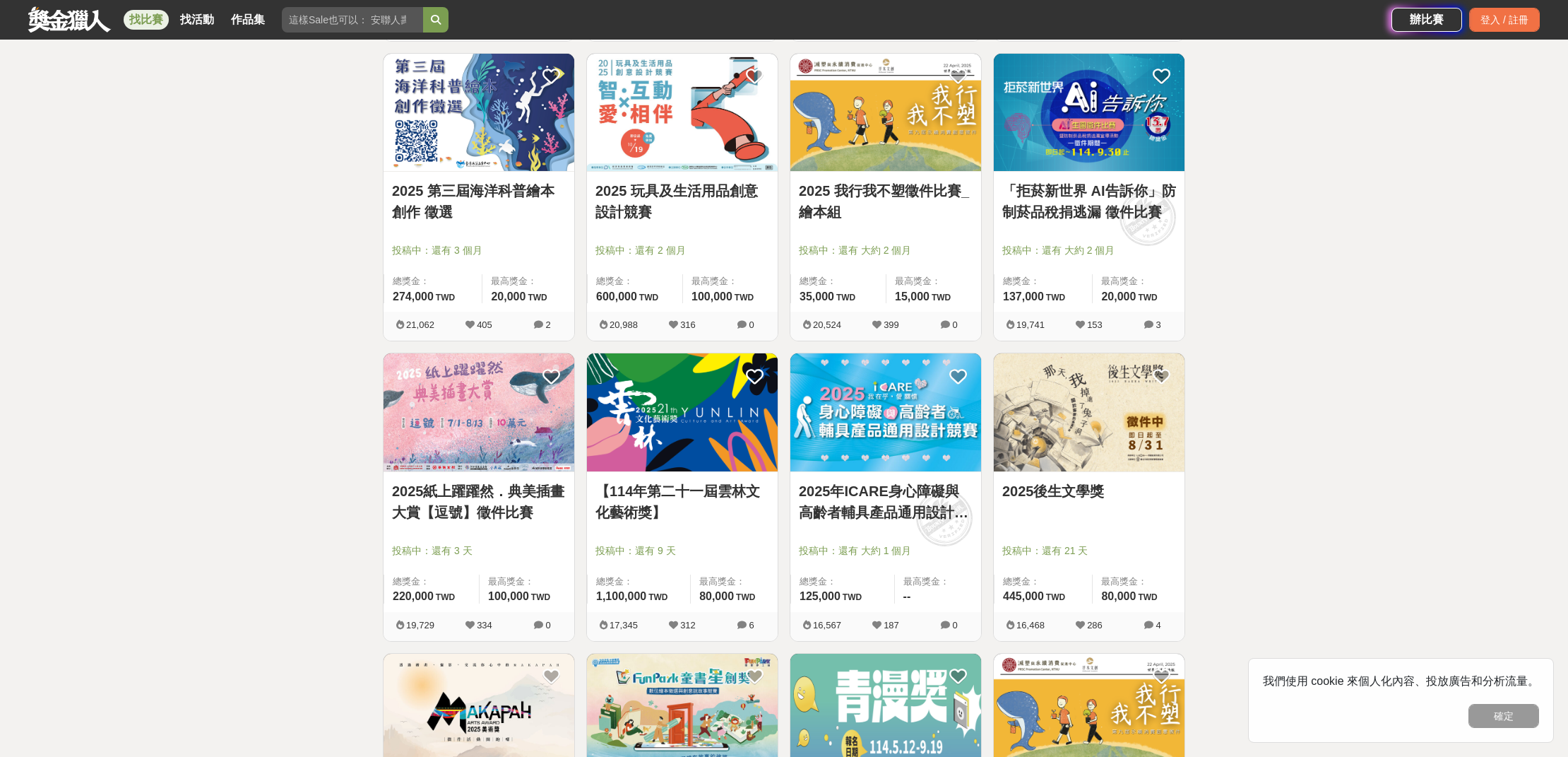
click at [1024, 470] on img at bounding box center [1089, 412] width 191 height 118
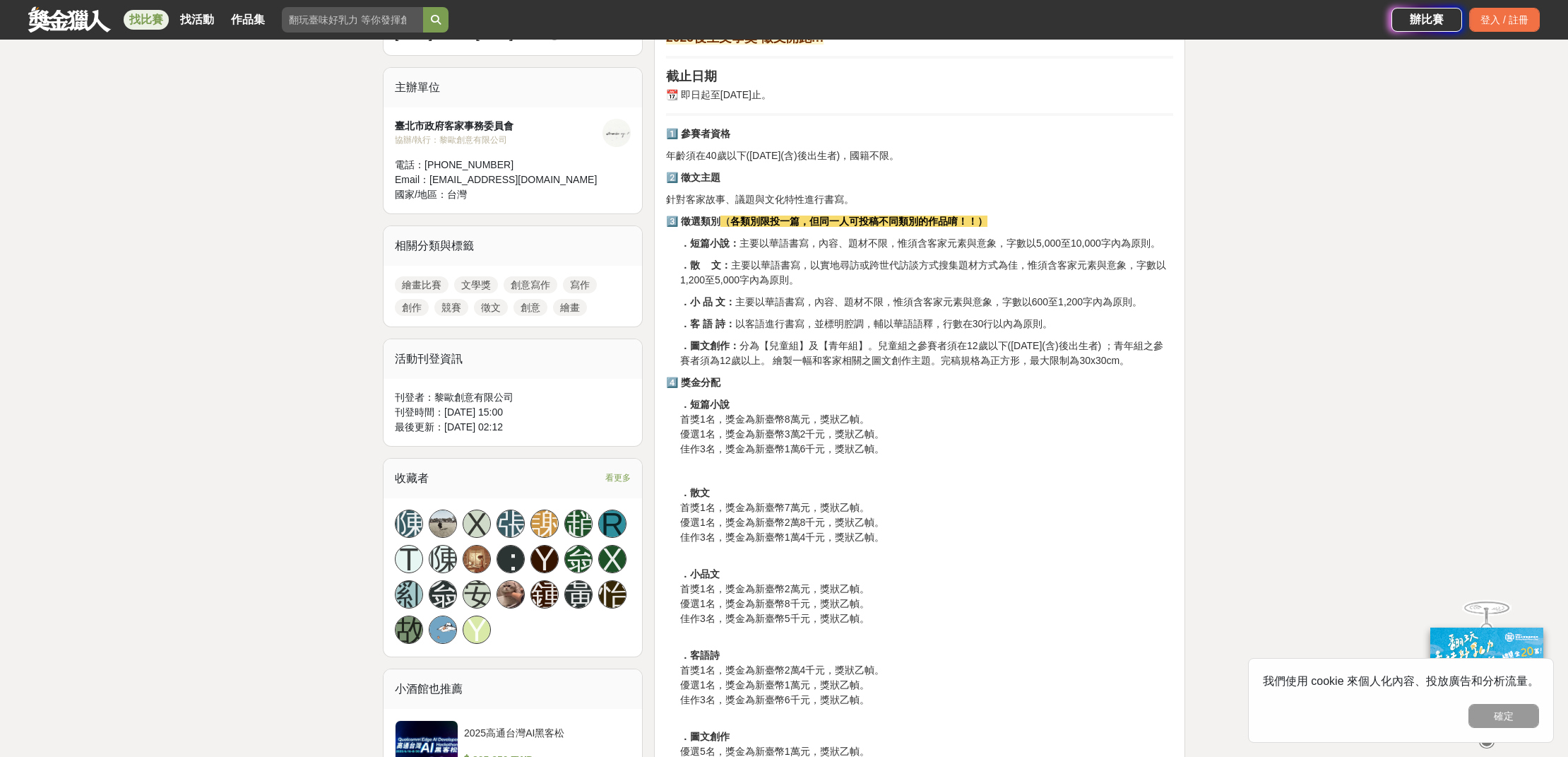
scroll to position [404, 0]
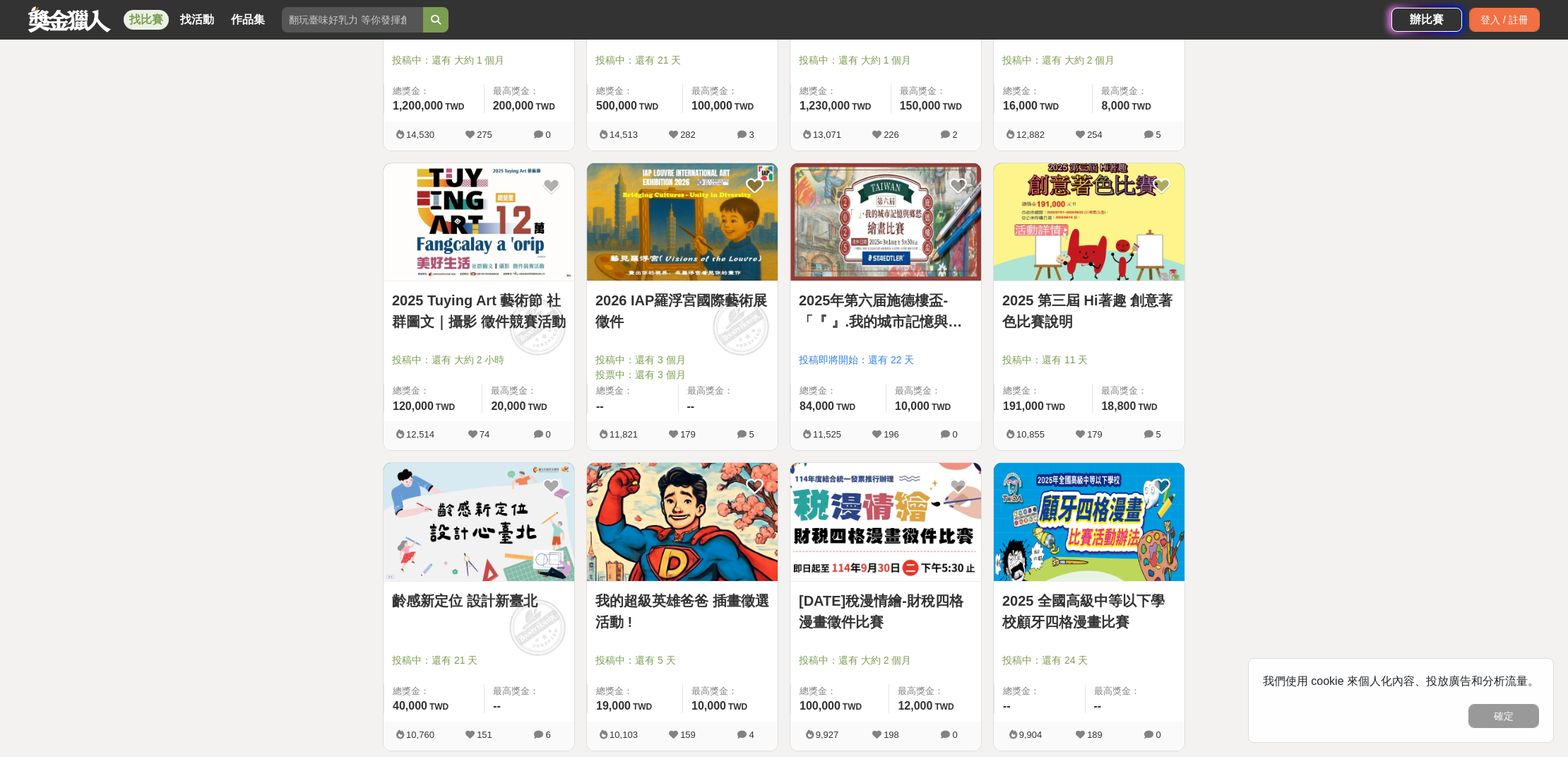
scroll to position [1491, 0]
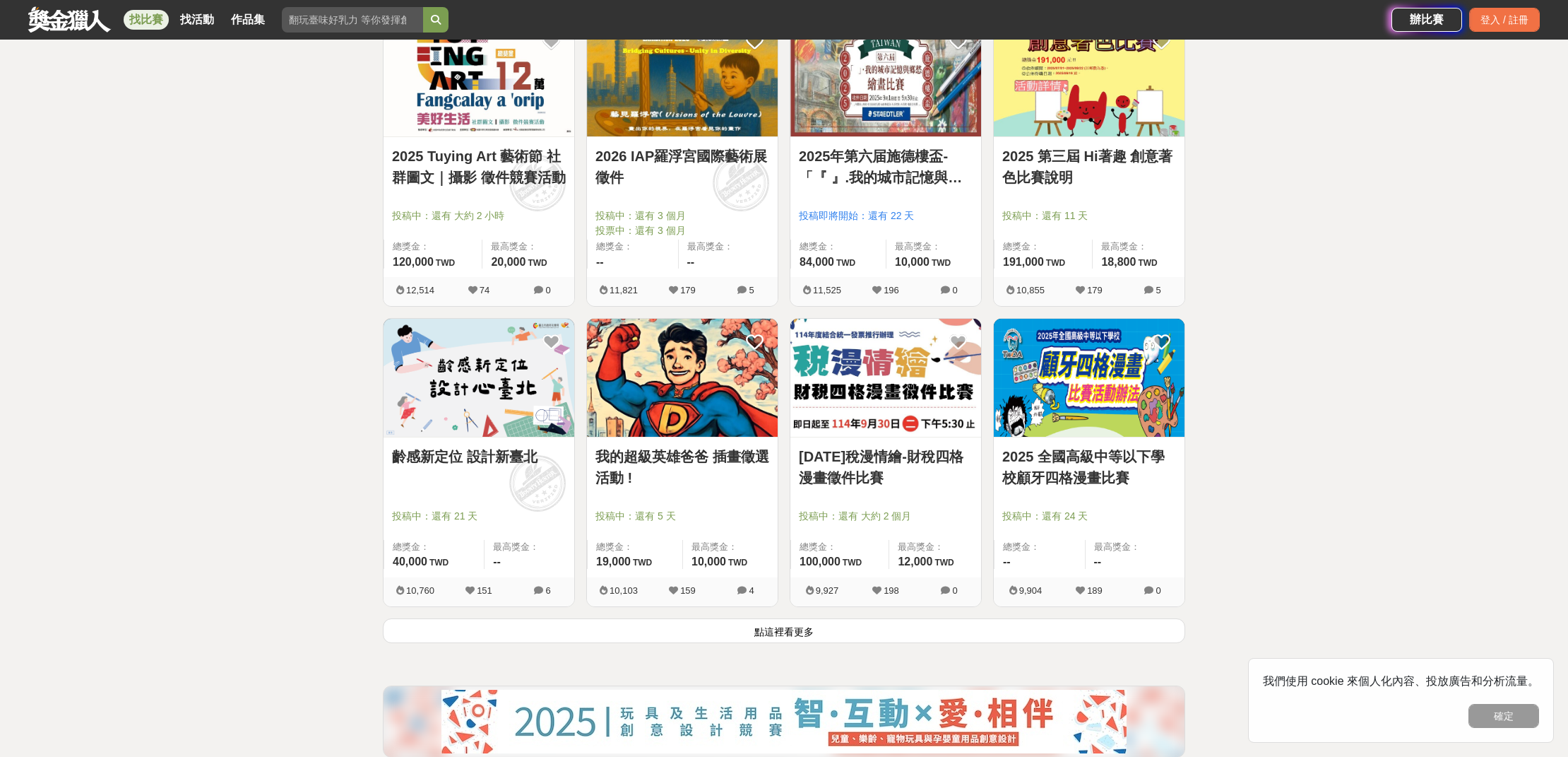
click at [798, 638] on button "點這裡看更多" at bounding box center [783, 630] width 802 height 25
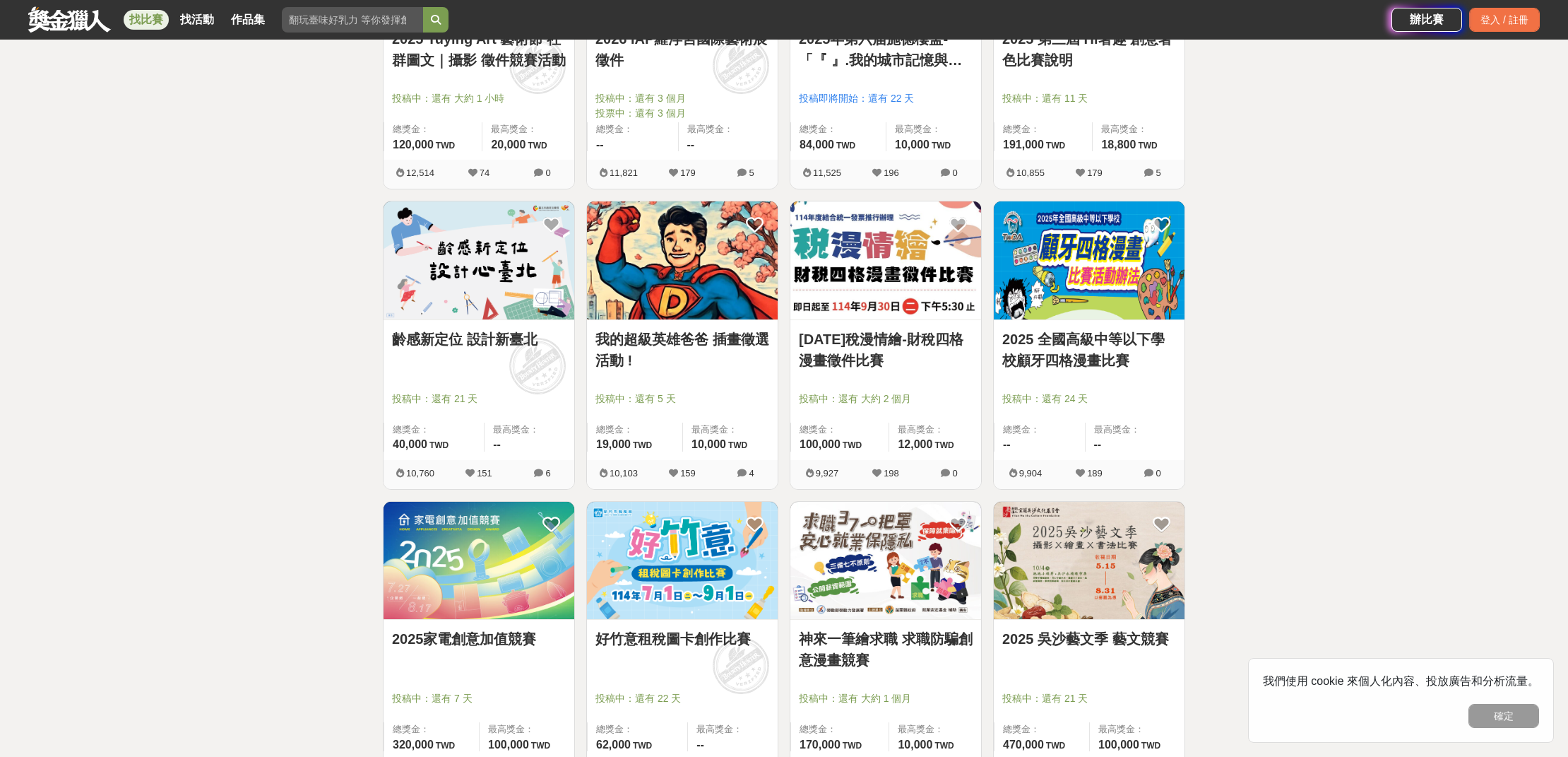
scroll to position [1731, 0]
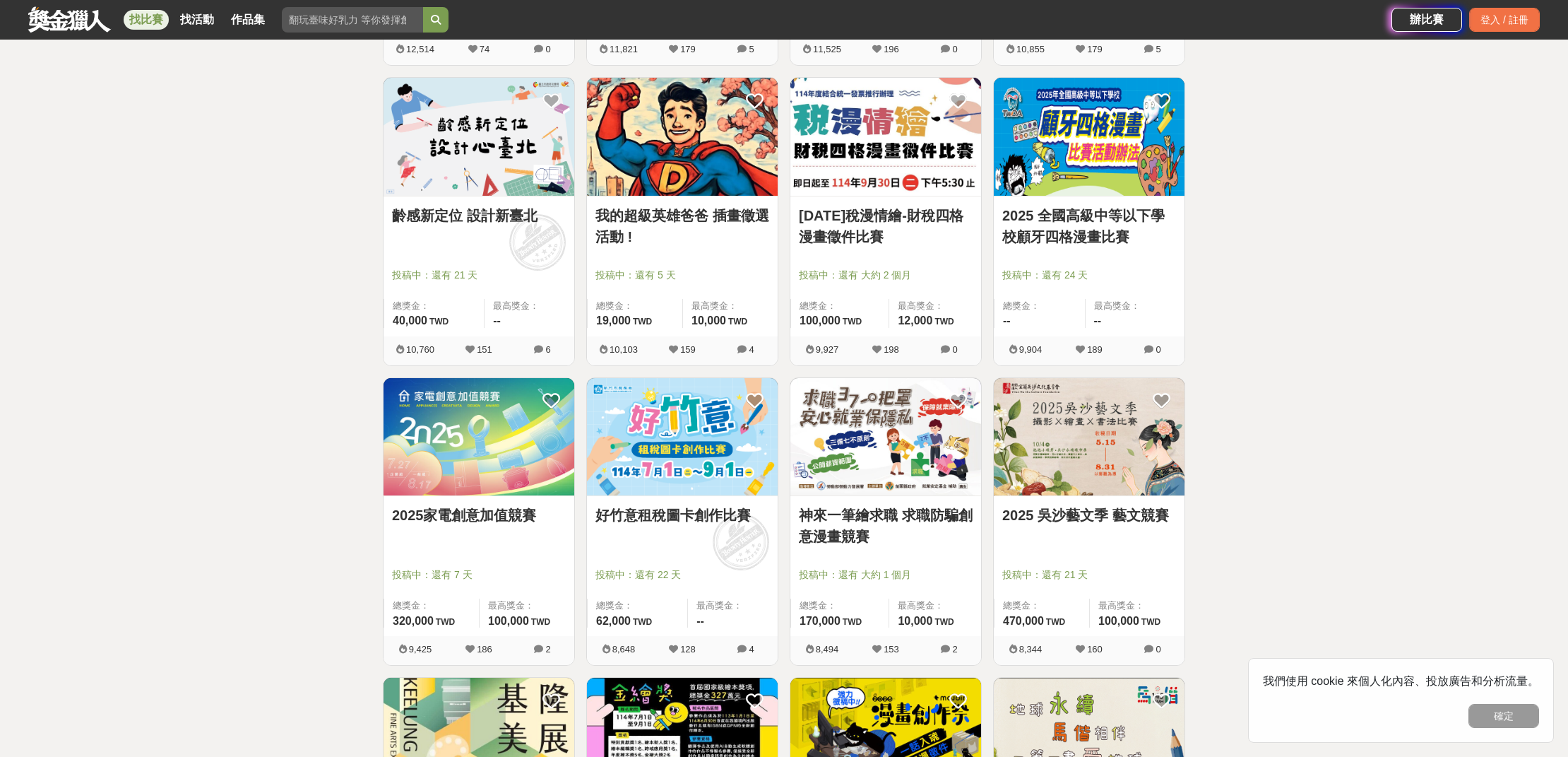
click at [1155, 453] on img at bounding box center [1089, 436] width 191 height 118
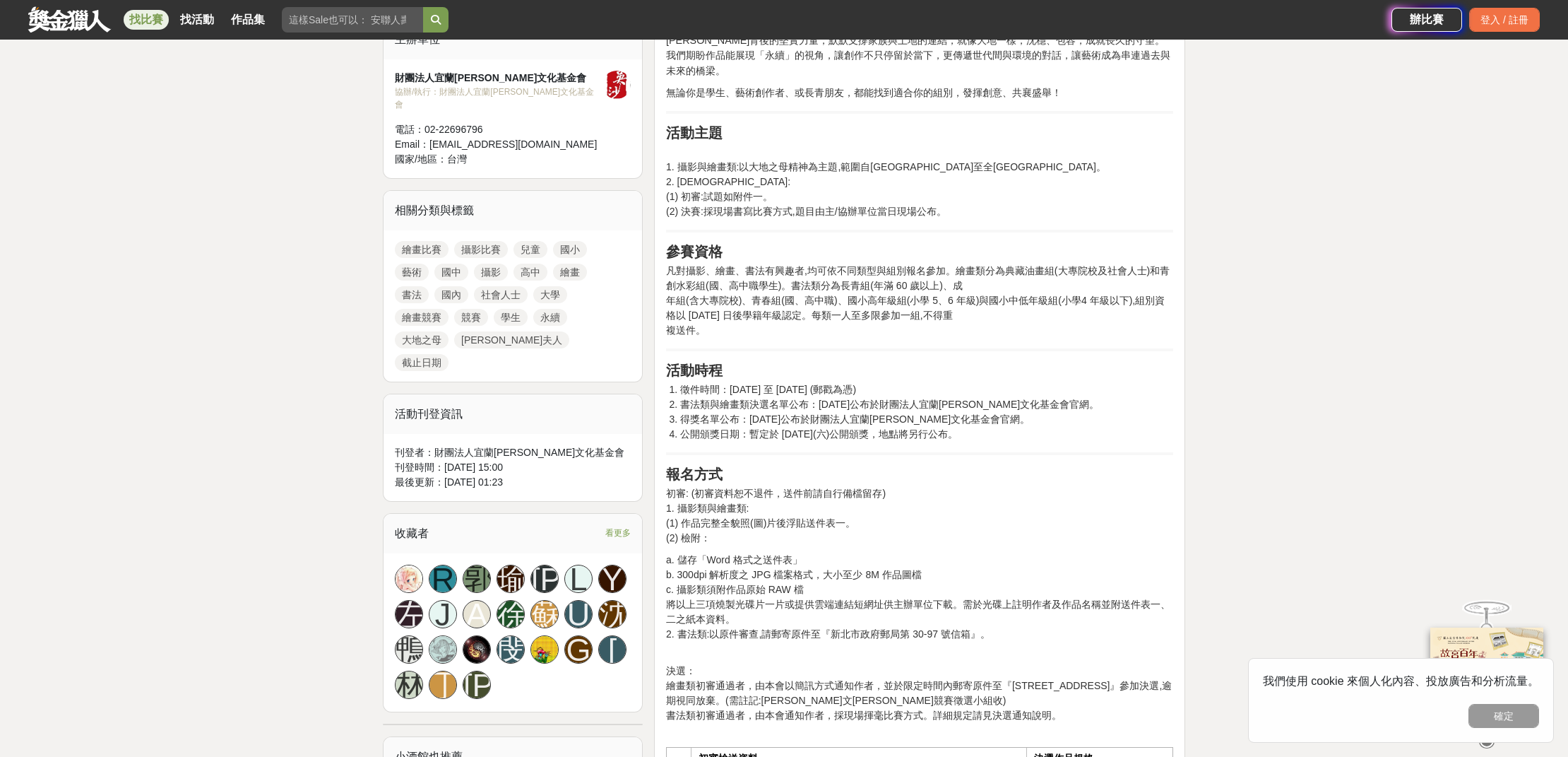
scroll to position [376, 0]
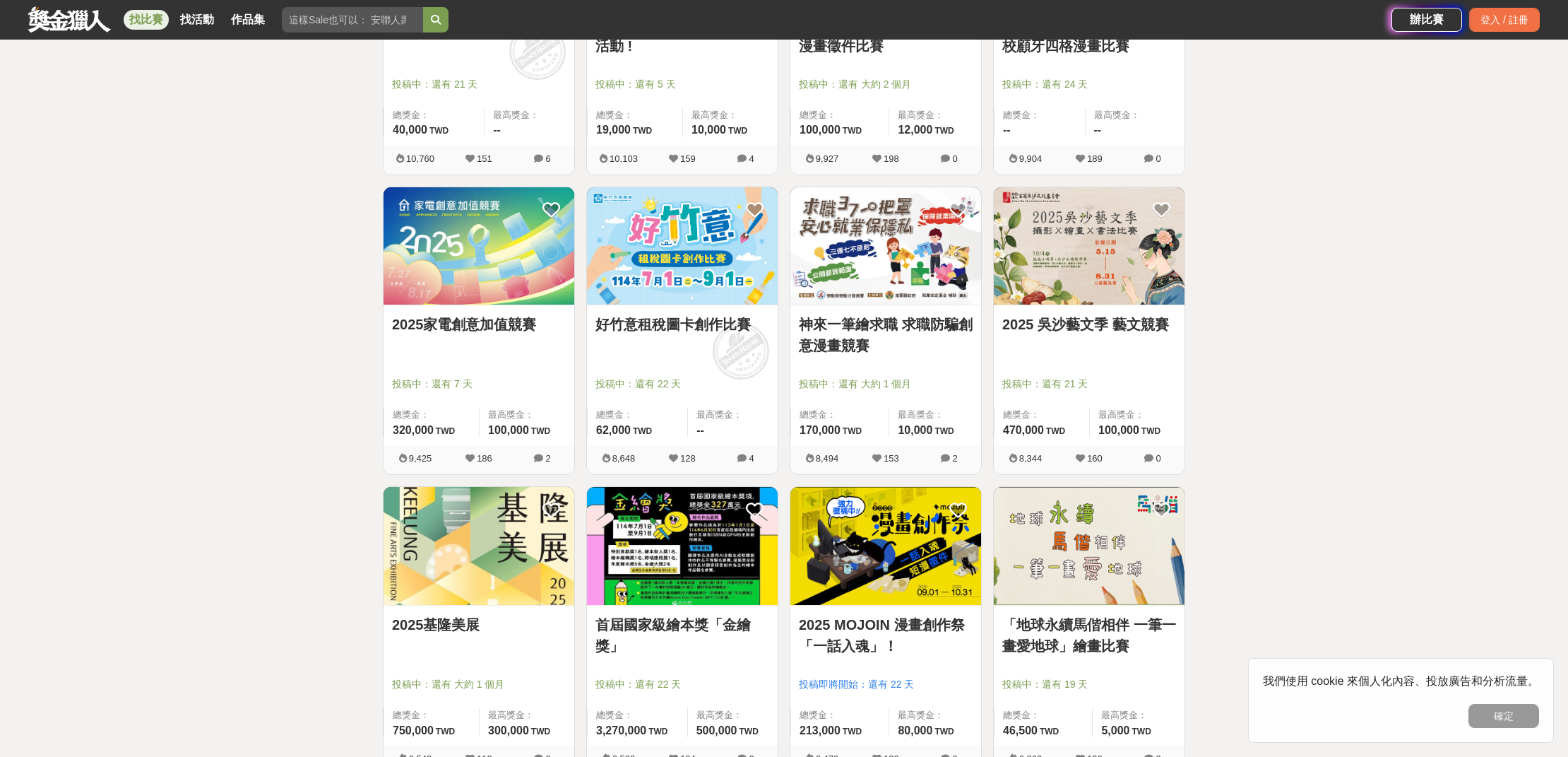
scroll to position [2053, 0]
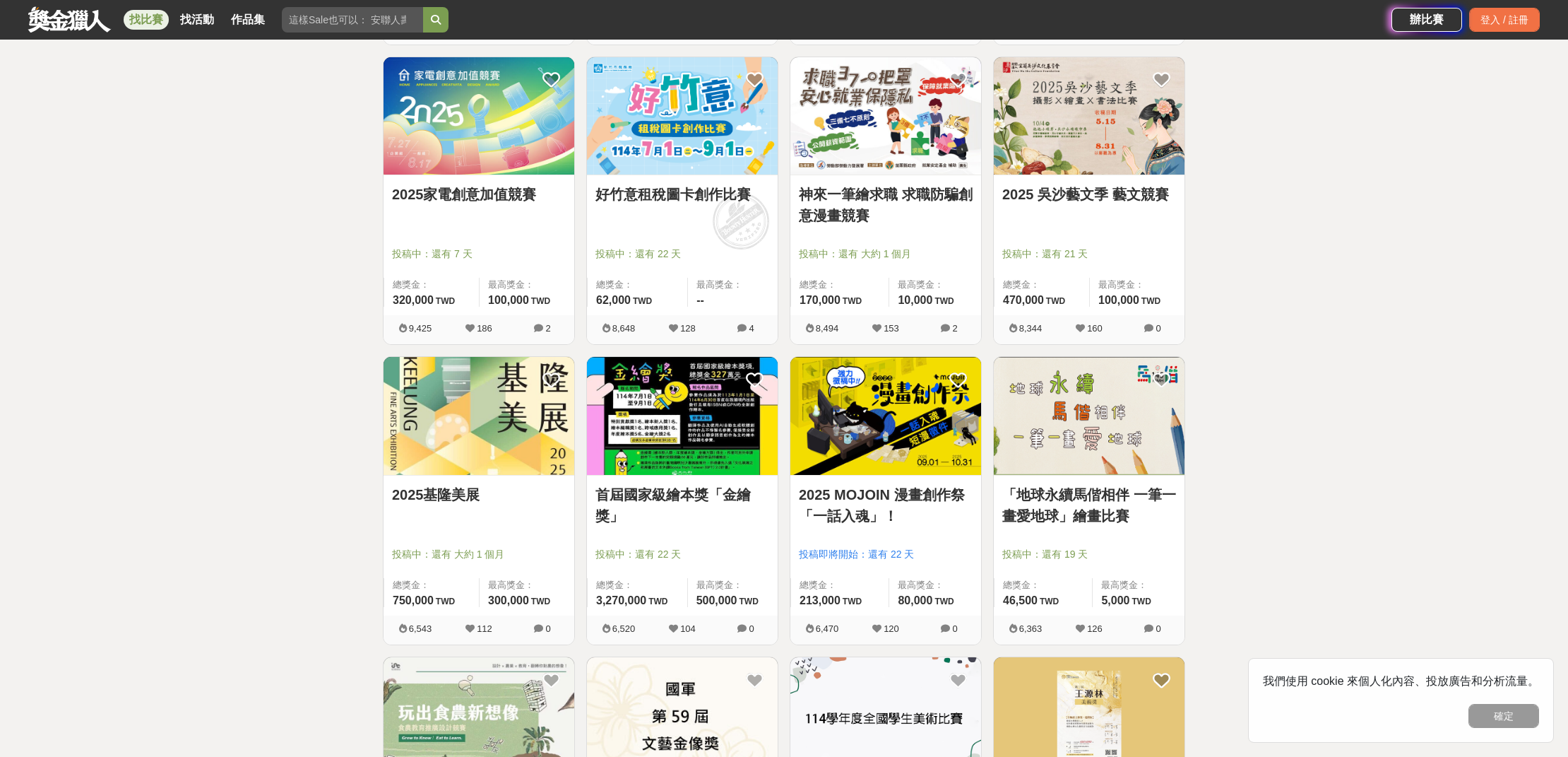
click at [457, 455] on img at bounding box center [478, 415] width 191 height 118
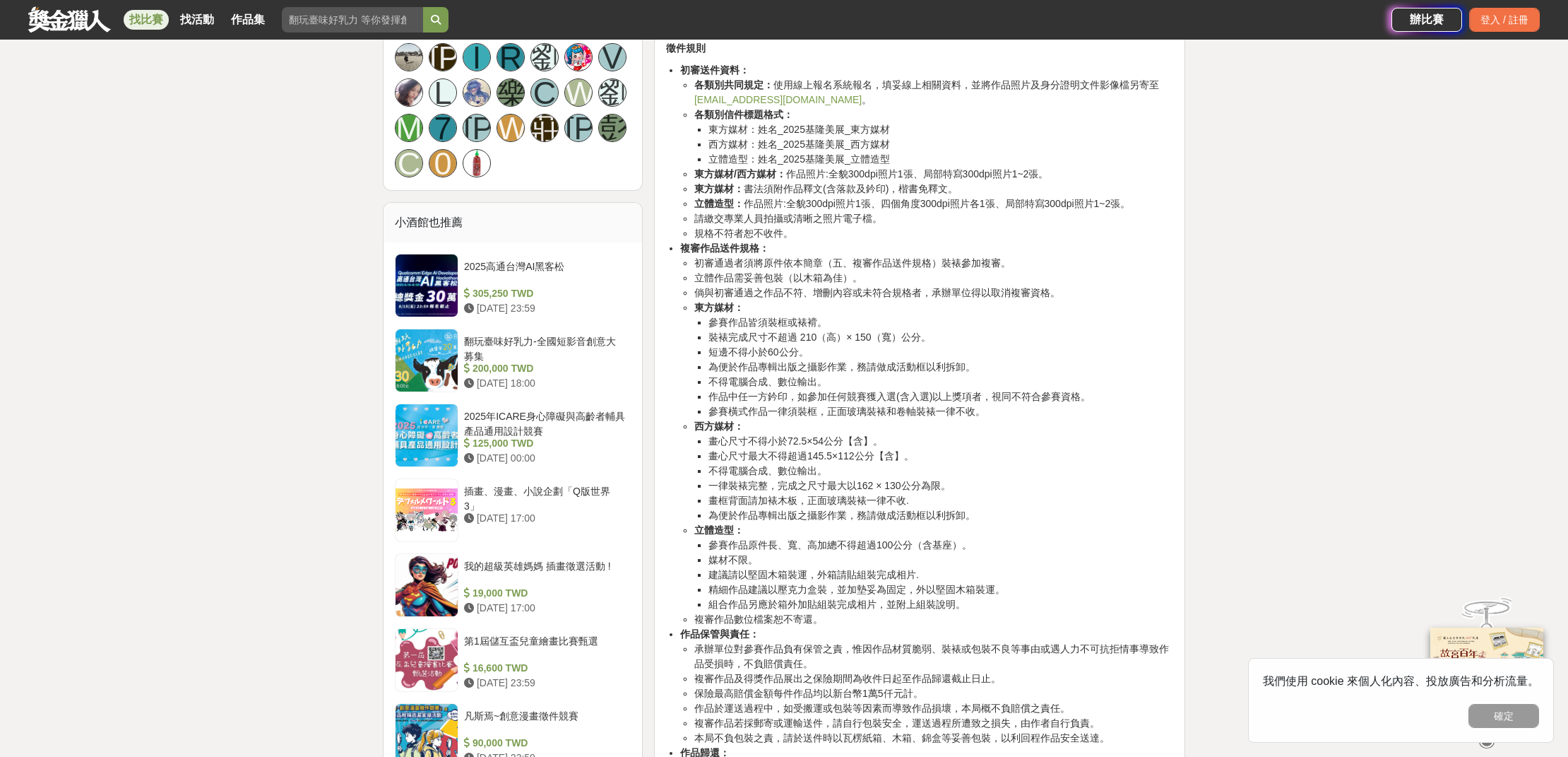
scroll to position [1019, 0]
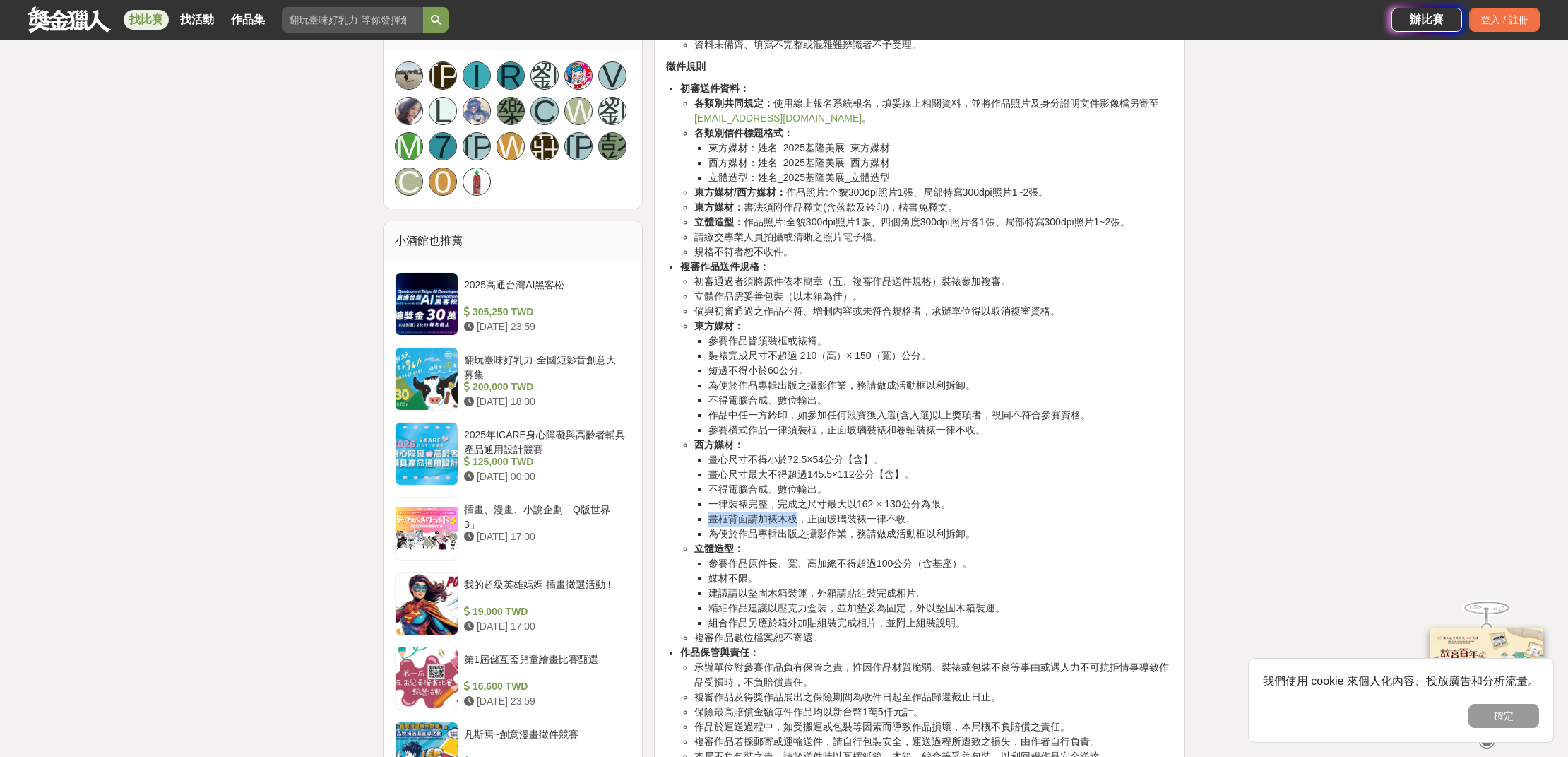
drag, startPoint x: 710, startPoint y: 530, endPoint x: 797, endPoint y: 528, distance: 87.0
click at [797, 526] on li "畫框背面請加裱木板，正面玻璃裝裱一律不收." at bounding box center [940, 519] width 465 height 15
copy li "畫框背面請加裱木板"
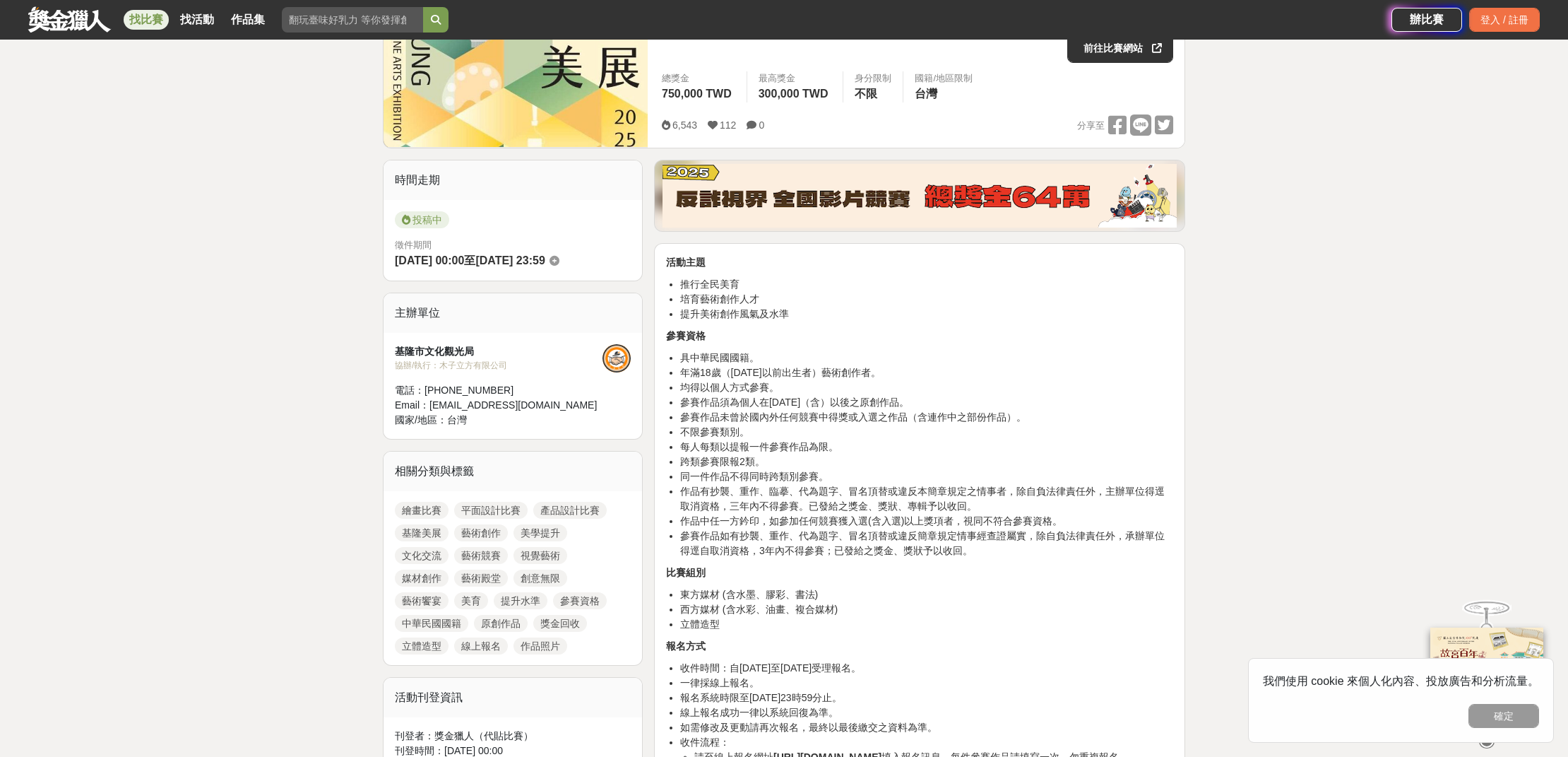
scroll to position [38, 0]
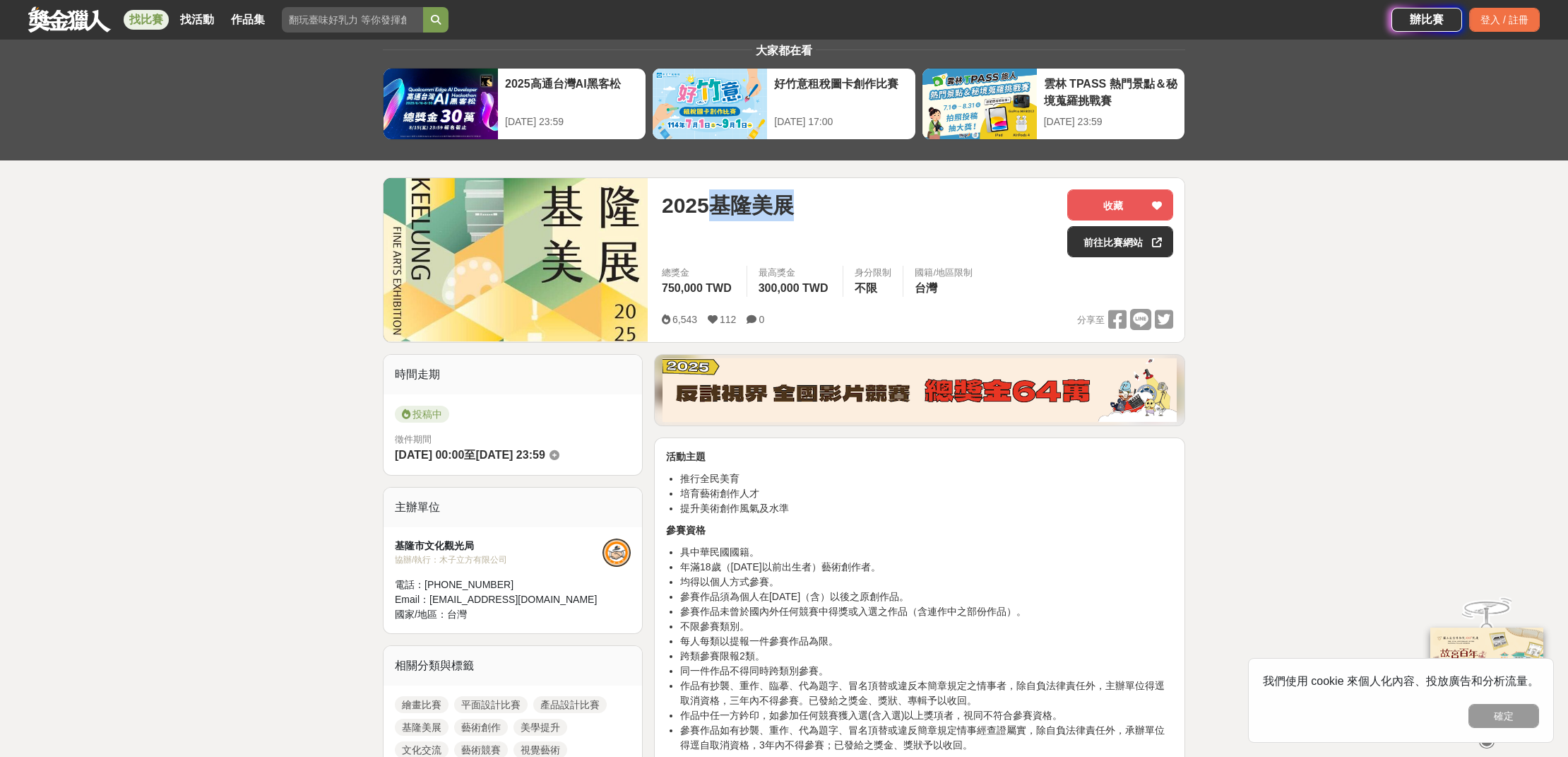
drag, startPoint x: 707, startPoint y: 198, endPoint x: 827, endPoint y: 205, distance: 120.2
click at [827, 205] on div "2025基隆美展" at bounding box center [859, 205] width 394 height 32
copy span "基隆美展"
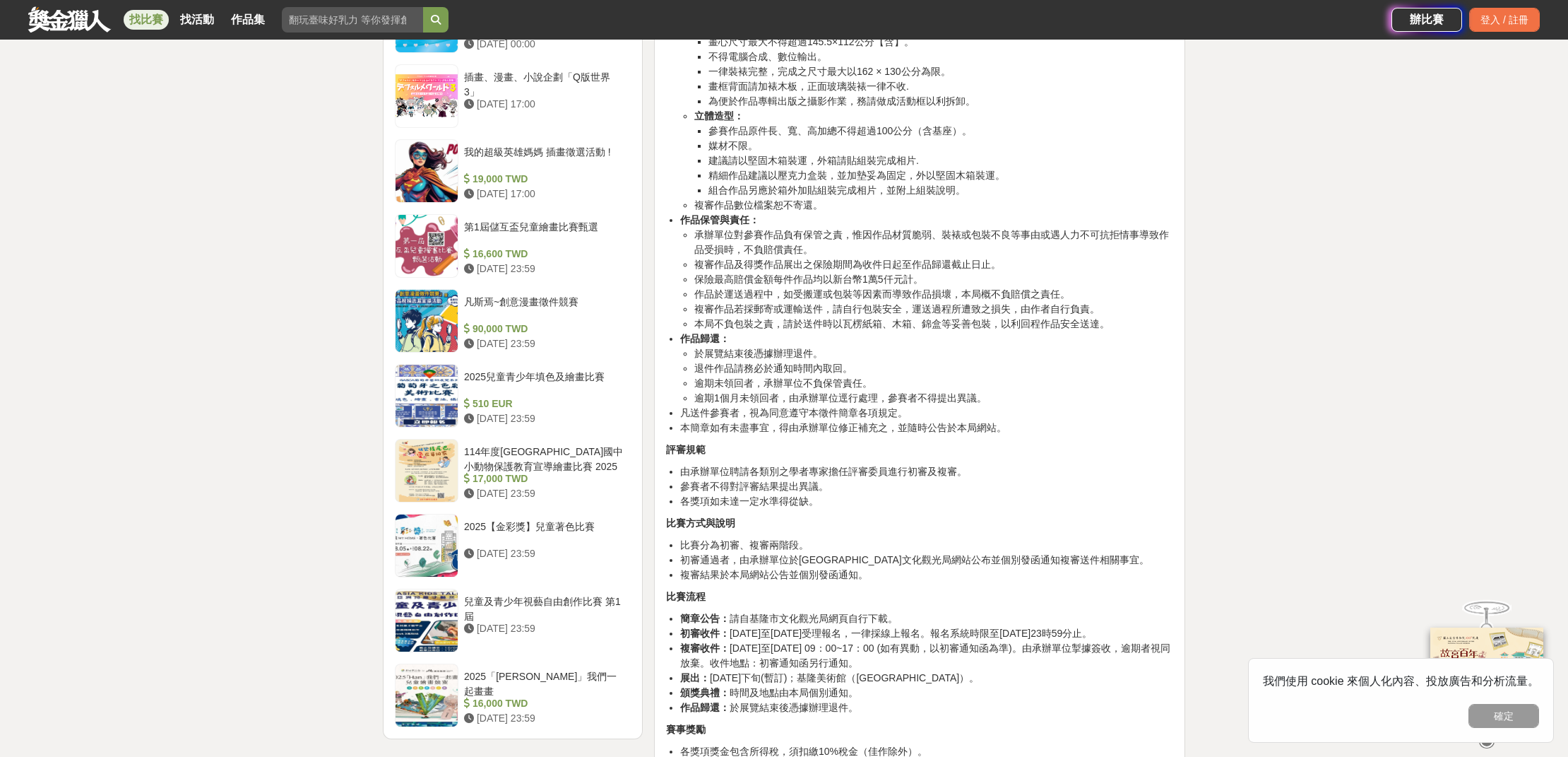
scroll to position [1712, 0]
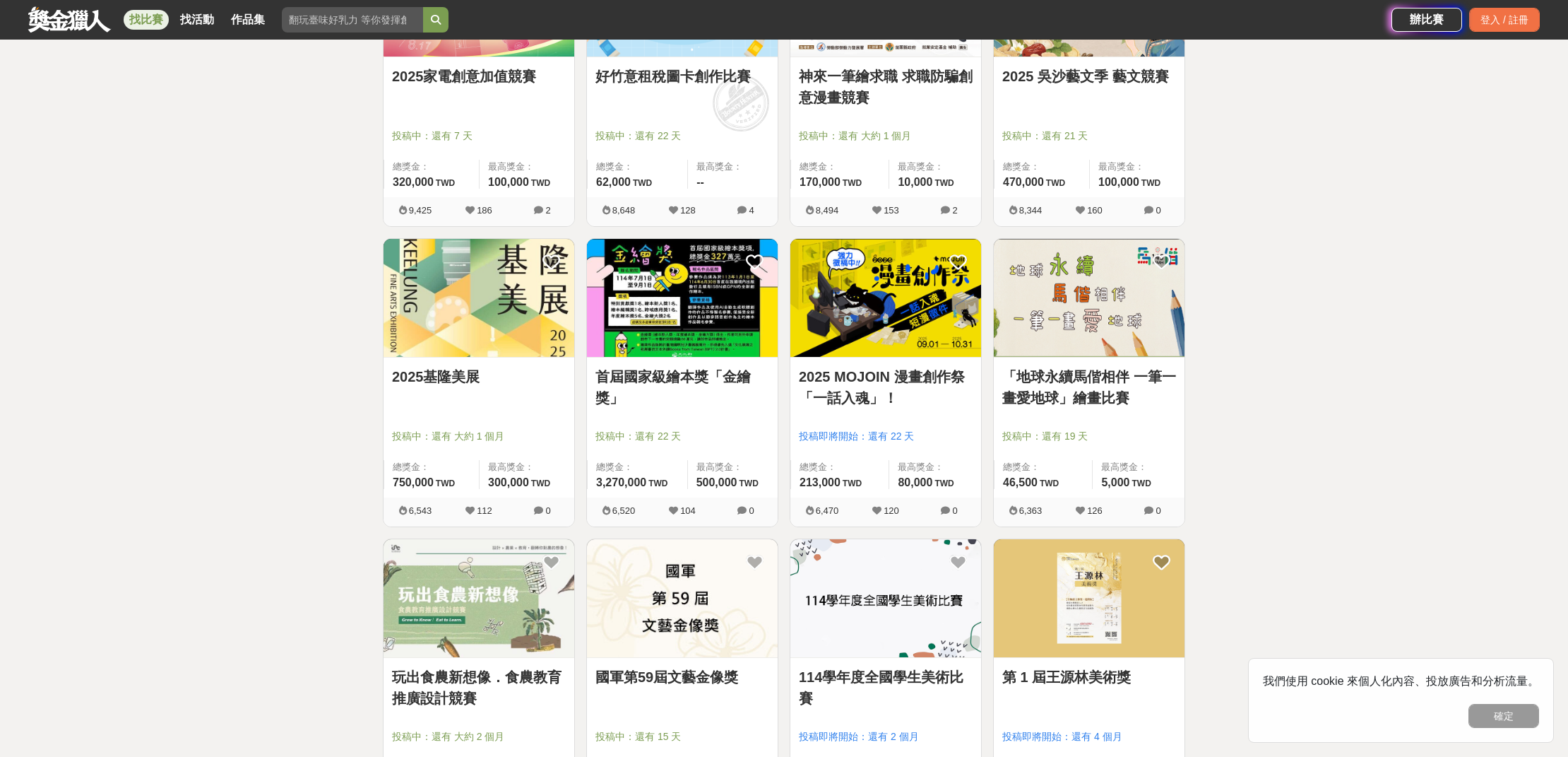
scroll to position [2460, 0]
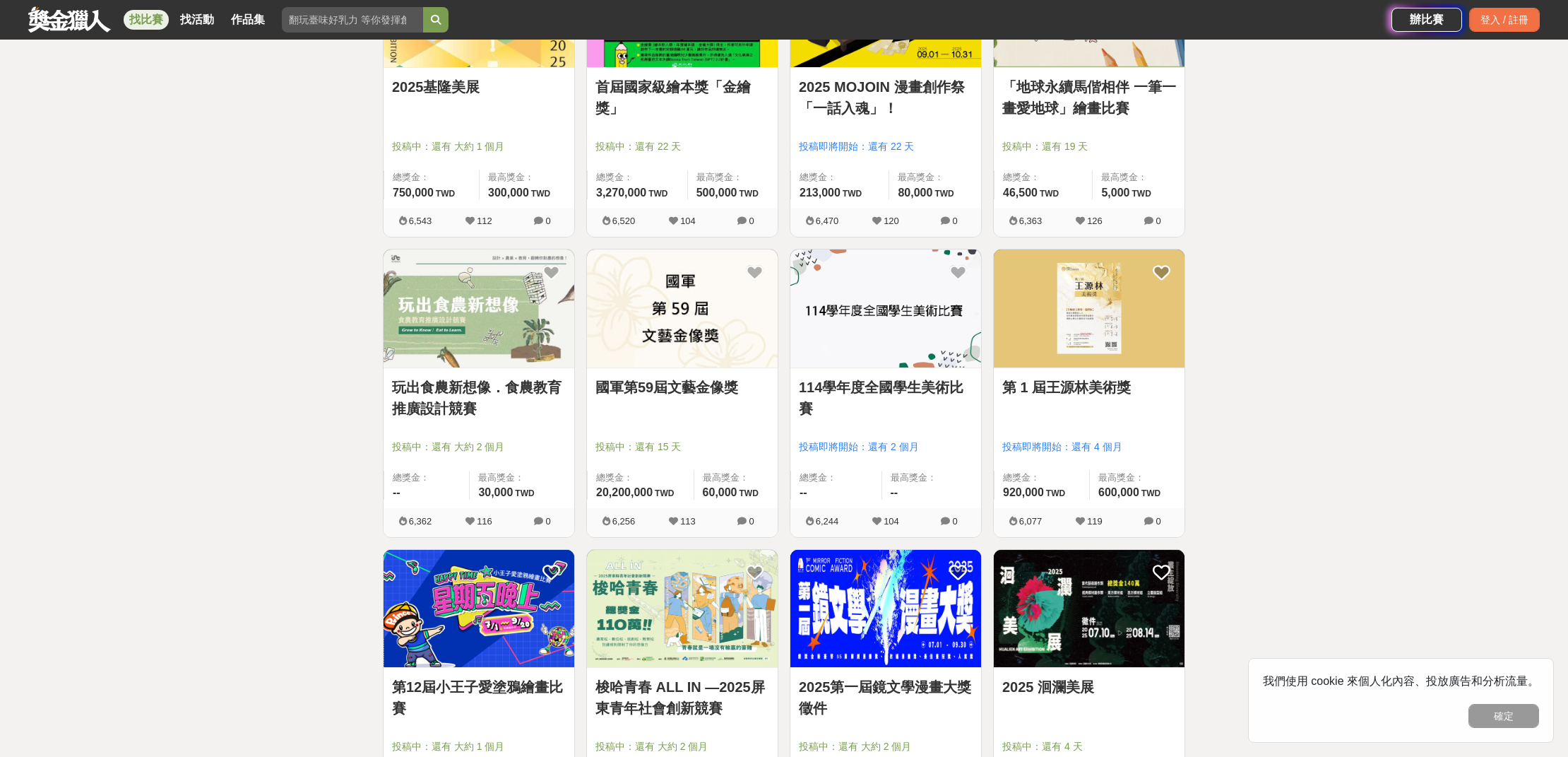
click at [1088, 343] on img at bounding box center [1089, 308] width 191 height 118
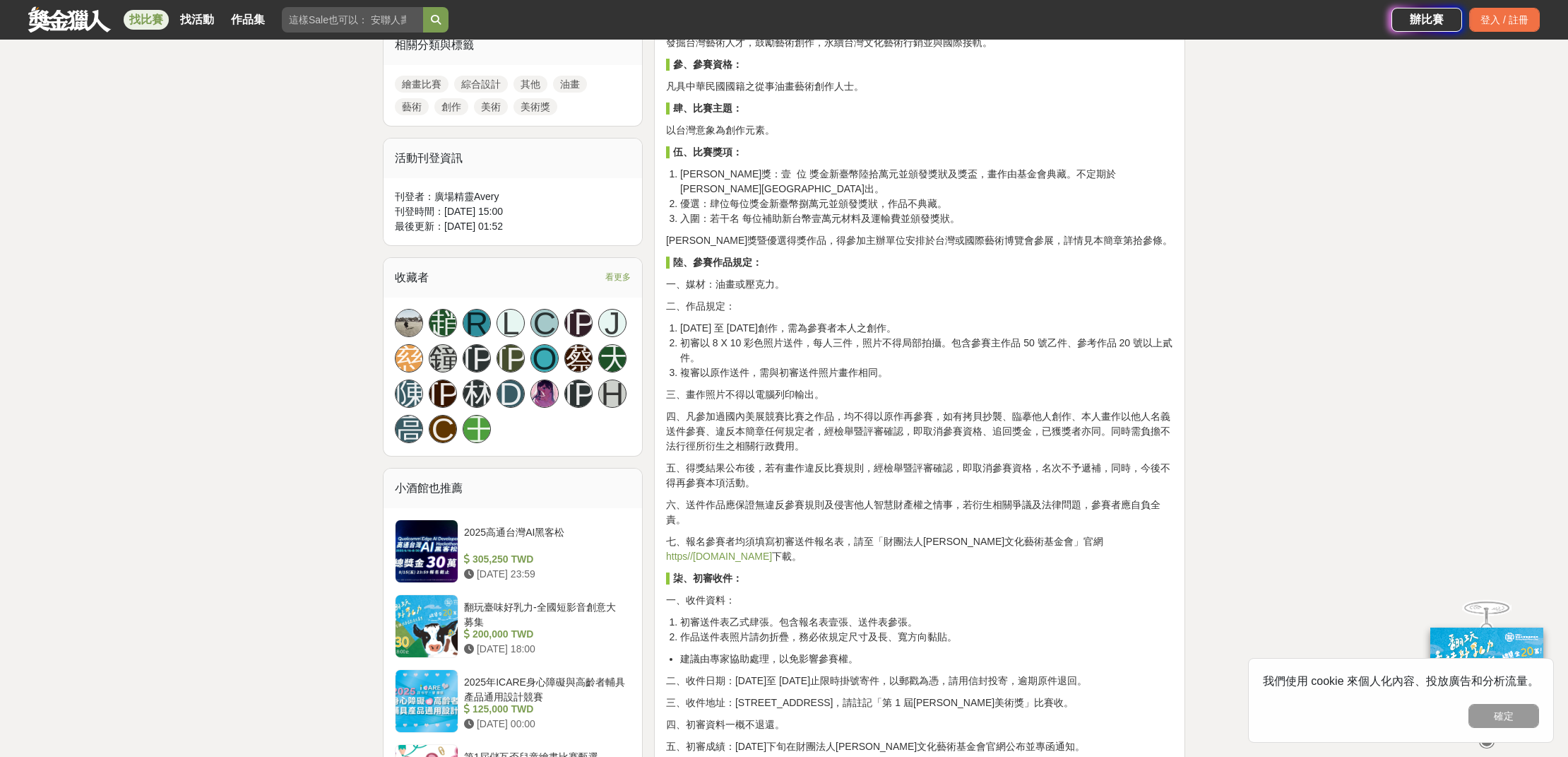
scroll to position [680, 0]
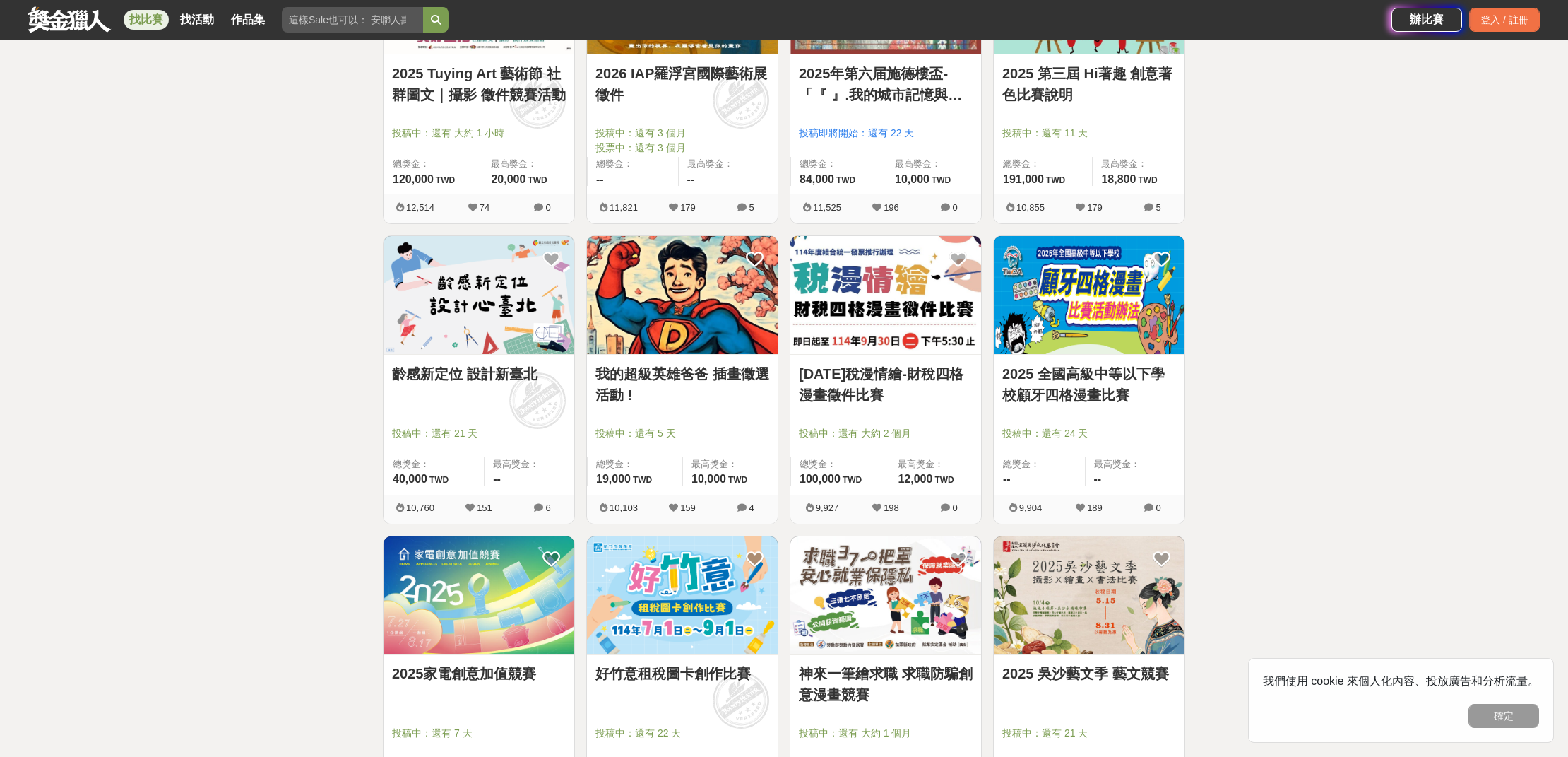
scroll to position [1698, 0]
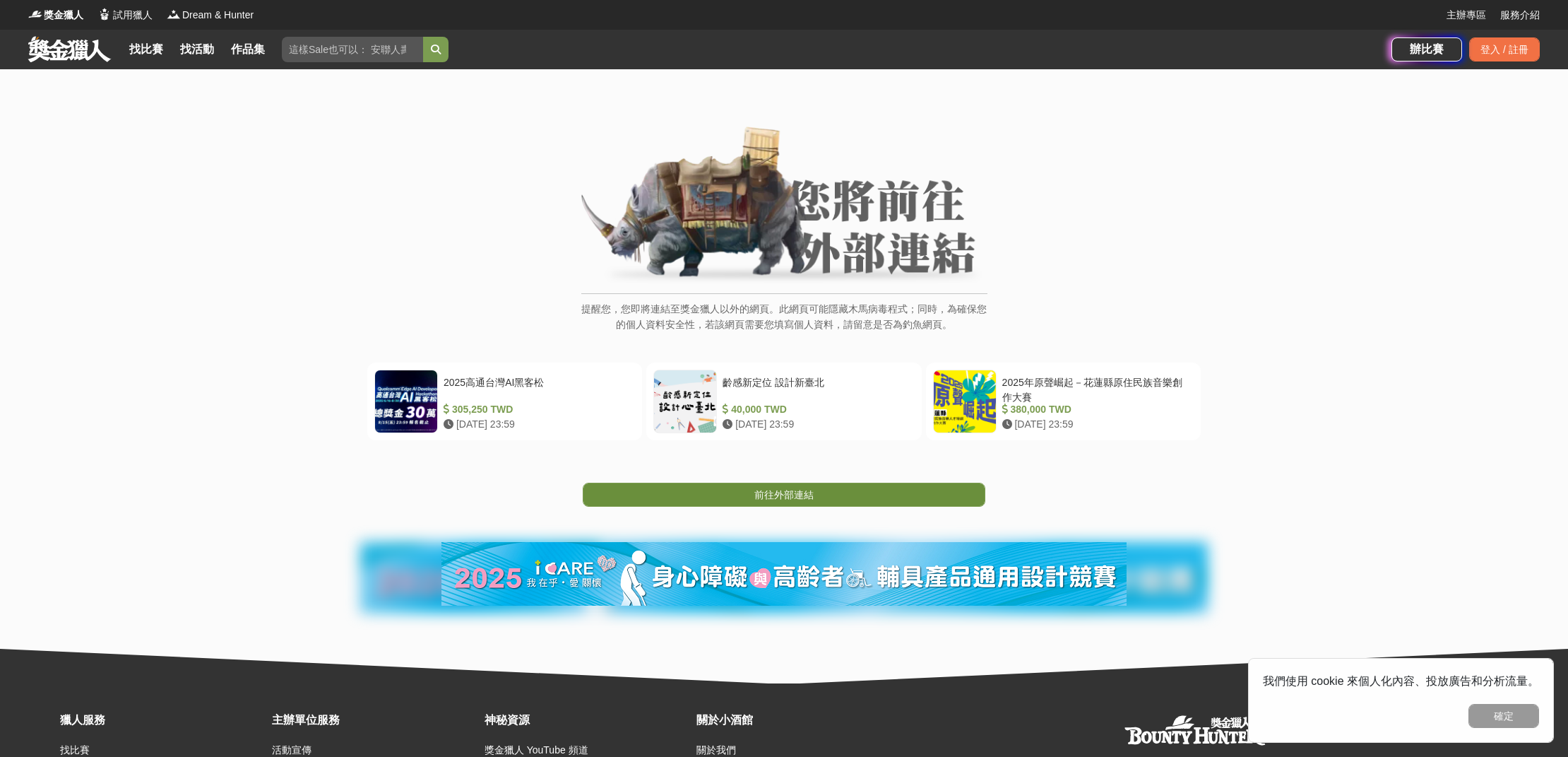
click at [781, 489] on span "前往外部連結" at bounding box center [783, 494] width 59 height 11
click at [831, 491] on link "前往外部連結" at bounding box center [783, 494] width 402 height 24
click at [798, 506] on div "提醒您，您即將連結至獎金獵人以外的網頁。此網頁可能隱藏木馬病毒程式；同時，為確保您的個人資料安全性，若該網頁需要您填寫個人資料，請留意是否為釣魚網頁。 202…" at bounding box center [784, 376] width 1568 height 614
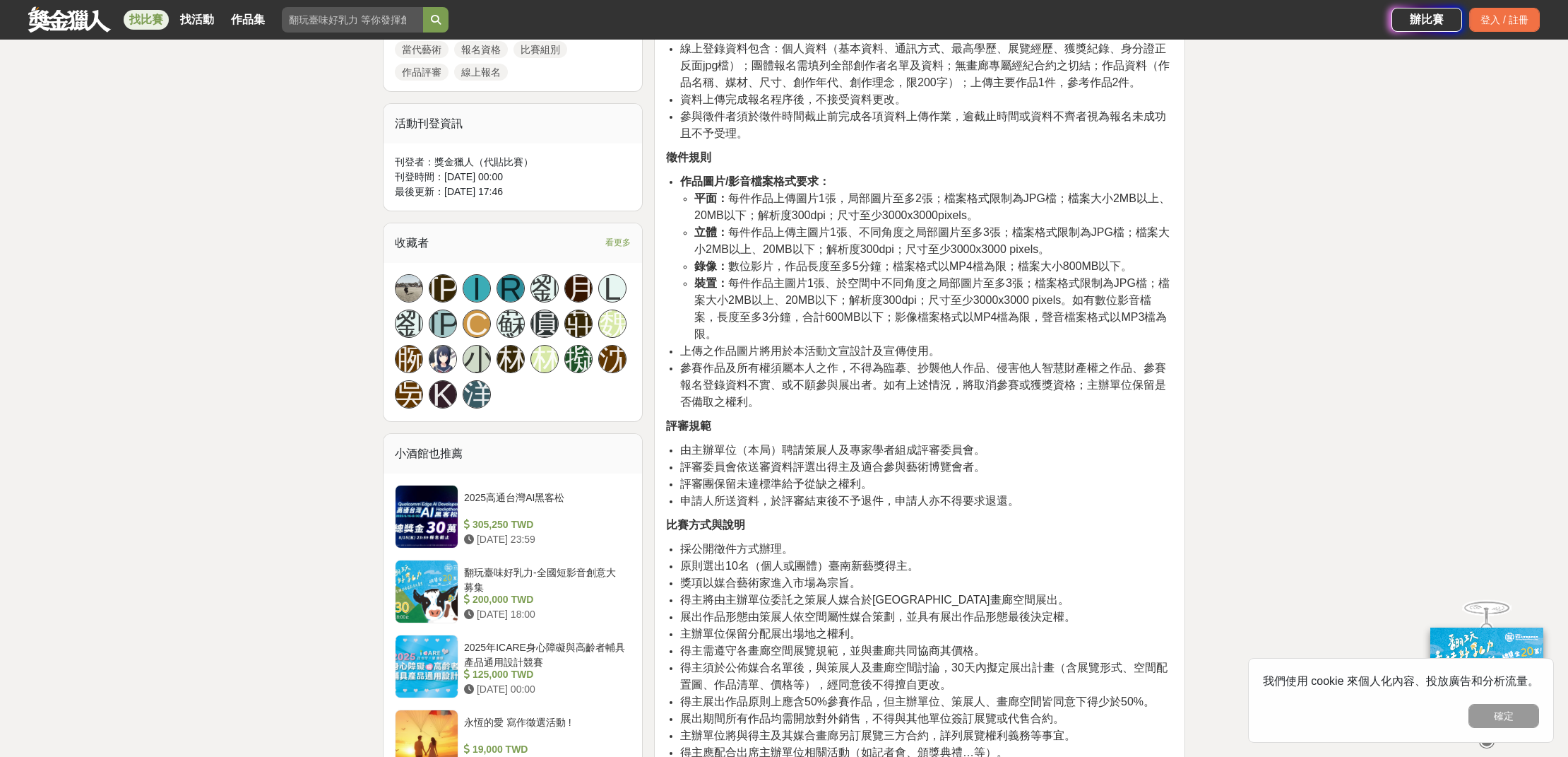
scroll to position [1113, 0]
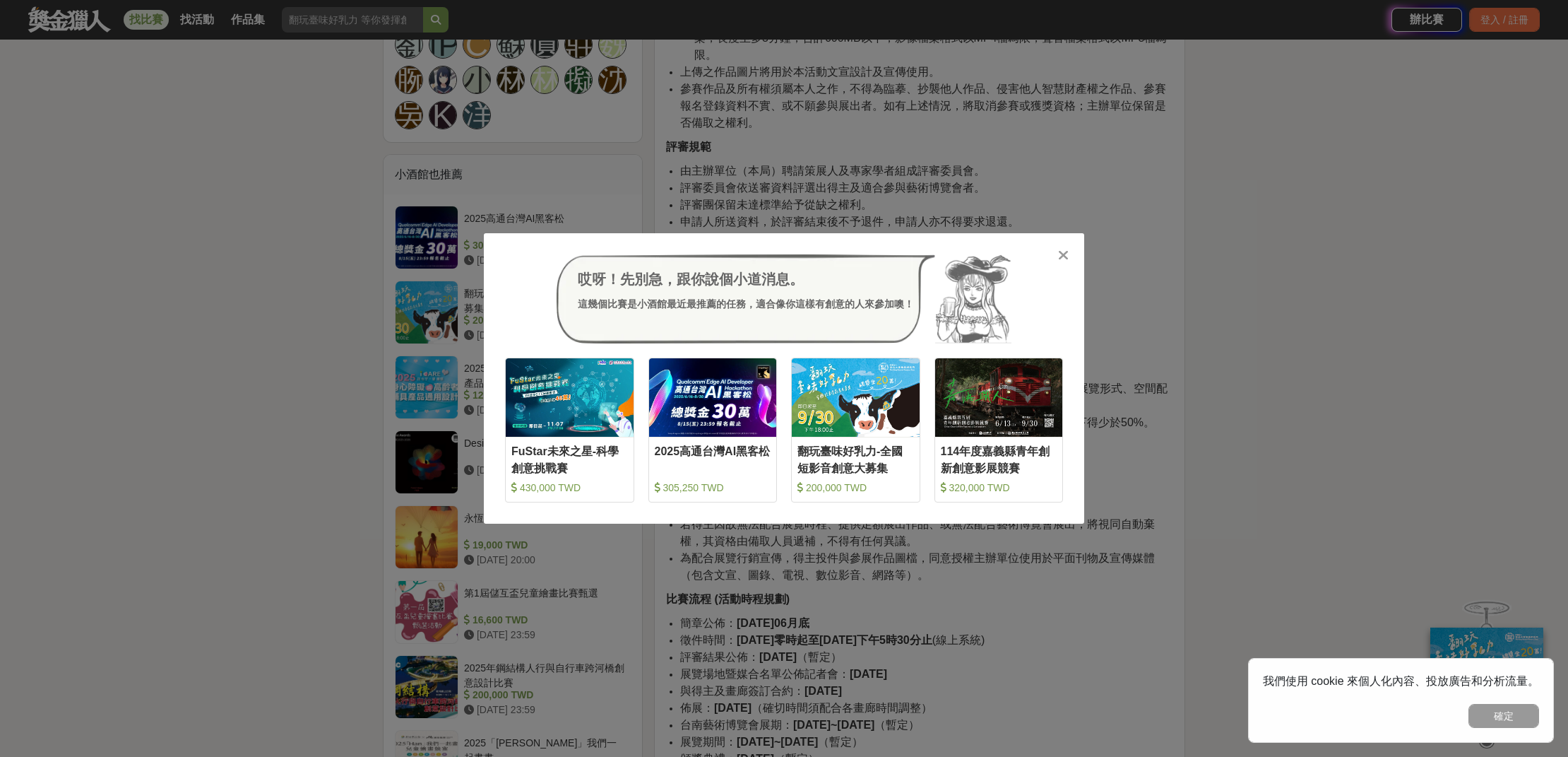
click at [1066, 260] on icon at bounding box center [1063, 255] width 11 height 14
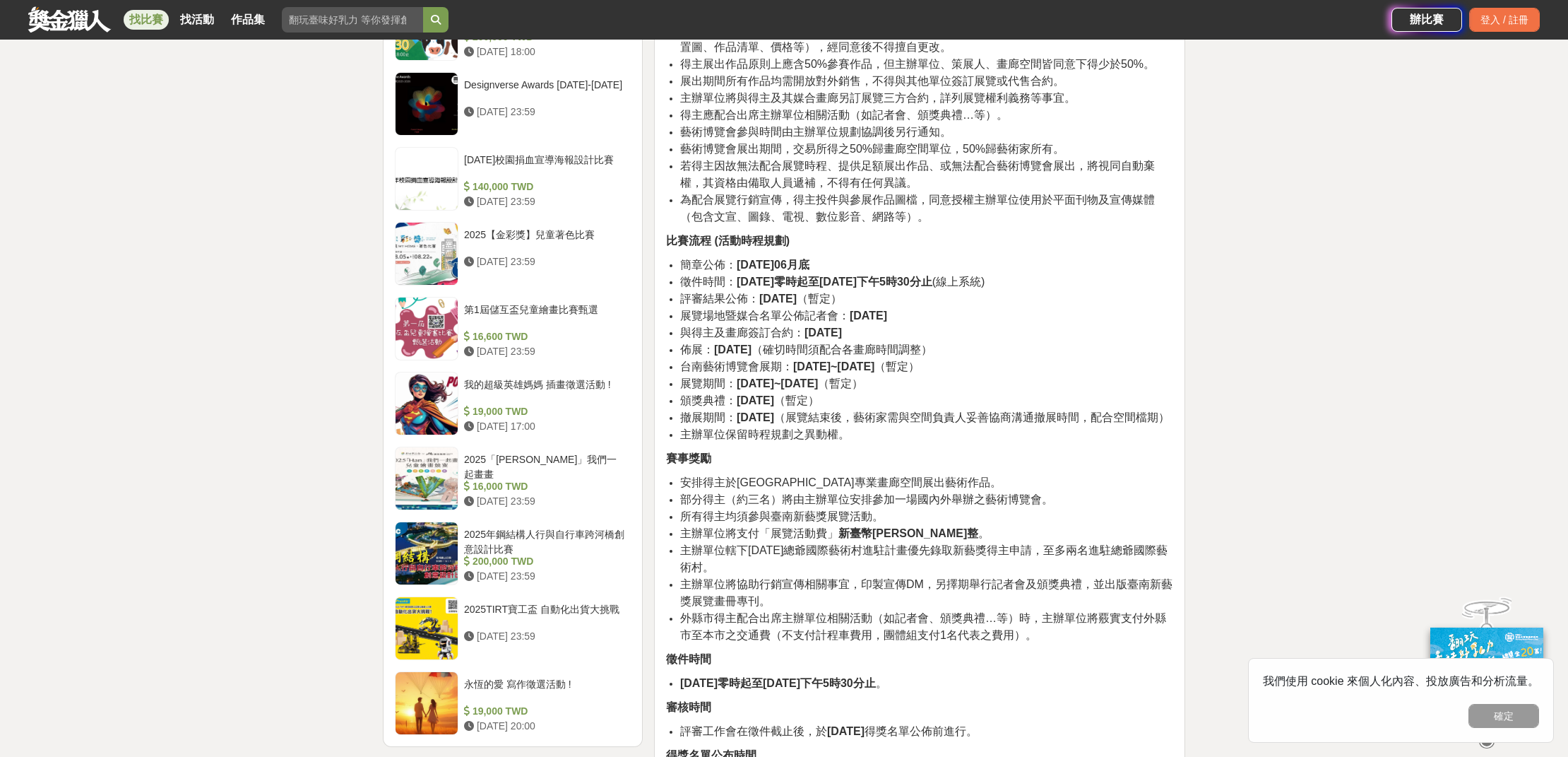
scroll to position [1594, 0]
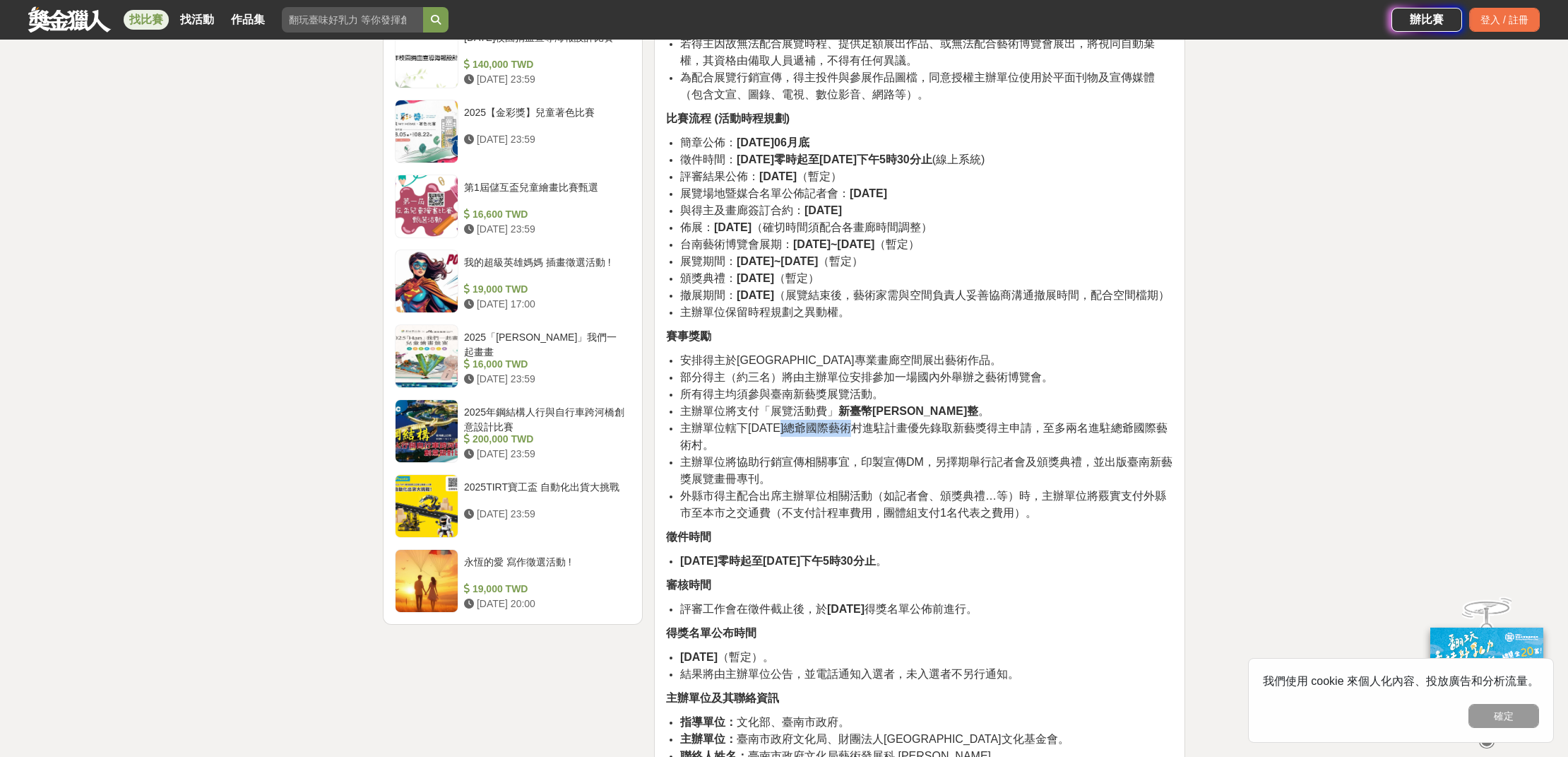
drag, startPoint x: 787, startPoint y: 445, endPoint x: 859, endPoint y: 445, distance: 72.0
click at [859, 445] on span "主辦單位轄下[DATE]總爺國際藝術村進駐計畫優先錄取新藝獎得主申請，至多兩名進駐總爺國際藝術村。" at bounding box center [924, 436] width 487 height 29
copy span "總爺國際藝術村"
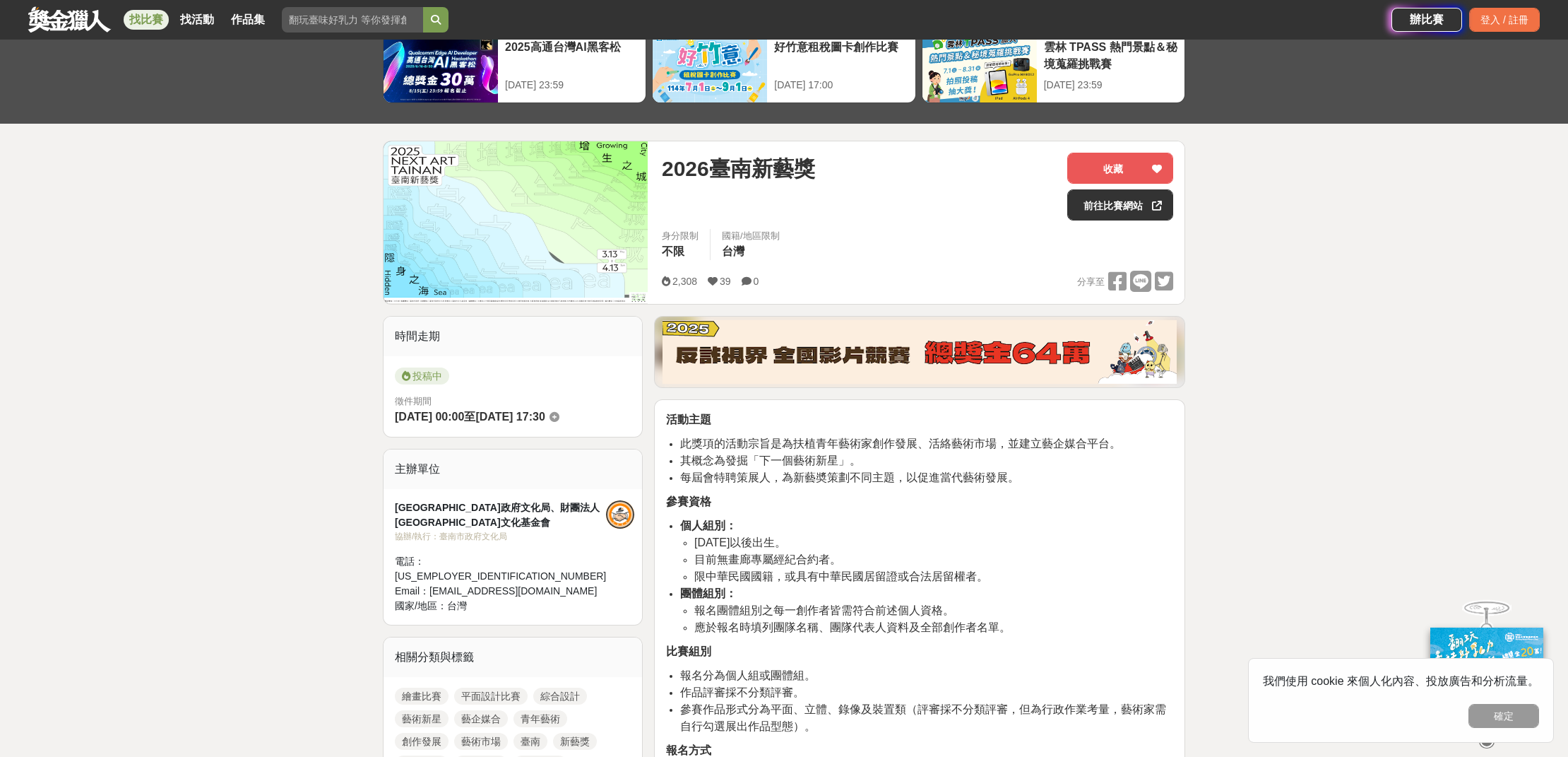
scroll to position [0, 0]
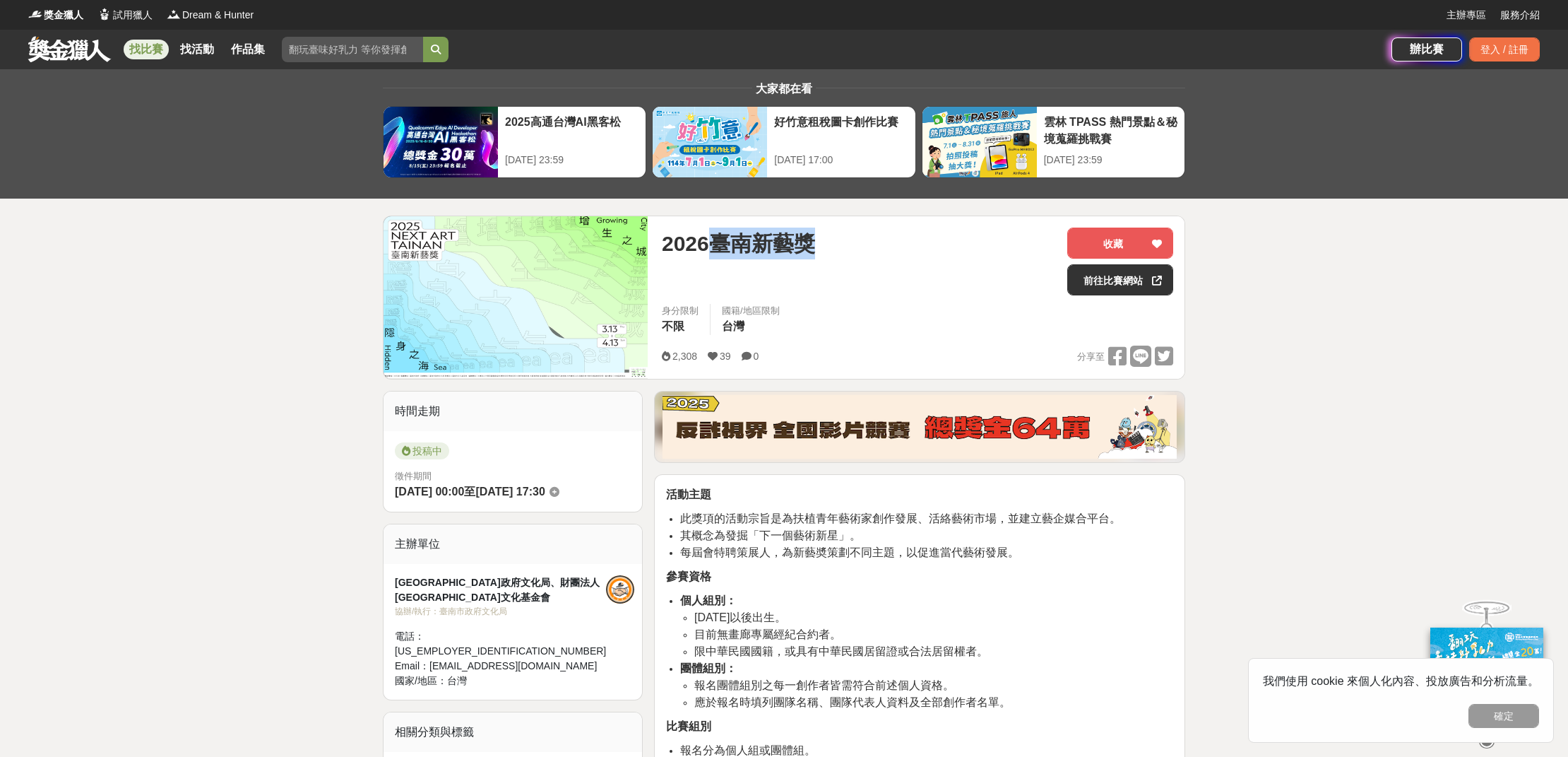
drag, startPoint x: 716, startPoint y: 245, endPoint x: 847, endPoint y: 239, distance: 131.1
click at [847, 239] on div "2026臺南新藝獎" at bounding box center [859, 243] width 394 height 32
copy span "臺南新藝獎"
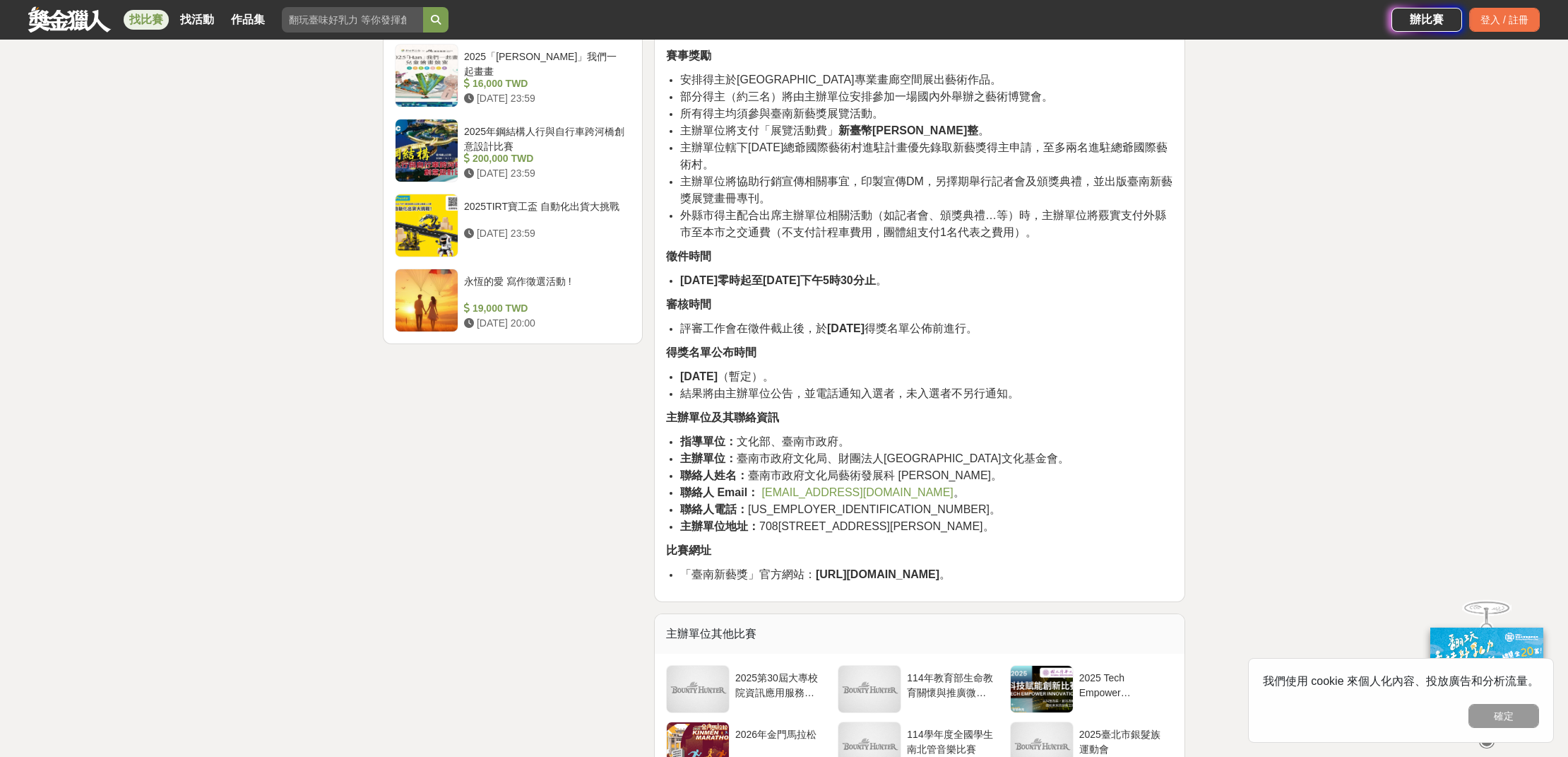
scroll to position [2146, 0]
